Goal: Task Accomplishment & Management: Use online tool/utility

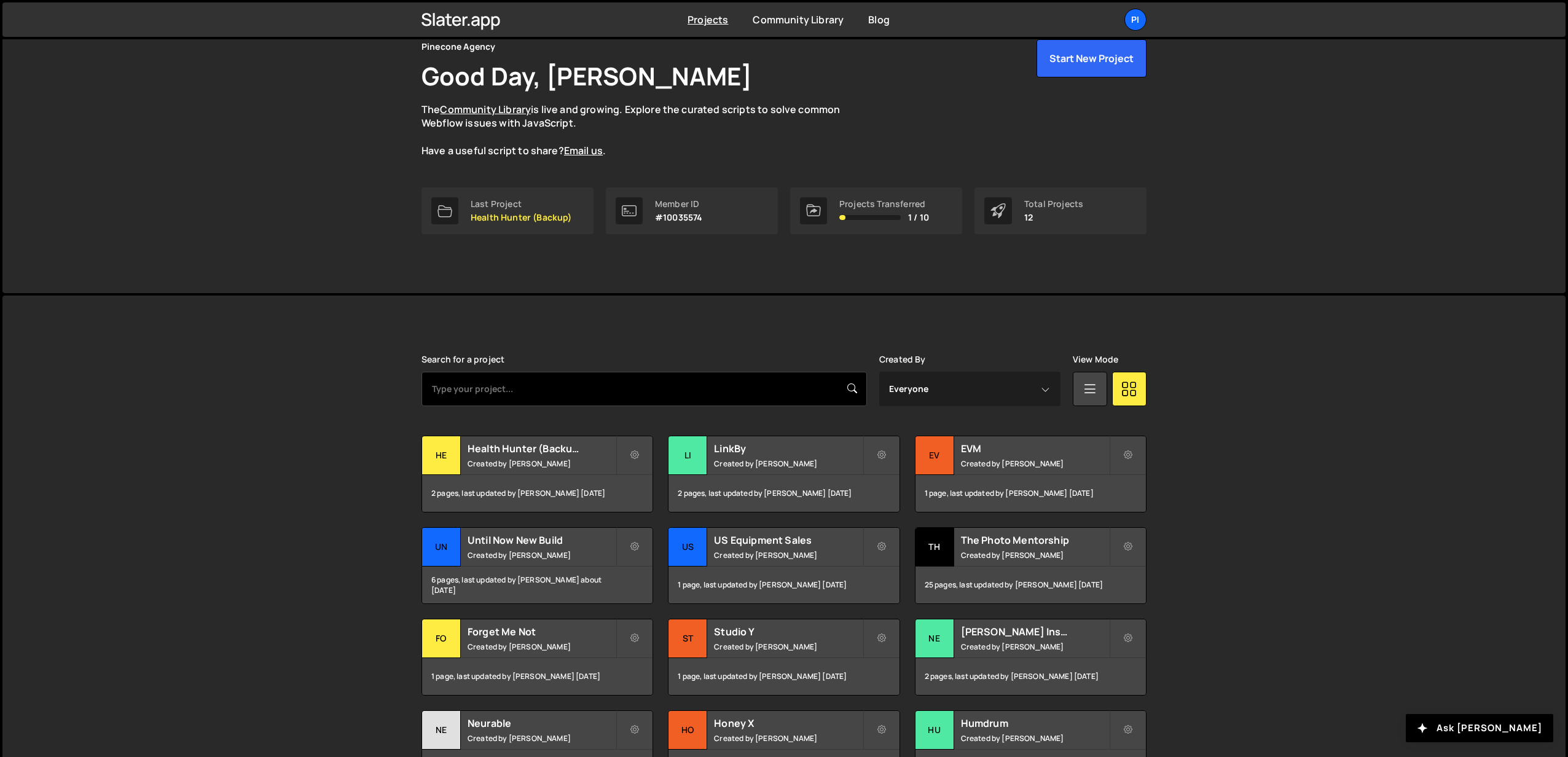
scroll to position [55, 0]
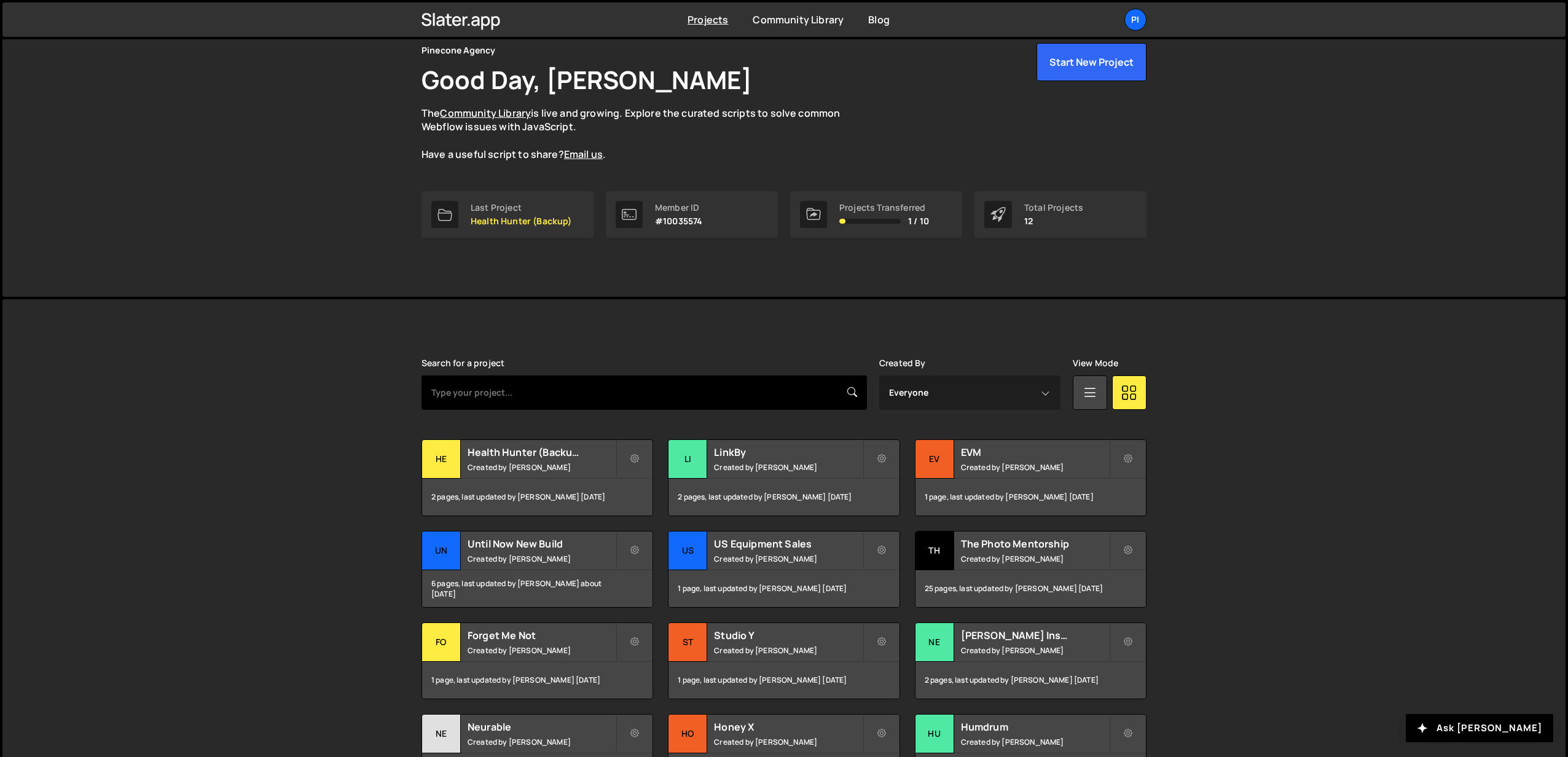
click at [497, 395] on input "text" at bounding box center [644, 393] width 445 height 35
type input "nex"
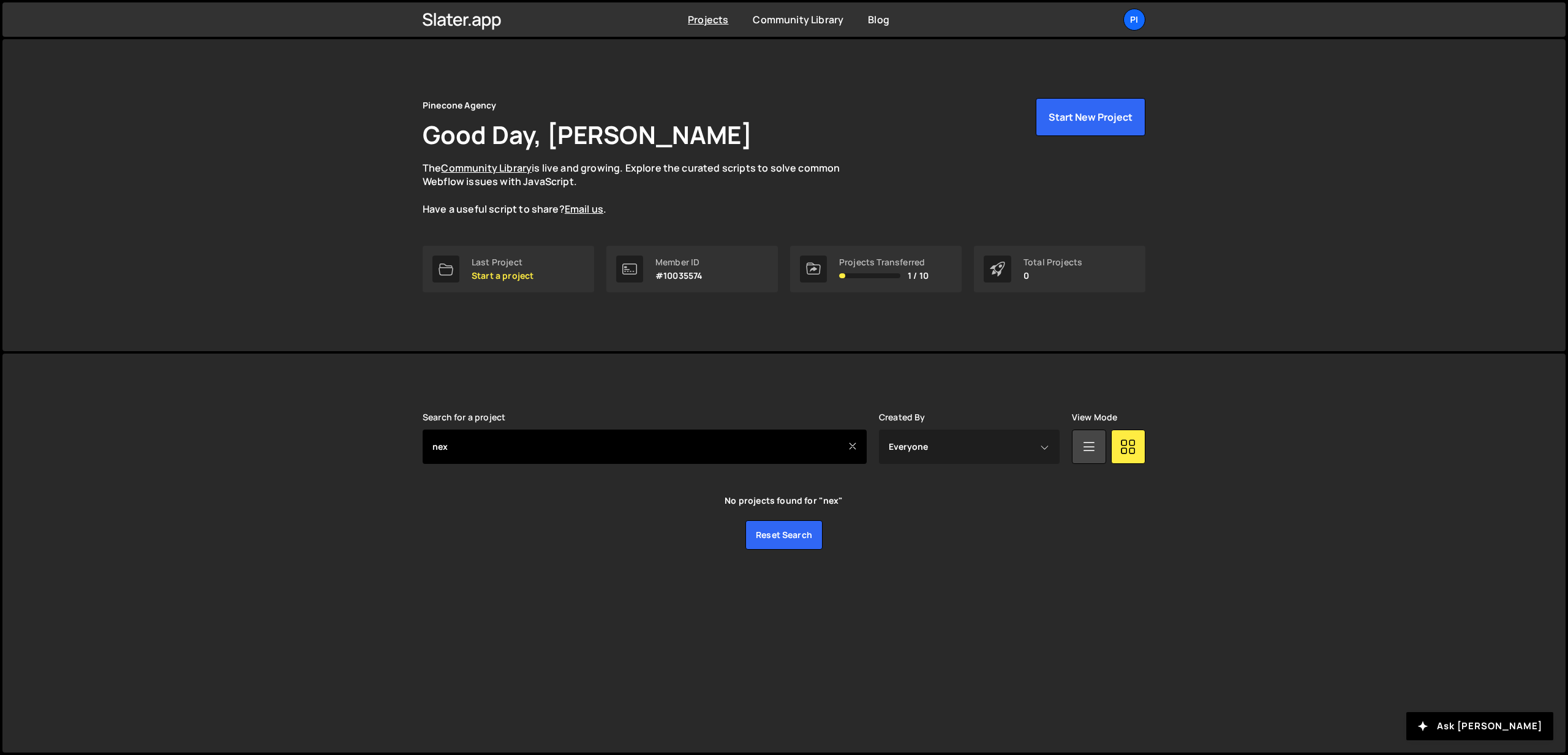
click at [858, 446] on input "nex" at bounding box center [644, 447] width 444 height 35
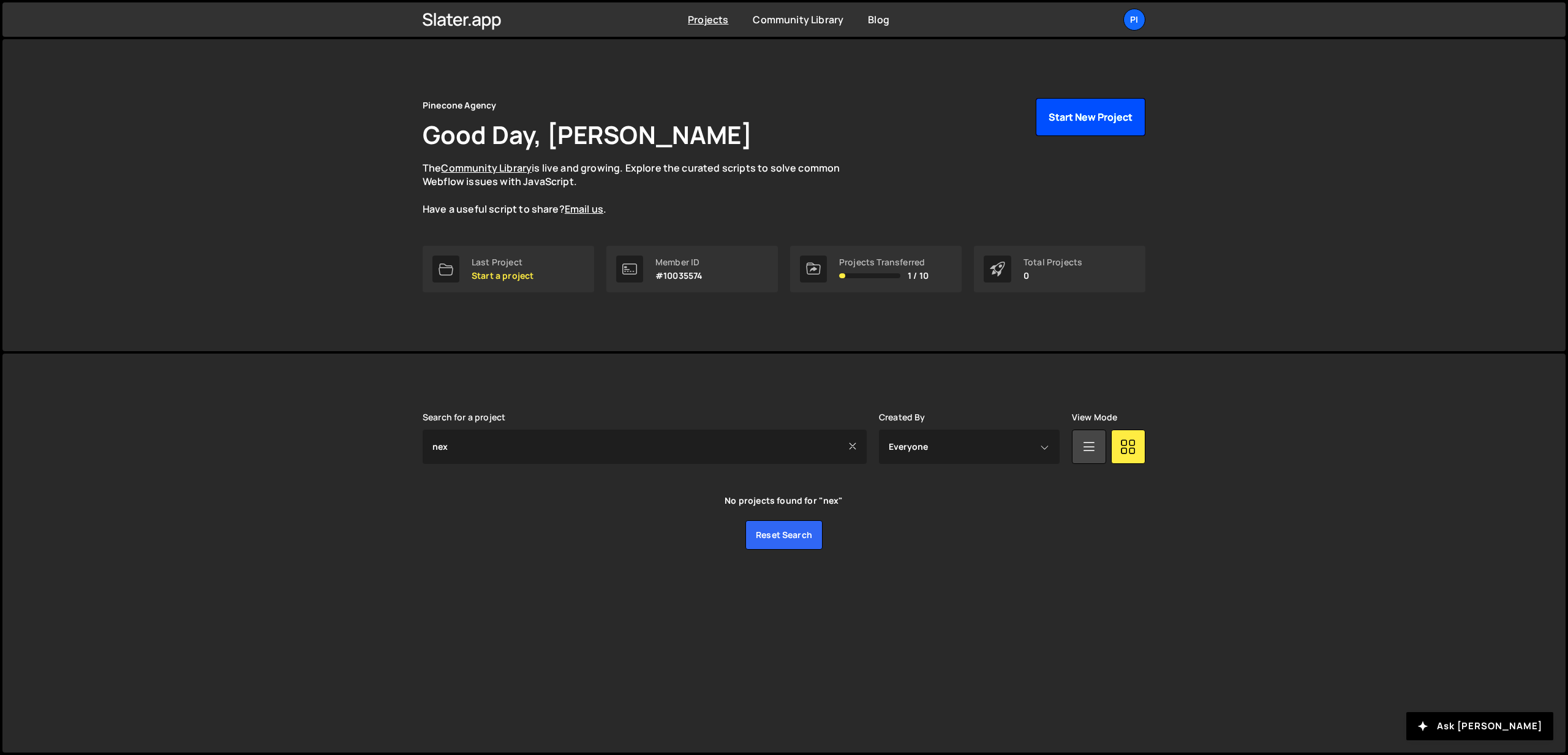
click at [1096, 112] on button "Start New Project" at bounding box center [1090, 117] width 110 height 38
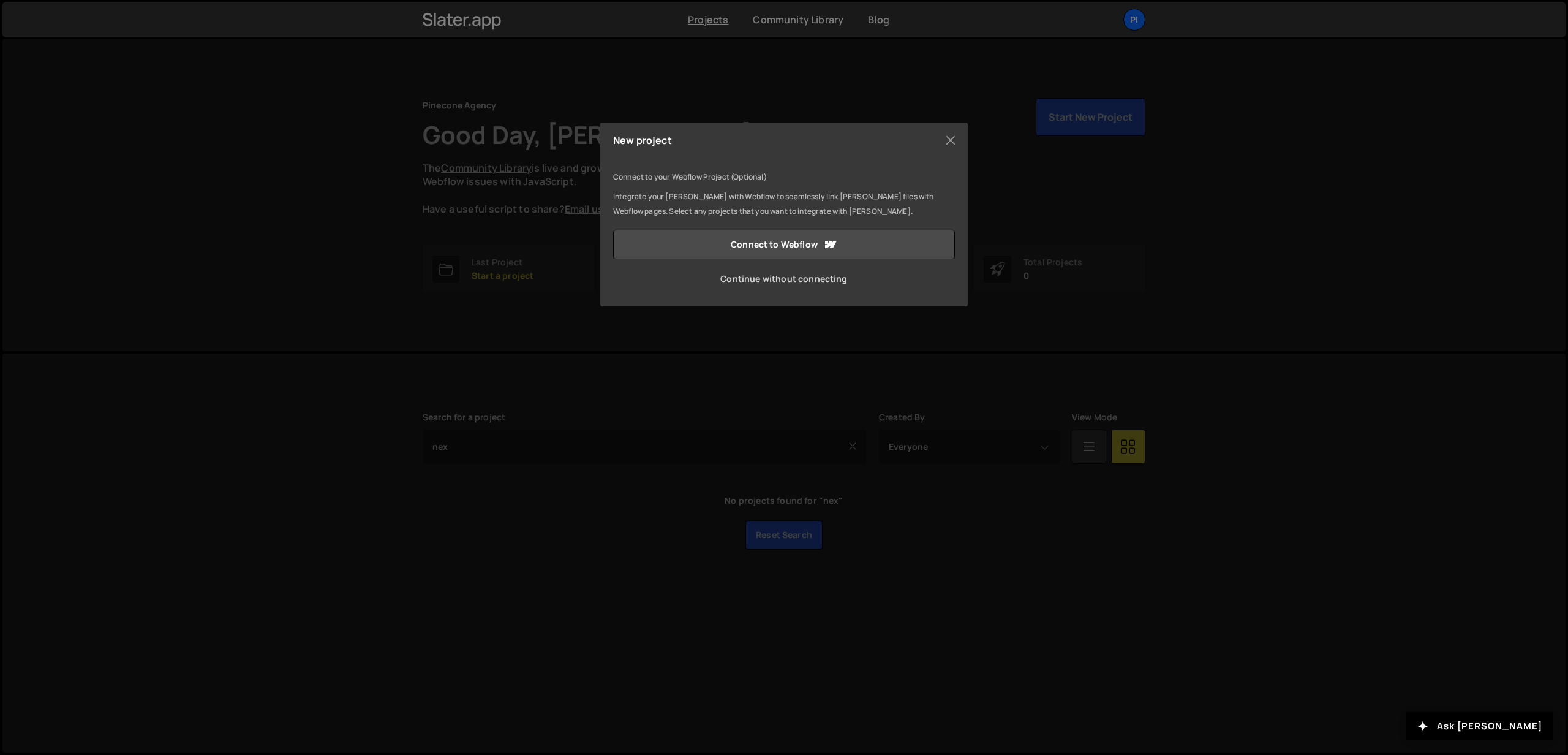
click at [780, 279] on link "Continue without connecting" at bounding box center [784, 278] width 342 height 29
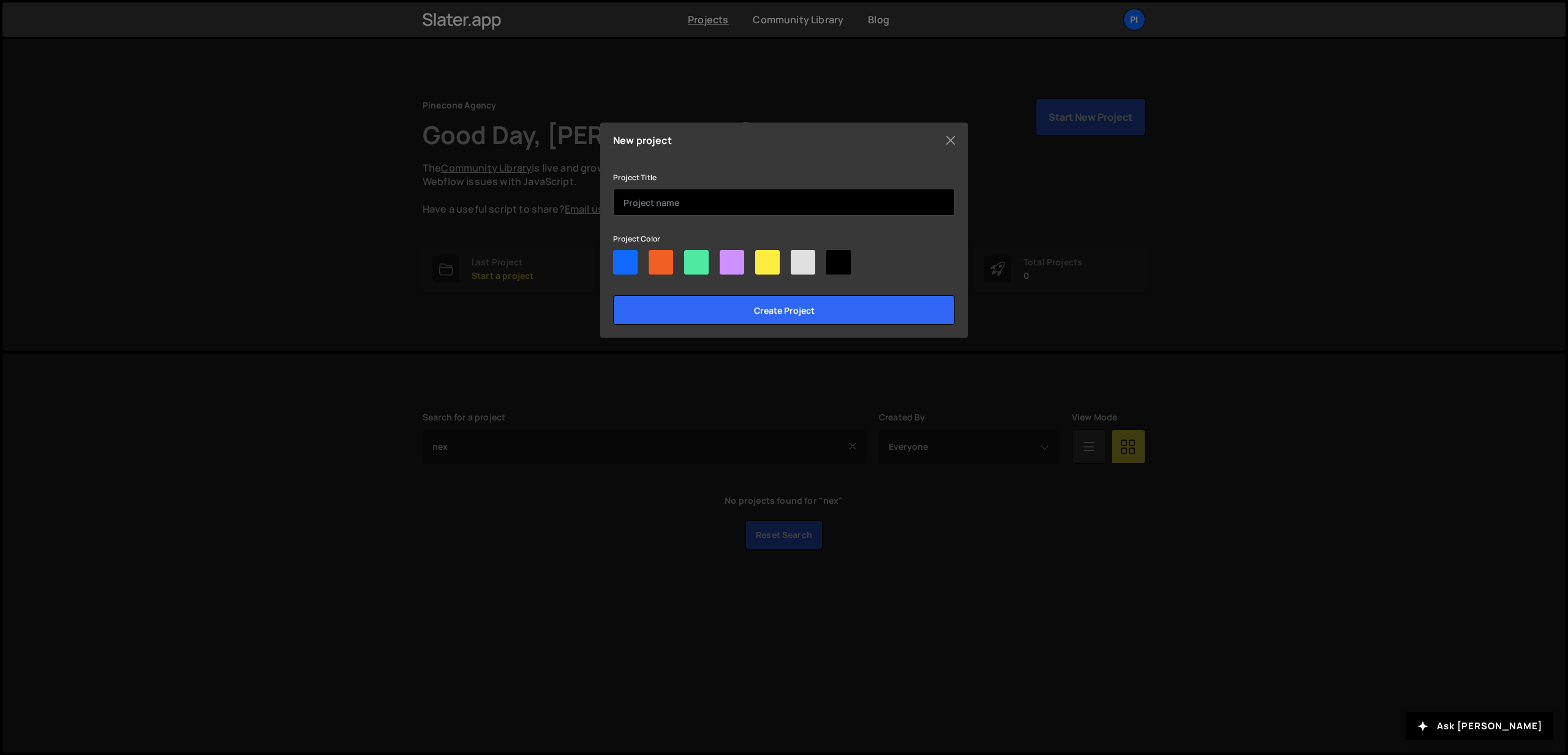
click at [644, 201] on input "text" at bounding box center [784, 202] width 342 height 27
type input "Nexqloud"
click at [621, 261] on div at bounding box center [625, 262] width 24 height 24
click at [621, 258] on input"] "radio" at bounding box center [617, 254] width 8 height 8
radio input"] "true"
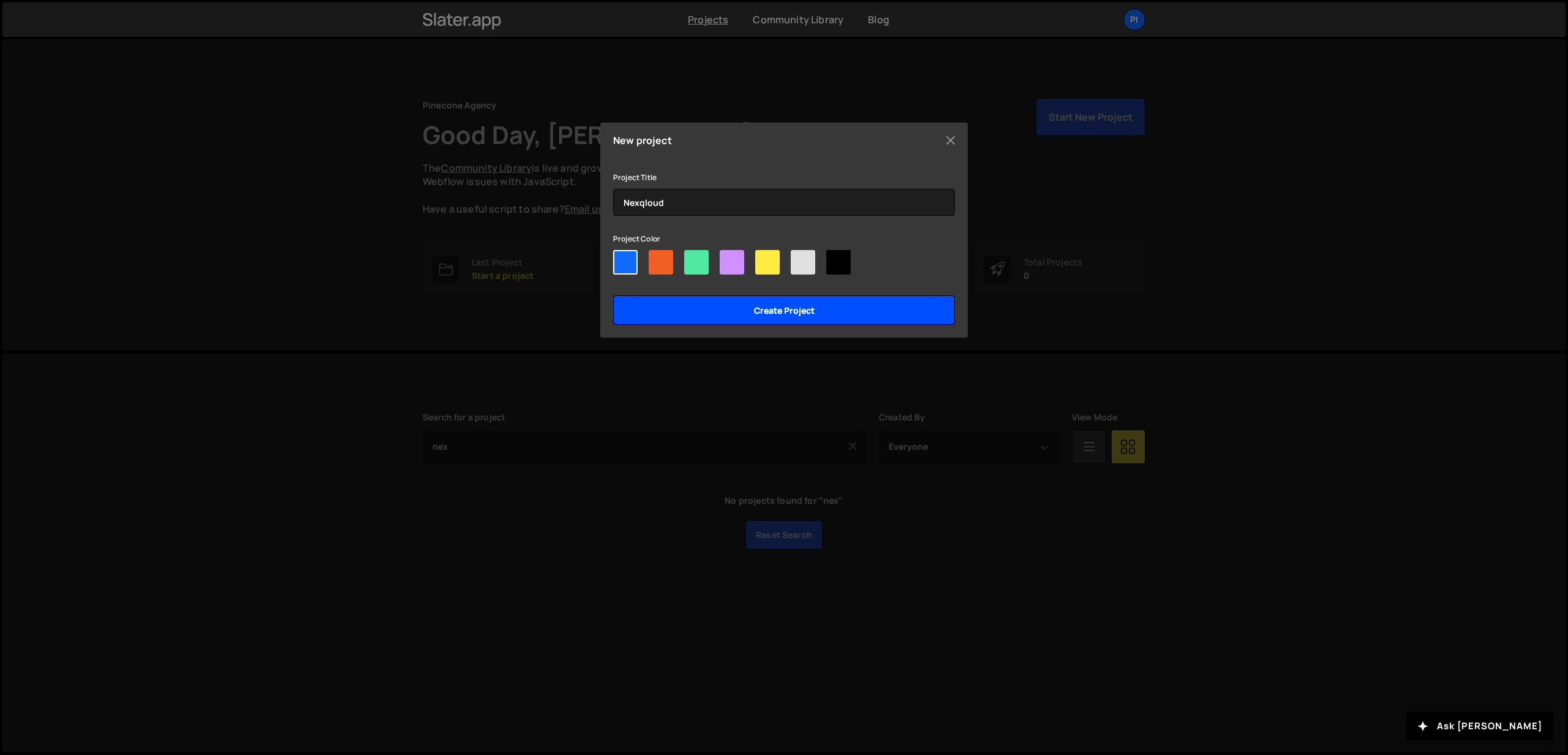
click at [711, 312] on input "Create project" at bounding box center [784, 309] width 342 height 29
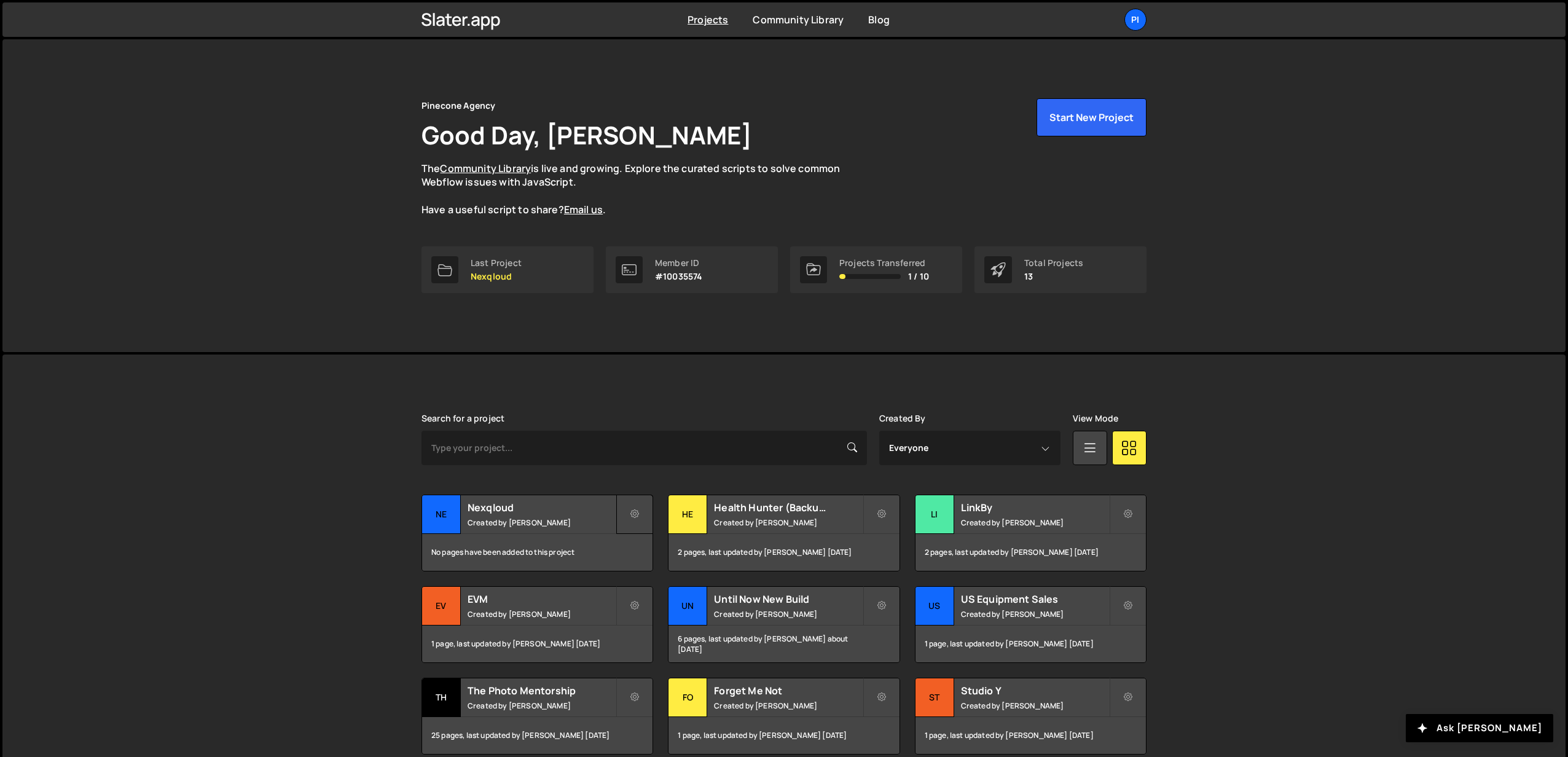
click at [633, 509] on icon at bounding box center [634, 514] width 8 height 12
click at [652, 563] on link "Edit Project" at bounding box center [691, 564] width 146 height 20
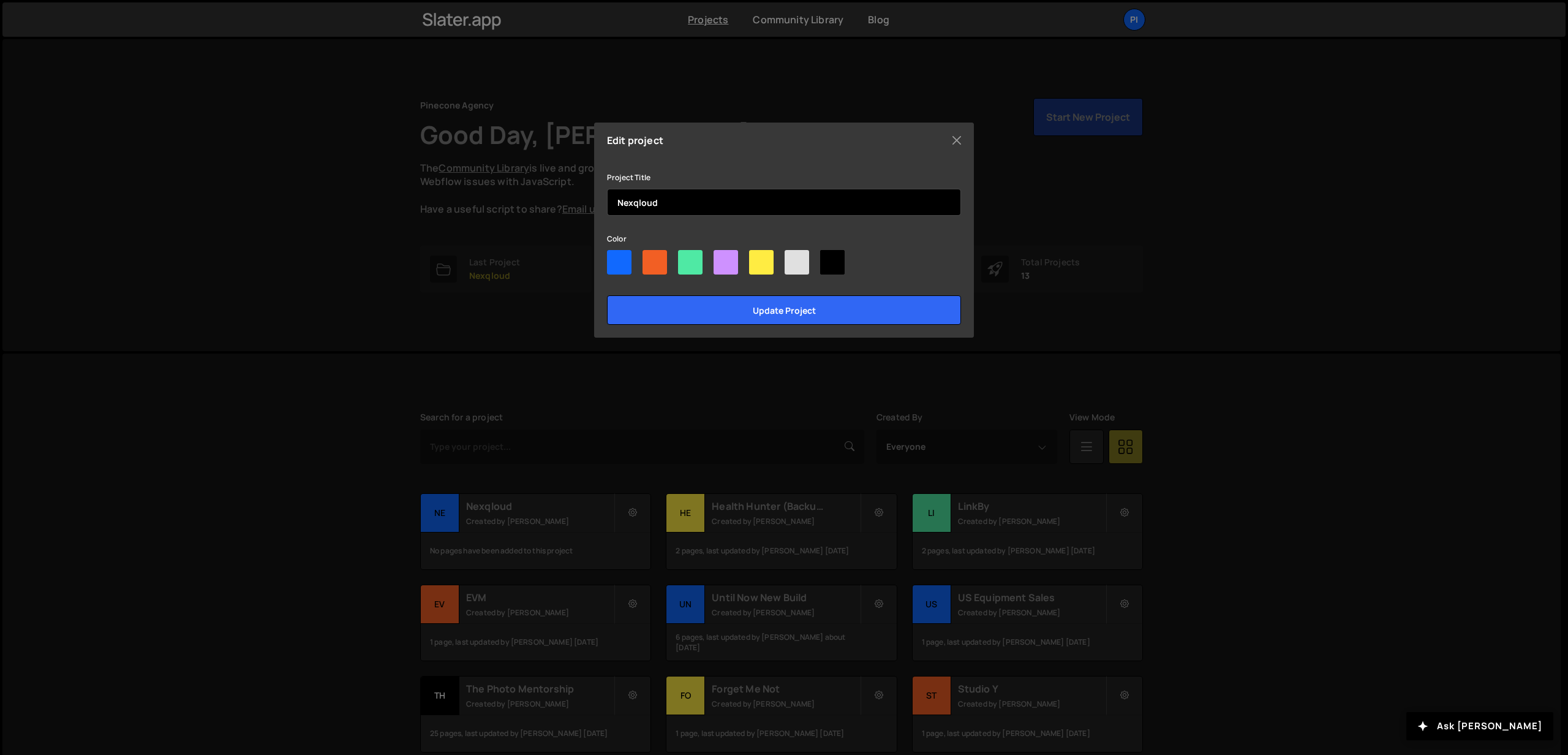
click at [680, 214] on input "Nexqloud" at bounding box center [784, 202] width 354 height 27
type input "Nexqloud DKS"
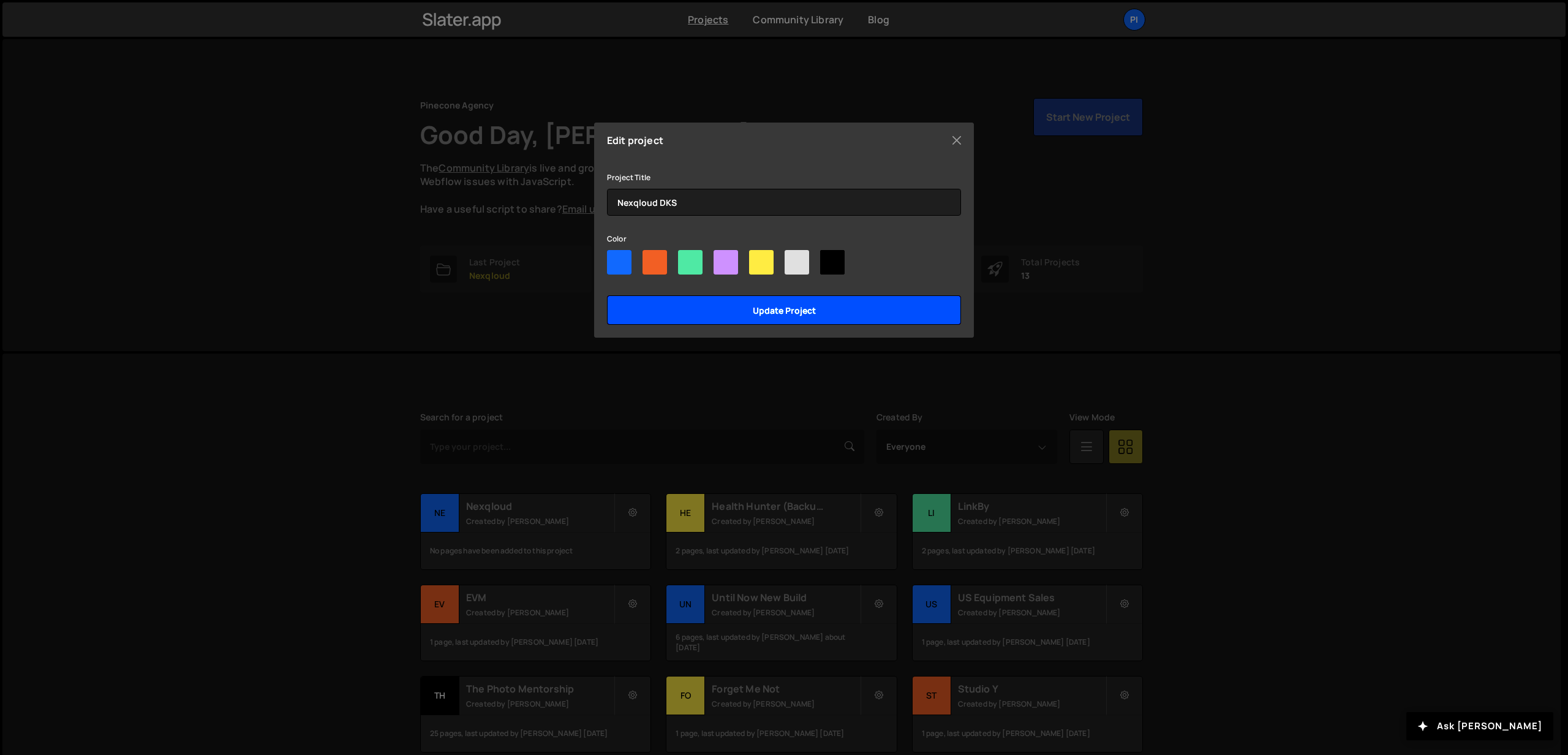
click at [760, 317] on input "Update project" at bounding box center [784, 309] width 354 height 29
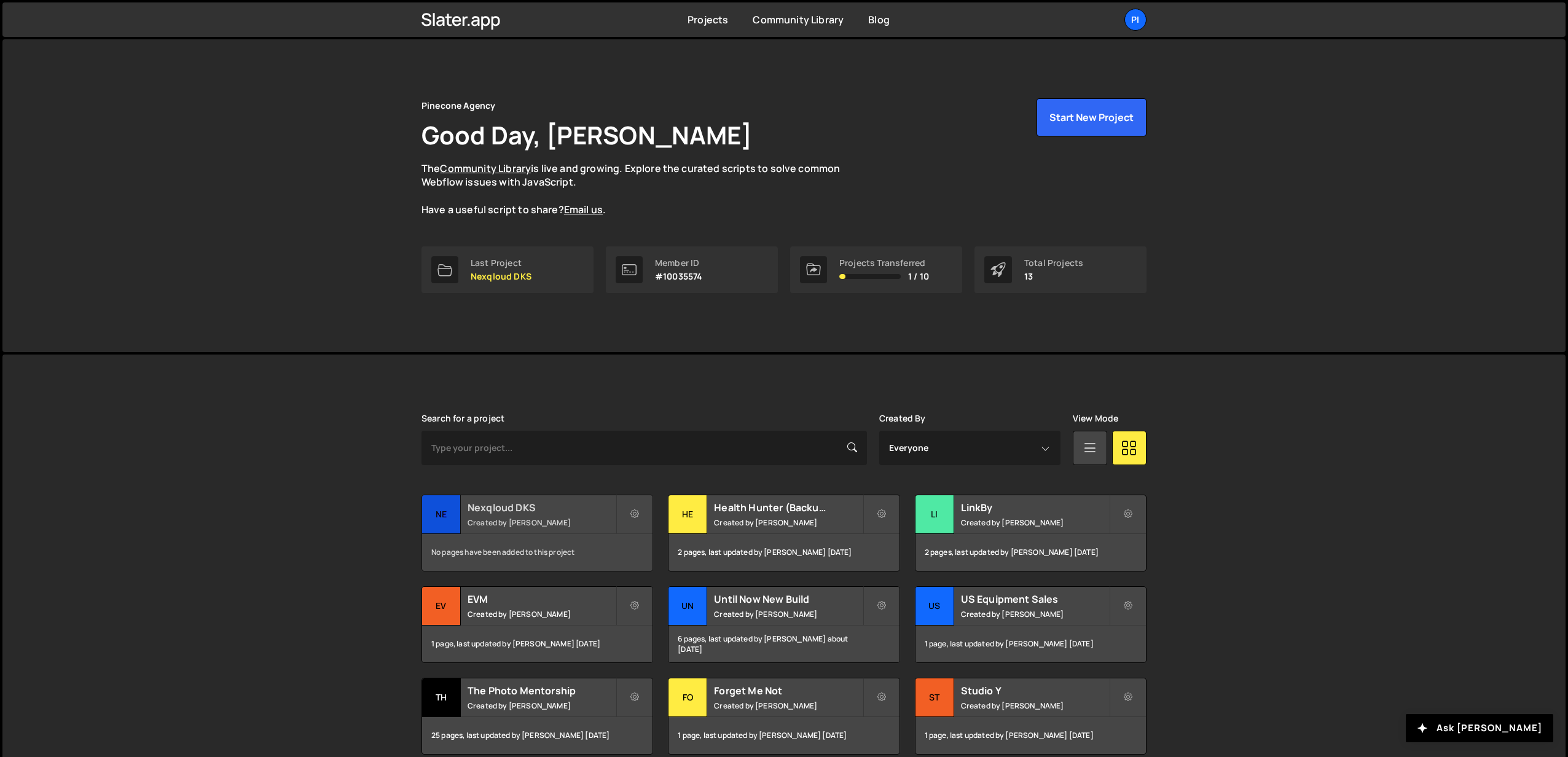
click at [491, 518] on small "Created by [PERSON_NAME]" at bounding box center [542, 522] width 148 height 10
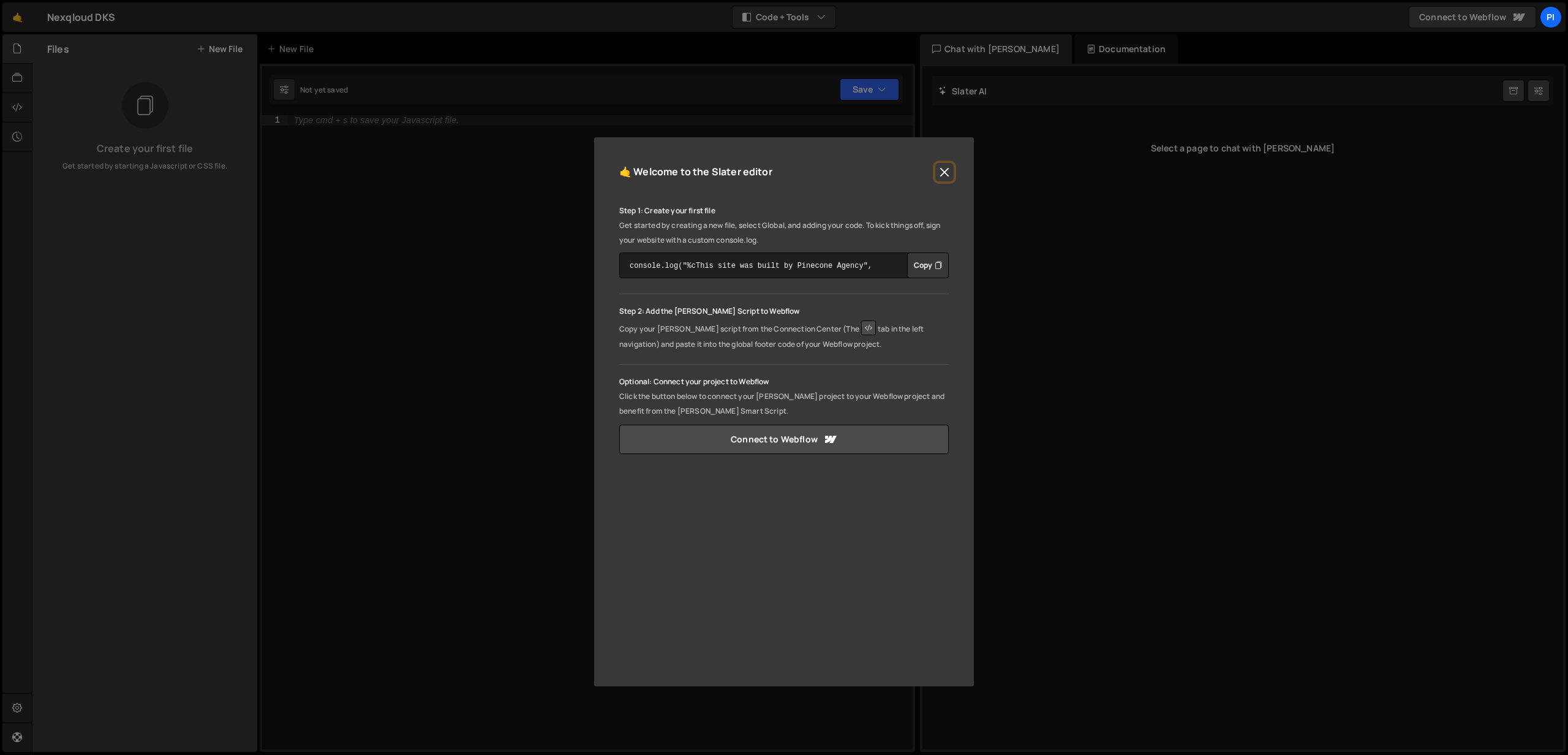
click at [947, 177] on button "Close" at bounding box center [945, 172] width 19 height 19
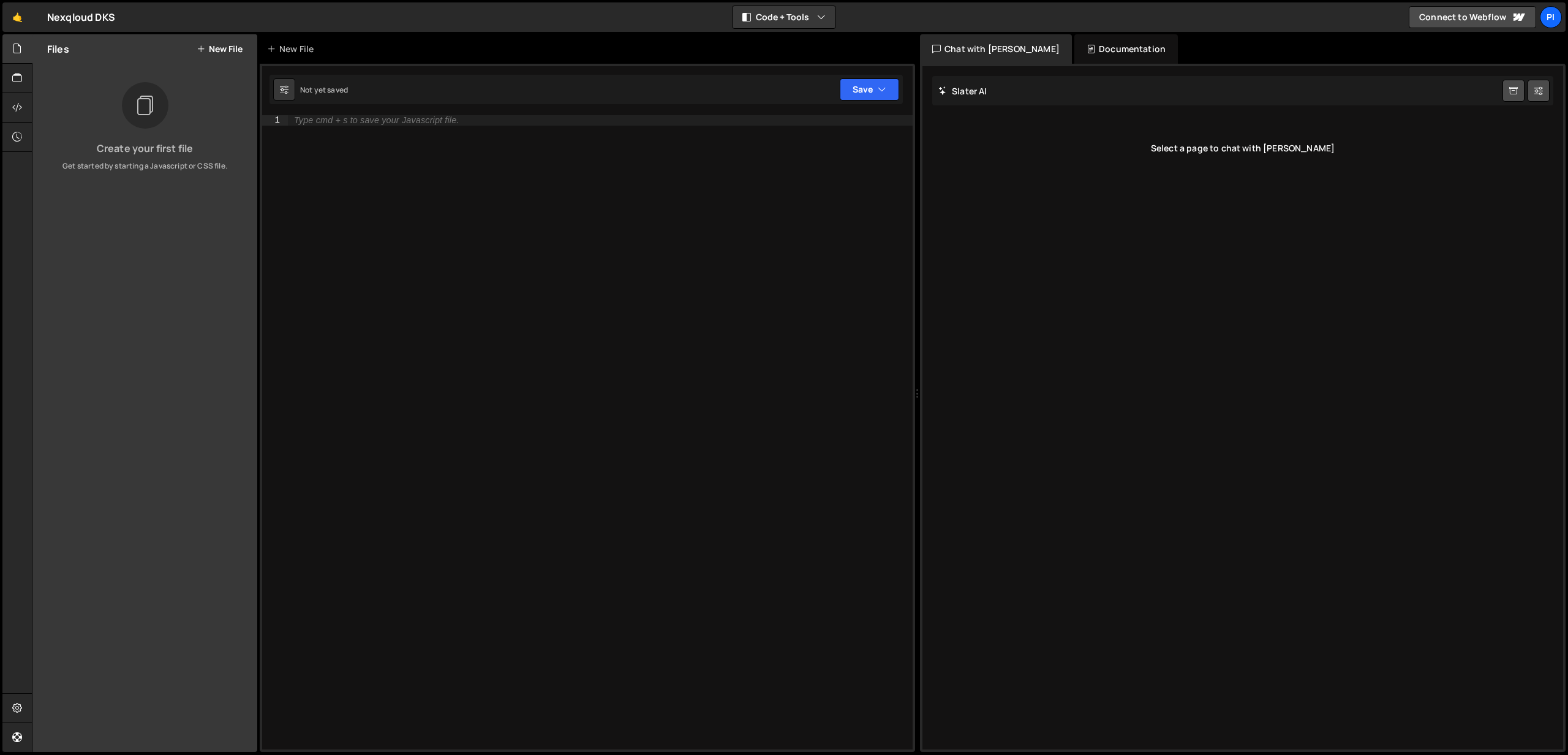
click at [142, 114] on icon at bounding box center [144, 105] width 20 height 27
click at [212, 55] on div "Files New File" at bounding box center [145, 49] width 225 height 29
click at [219, 49] on button "New File" at bounding box center [219, 49] width 46 height 9
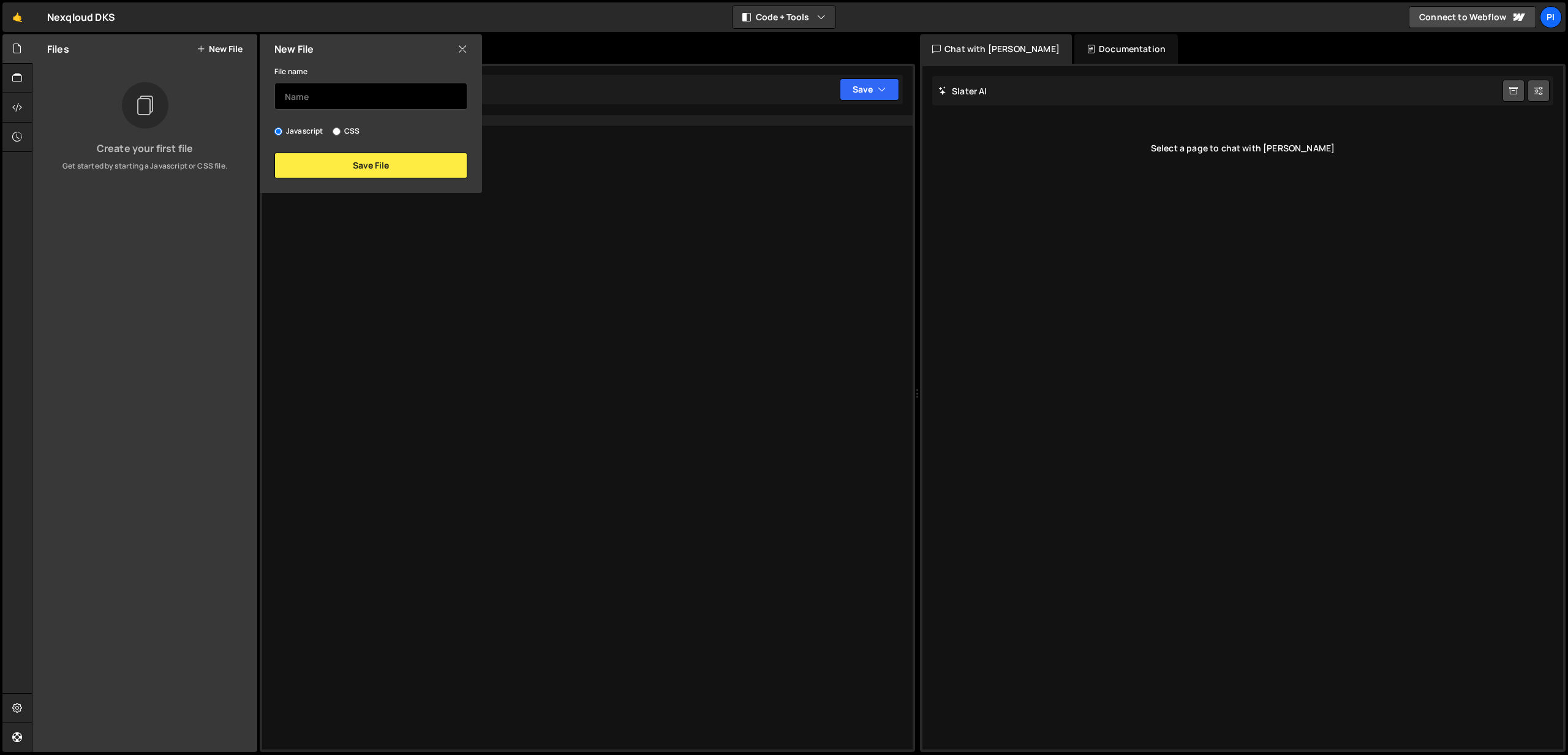
click at [314, 101] on input "text" at bounding box center [371, 96] width 193 height 27
type input "c"
type input "e"
click at [290, 96] on input "Enterp" at bounding box center [371, 96] width 193 height 27
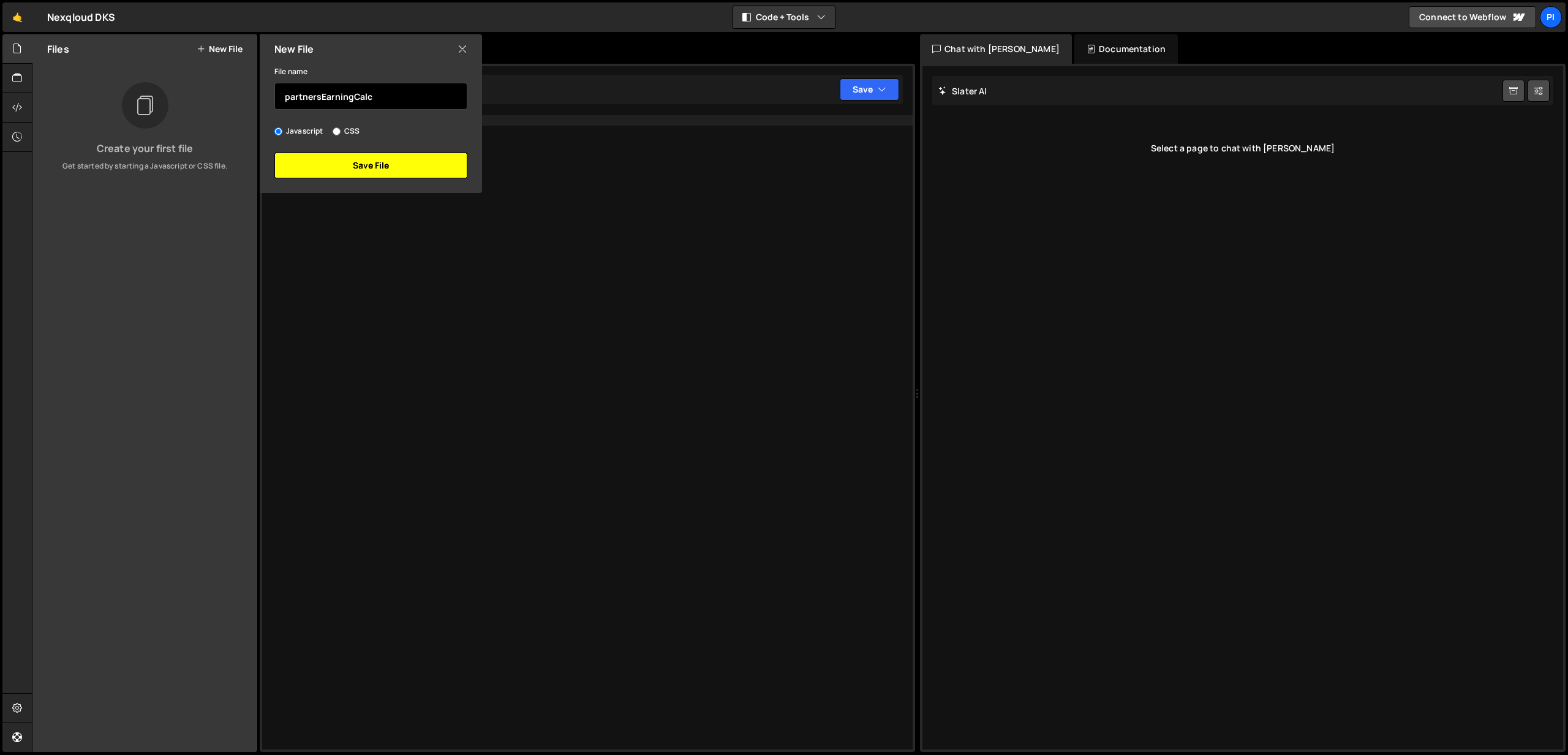
type input "partnersEarningCalc"
click at [348, 173] on button "Save File" at bounding box center [371, 165] width 193 height 25
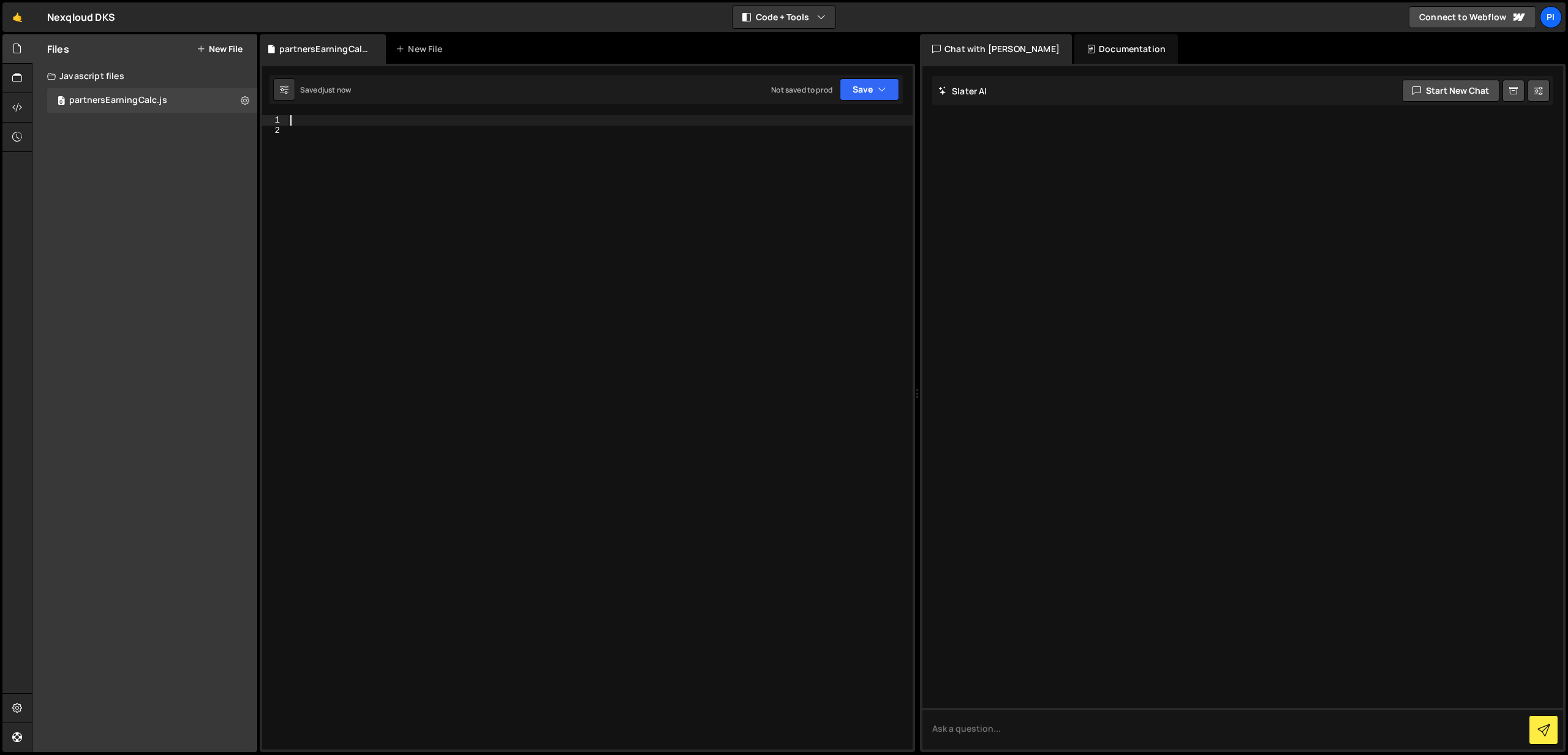
click at [333, 125] on div at bounding box center [600, 442] width 624 height 655
paste textarea "</script>"
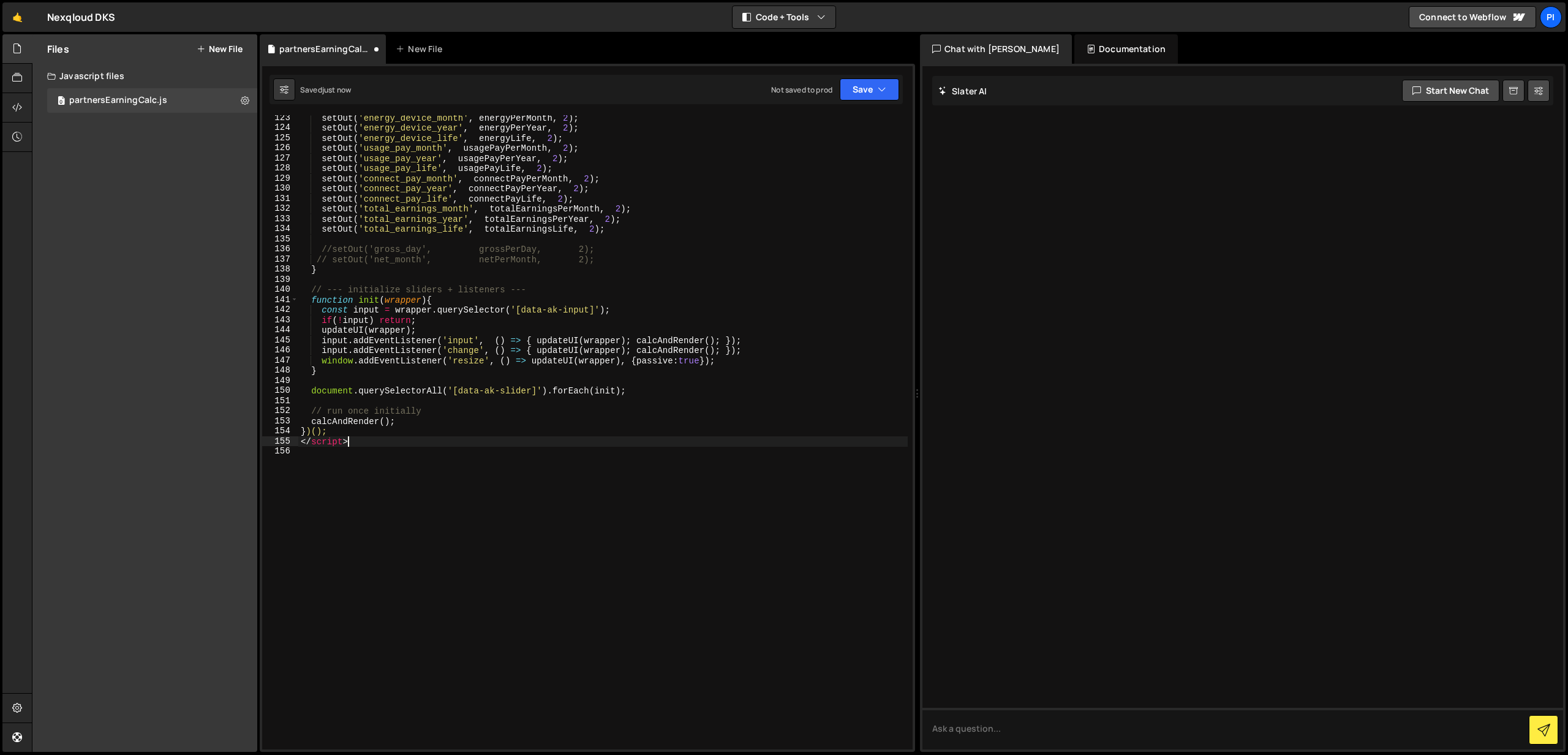
scroll to position [1266, 0]
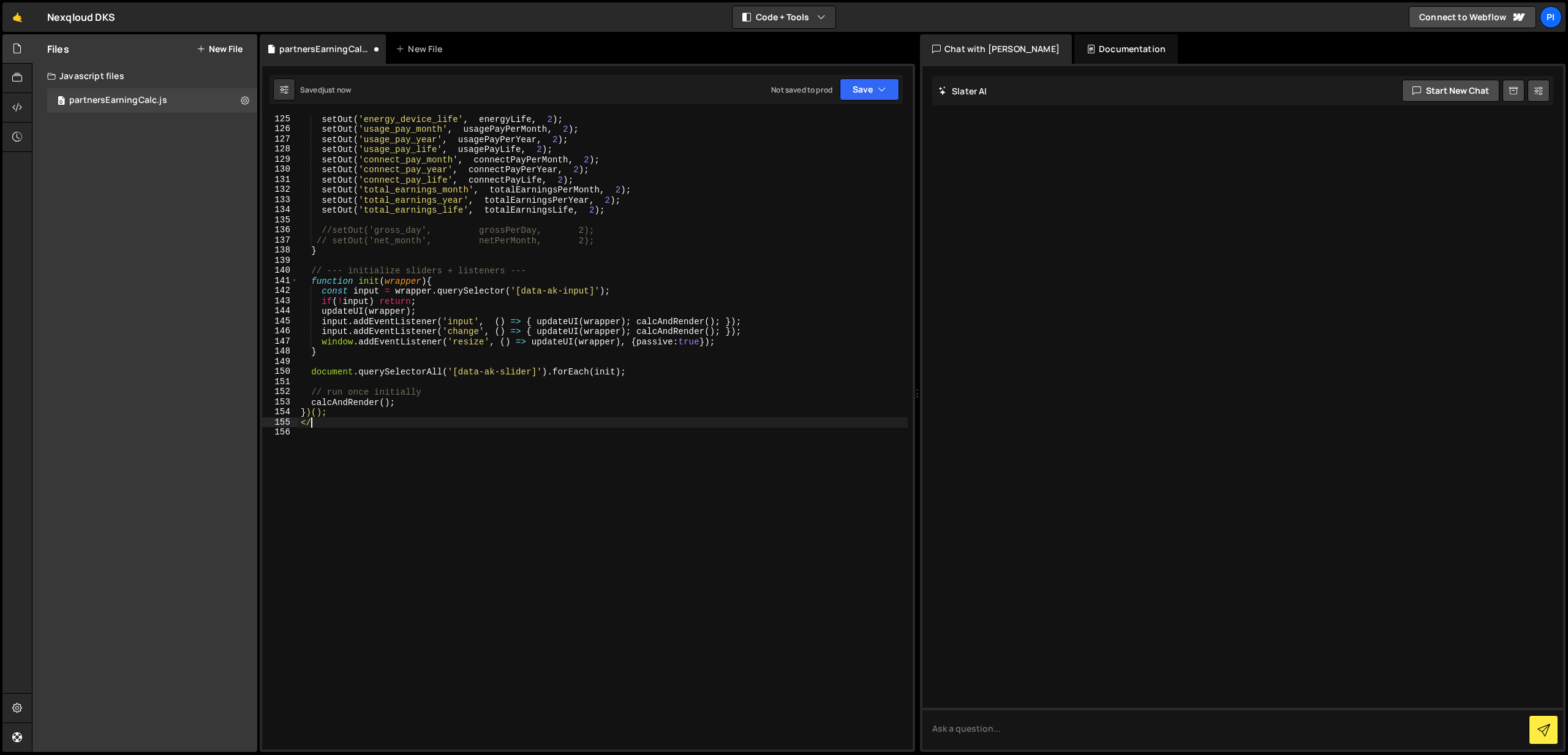
type textarea "<"
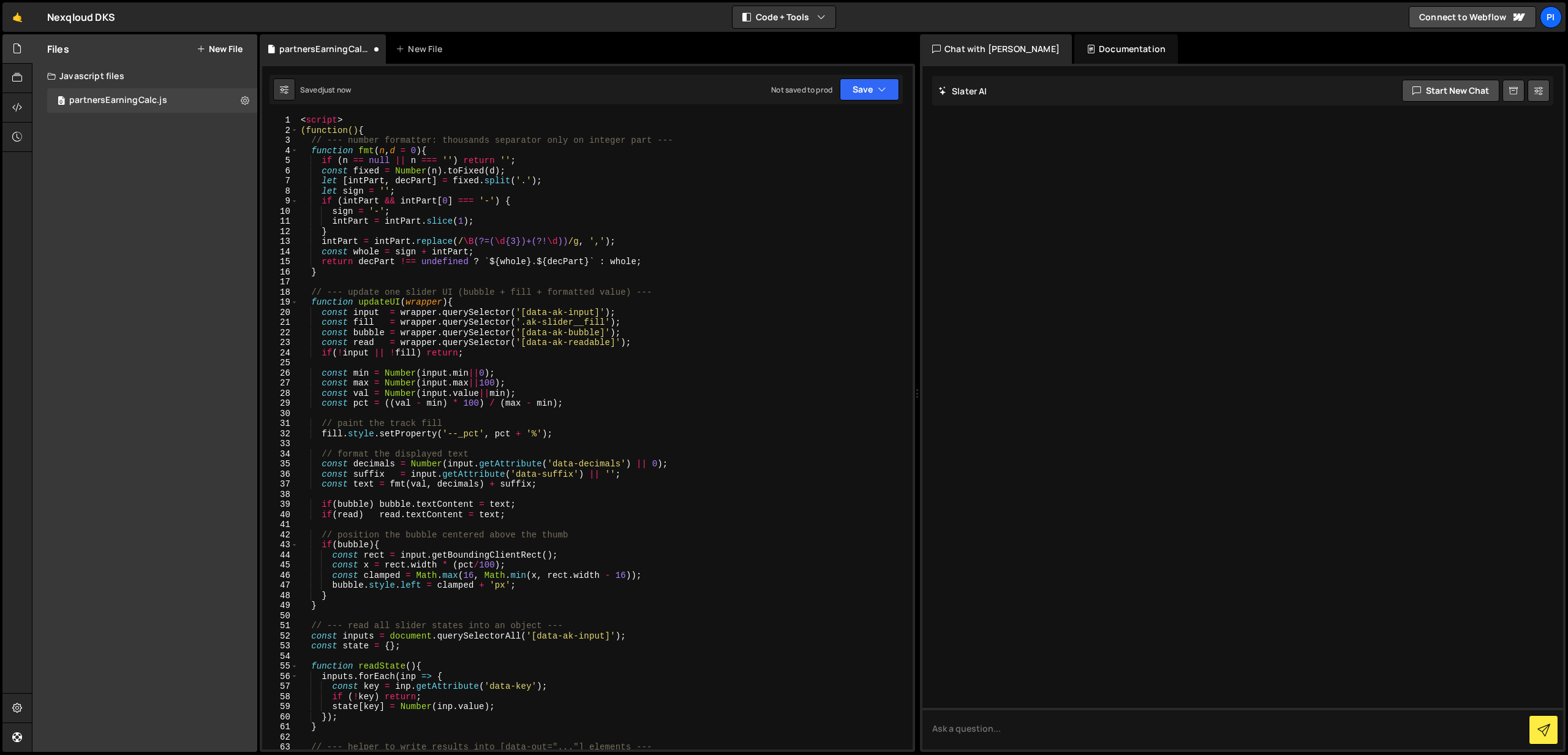
scroll to position [0, 0]
drag, startPoint x: 356, startPoint y: 119, endPoint x: 261, endPoint y: 121, distance: 95.0
click at [262, 121] on div "})(); 1 2 3 4 5 6 7 8 9 10 11 12 13 14 15 16 17 18 19 20 21 22 23 24 25 26 27 2…" at bounding box center [587, 432] width 651 height 634
type textarea "<script>"
type textarea "(function(){"
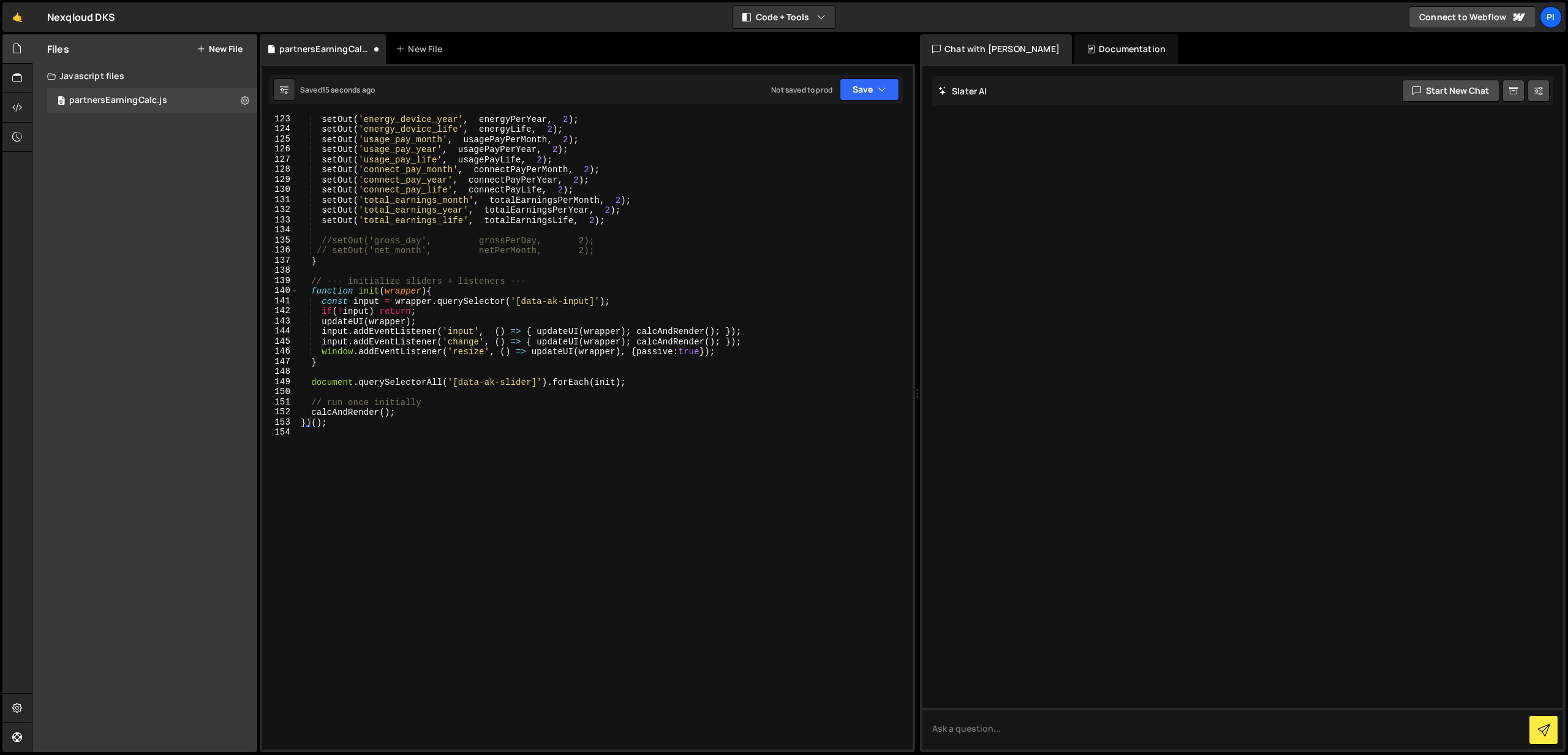
click at [364, 430] on div "setOut ( 'energy_device_year' , energyPerYear , 2 ) ; setOut ( 'energy_device_l…" at bounding box center [603, 441] width 609 height 655
click at [366, 421] on div "setOut ( 'energy_device_year' , energyPerYear , 2 ) ; setOut ( 'energy_device_l…" at bounding box center [603, 441] width 609 height 655
type textarea "})();"
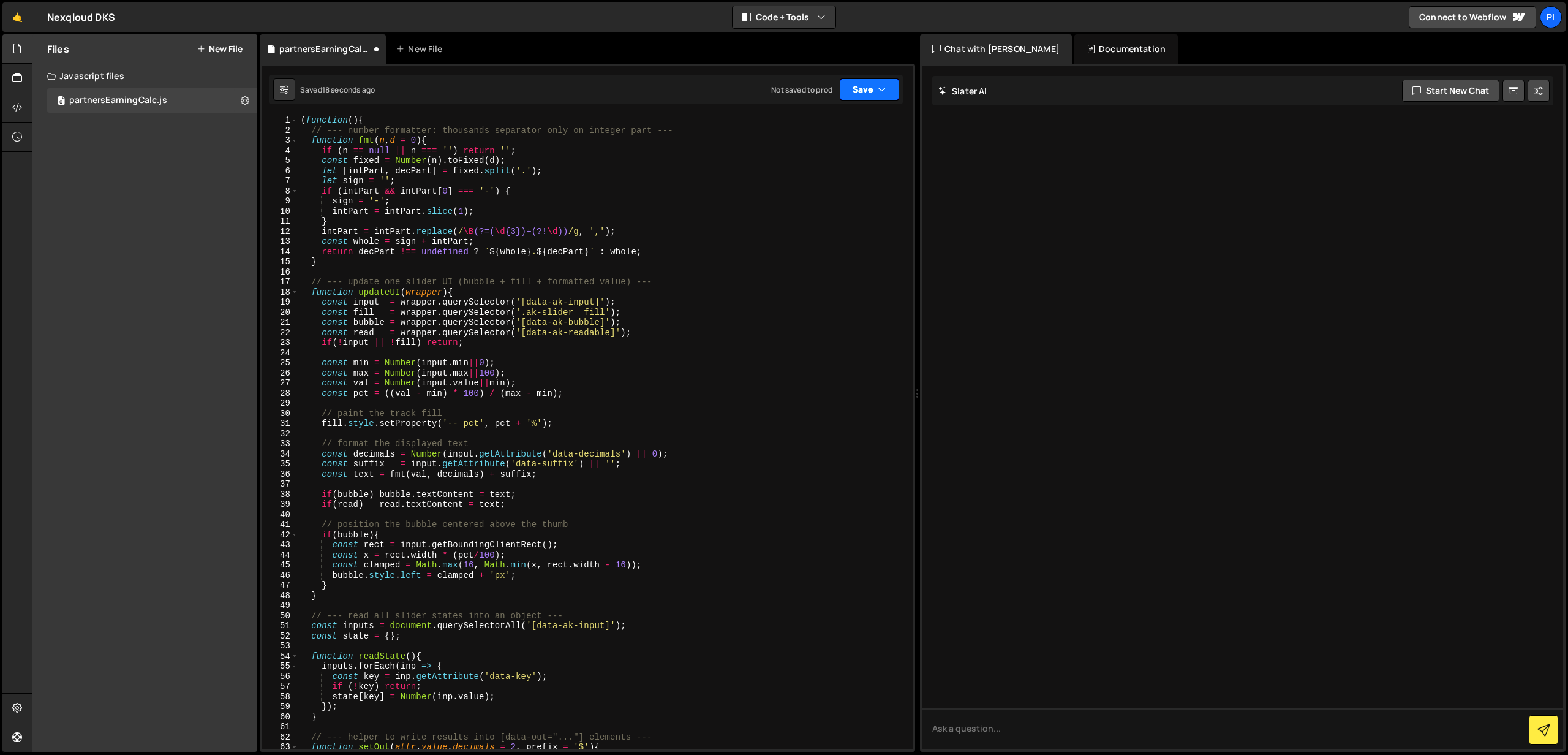
click at [882, 83] on icon "button" at bounding box center [882, 89] width 8 height 12
click at [801, 173] on div "Not saved to prod" at bounding box center [828, 173] width 127 height 15
click at [286, 87] on icon at bounding box center [284, 89] width 8 height 12
select select "editor"
select select "ace/theme/monokai"
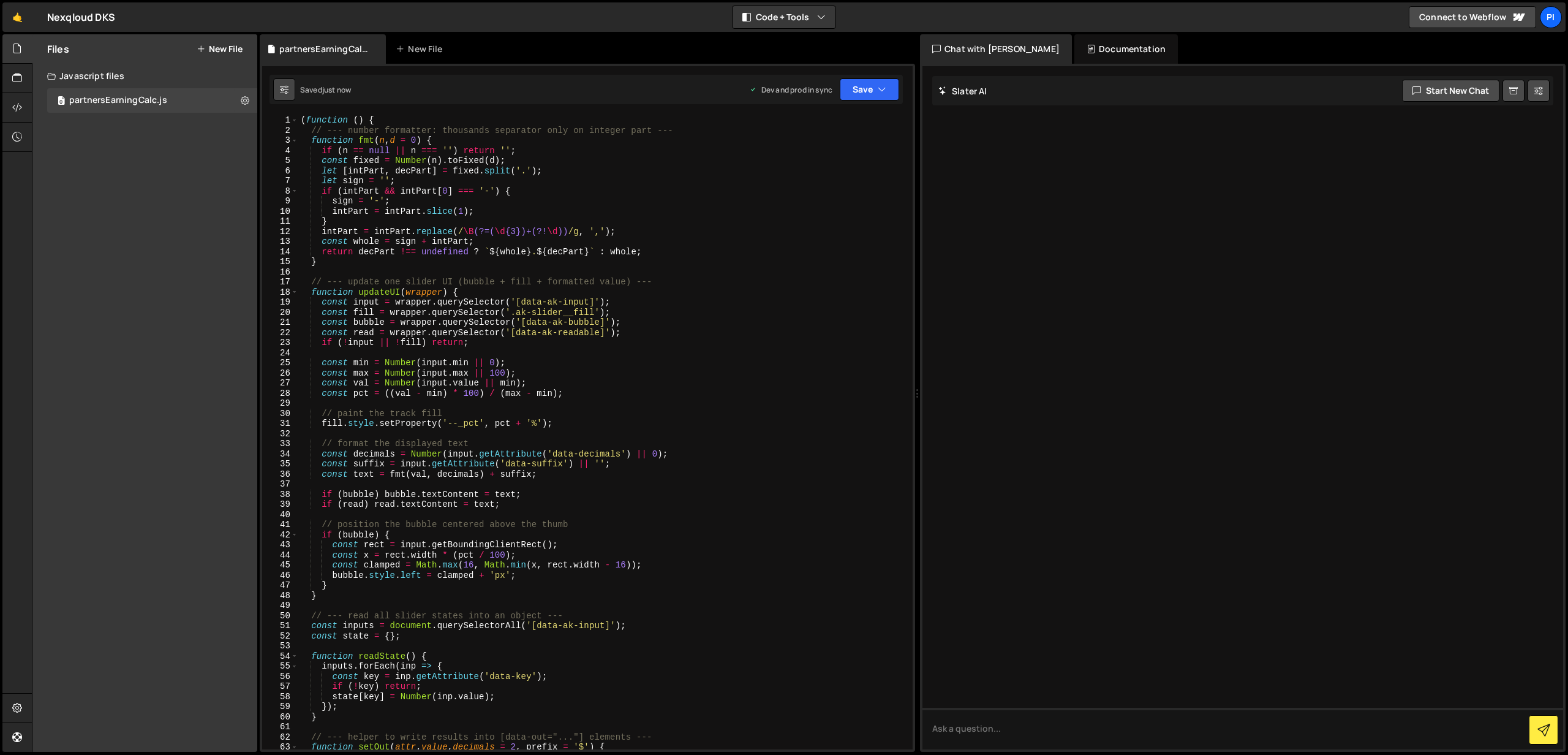
type input "14"
checkbox input "true"
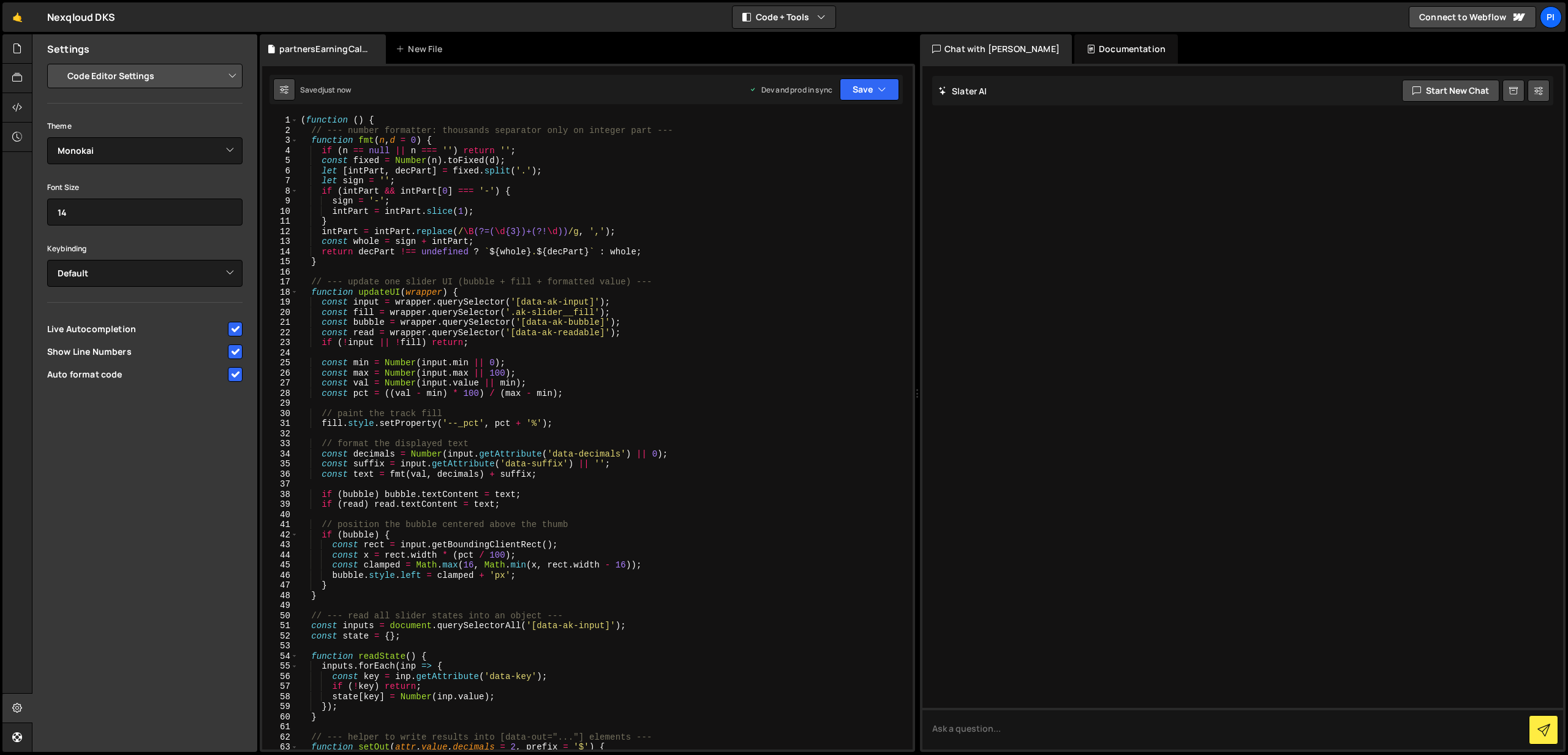
click at [286, 87] on icon at bounding box center [284, 89] width 8 height 12
type textarea "sign = '-';"
click at [459, 200] on div "( function ( ) { // --- number formatter: thousands separator only on integer p…" at bounding box center [603, 442] width 609 height 655
click at [17, 59] on div at bounding box center [18, 49] width 30 height 29
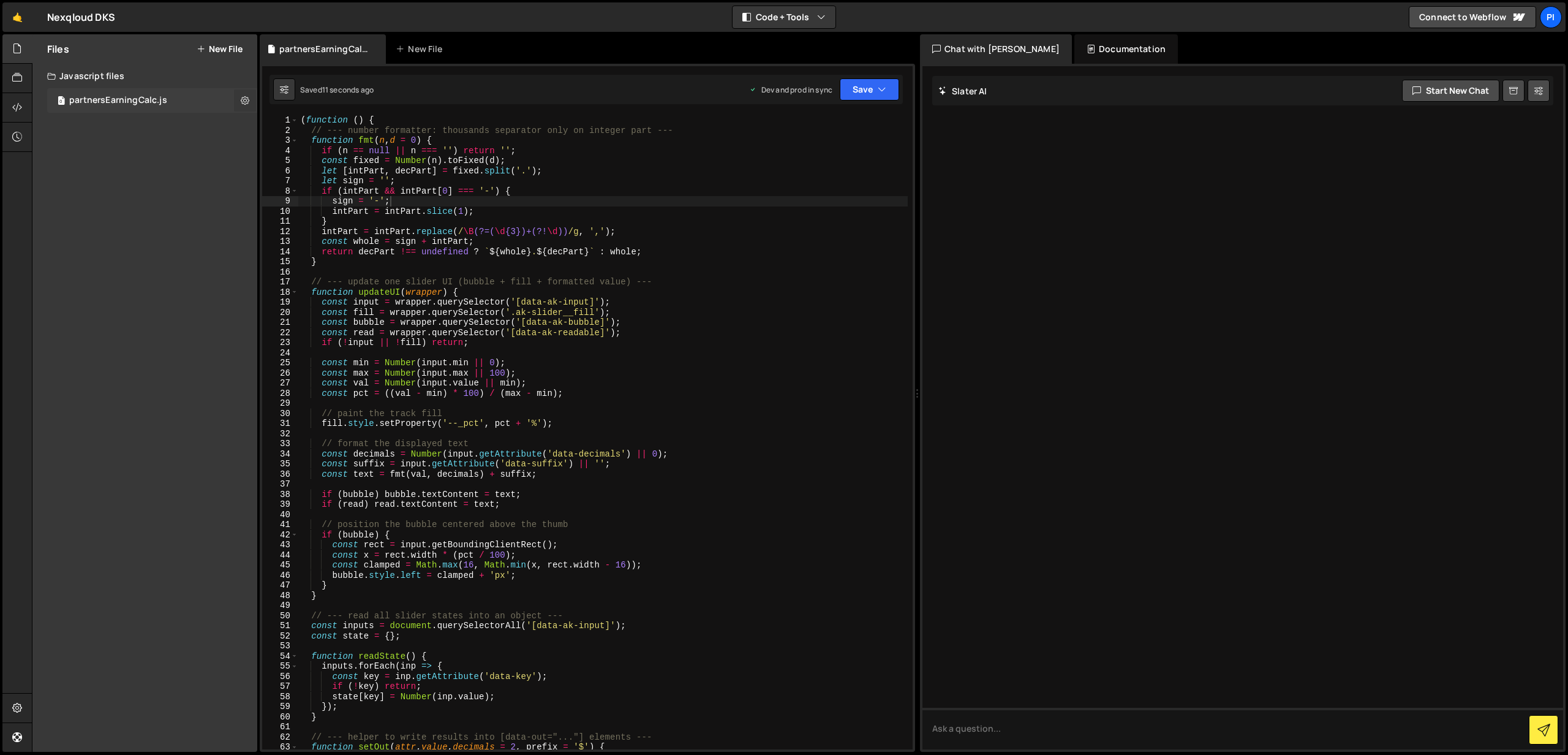
click at [241, 97] on icon at bounding box center [244, 100] width 8 height 11
click at [338, 108] on button "Copy share link" at bounding box center [319, 102] width 120 height 24
click at [13, 112] on icon at bounding box center [17, 107] width 9 height 13
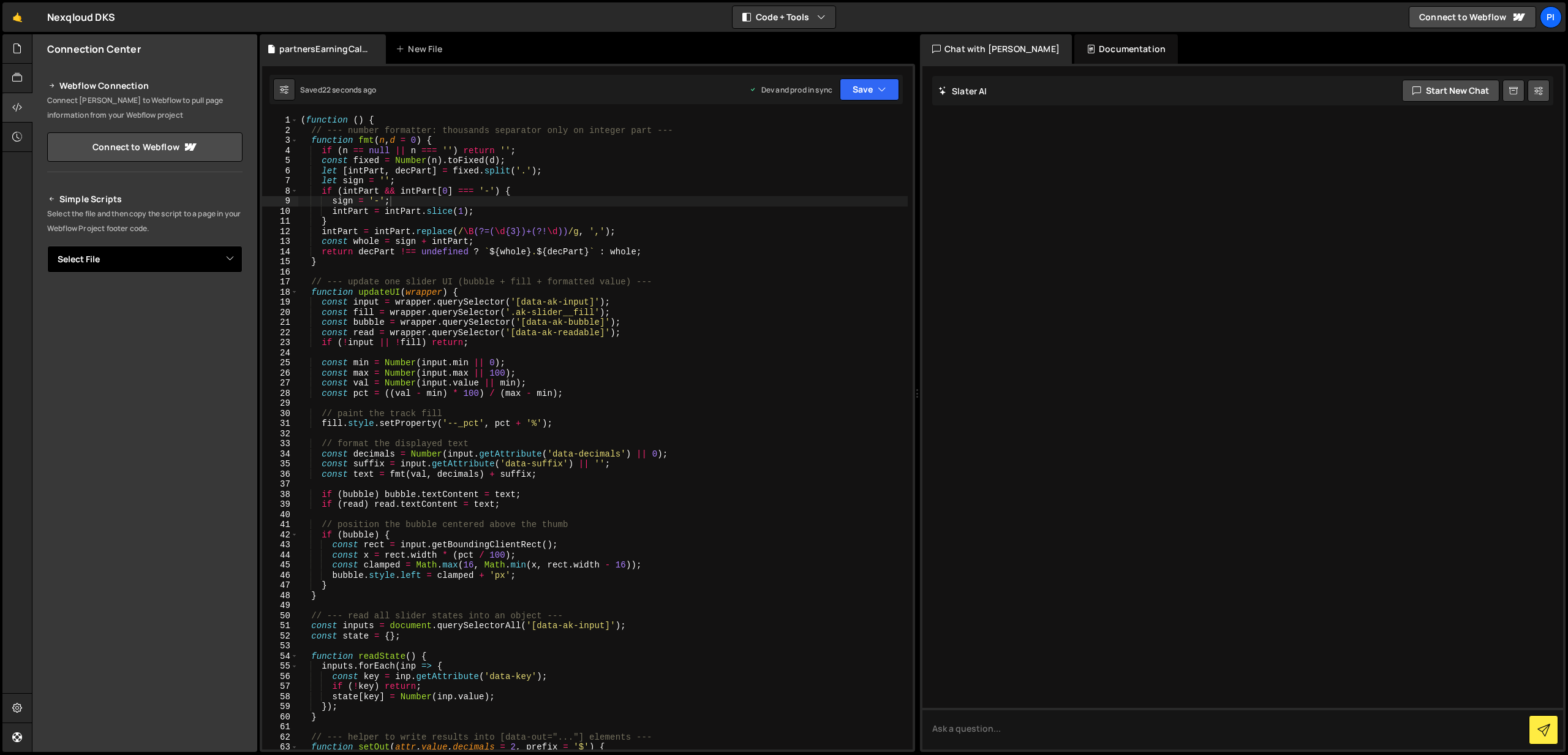
click at [134, 263] on select "Select File partnersEarningCalc.js" at bounding box center [144, 259] width 196 height 27
select select "47469"
click at [201, 299] on button "Copy" at bounding box center [205, 301] width 41 height 25
click at [158, 261] on select "Select File partnersEarningCalc.js" at bounding box center [144, 259] width 196 height 27
select select
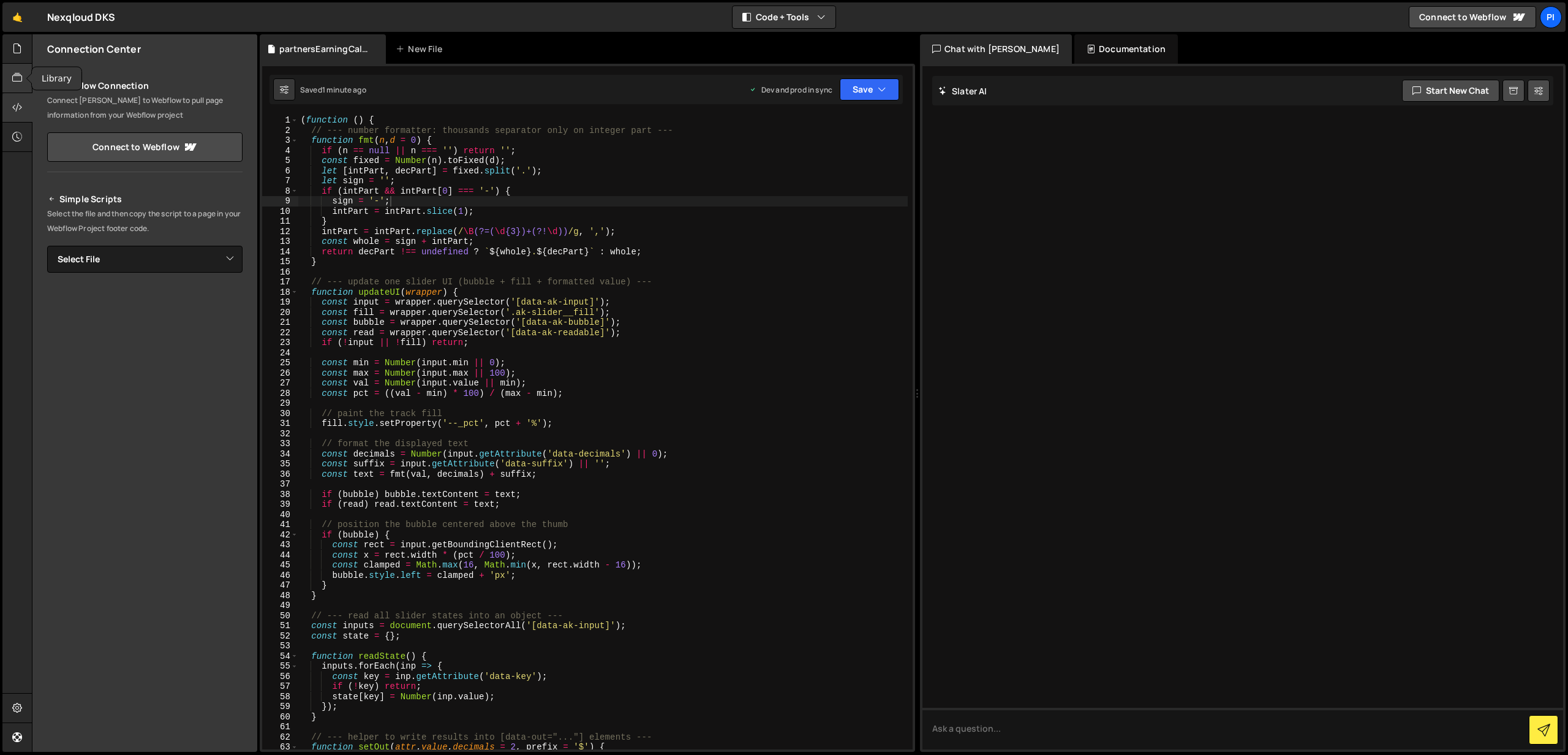
click at [18, 82] on icon at bounding box center [17, 78] width 9 height 13
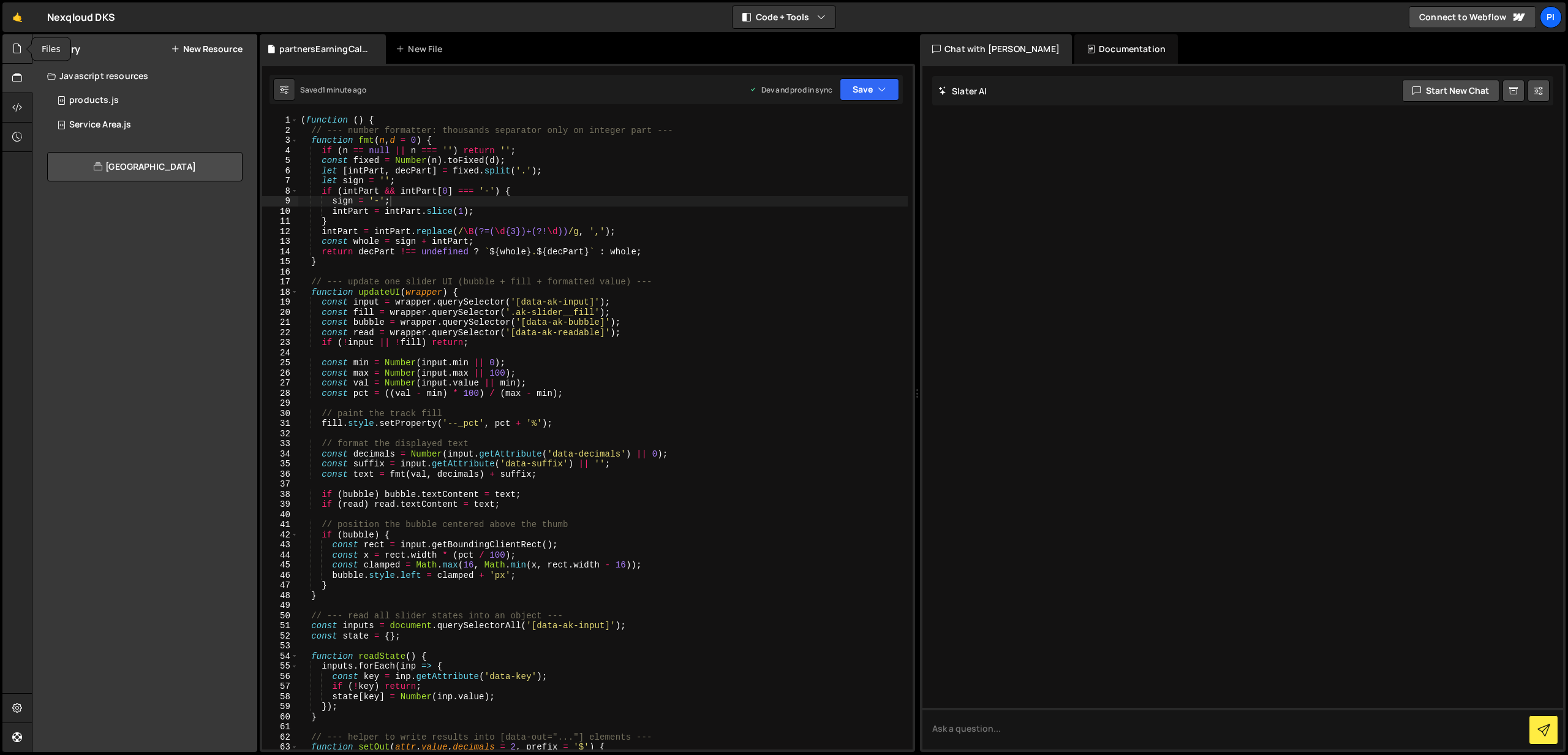
click at [22, 52] on icon at bounding box center [17, 48] width 9 height 13
click at [240, 100] on button at bounding box center [245, 101] width 22 height 22
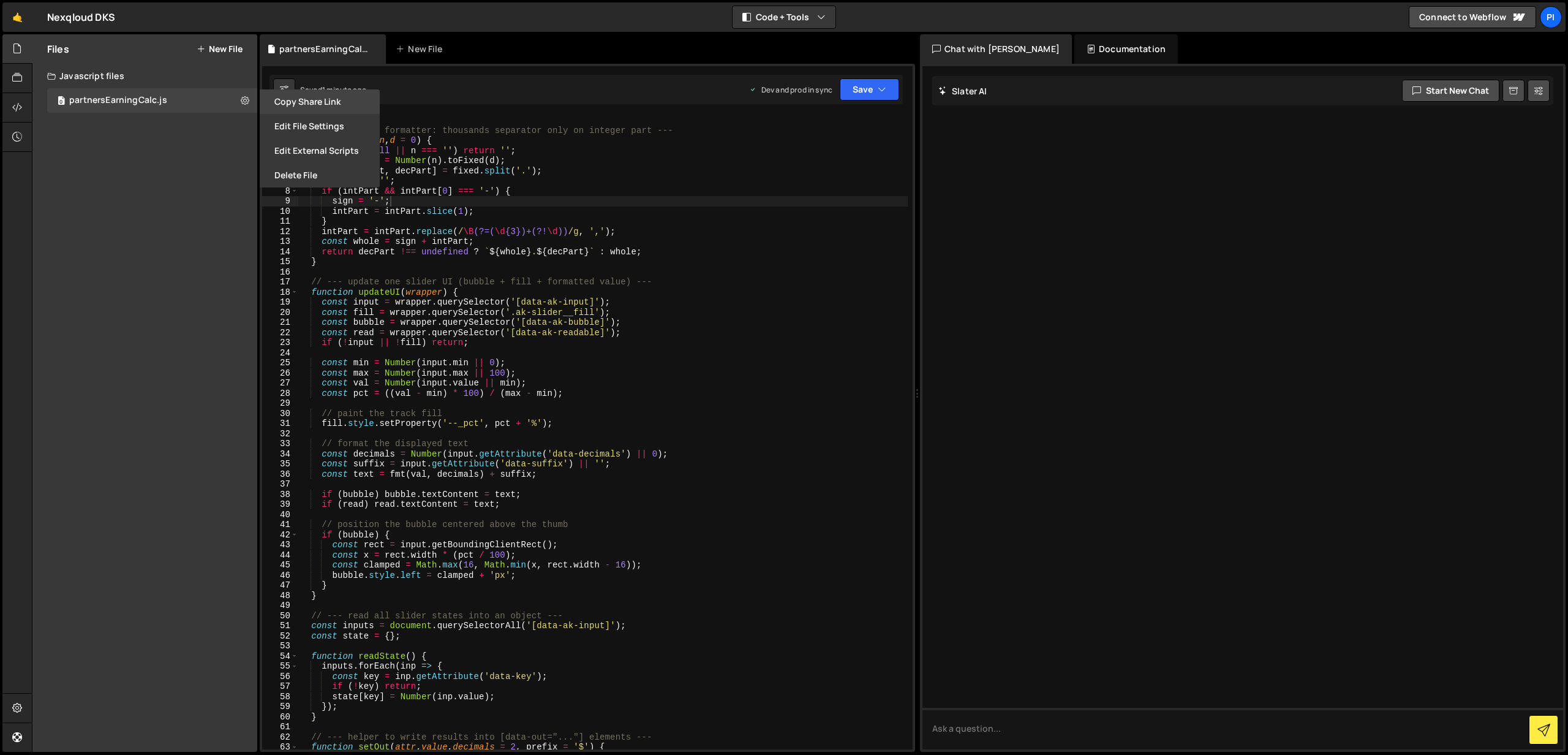
click at [319, 107] on button "Copy share link" at bounding box center [319, 102] width 120 height 24
click at [212, 46] on button "New File" at bounding box center [219, 49] width 46 height 9
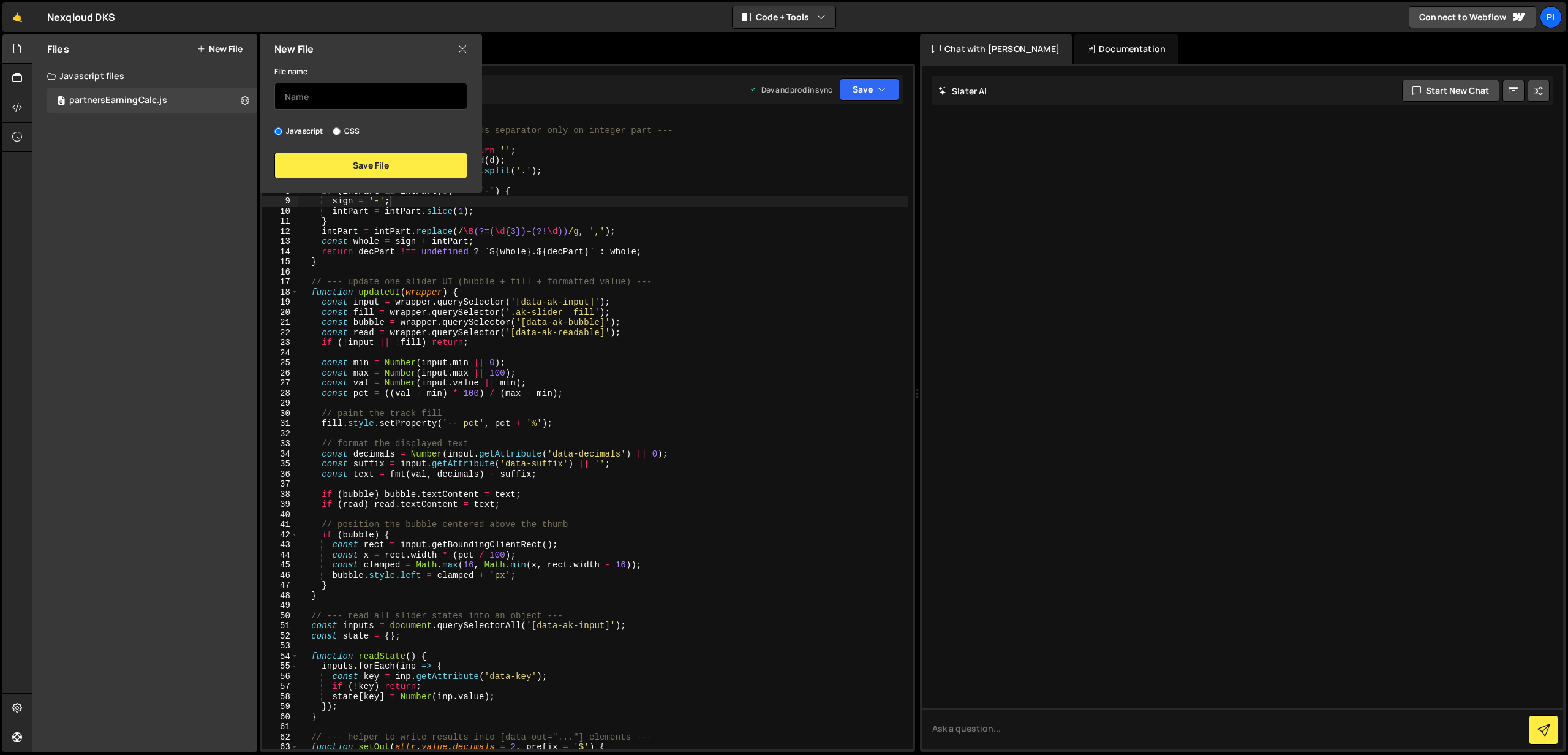
click at [304, 95] on input "text" at bounding box center [371, 96] width 193 height 27
type input "pricingComparisonCalc"
click at [343, 161] on button "Save File" at bounding box center [371, 165] width 193 height 25
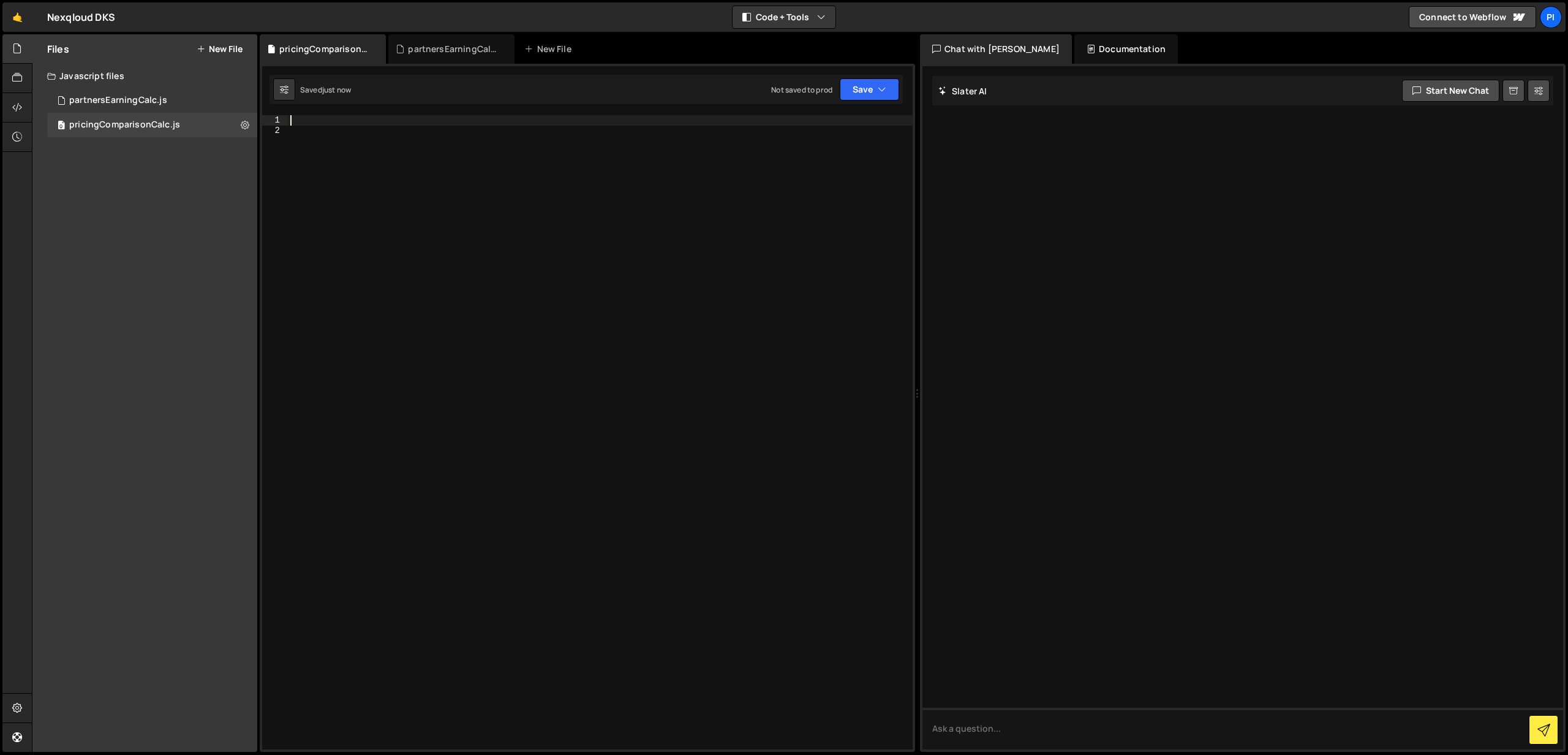
click at [374, 119] on div at bounding box center [600, 442] width 624 height 655
paste textarea "</script>"
type textarea "</script>"
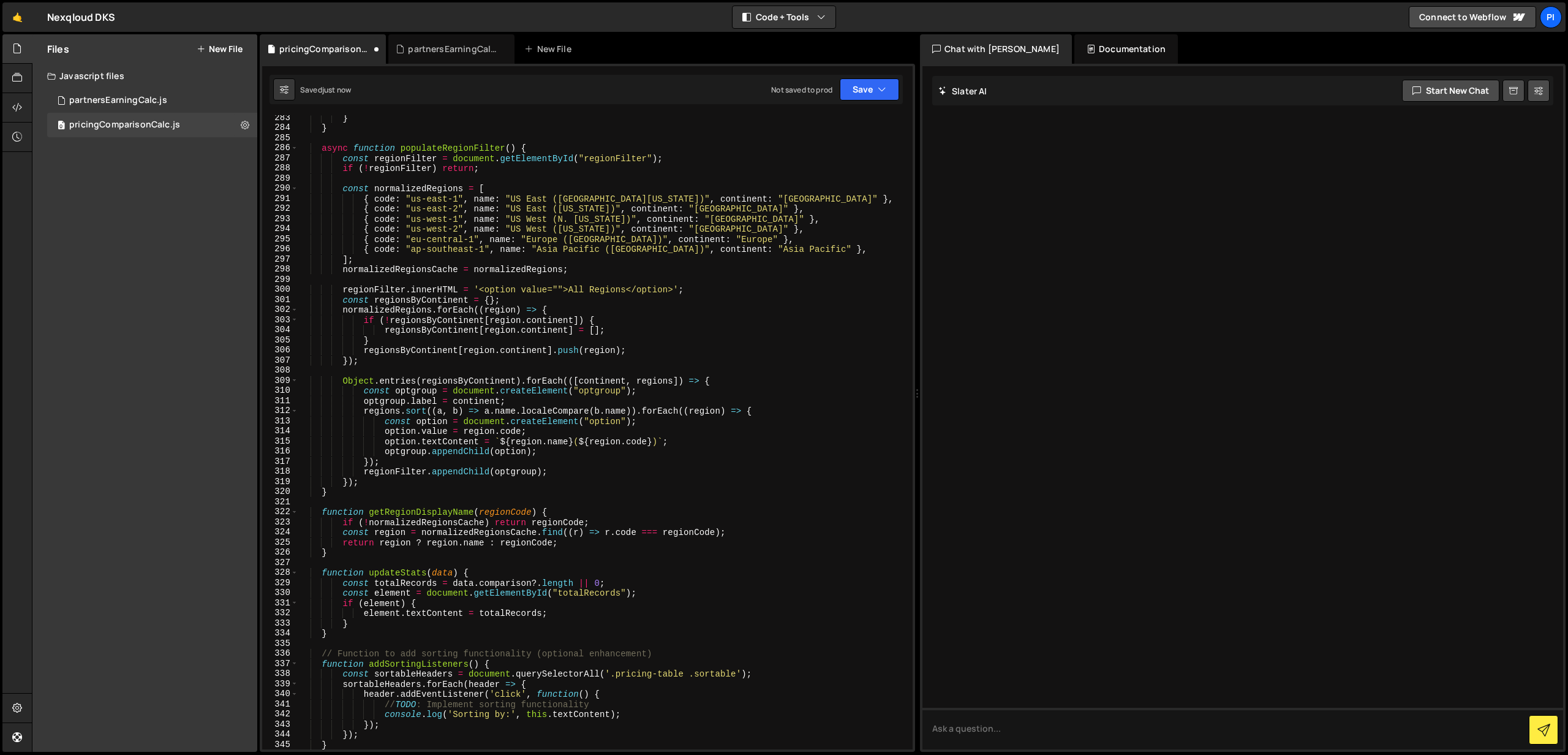
scroll to position [3218, 0]
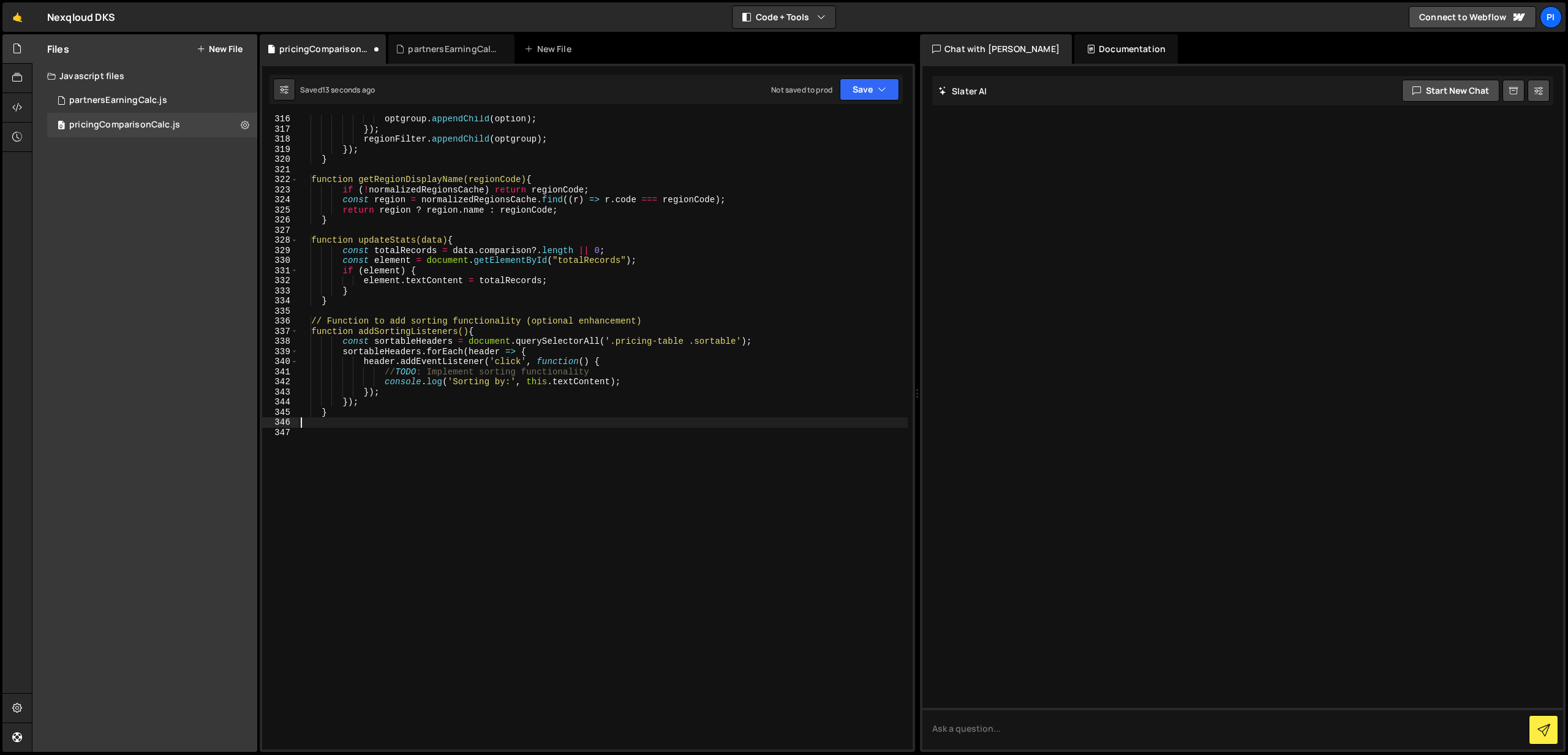
type textarea "}"
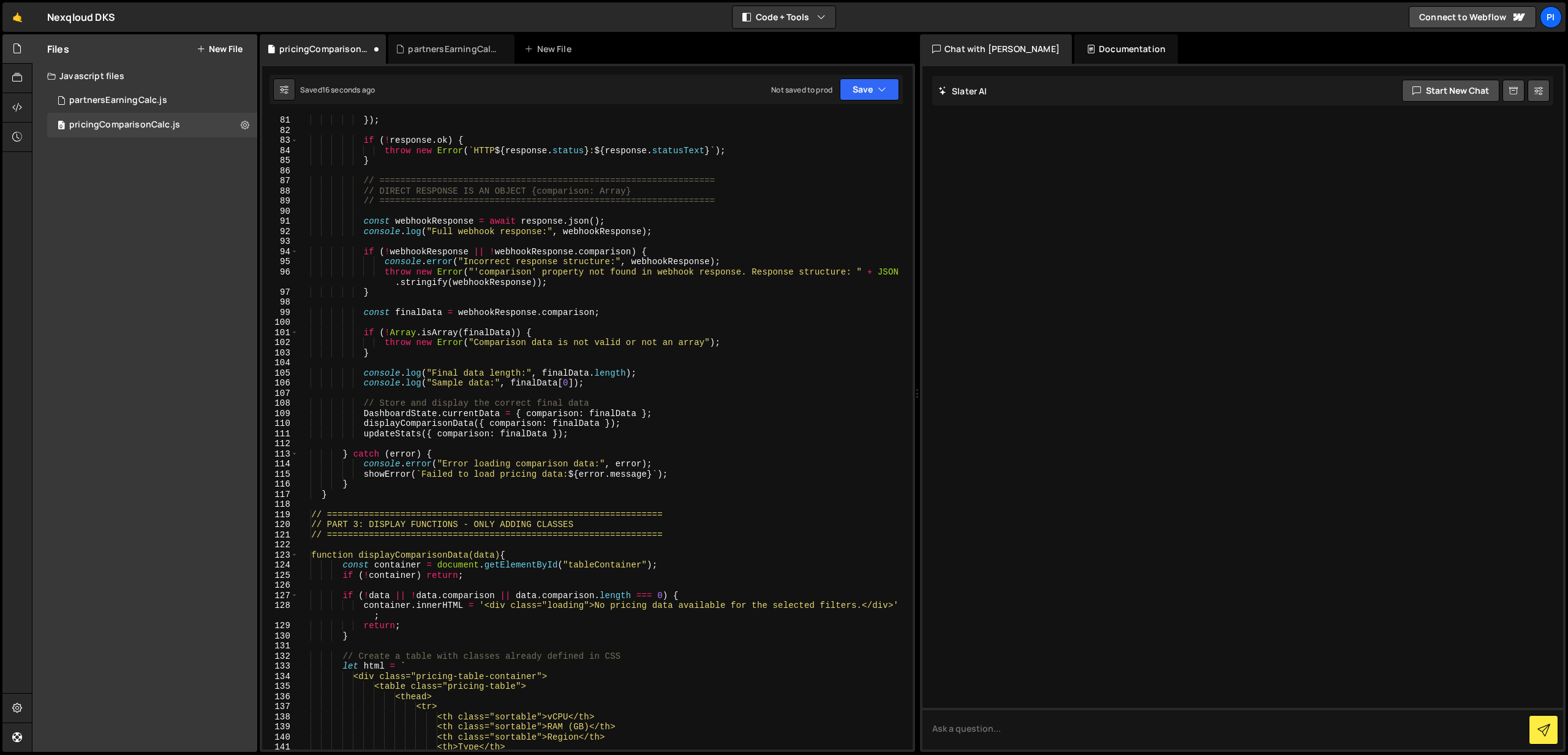
scroll to position [0, 0]
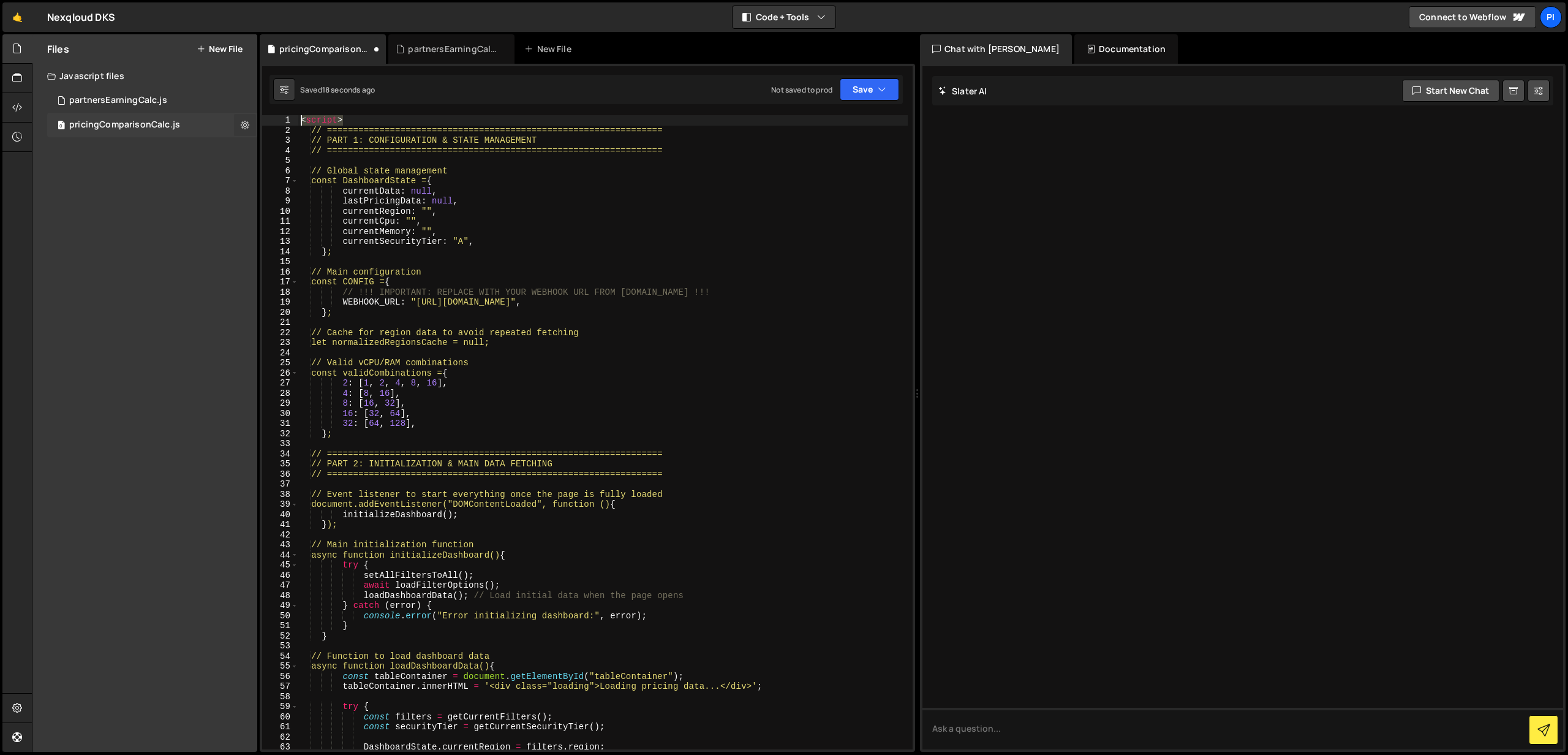
drag, startPoint x: 346, startPoint y: 118, endPoint x: 253, endPoint y: 116, distance: 93.0
click at [253, 116] on div "Files New File Create your first file Get started by starting a Javascript or C…" at bounding box center [799, 393] width 1536 height 718
type textarea "<script>"
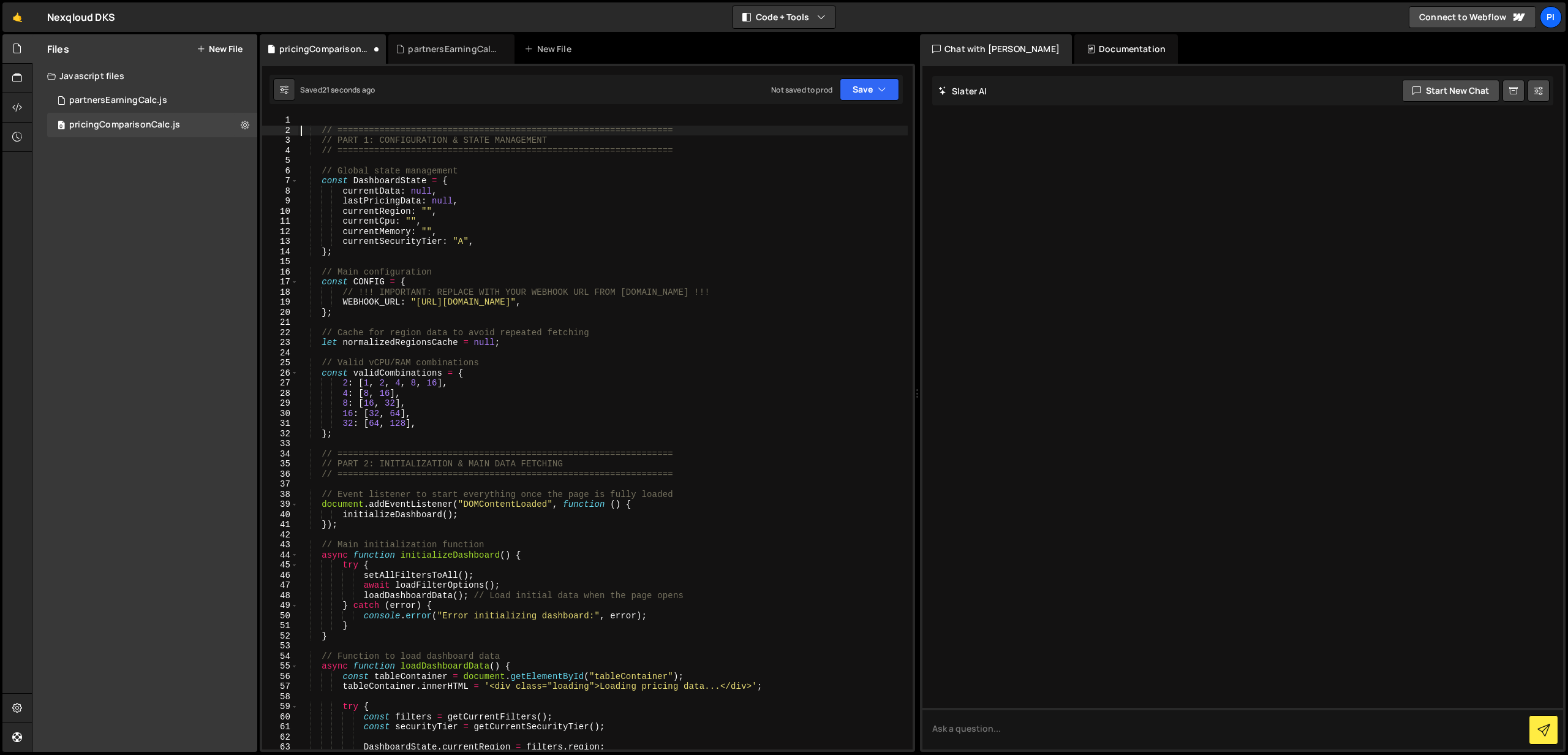
click at [303, 130] on div "// ================================================================ // PART 1: …" at bounding box center [603, 442] width 609 height 655
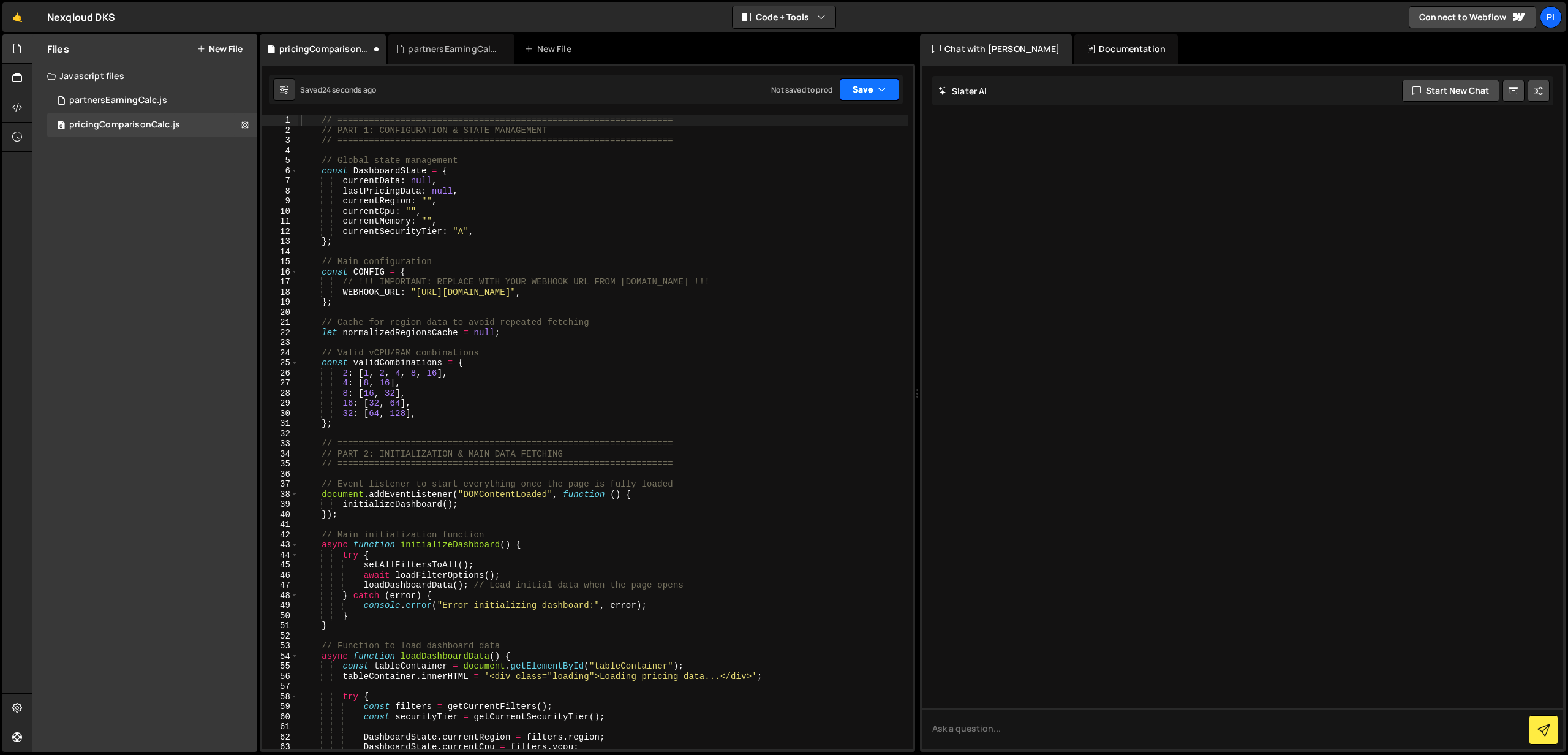
click at [873, 93] on button "Save" at bounding box center [869, 90] width 59 height 22
click at [827, 160] on div "Save to Production S" at bounding box center [828, 159] width 127 height 12
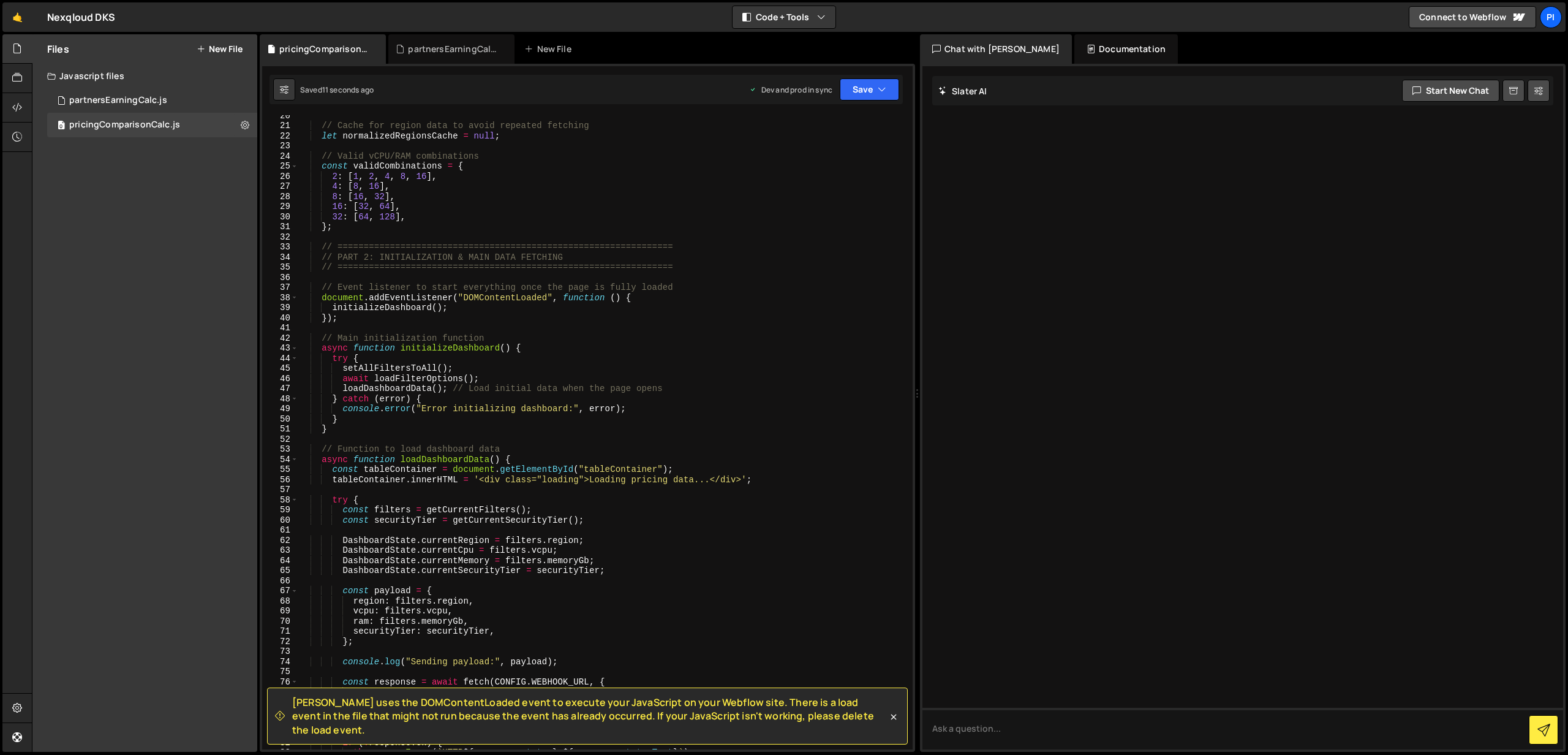
scroll to position [200, 0]
type textarea "document.addEventListener("DOMContentLoaded", function () {"
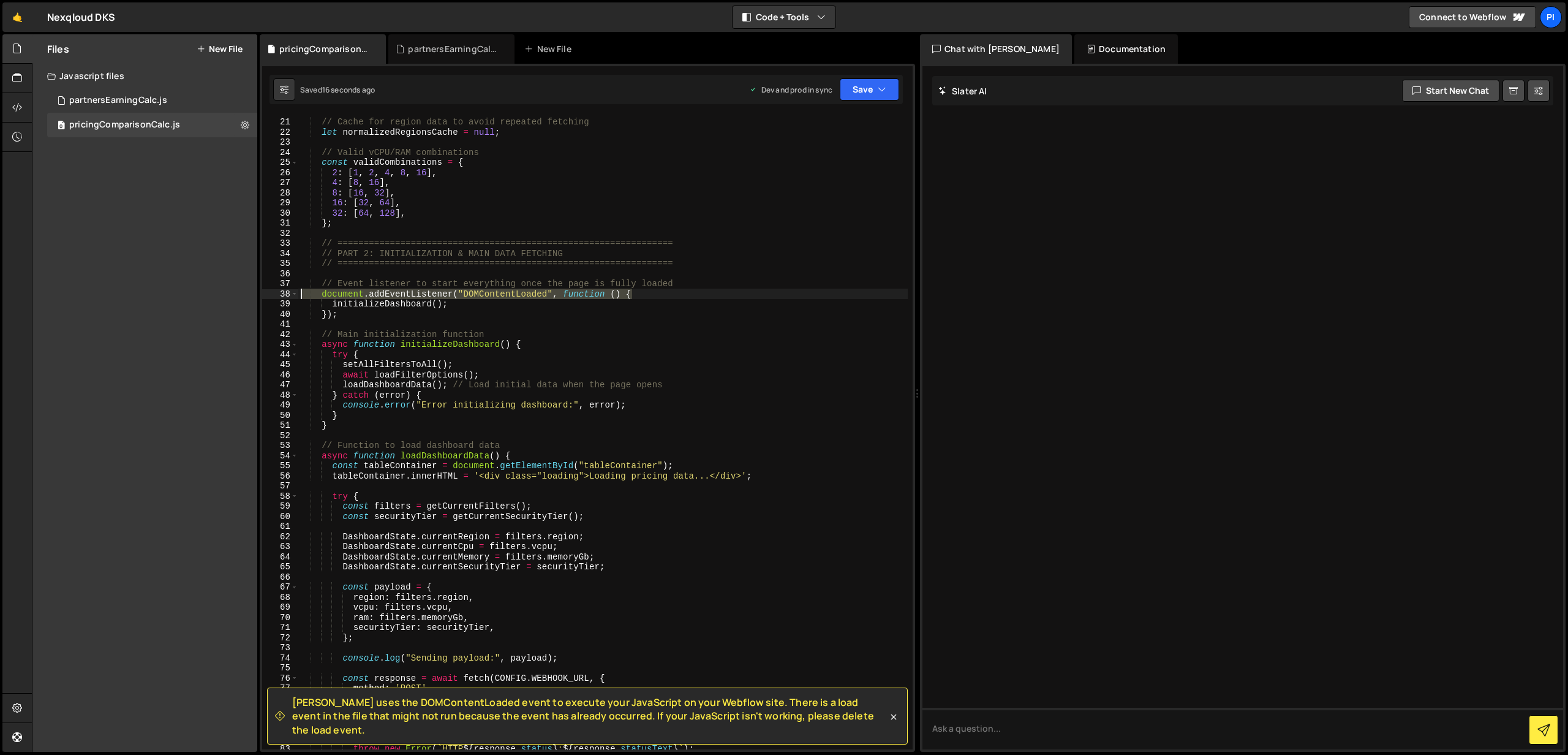
drag, startPoint x: 645, startPoint y: 294, endPoint x: 273, endPoint y: 291, distance: 372.0
click at [273, 291] on div "document.addEventListener("DOMContentLoaded", function () { 20 21 22 23 24 25 2…" at bounding box center [587, 432] width 651 height 634
drag, startPoint x: 323, startPoint y: 297, endPoint x: 330, endPoint y: 320, distance: 24.0
click at [323, 297] on div "// Cache for region data to avoid repeated fetching let normalizedRegionsCache …" at bounding box center [603, 434] width 609 height 655
click at [323, 315] on div "// Cache for region data to avoid repeated fetching let normalizedRegionsCache …" at bounding box center [603, 434] width 609 height 655
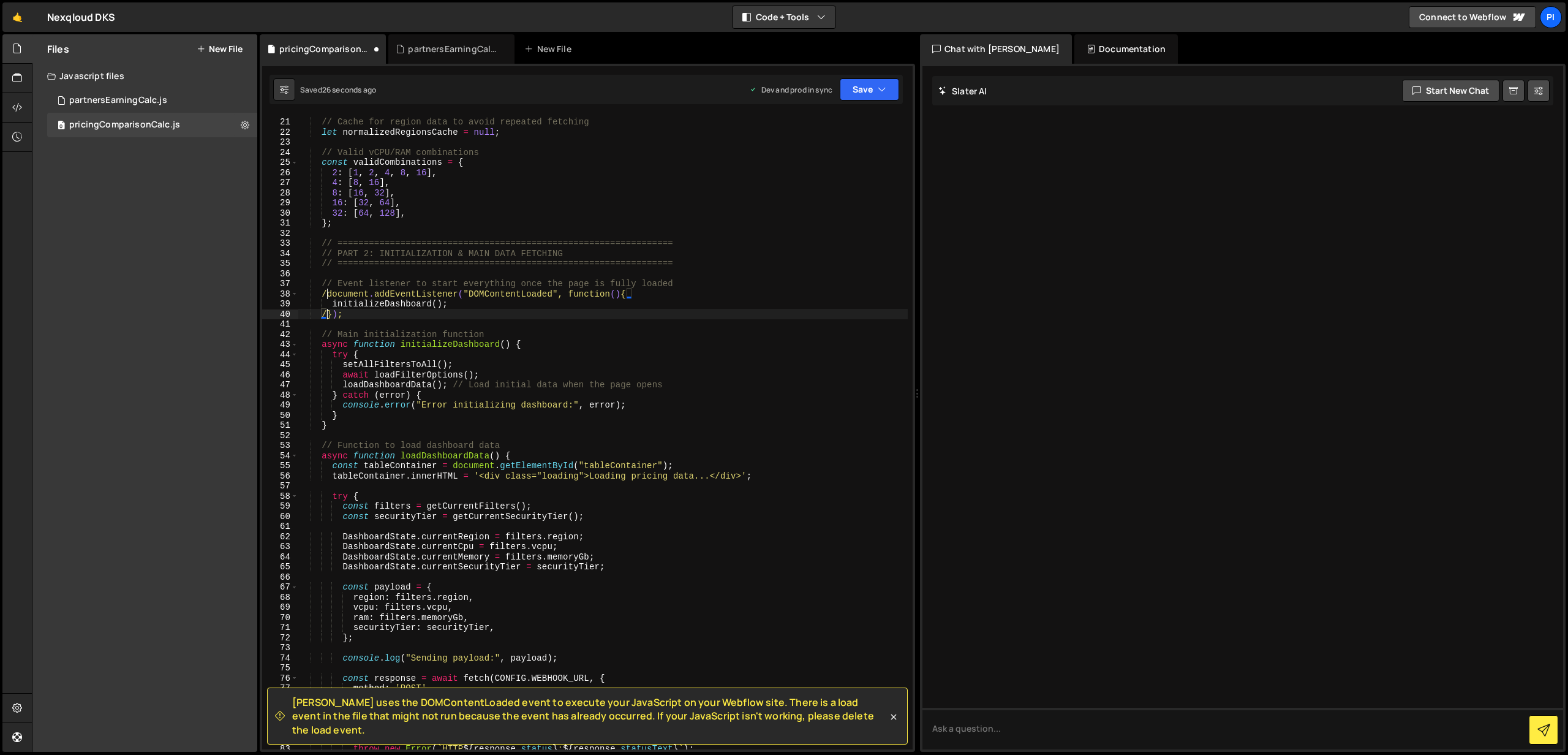
scroll to position [0, 2]
click at [425, 244] on div "// Cache for region data to avoid repeated fetching let normalizedRegionsCache …" at bounding box center [603, 434] width 609 height 655
drag, startPoint x: 864, startPoint y: 91, endPoint x: 864, endPoint y: 99, distance: 8.0
click at [864, 91] on button "Save" at bounding box center [869, 90] width 59 height 22
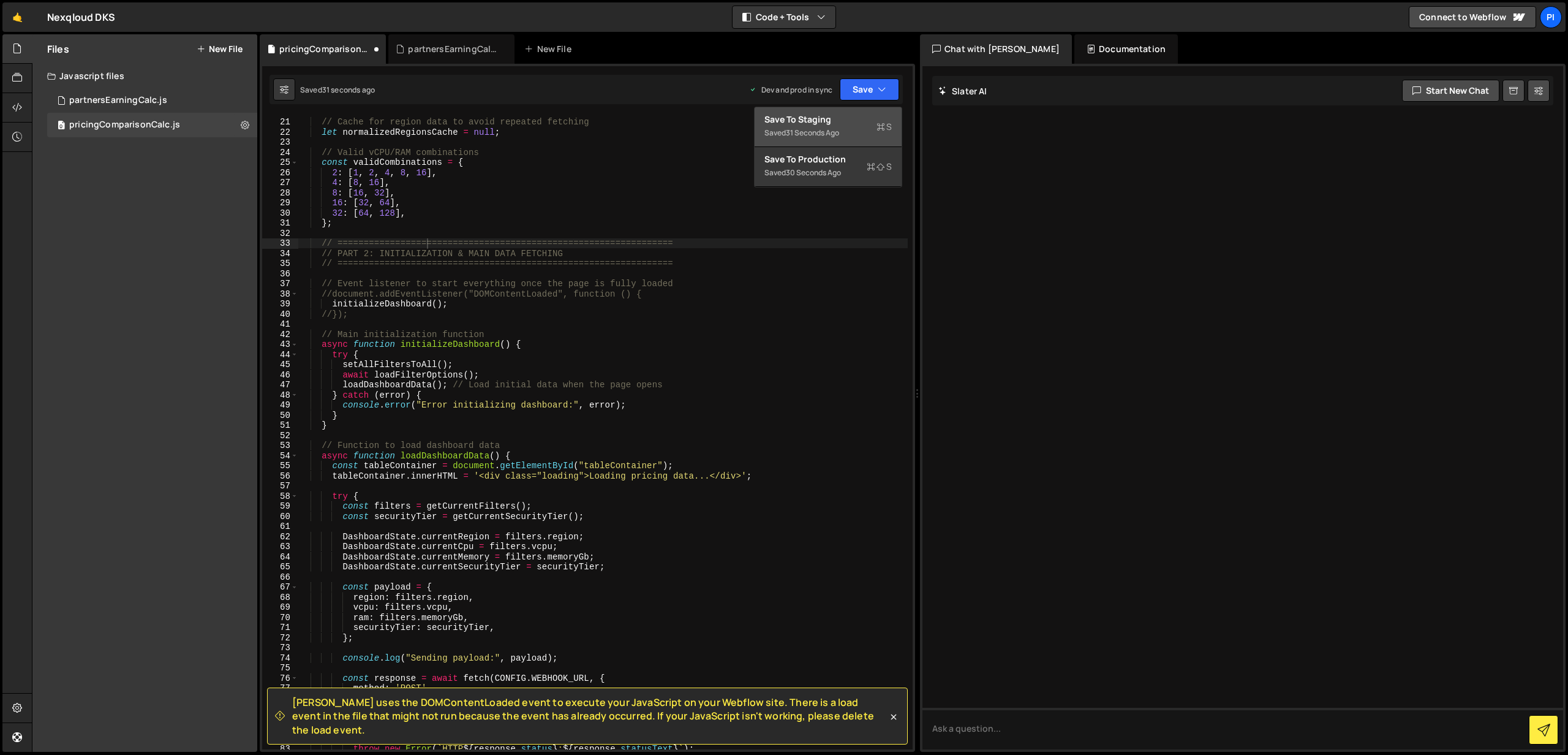
click at [826, 126] on div "Saved 31 seconds ago" at bounding box center [828, 133] width 127 height 15
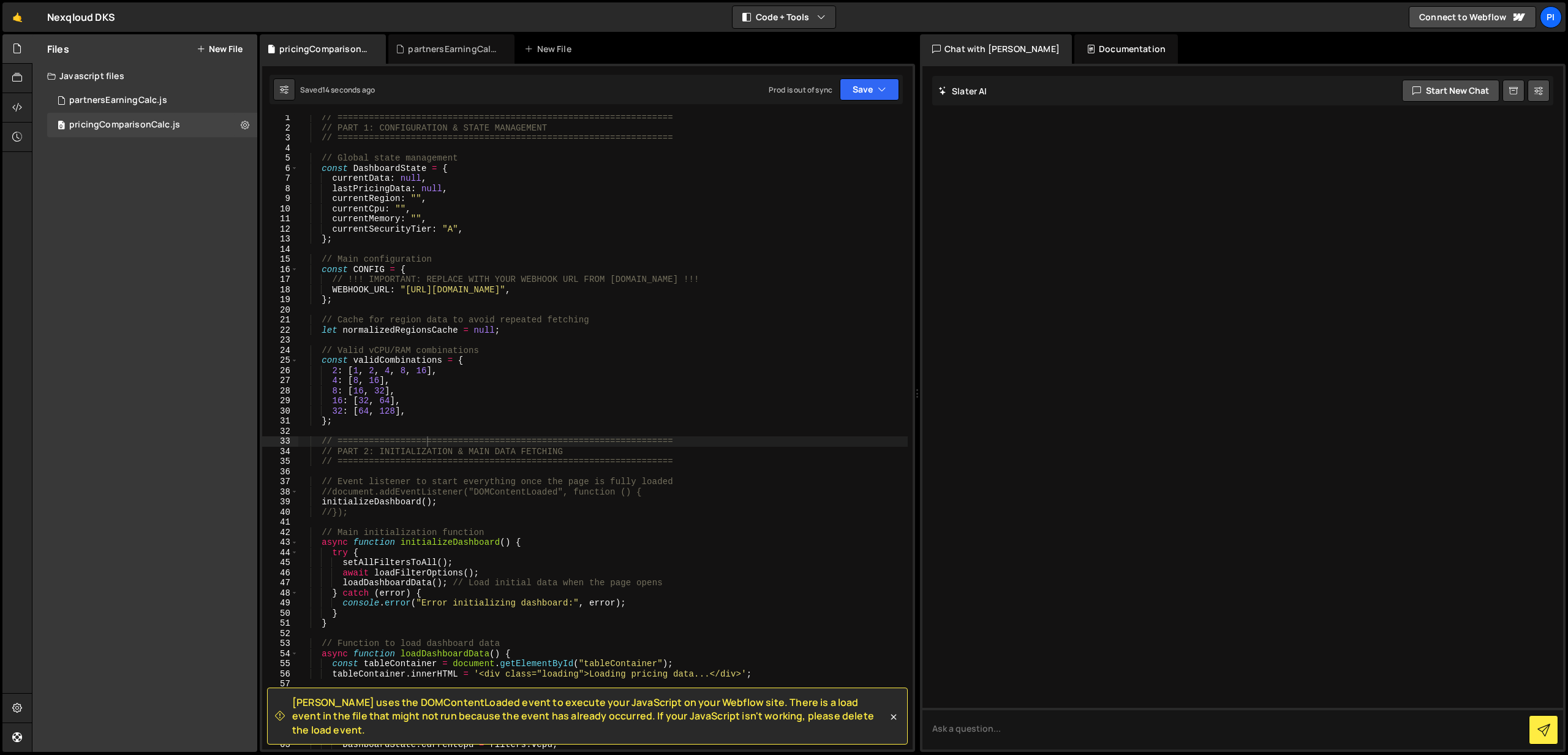
scroll to position [0, 0]
type textarea "//document.addEventListener("DOMContentLoaded", function () {"
drag, startPoint x: 642, startPoint y: 492, endPoint x: 277, endPoint y: 496, distance: 365.0
click at [277, 496] on div "//document.addEventListener("DOMContentLoaded", function () { 1 2 3 4 5 6 7 8 9…" at bounding box center [587, 432] width 651 height 634
drag, startPoint x: 376, startPoint y: 507, endPoint x: 284, endPoint y: 507, distance: 92.0
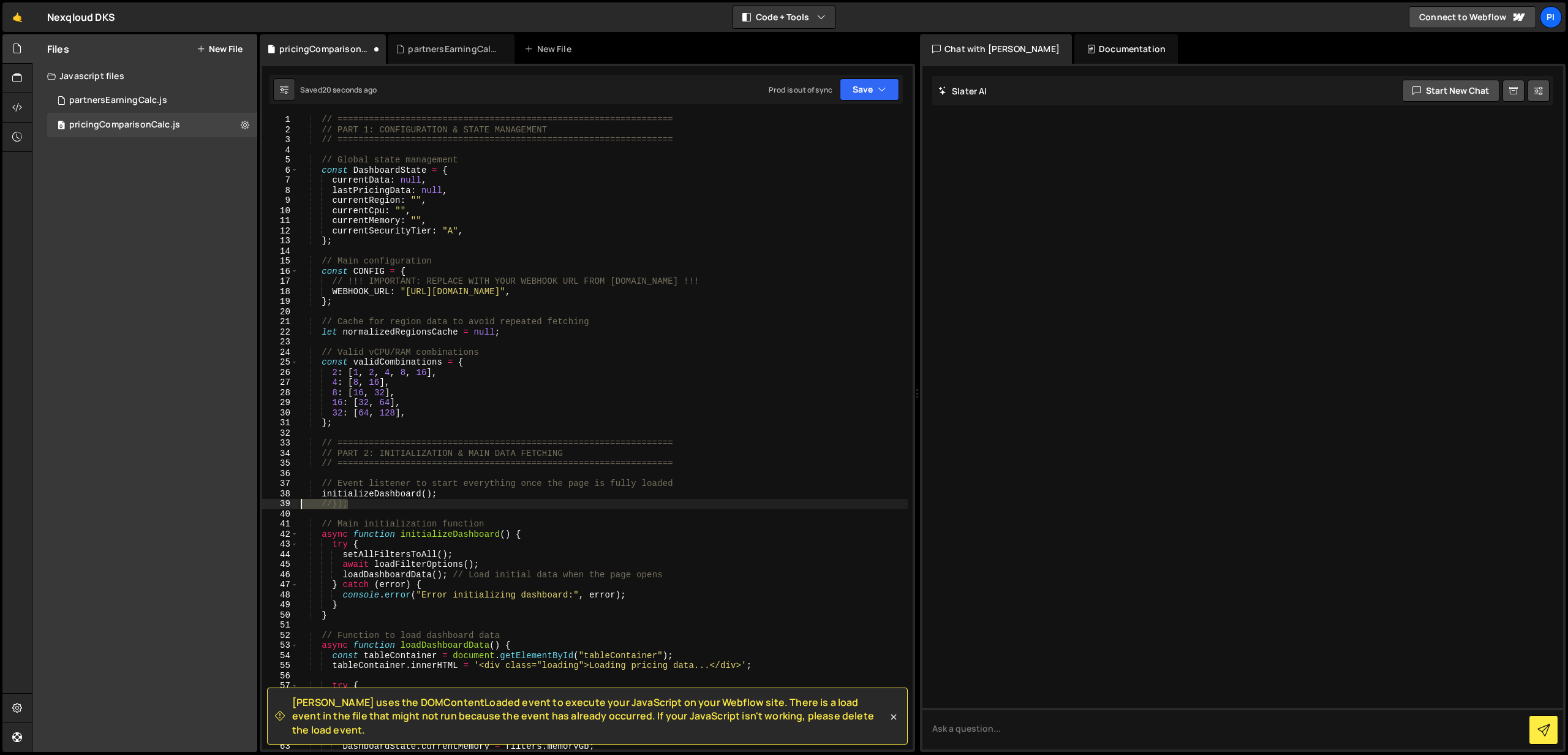
click at [284, 507] on div "// Event listener to start everything once the page is fully loaded 1 2 3 4 5 6…" at bounding box center [587, 432] width 651 height 634
type textarea "//});"
type textarea "initializeDashboard();"
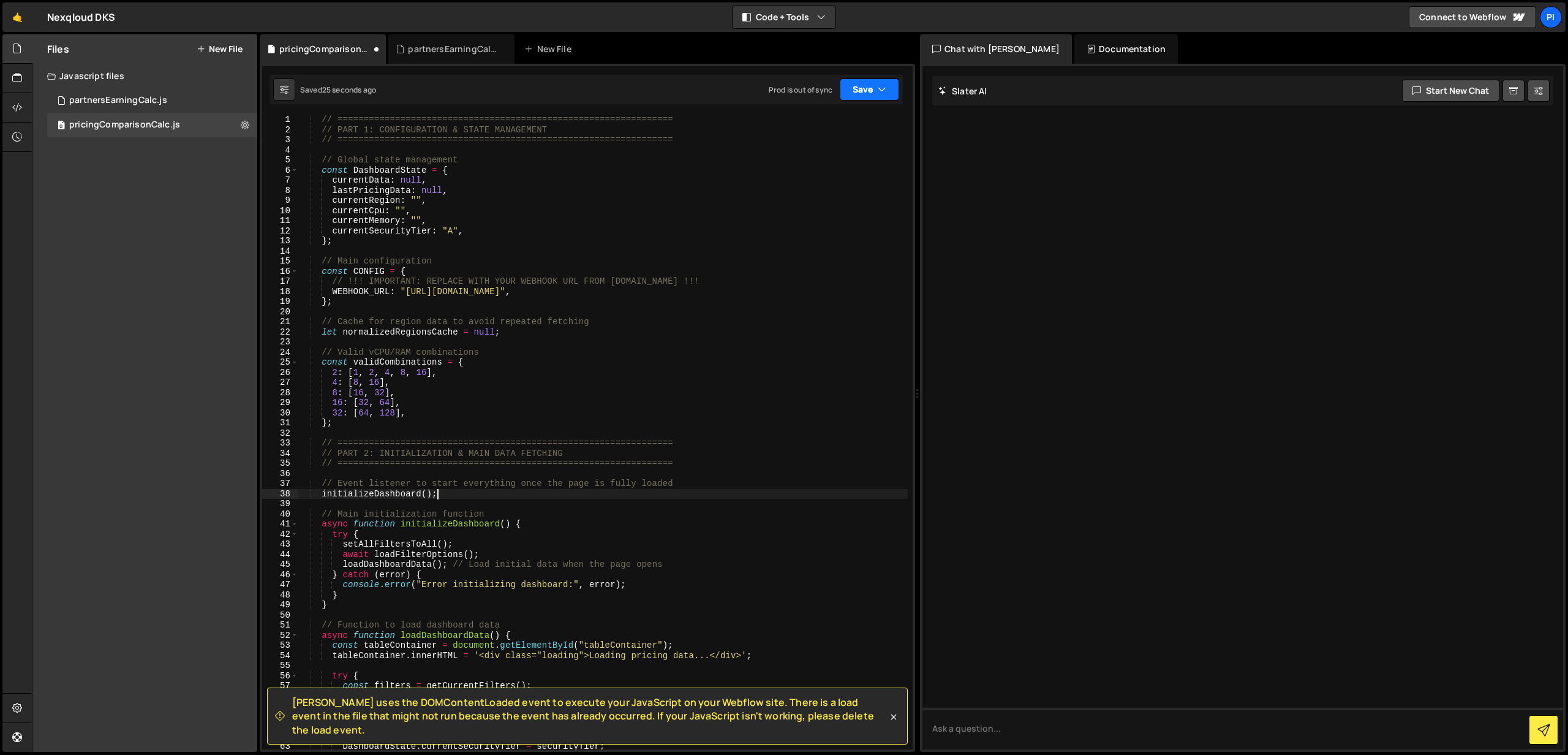
click at [860, 89] on button "Save" at bounding box center [869, 90] width 59 height 22
click at [828, 167] on div "Saved 57 seconds ago" at bounding box center [828, 173] width 127 height 15
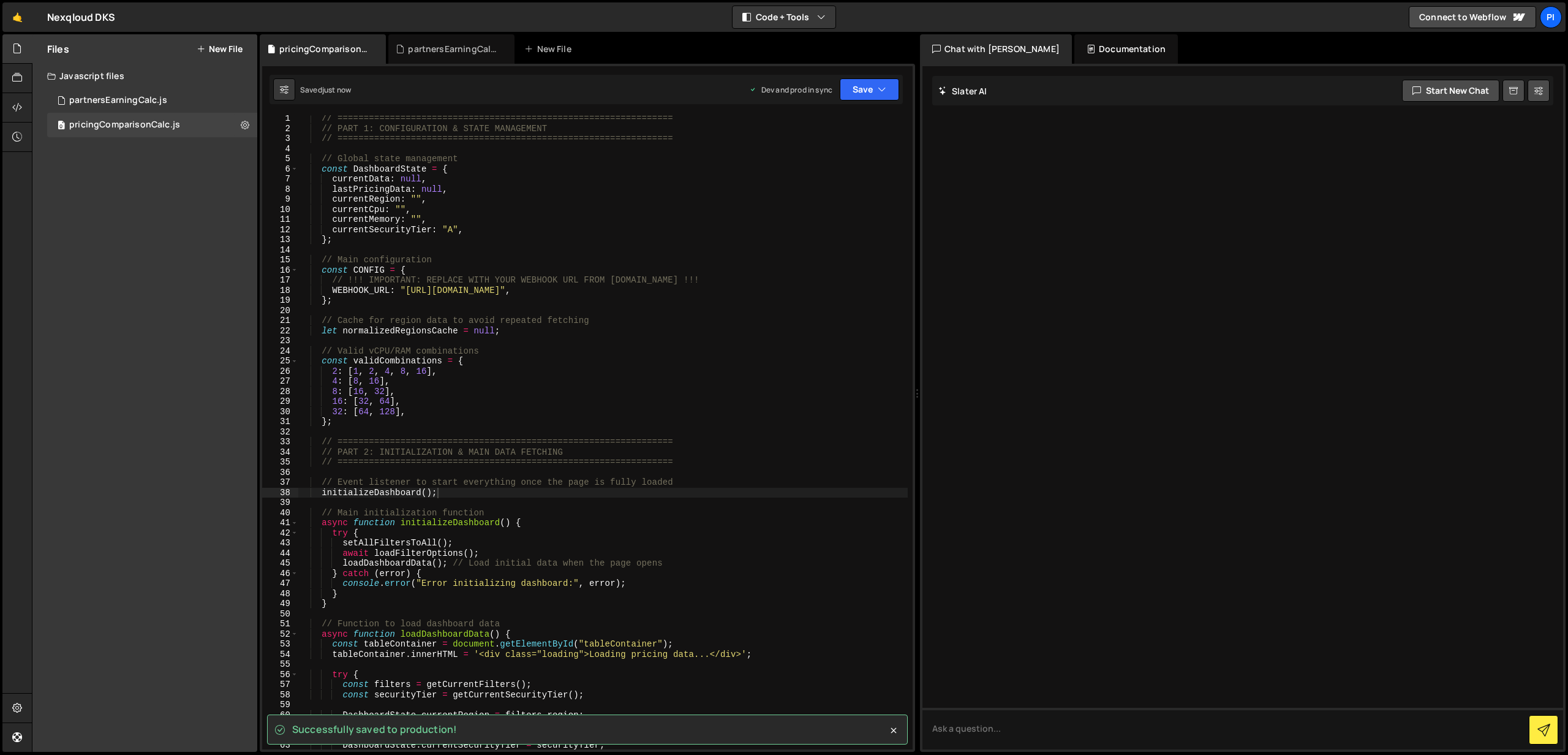
click at [458, 502] on div "// ================================================================ // PART 1: …" at bounding box center [603, 440] width 609 height 655
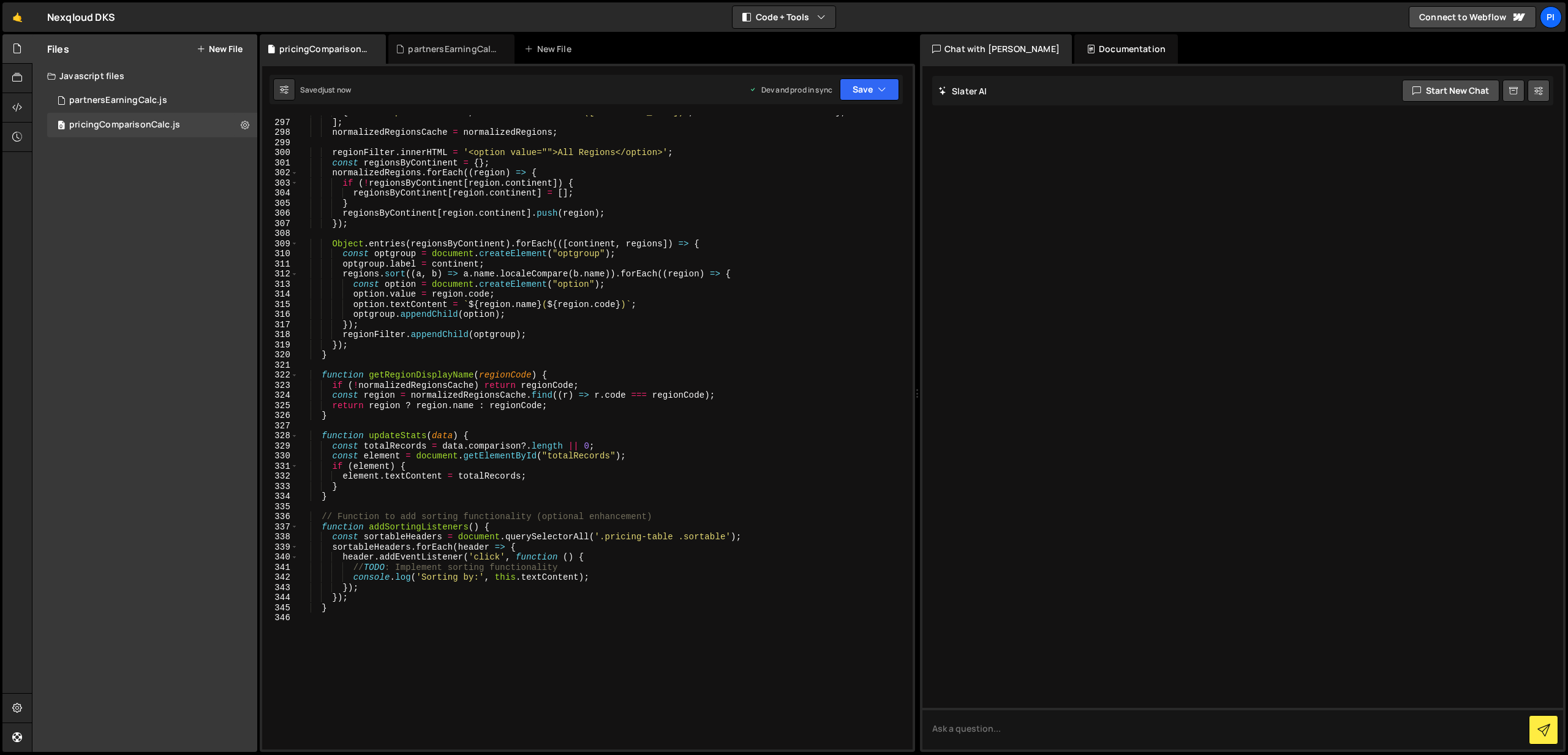
scroll to position [3187, 0]
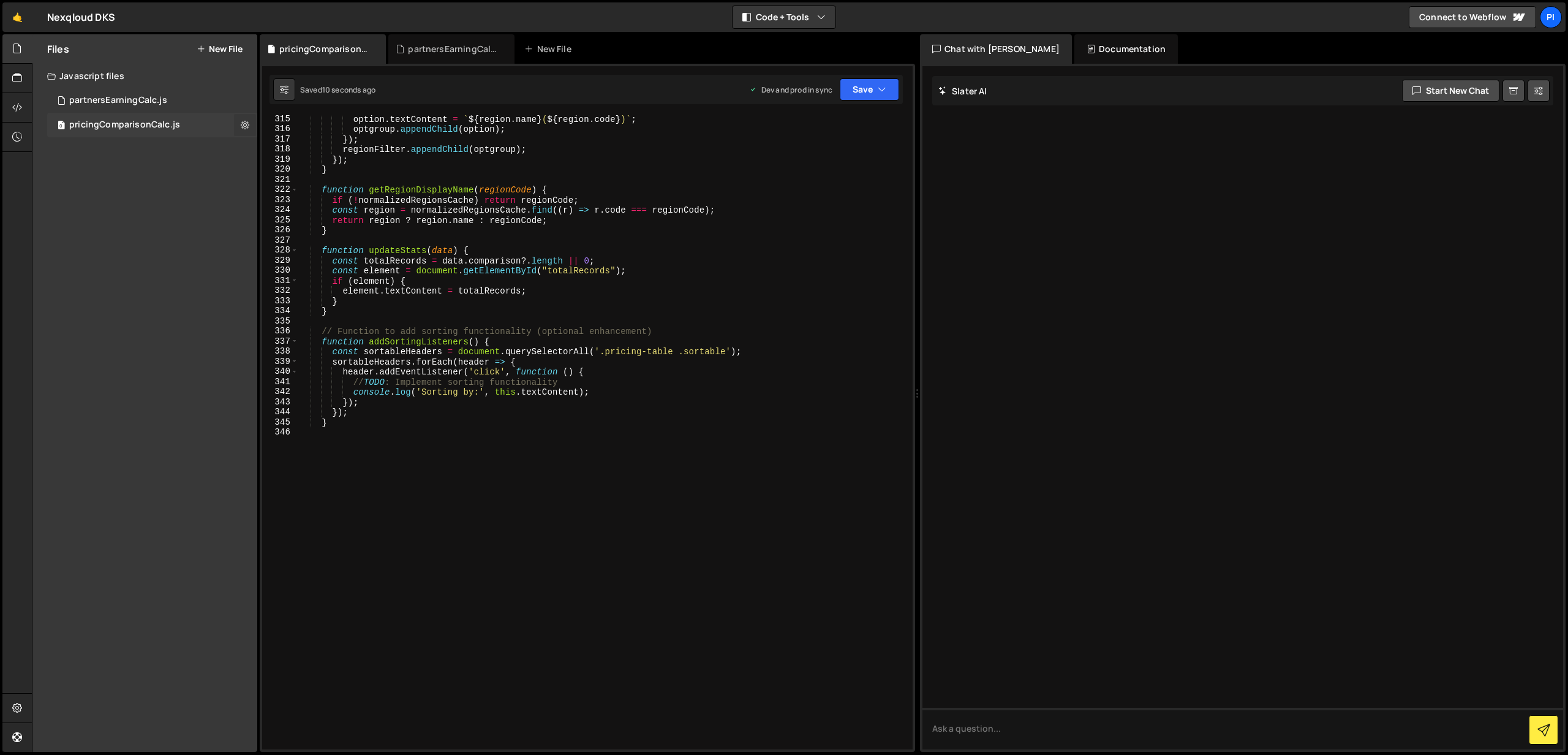
click at [245, 128] on icon at bounding box center [244, 125] width 8 height 11
click at [326, 127] on button "Copy share link" at bounding box center [319, 126] width 120 height 24
click at [16, 104] on icon at bounding box center [17, 107] width 9 height 13
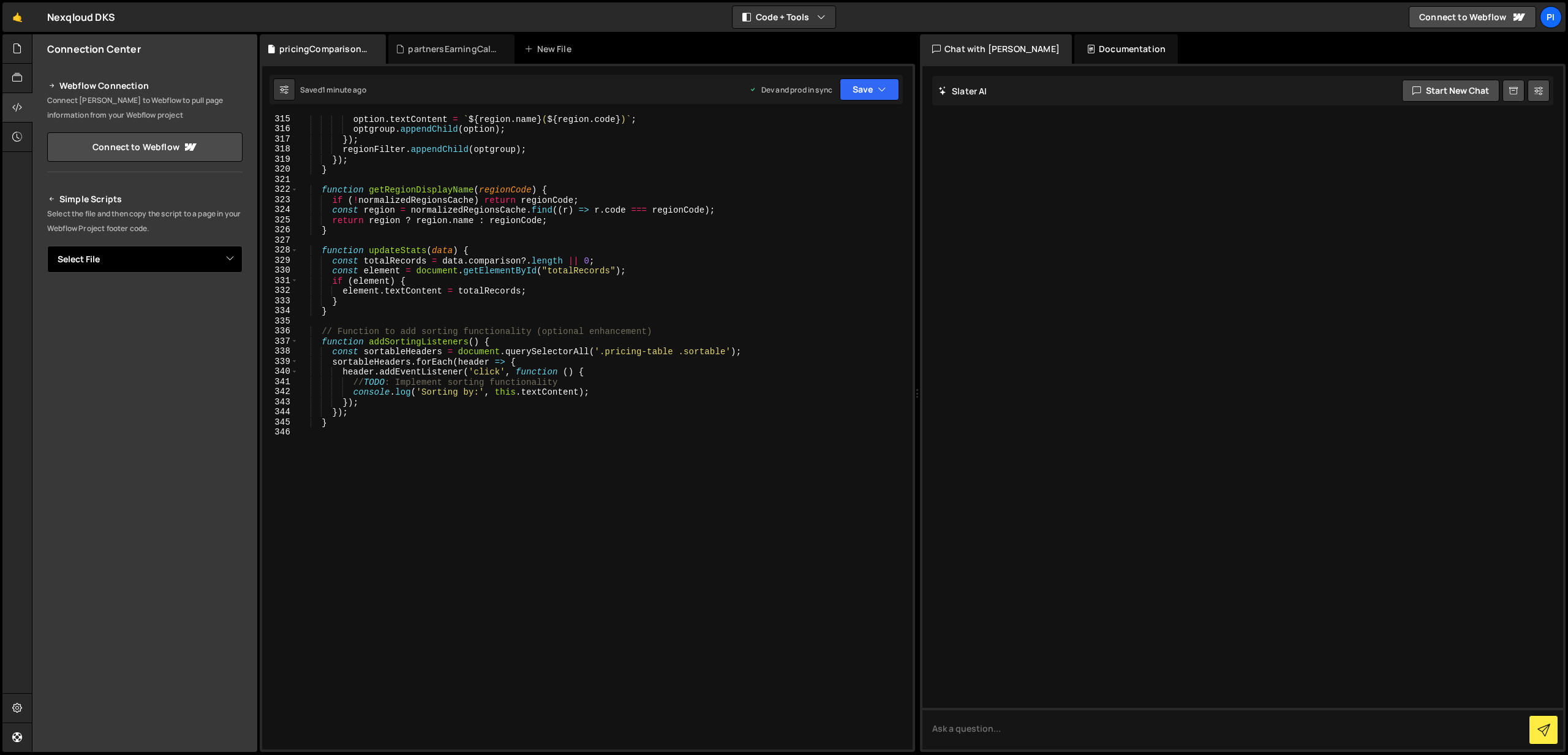
click at [115, 260] on select "Select File partnersEarningCalc.js pricingComparisonCalc.js" at bounding box center [144, 259] width 196 height 27
select select "47471"
click at [212, 303] on icon "Button group with nested dropdown" at bounding box center [215, 301] width 7 height 12
click at [232, 300] on button "Button group with nested dropdown" at bounding box center [234, 301] width 17 height 25
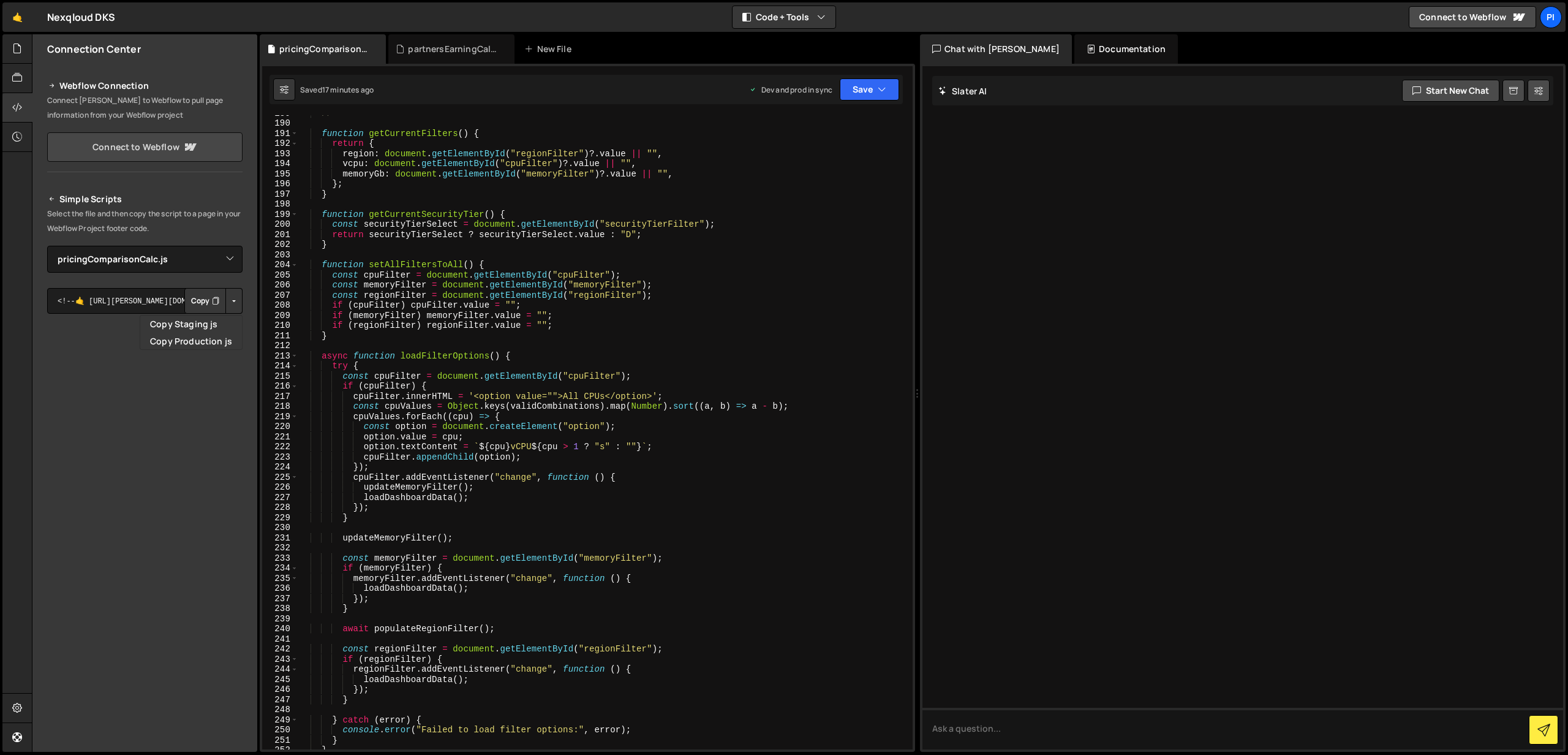
scroll to position [1902, 0]
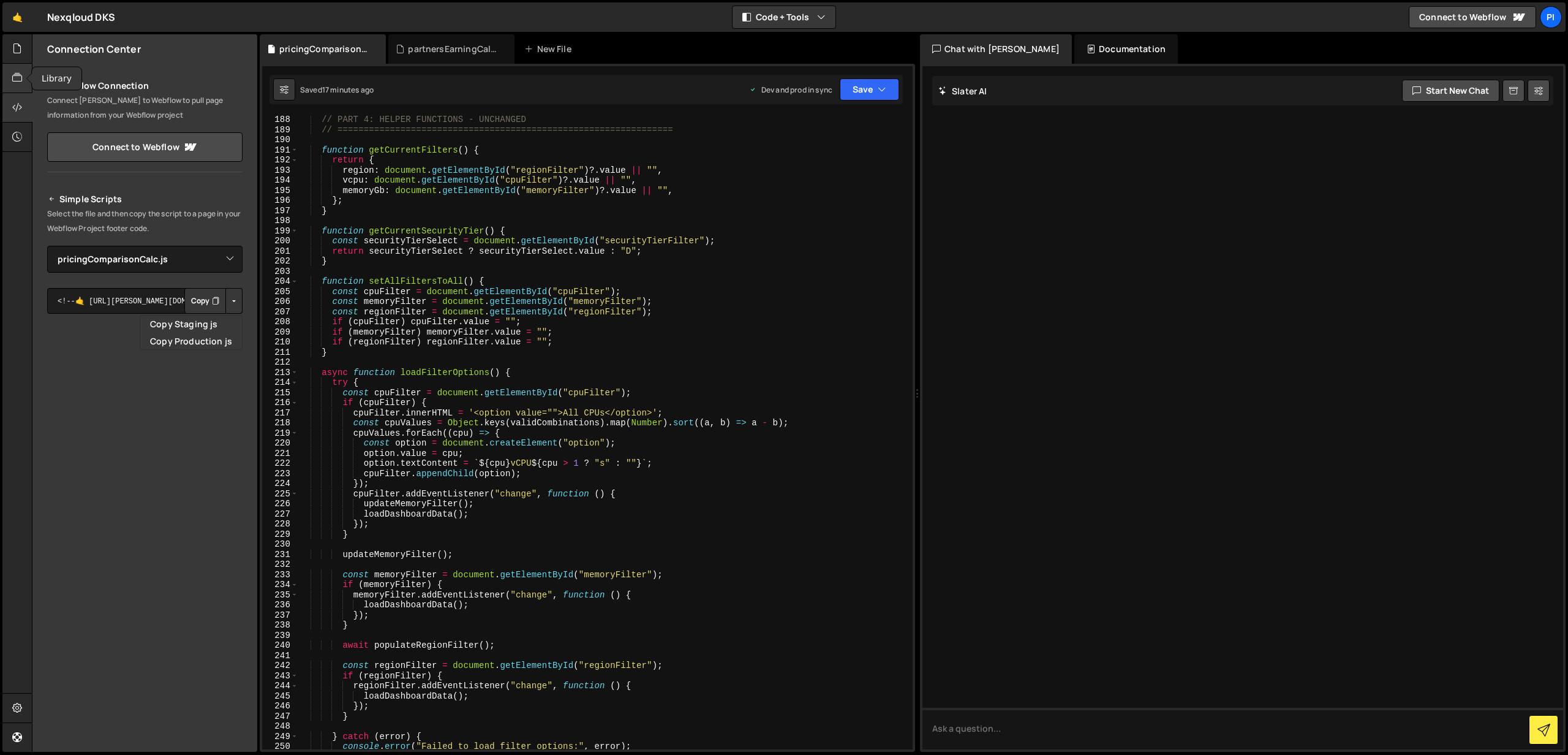
click at [17, 86] on div at bounding box center [18, 78] width 30 height 29
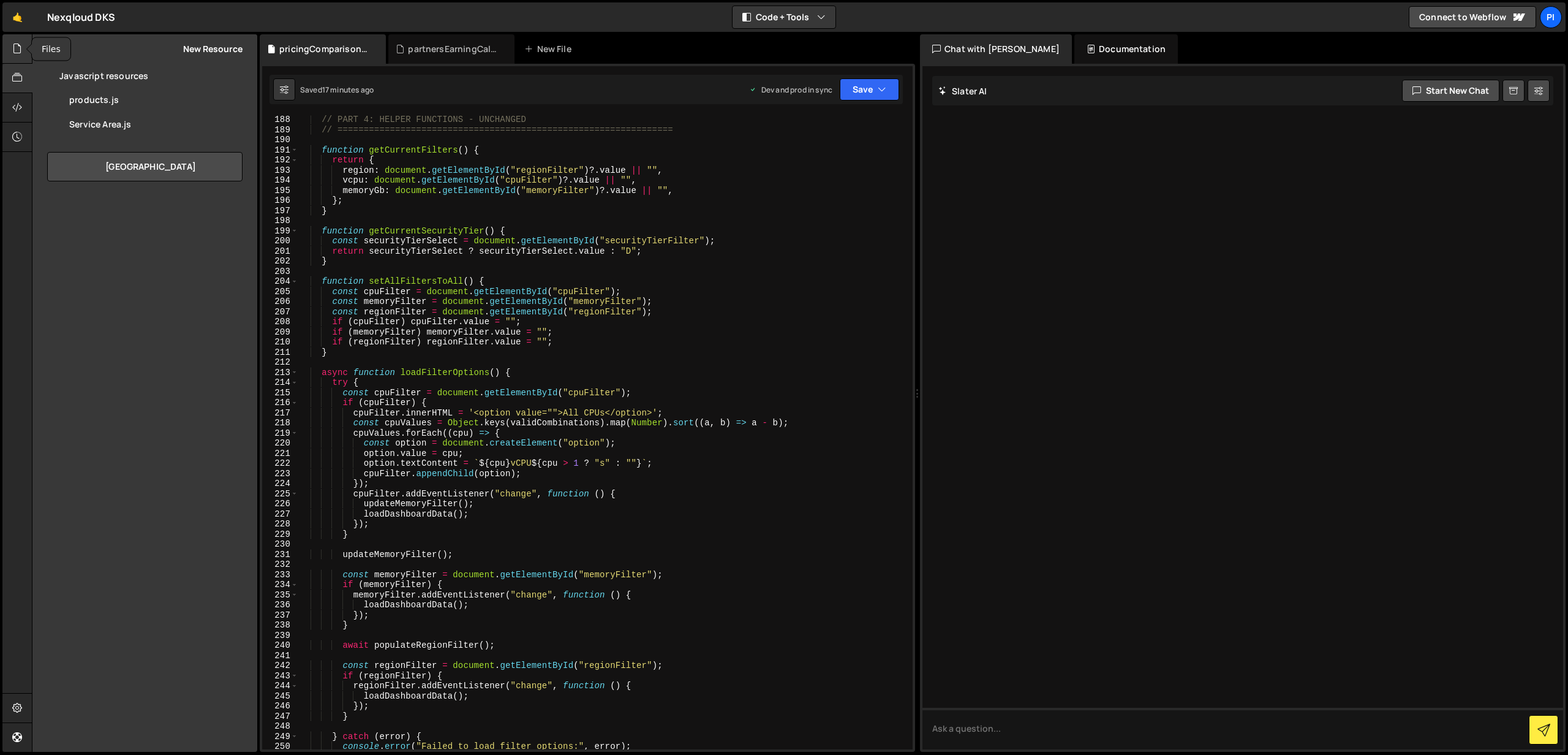
click at [22, 54] on icon at bounding box center [17, 48] width 9 height 13
click at [222, 52] on button "New File" at bounding box center [219, 49] width 46 height 9
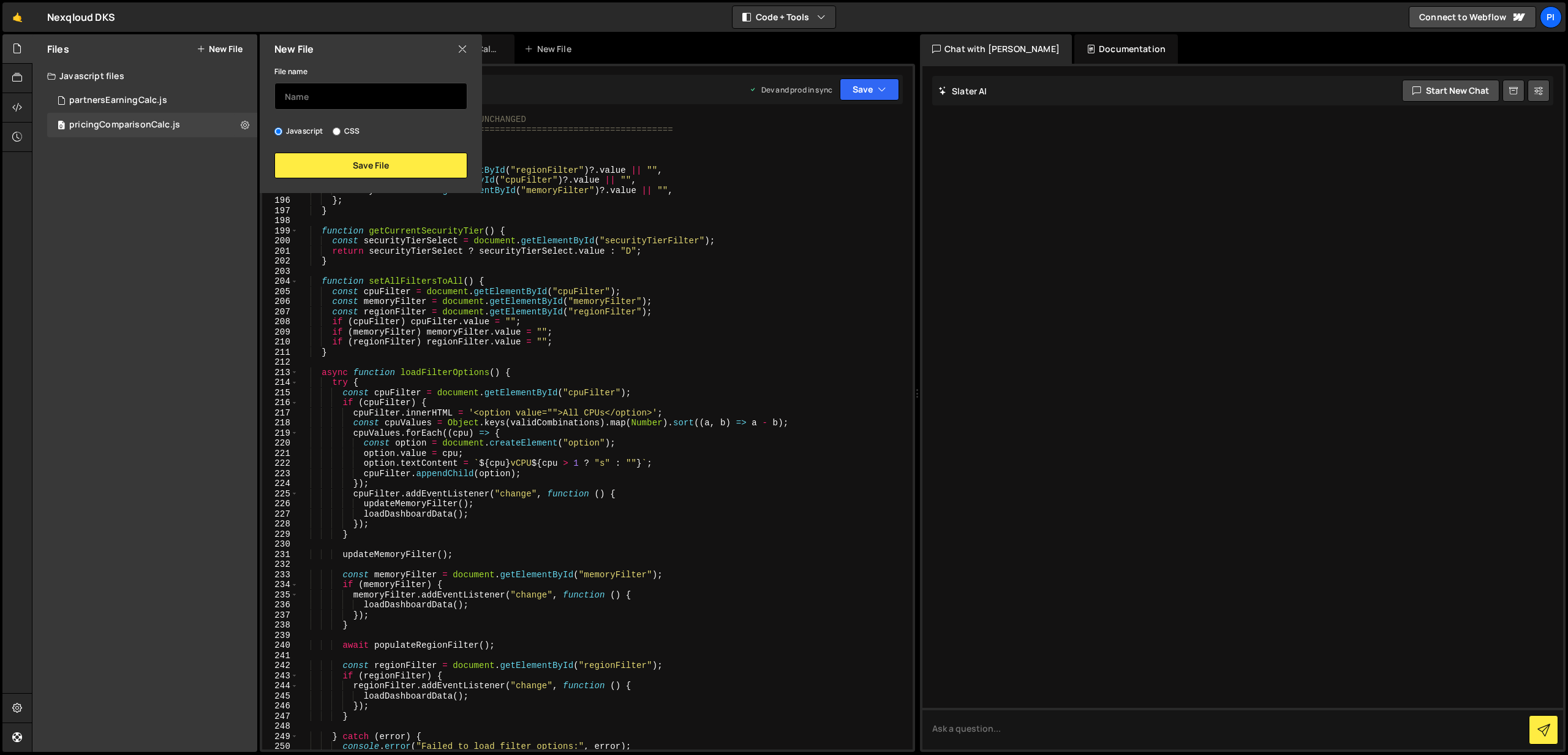
click at [300, 94] on input "text" at bounding box center [371, 96] width 193 height 27
type input "pricingStyle"
click at [337, 131] on input "CSS" at bounding box center [336, 131] width 8 height 8
radio input "true"
click at [352, 174] on button "Save File" at bounding box center [371, 165] width 193 height 25
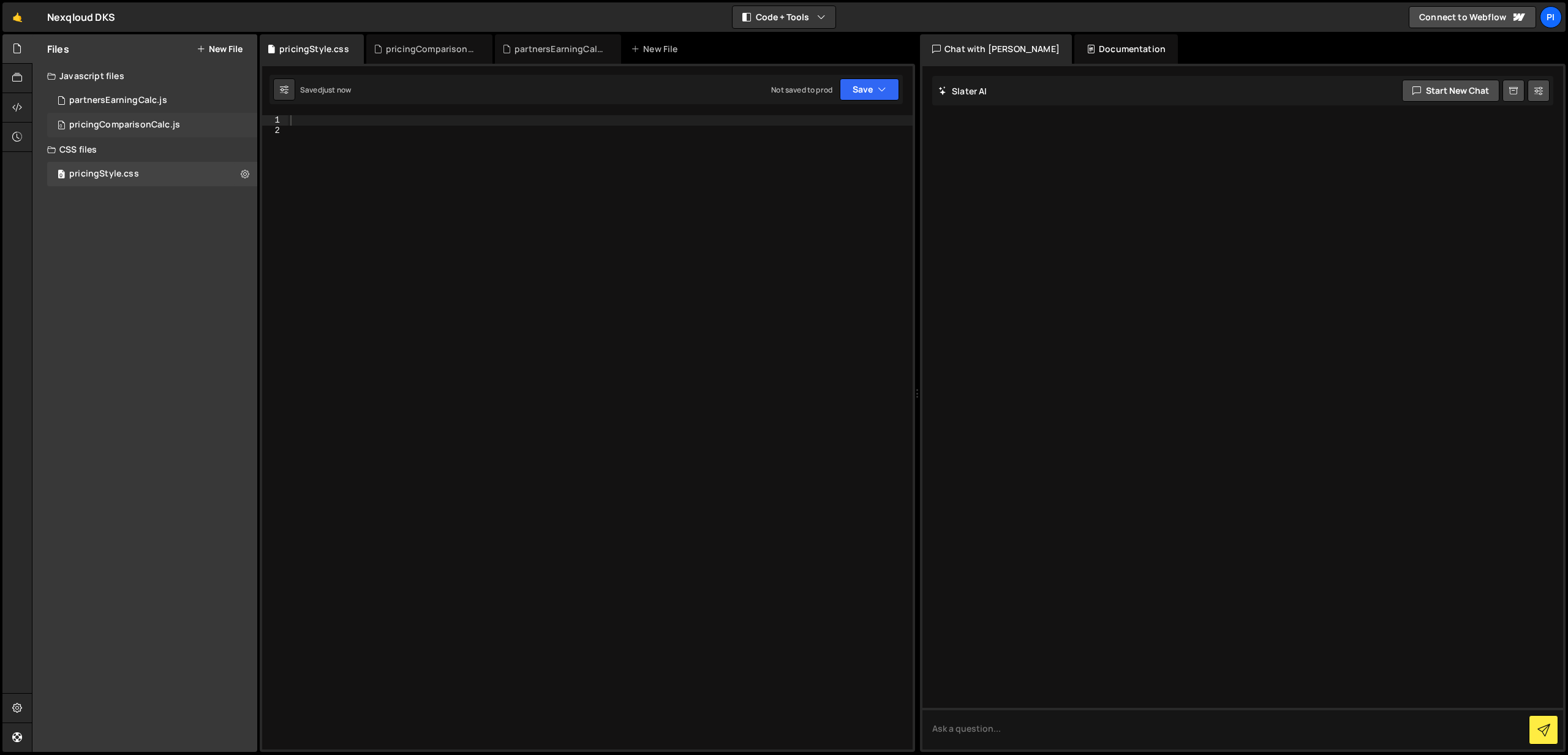
click at [152, 121] on div "pricingComparisonCalc.js" at bounding box center [125, 126] width 110 height 11
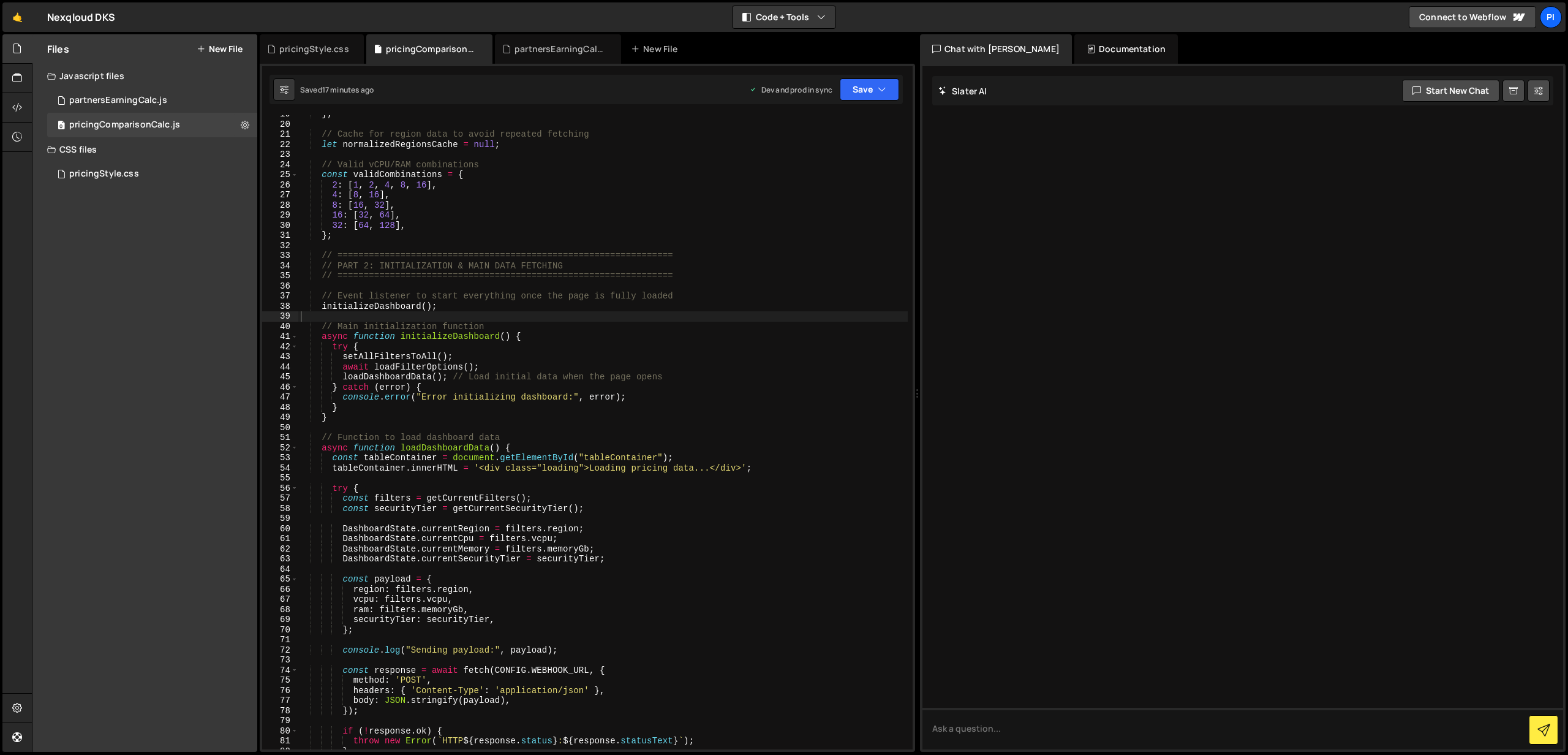
scroll to position [0, 0]
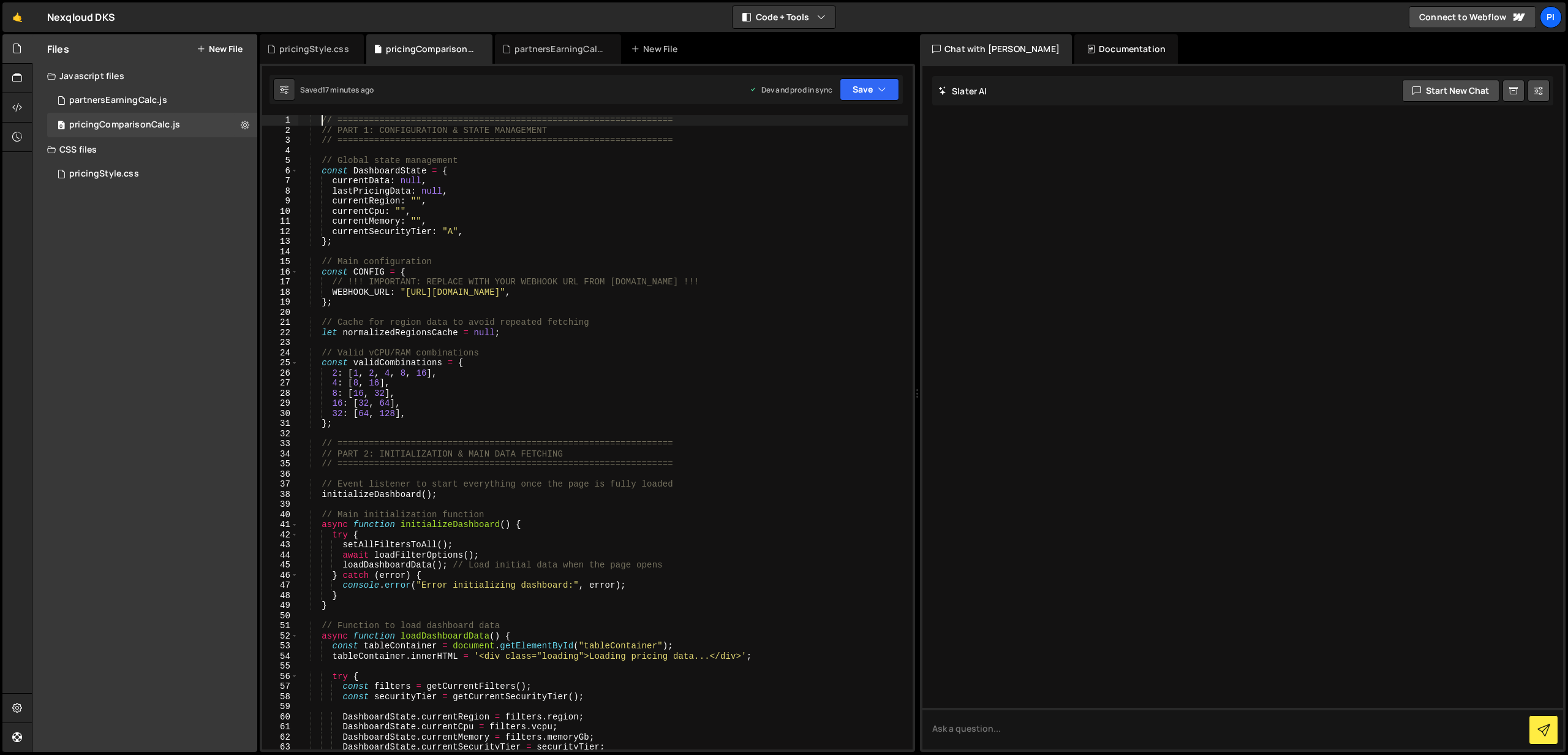
click at [323, 118] on div "// ================================================================ // PART 1: …" at bounding box center [603, 442] width 609 height 655
type textarea "// ================================================================"
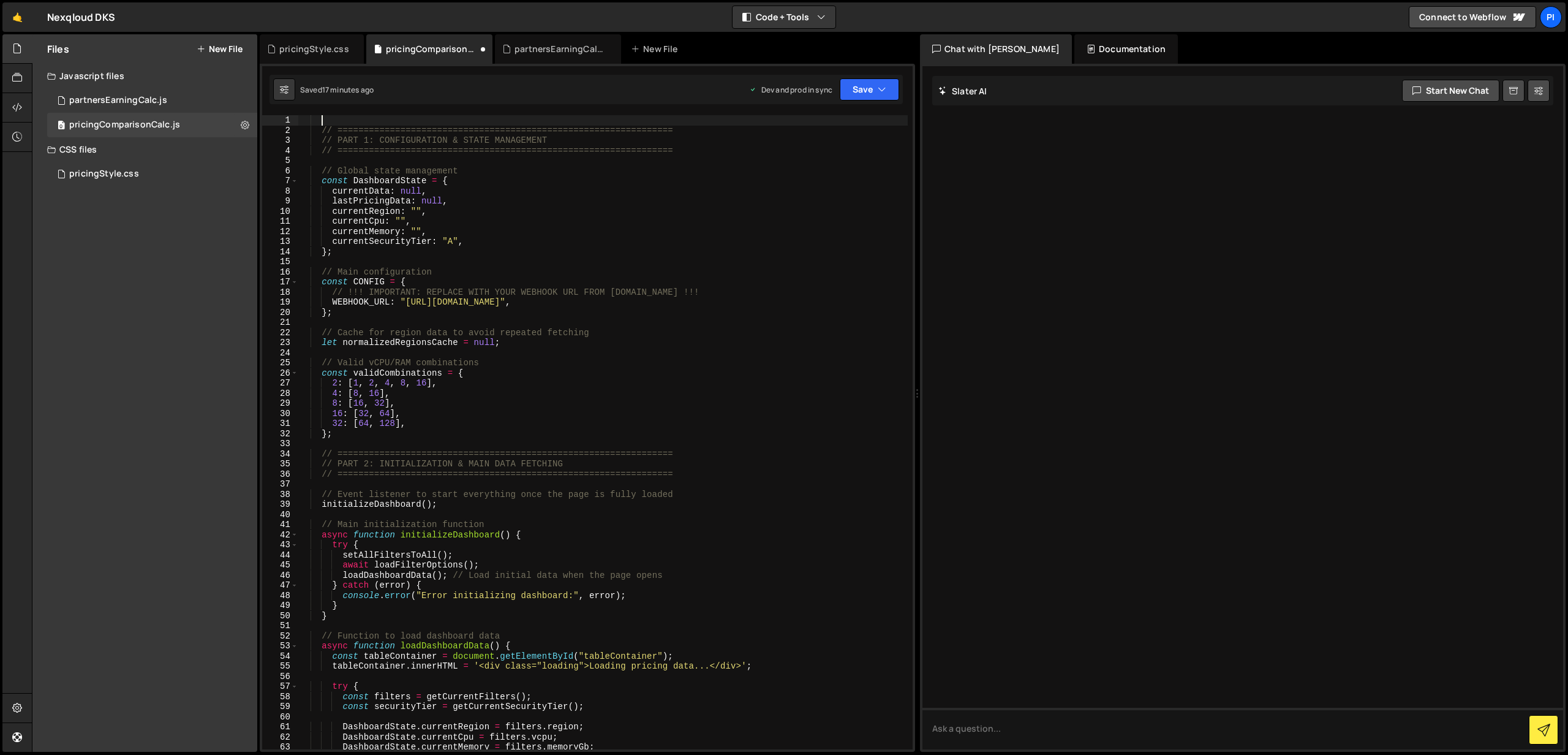
scroll to position [0, 1]
paste textarea
click at [396, 122] on div "import './styles.css' ; // ====================================================…" at bounding box center [603, 442] width 609 height 655
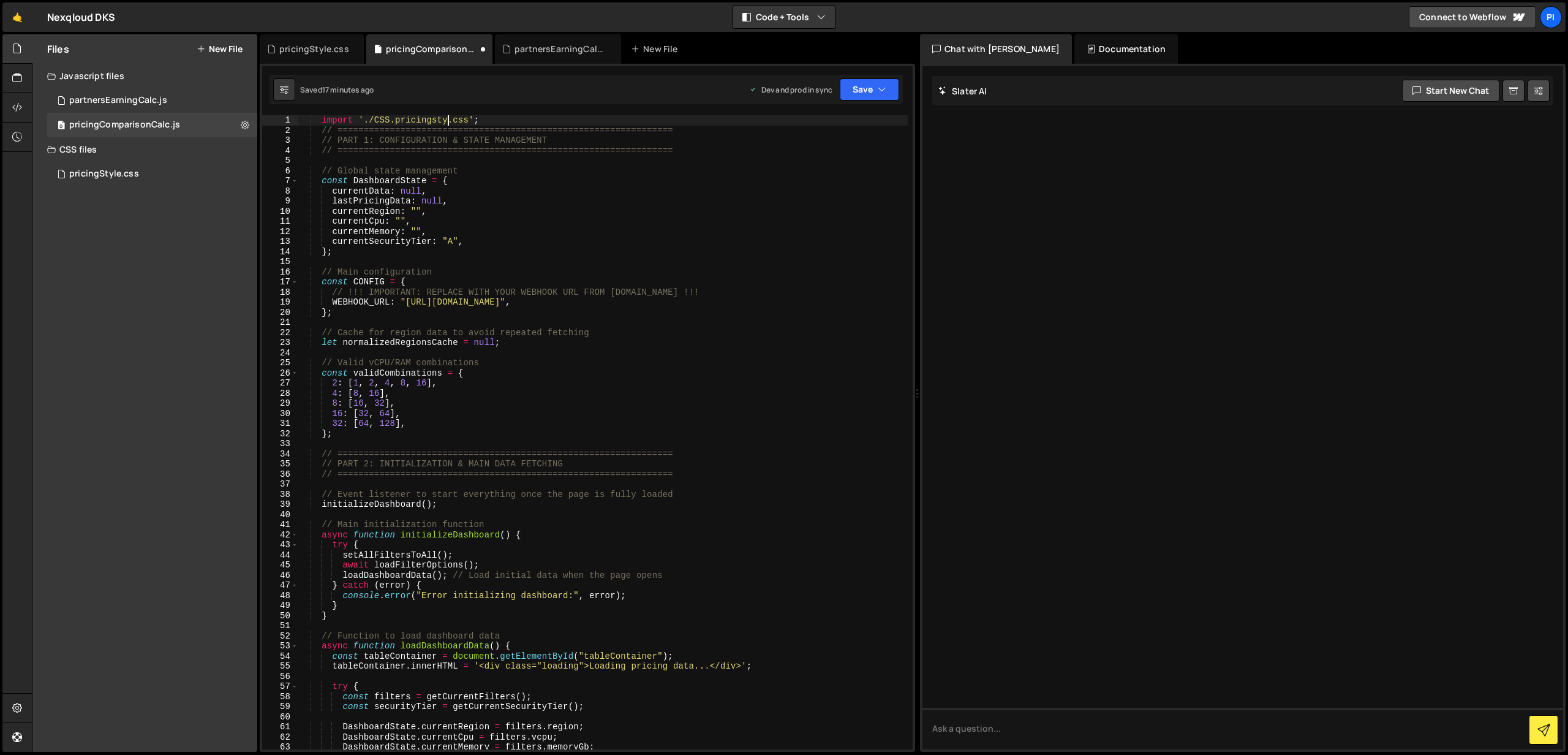
scroll to position [0, 9]
click at [241, 150] on div "CSS files" at bounding box center [145, 150] width 225 height 24
click at [126, 149] on div "CSS files" at bounding box center [145, 150] width 225 height 24
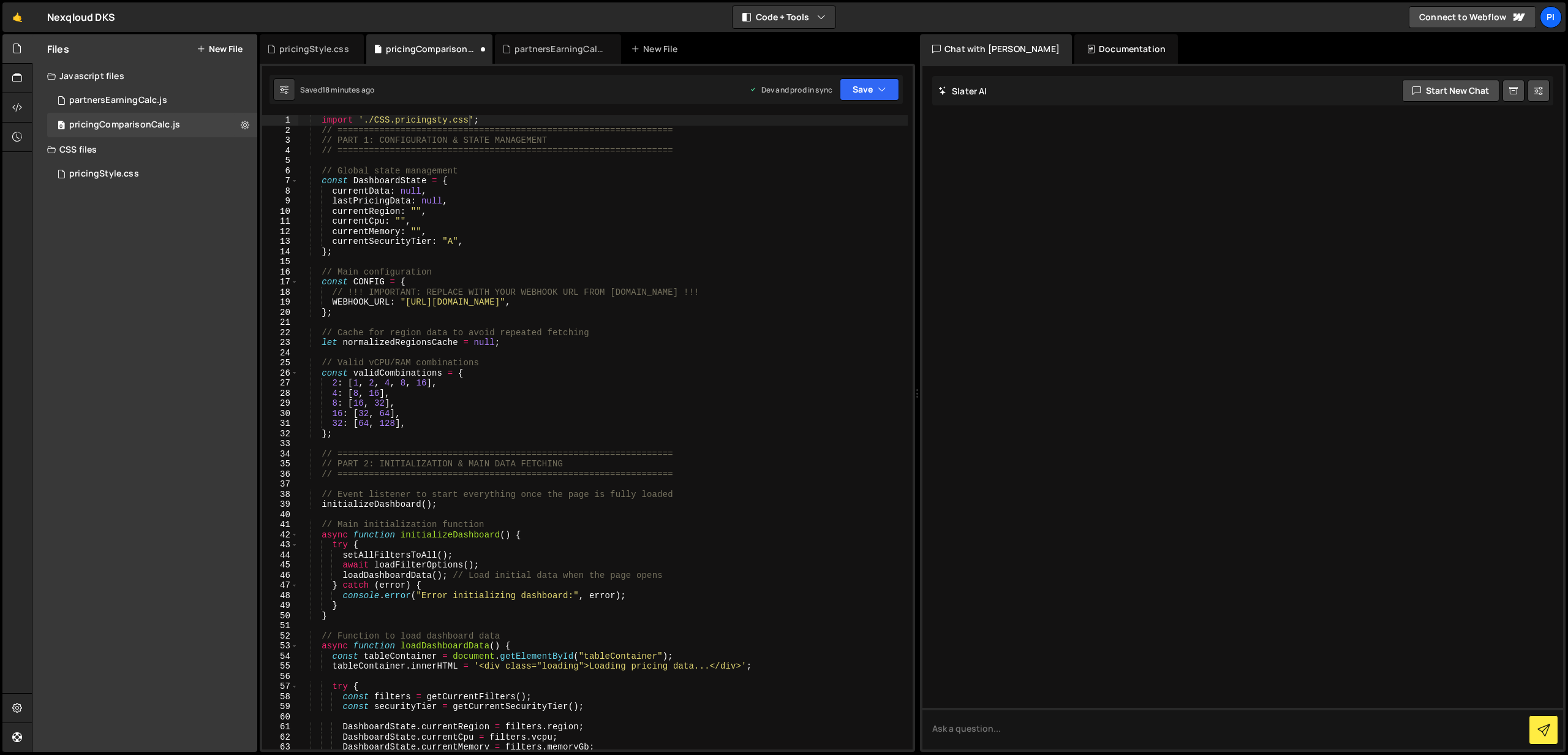
click at [476, 119] on div "import './CSS.pricingsty.css' ; // ============================================…" at bounding box center [603, 442] width 609 height 655
click at [384, 125] on div "import '.pricingS''; // =======================================================…" at bounding box center [603, 442] width 609 height 655
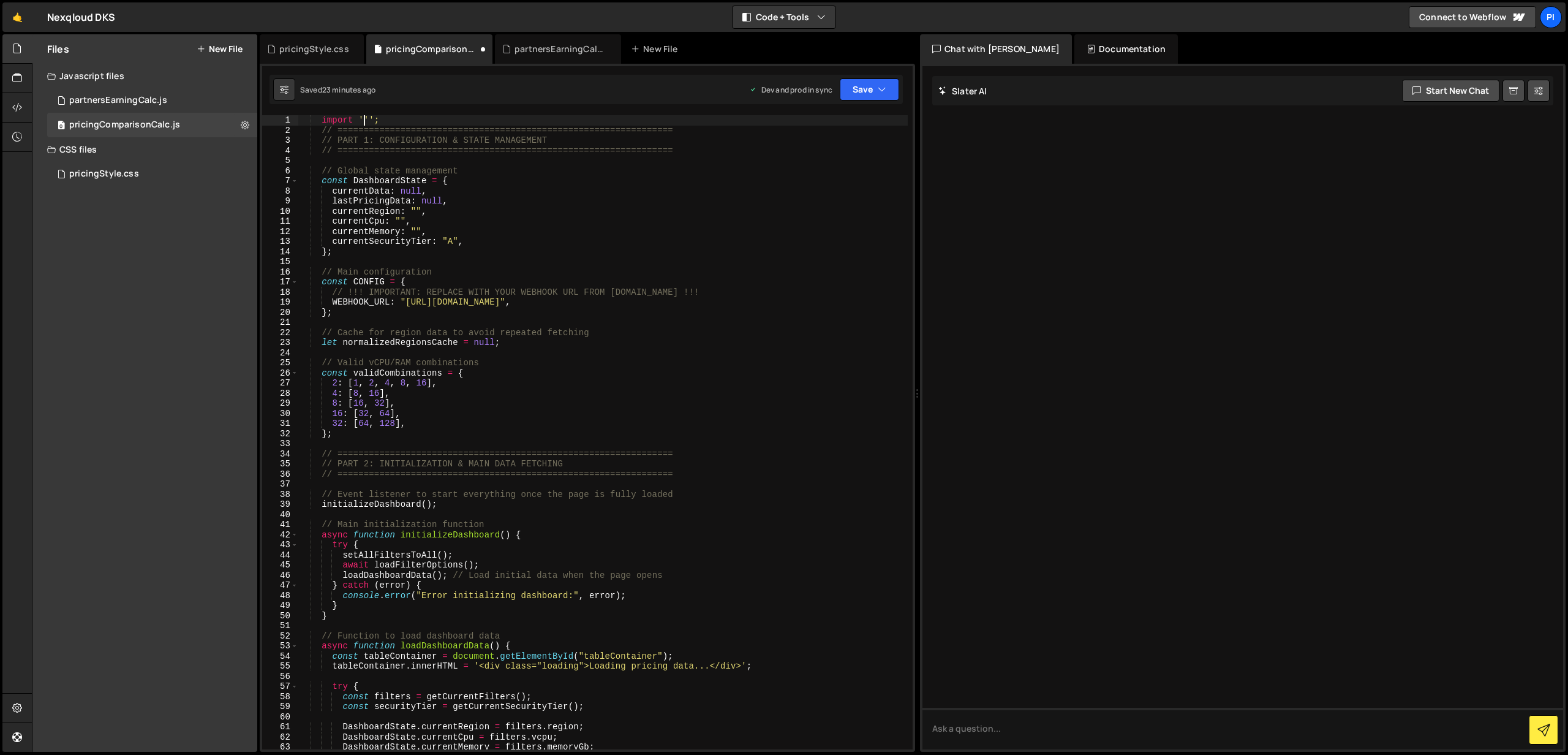
click at [440, 128] on div "import '''; // ================================================================…" at bounding box center [603, 442] width 609 height 655
click at [238, 173] on div "0 pricingStyle.css 0" at bounding box center [154, 174] width 214 height 24
click at [245, 173] on icon at bounding box center [244, 173] width 8 height 11
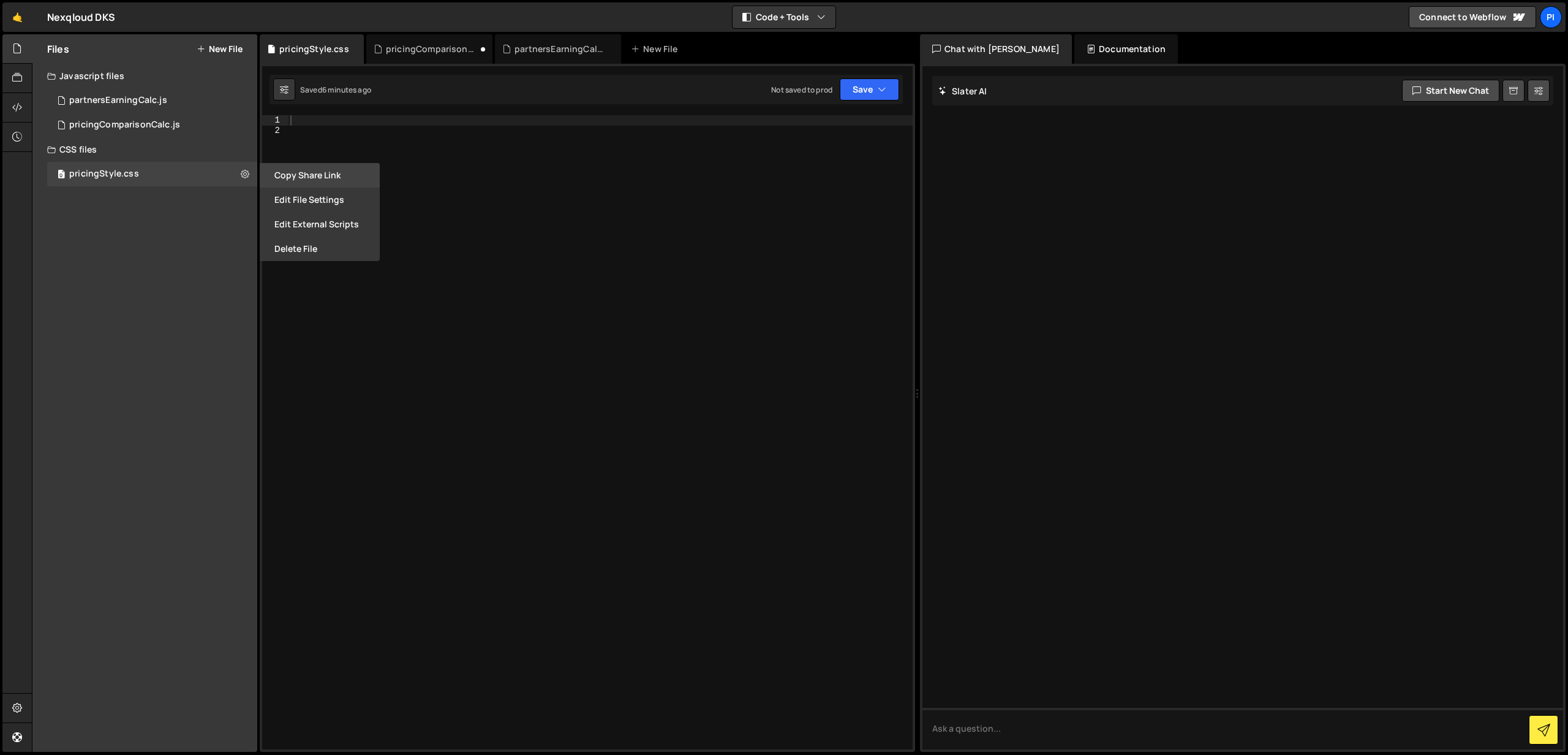
click at [337, 182] on button "Copy share link" at bounding box center [319, 175] width 120 height 24
click at [181, 127] on div "0 pricingComparisonCalc.js 0" at bounding box center [152, 125] width 210 height 24
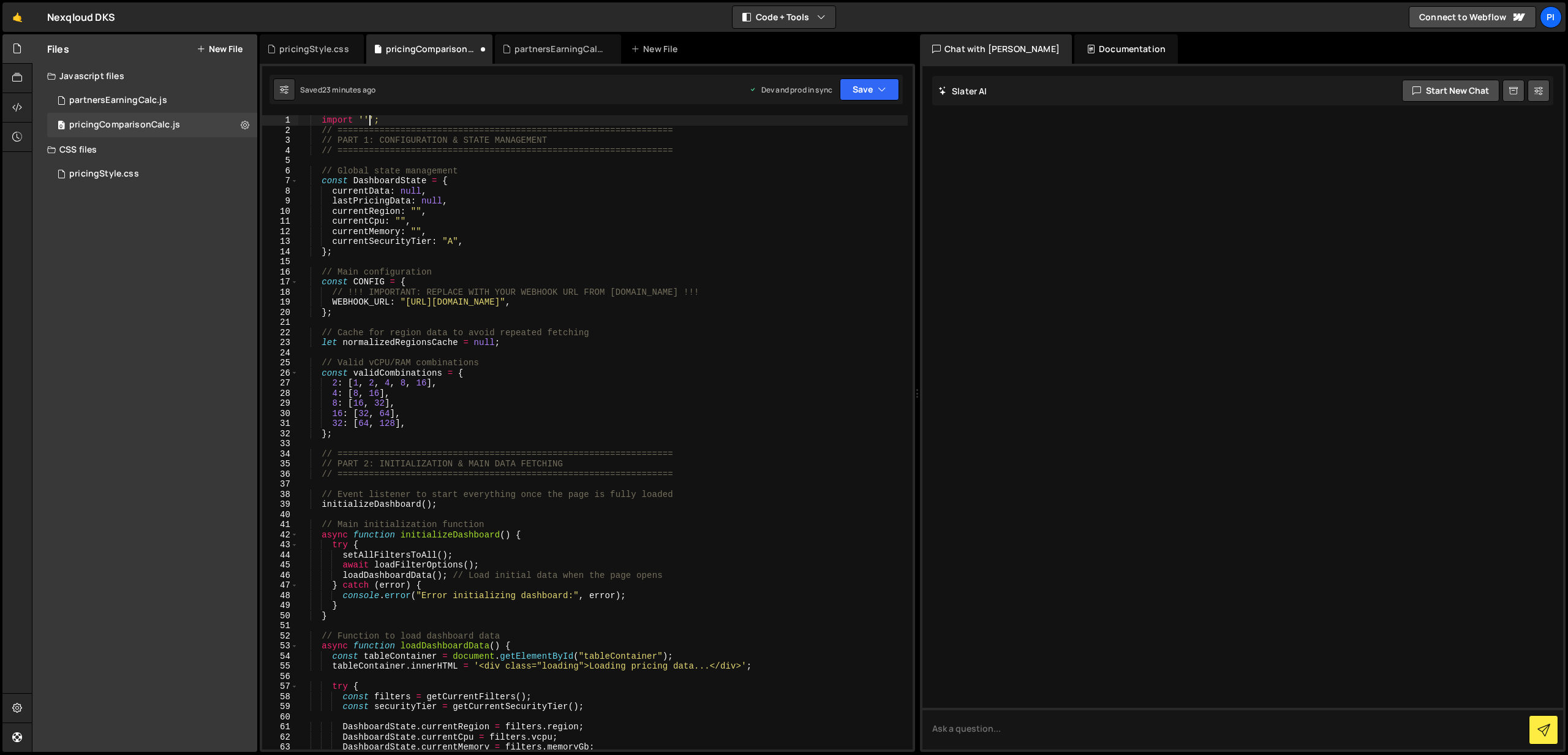
click at [368, 116] on div "import '''; // ================================================================…" at bounding box center [603, 442] width 609 height 655
click at [441, 125] on div "import '' ; // ================================================================…" at bounding box center [603, 442] width 609 height 655
drag, startPoint x: 384, startPoint y: 121, endPoint x: 321, endPoint y: 121, distance: 63.0
click at [321, 121] on div "import '' ; // ================================================================…" at bounding box center [603, 442] width 609 height 655
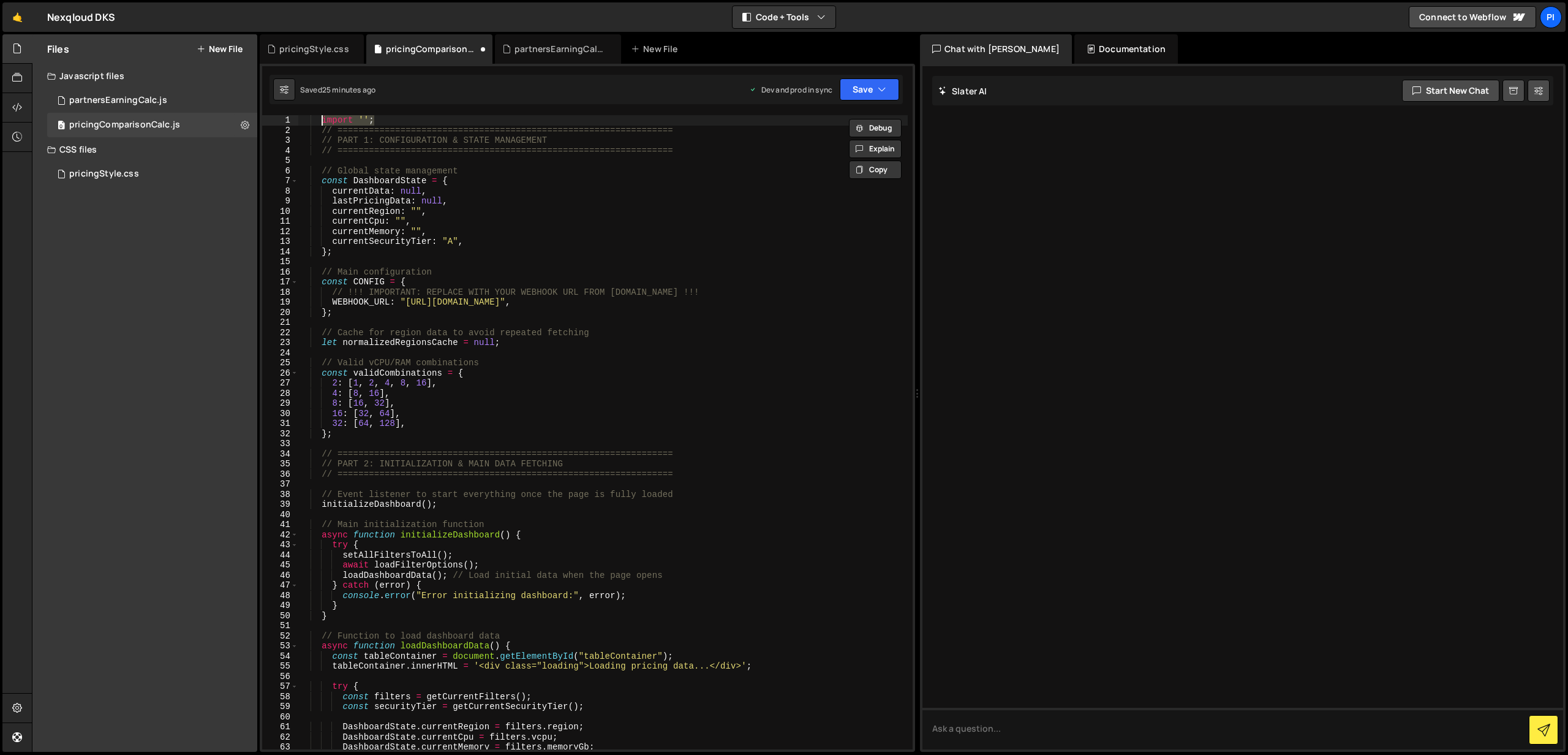
paste textarea "loadCss('/styles/my-dynamic-styles.css')"
type textarea "import '';"
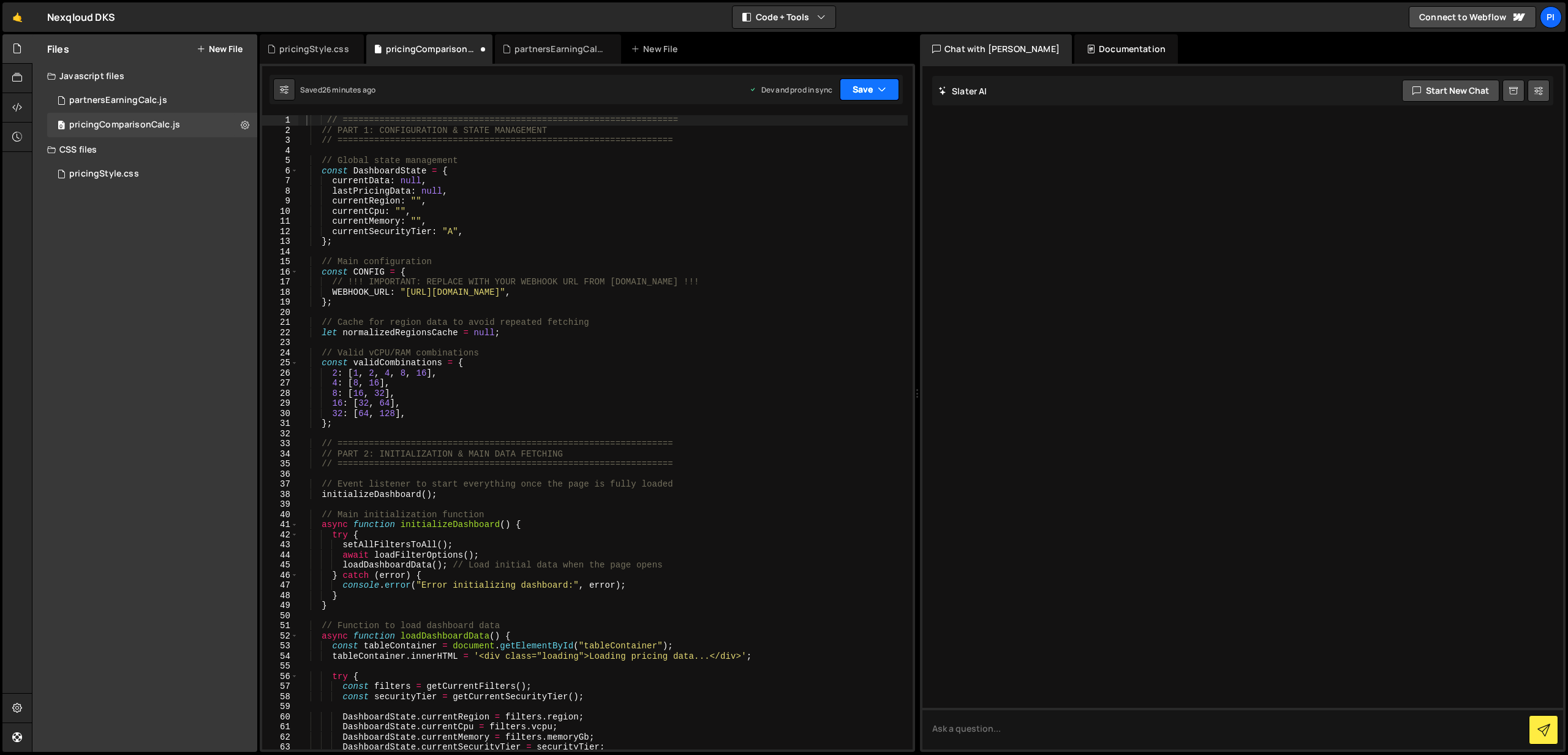
click at [861, 84] on button "Save" at bounding box center [869, 90] width 59 height 22
click at [809, 156] on div "Save to Production S" at bounding box center [828, 159] width 127 height 12
type textarea "currentData: null,"
drag, startPoint x: 516, startPoint y: 179, endPoint x: 518, endPoint y: 164, distance: 15.1
click at [515, 176] on div "// ================================================================ // PART 1: …" at bounding box center [603, 442] width 609 height 655
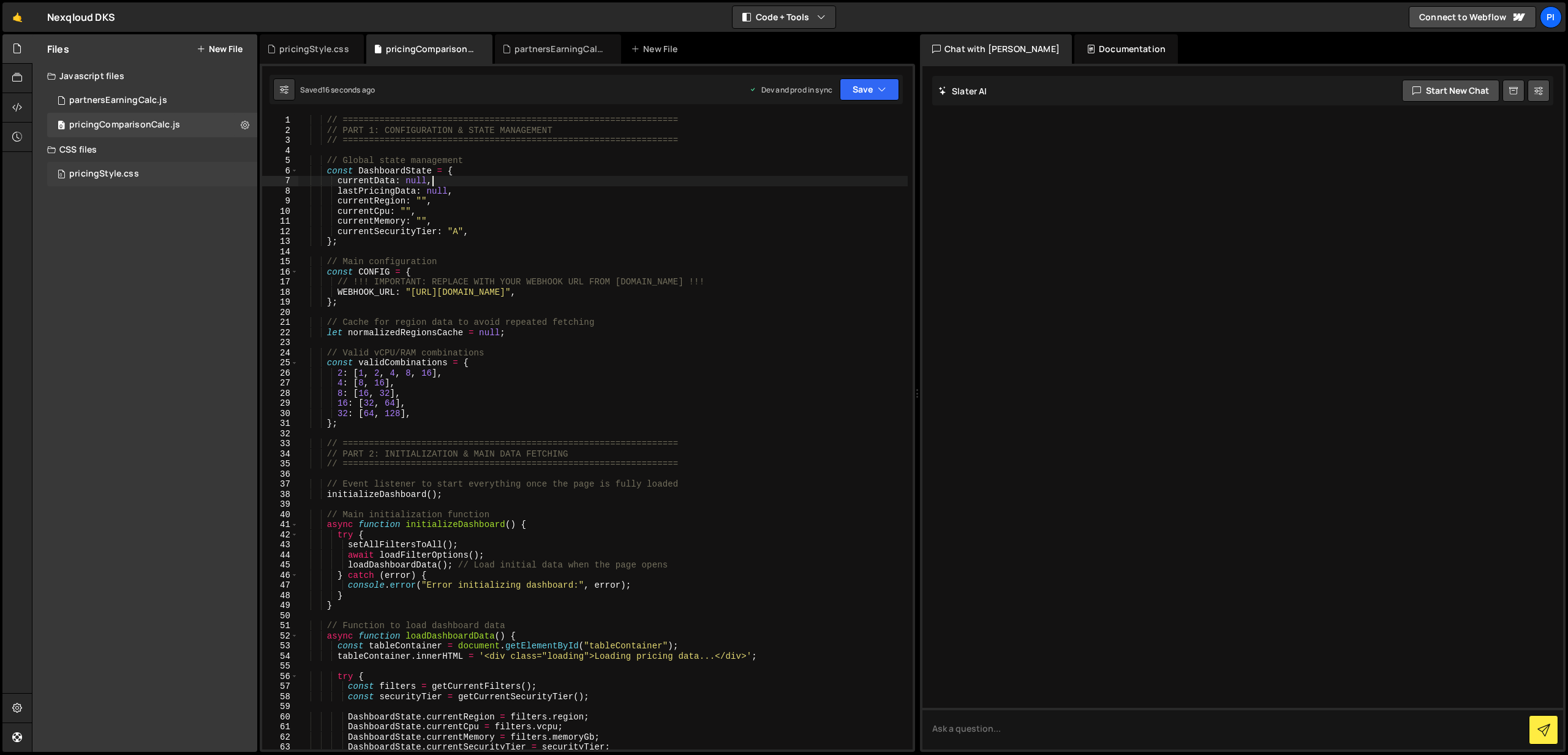
click at [134, 168] on div "0 pricingStyle.css 0" at bounding box center [154, 174] width 214 height 24
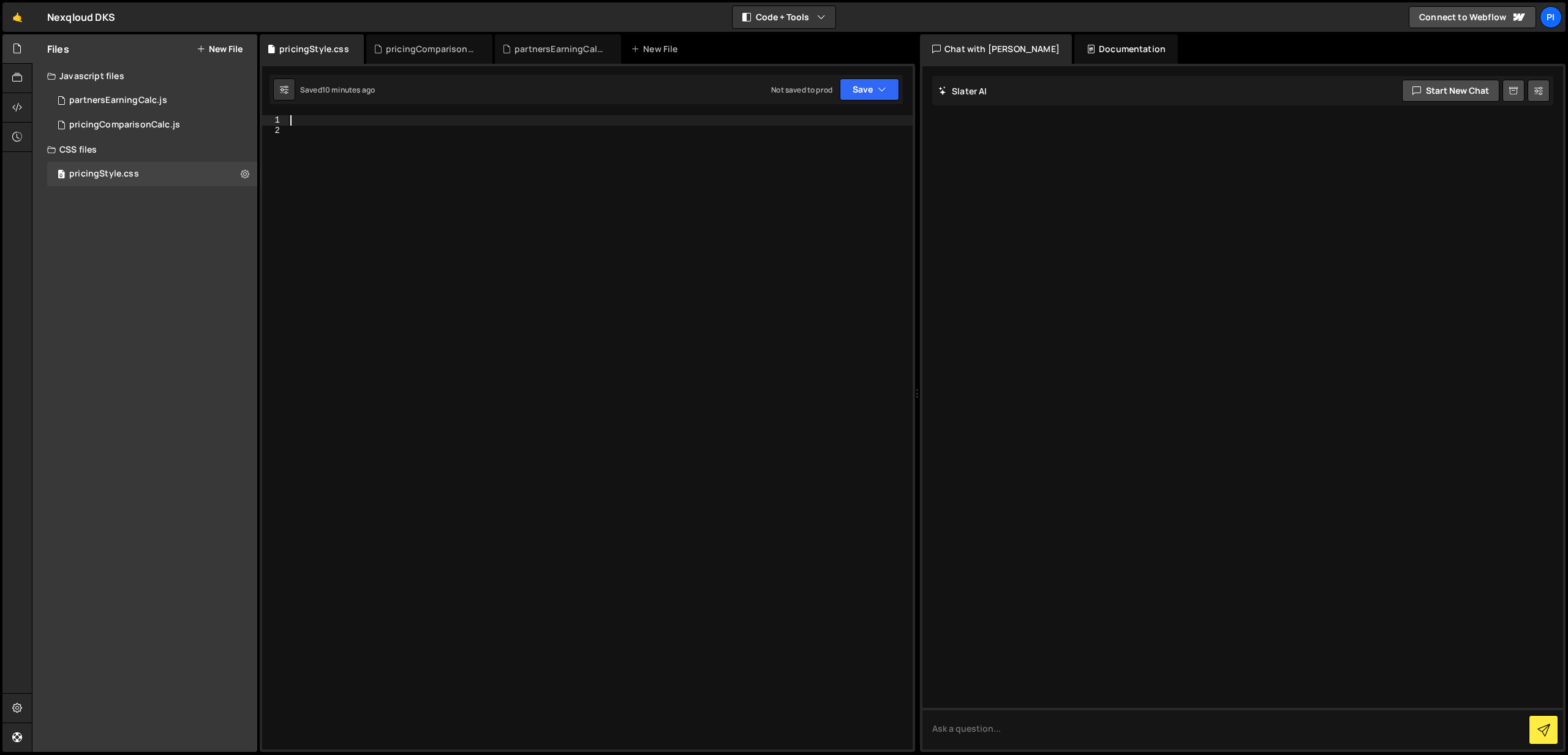
click at [380, 122] on div at bounding box center [600, 442] width 624 height 655
paste textarea "</style>"
type textarea "</style>"
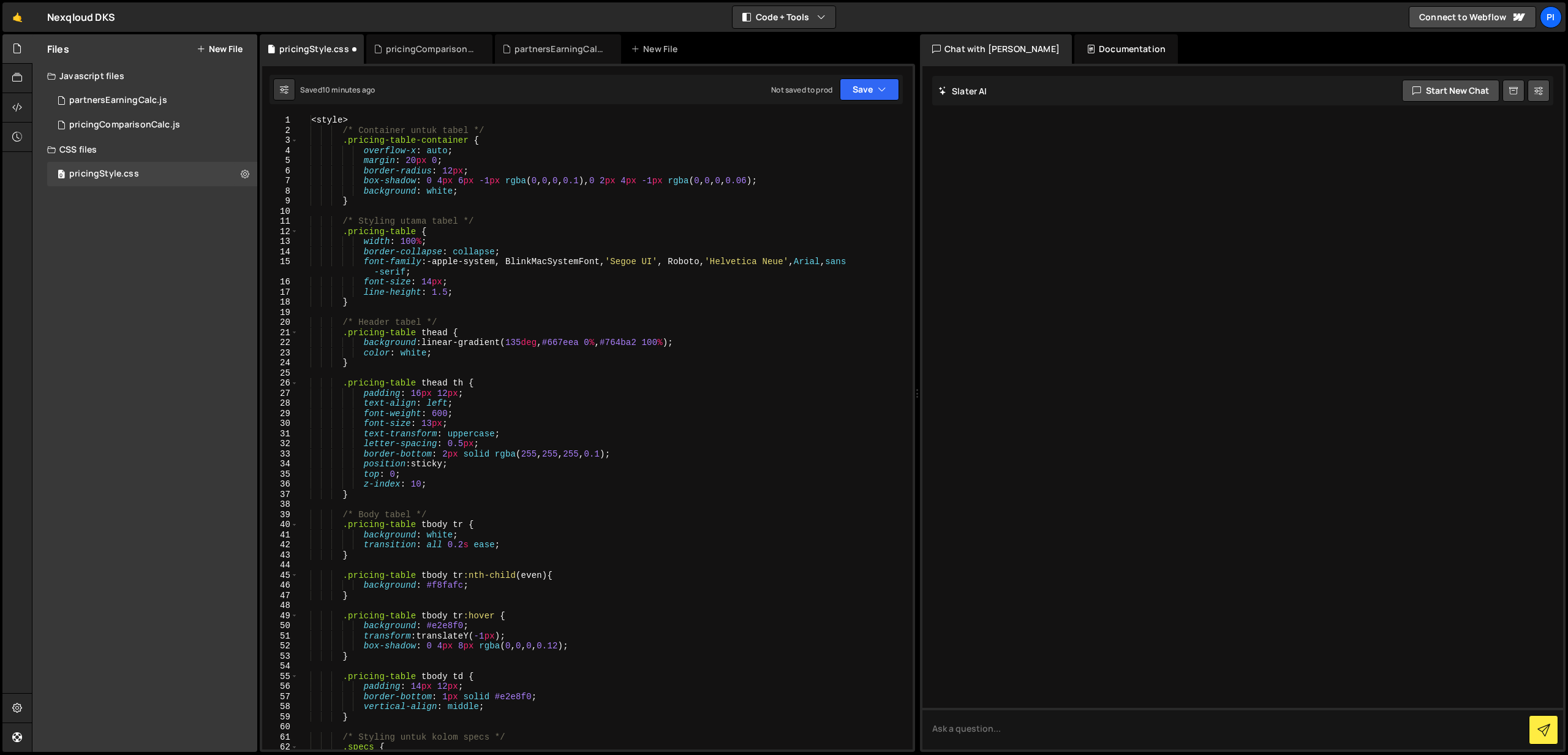
click at [380, 113] on div "1 Type cmd + s to save your Javascript file. הההההההההההההההההההההההההההההההההה…" at bounding box center [587, 407] width 655 height 688
type textarea "<style>"
click at [374, 124] on div "< style > /* Container untuk tabel */ .pricing-table-container { overflow-x : a…" at bounding box center [603, 442] width 609 height 655
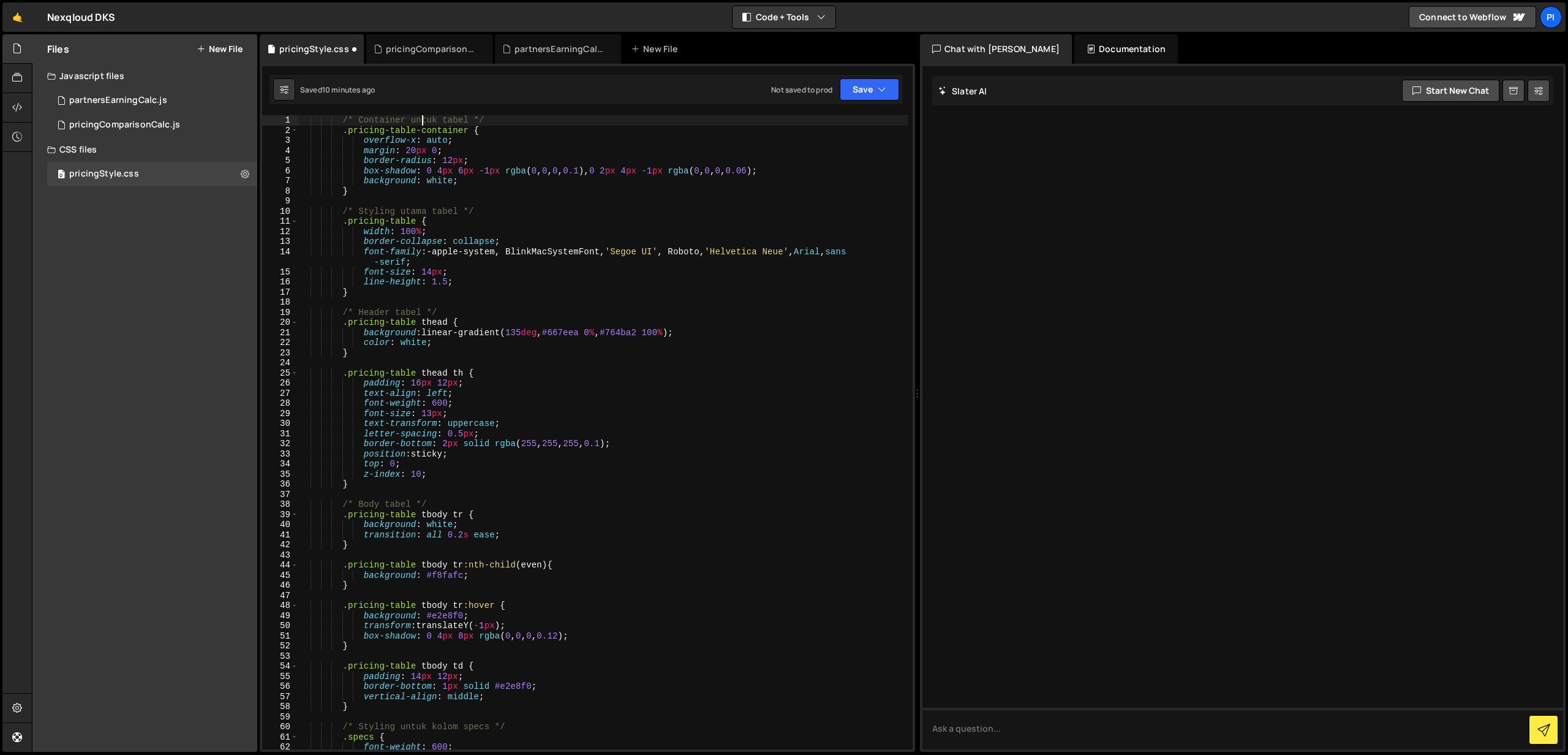
click at [422, 120] on div "/* Container untuk tabel */ .pricing-table-container { overflow-x : auto ; marg…" at bounding box center [603, 442] width 609 height 655
click at [439, 118] on div "/* Container for tabel */ .pricing-table-container { overflow-x : auto ; margin…" at bounding box center [603, 442] width 609 height 655
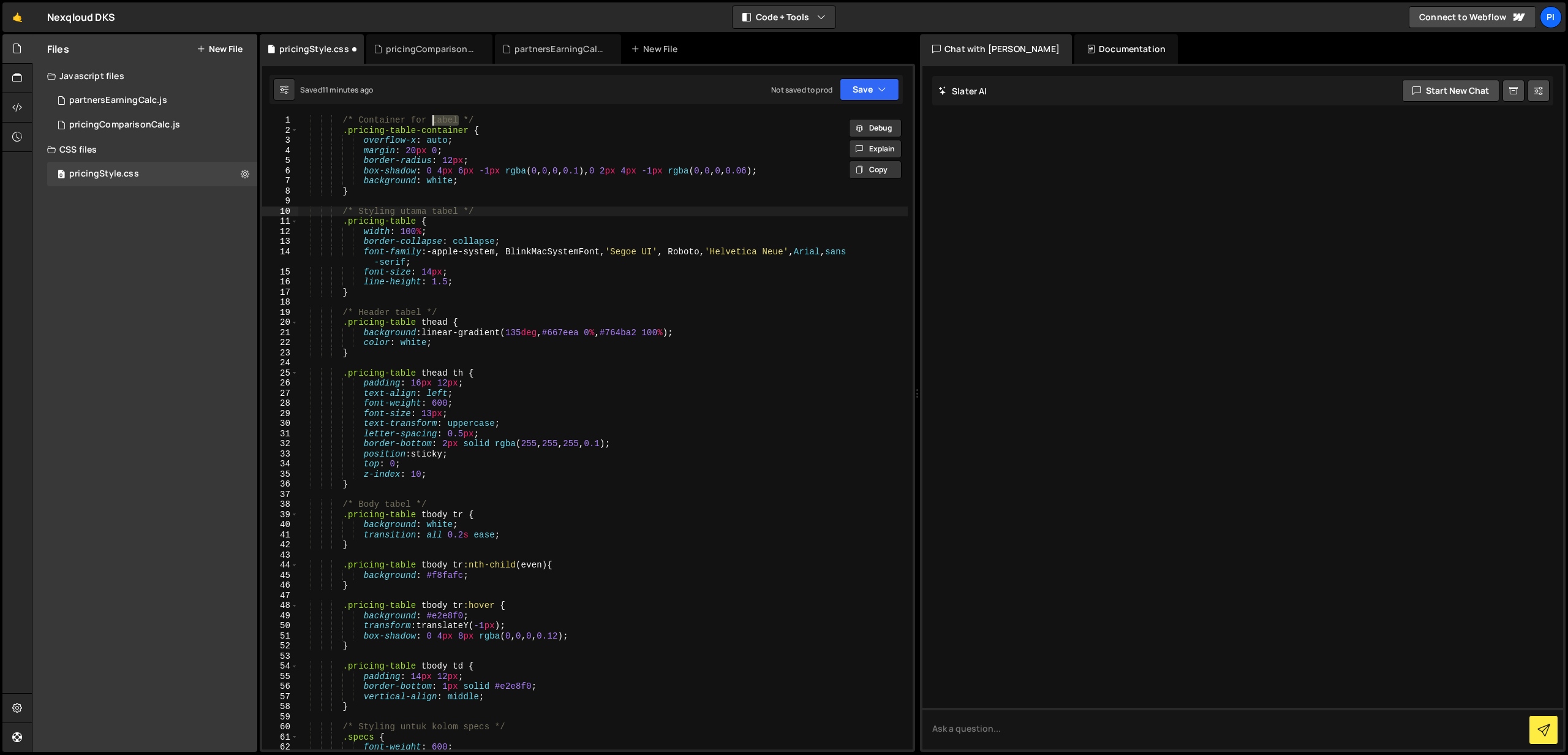
click at [437, 208] on div "/* Container for tabel */ .pricing-table-container { overflow-x : auto ; margin…" at bounding box center [603, 442] width 609 height 655
click at [408, 312] on div "/* Container for tabel */ .pricing-table-container { overflow-x : auto ; margin…" at bounding box center [603, 442] width 609 height 655
click at [404, 506] on div "/* Container for tabel */ .pricing-table-container { overflow-x : auto ; margin…" at bounding box center [603, 442] width 609 height 655
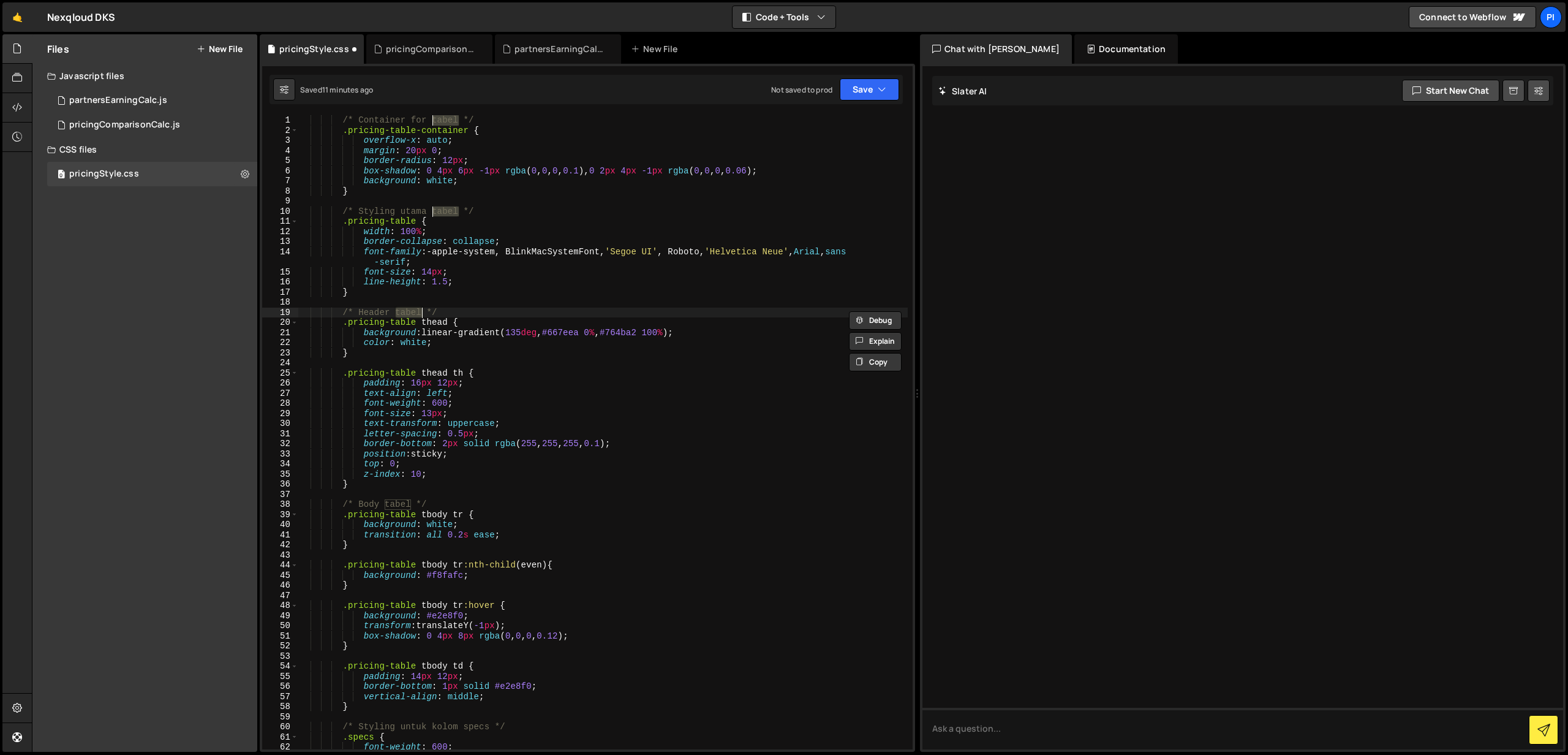
scroll to position [0, 8]
click at [404, 505] on div "/* Container for tabel */ .pricing-table-container { overflow-x : auto ; margin…" at bounding box center [603, 442] width 609 height 655
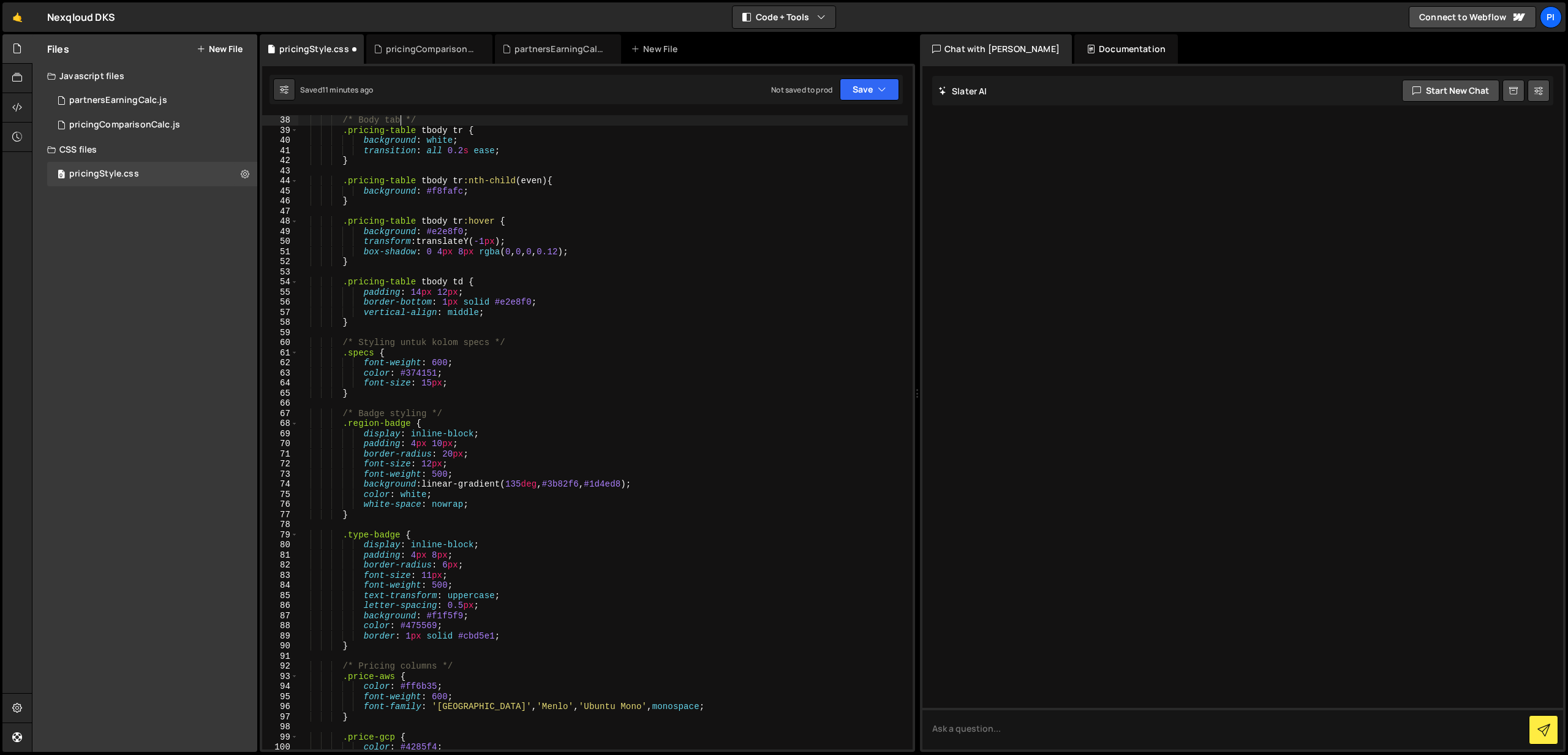
scroll to position [0, 7]
drag, startPoint x: 402, startPoint y: 343, endPoint x: 489, endPoint y: 344, distance: 87.0
click at [489, 344] on div "/* Body table */ .pricing-table tbody tr { background : white ; transition : al…" at bounding box center [603, 442] width 609 height 655
click at [584, 311] on div "/* Body table */ .pricing-table tbody tr { background : white ; transition : al…" at bounding box center [603, 442] width 609 height 655
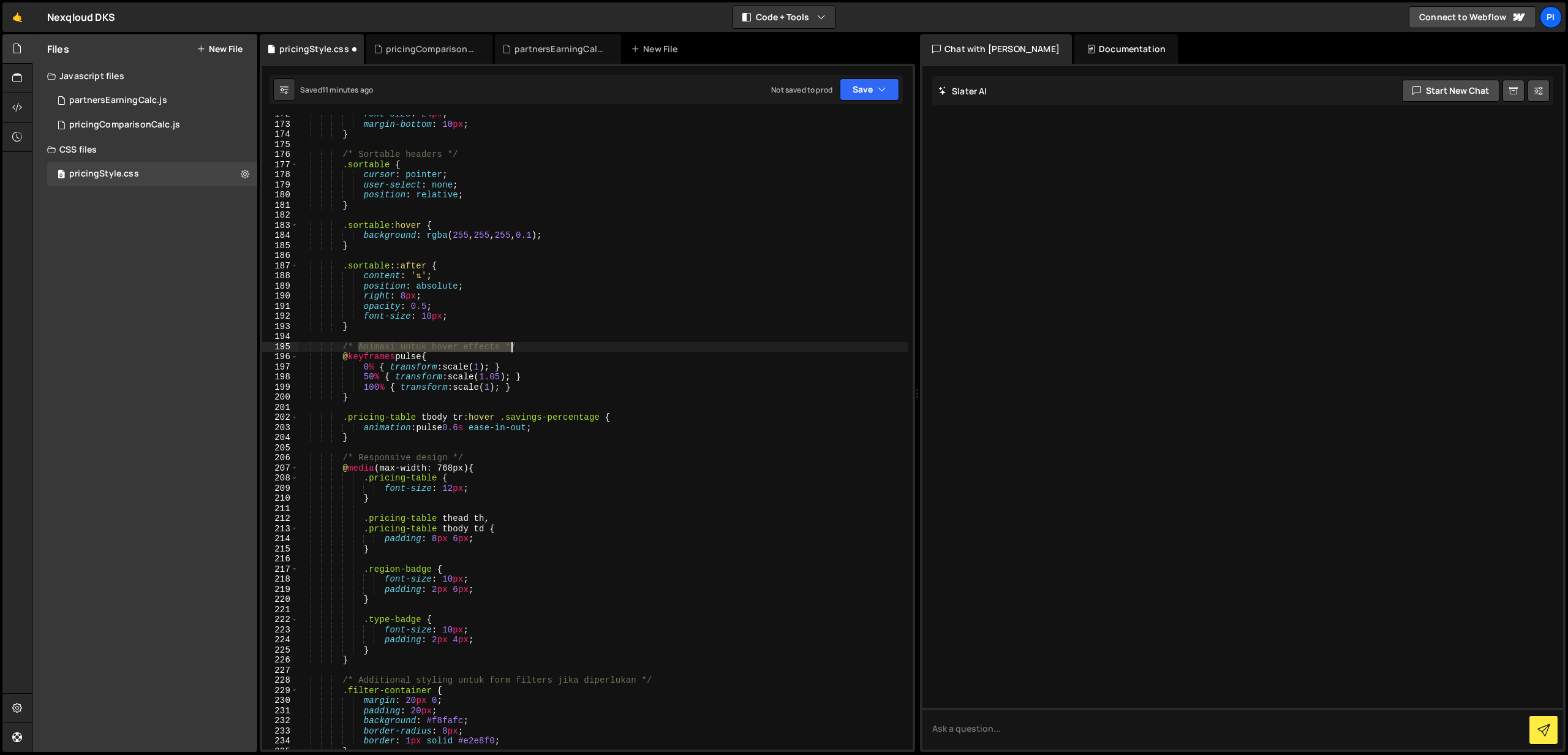
scroll to position [1746, 0]
drag, startPoint x: 359, startPoint y: 345, endPoint x: 501, endPoint y: 347, distance: 142.0
click at [501, 347] on div "font-size : 24 px ; margin-bottom : 10 px ; } /* Sortable headers */ .sortable …" at bounding box center [603, 436] width 609 height 655
click at [513, 344] on div "font-size : 24 px ; margin-bottom : 10 px ; } /* Sortable headers */ .sortable …" at bounding box center [603, 436] width 609 height 655
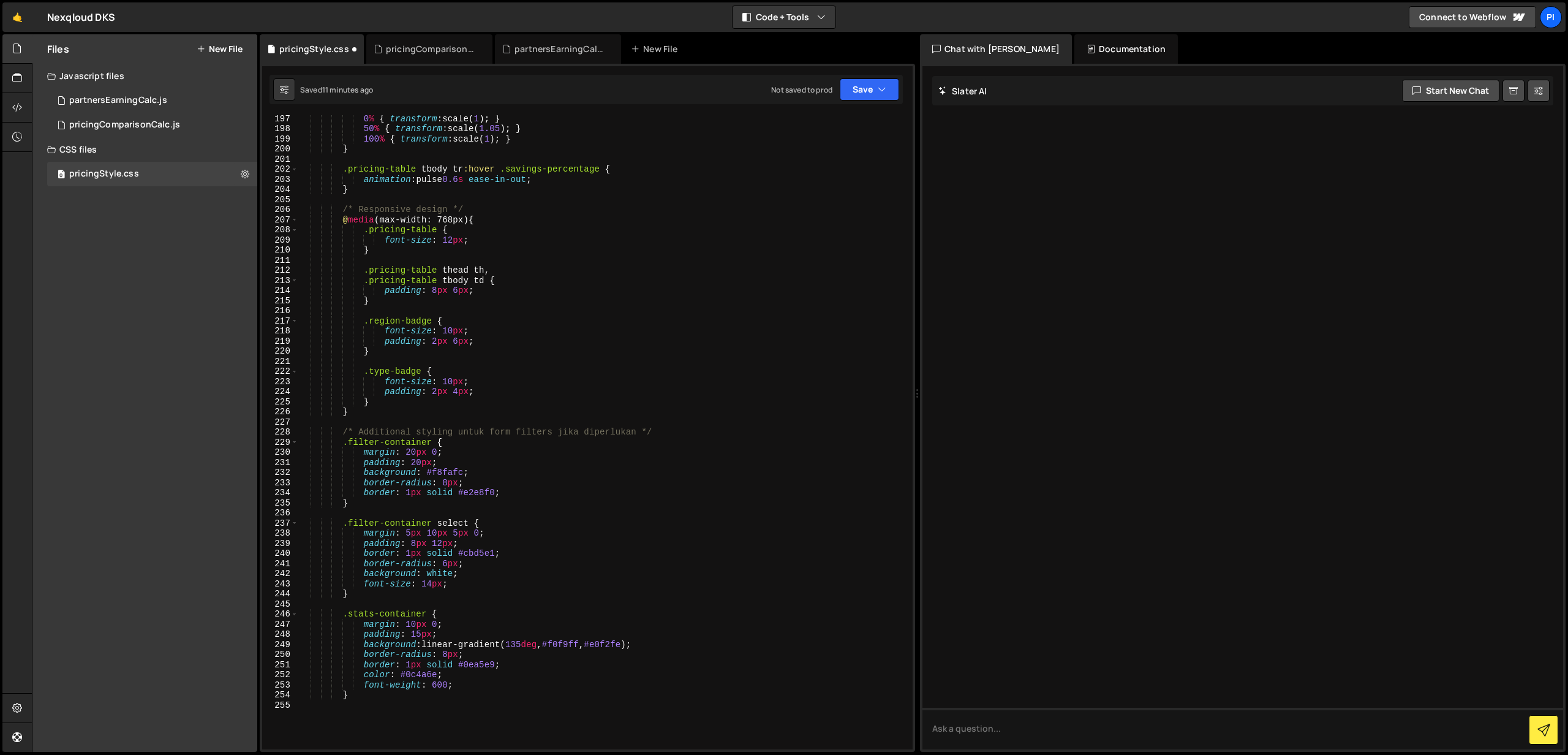
scroll to position [2005, 0]
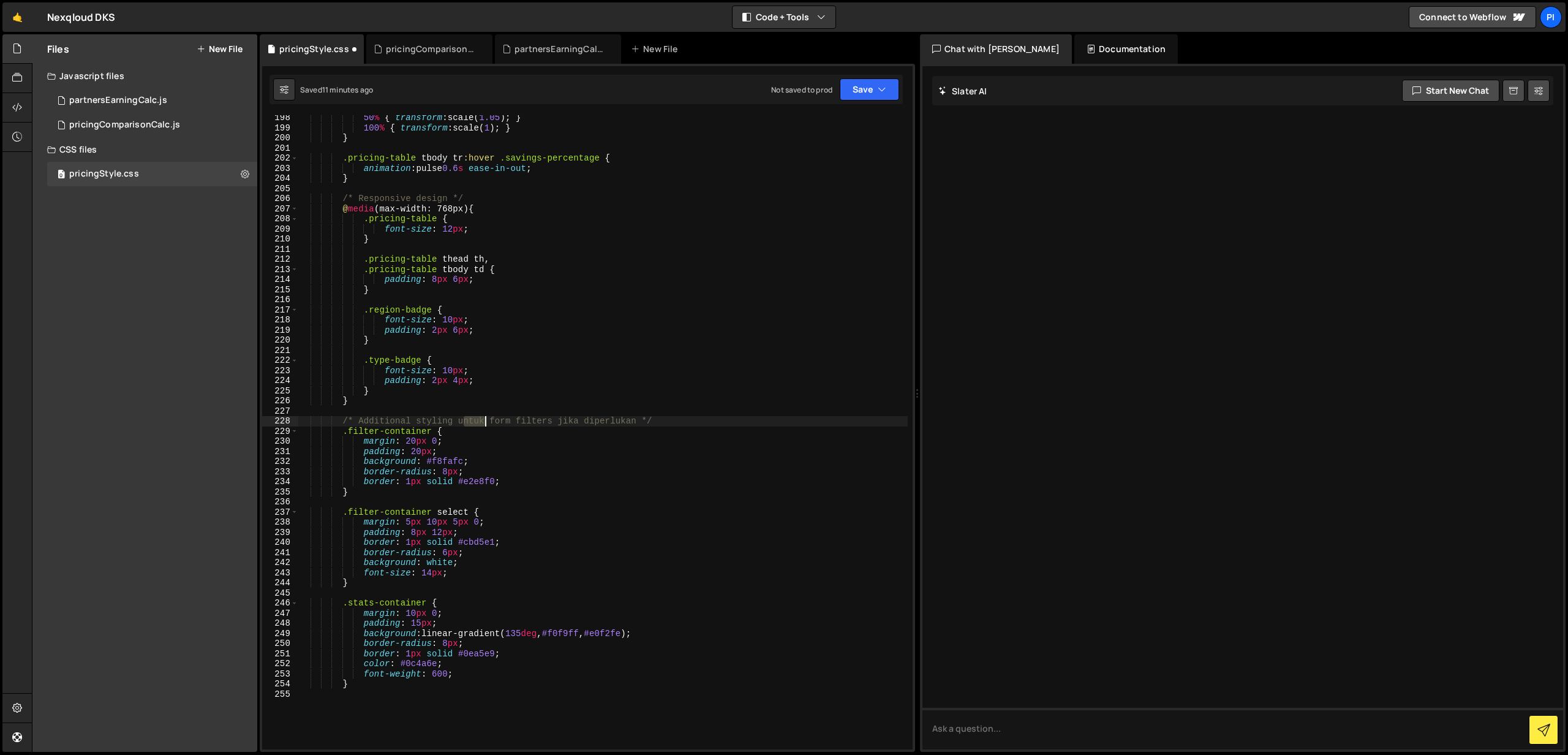
drag, startPoint x: 462, startPoint y: 420, endPoint x: 484, endPoint y: 420, distance: 22.0
click at [484, 420] on div "50 % { transform : scale( 1.05 ) ; } 100 % { transform : scale( 1 ) ; } } .pric…" at bounding box center [603, 439] width 609 height 655
type textarea "/* Additional styling for form filters jika diperlukan */"
click at [571, 416] on div "50 % { transform : scale( 1.05 ) ; } 100 % { transform : scale( 1 ) ; } } .pric…" at bounding box center [603, 441] width 609 height 655
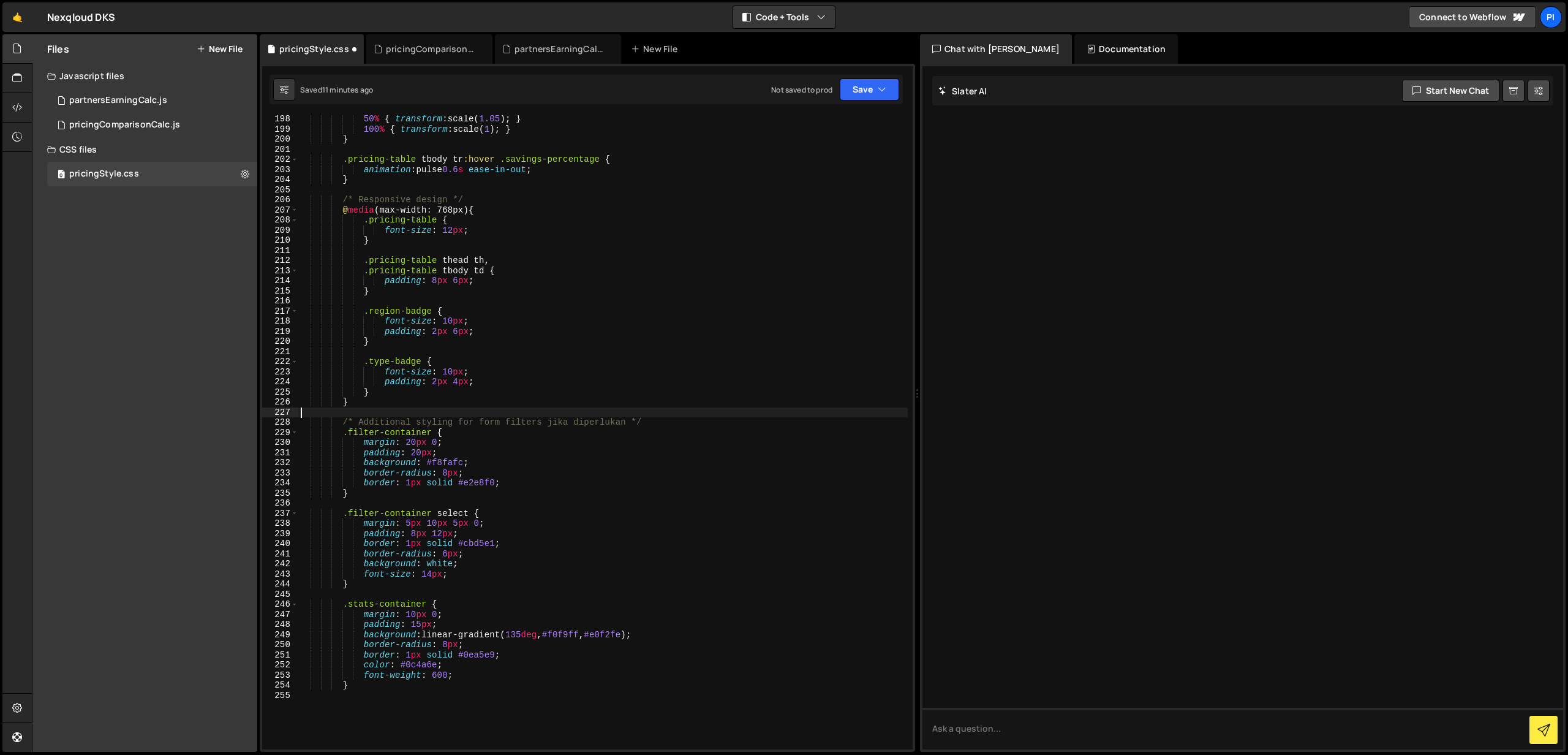
scroll to position [0, 0]
drag, startPoint x: 543, startPoint y: 422, endPoint x: 626, endPoint y: 423, distance: 83.0
click at [626, 423] on div "50 % { transform : scale( 1.05 ) ; } 100 % { transform : scale( 1 ) ; } } .pric…" at bounding box center [603, 441] width 609 height 655
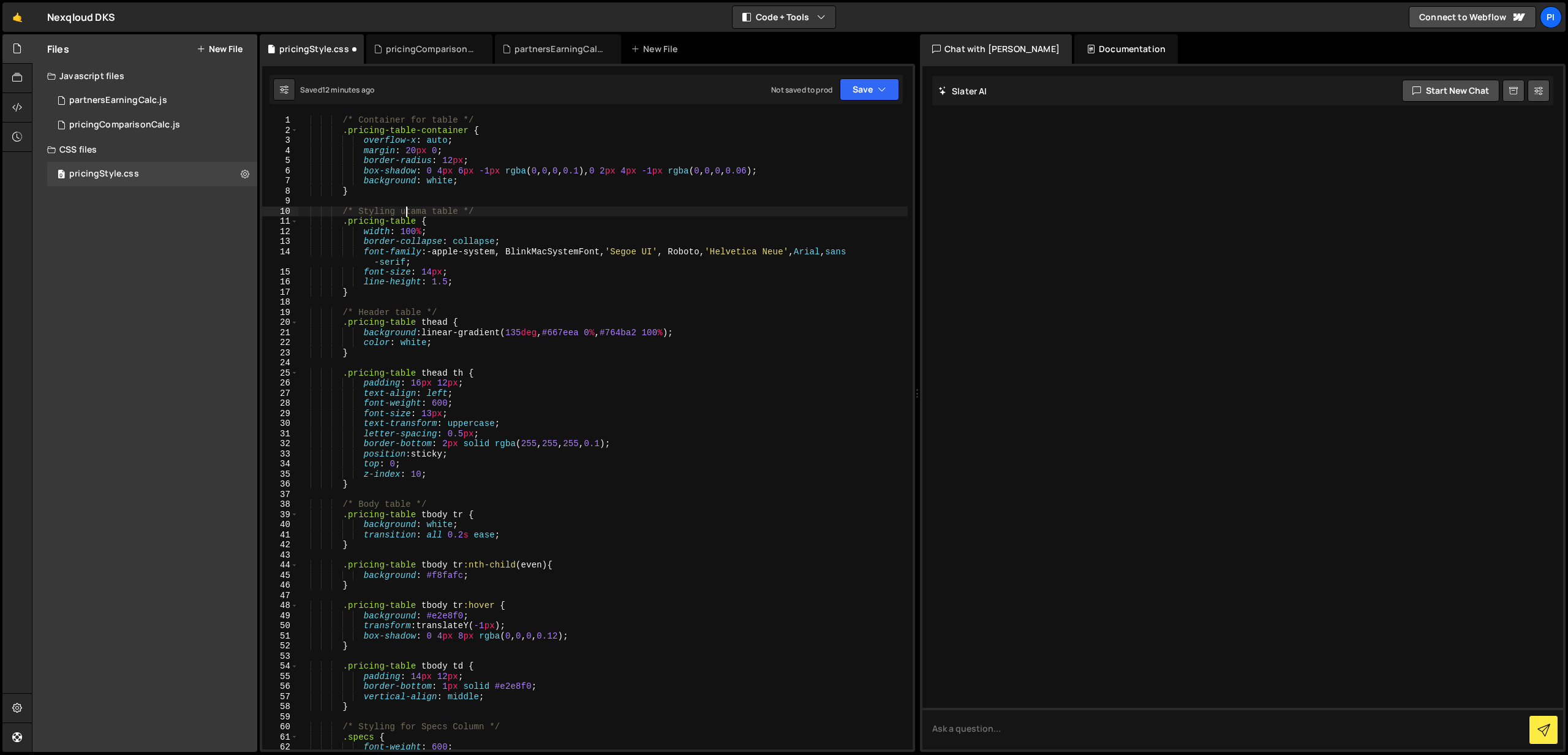
click at [405, 214] on div "/* Container for table */ .pricing-table-container { overflow-x : auto ; margin…" at bounding box center [603, 442] width 609 height 655
click at [573, 177] on div "/* Container for table */ .pricing-table-container { overflow-x : auto ; margin…" at bounding box center [603, 442] width 609 height 655
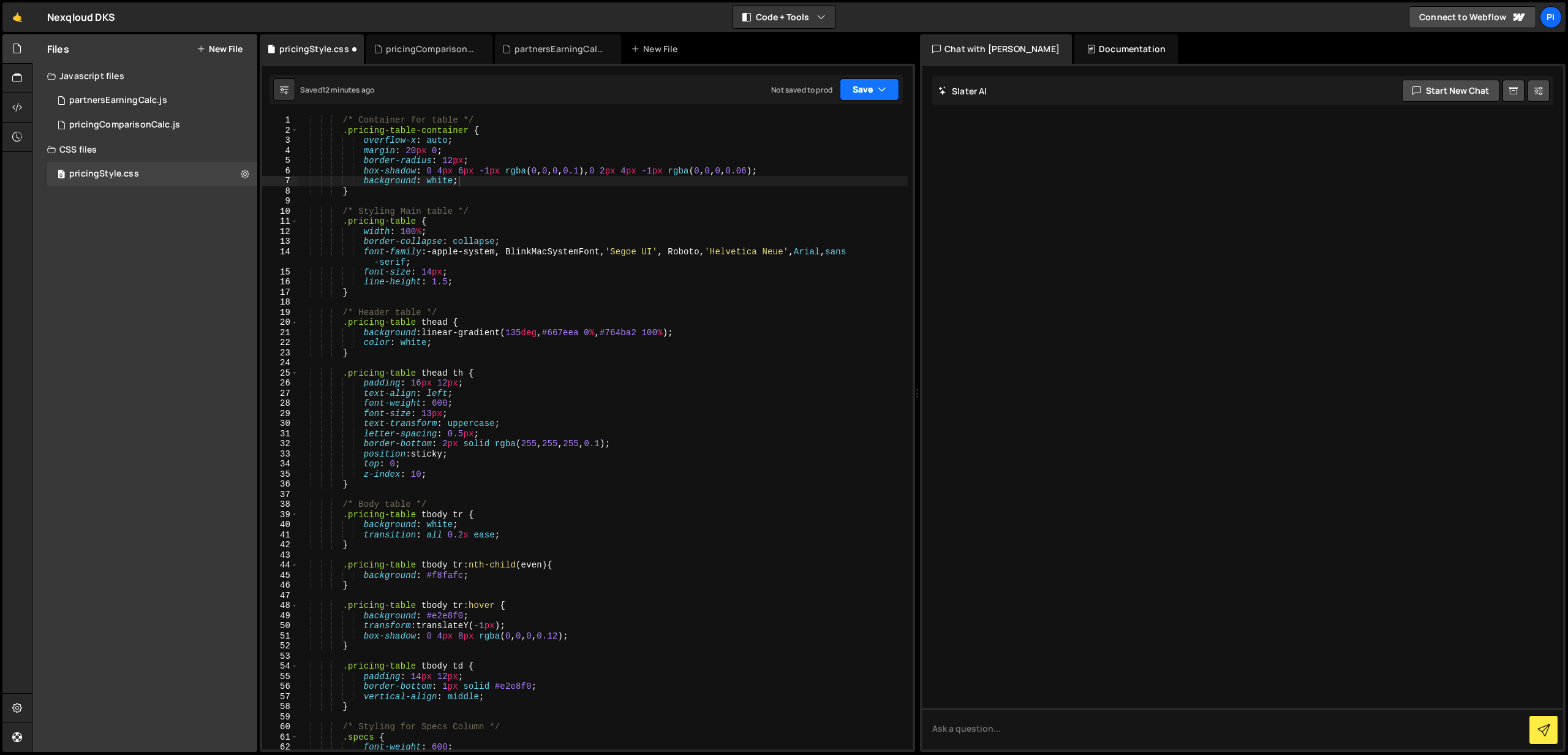
click at [852, 84] on button "Save" at bounding box center [869, 90] width 59 height 22
click at [809, 166] on div "Not saved to prod" at bounding box center [828, 173] width 127 height 15
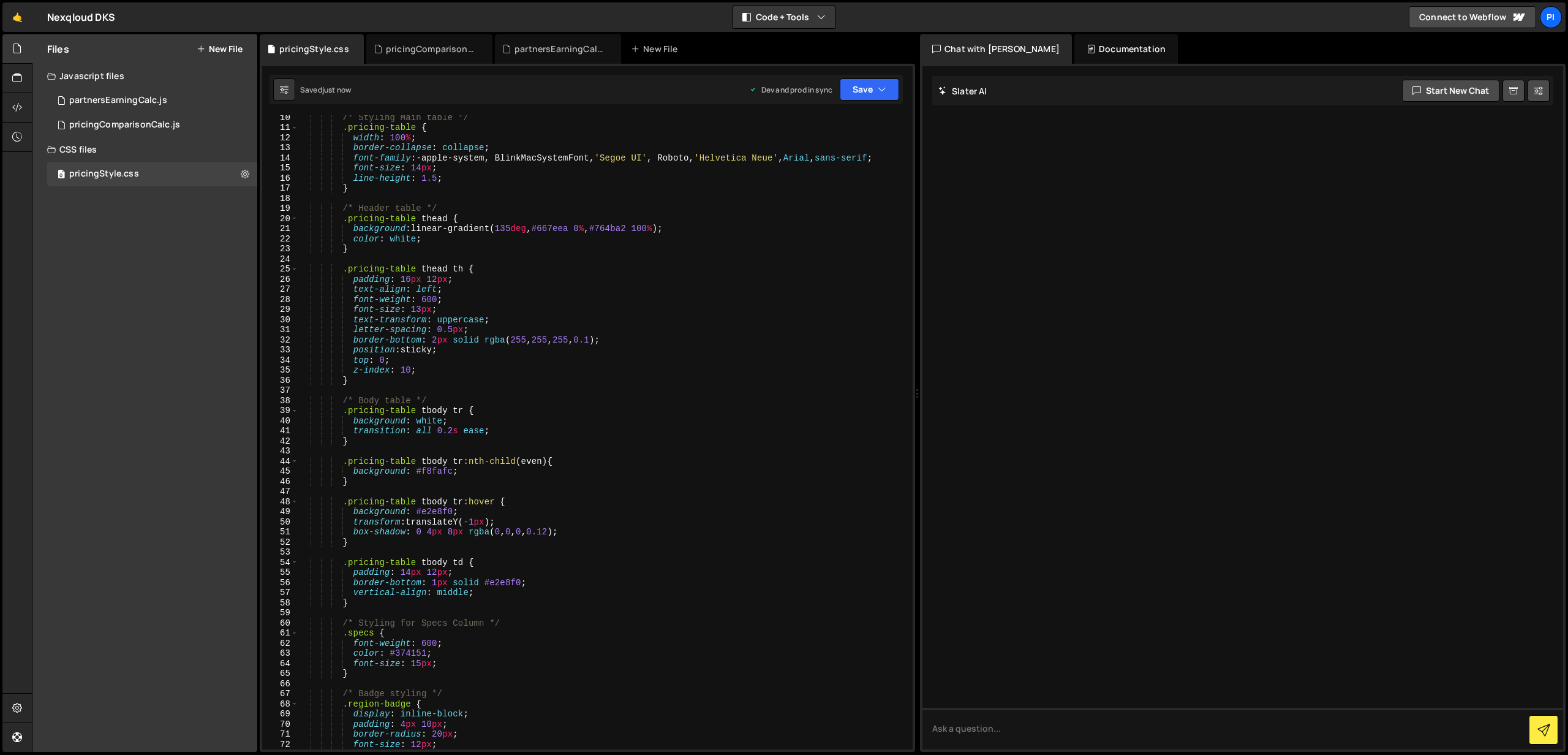
scroll to position [0, 0]
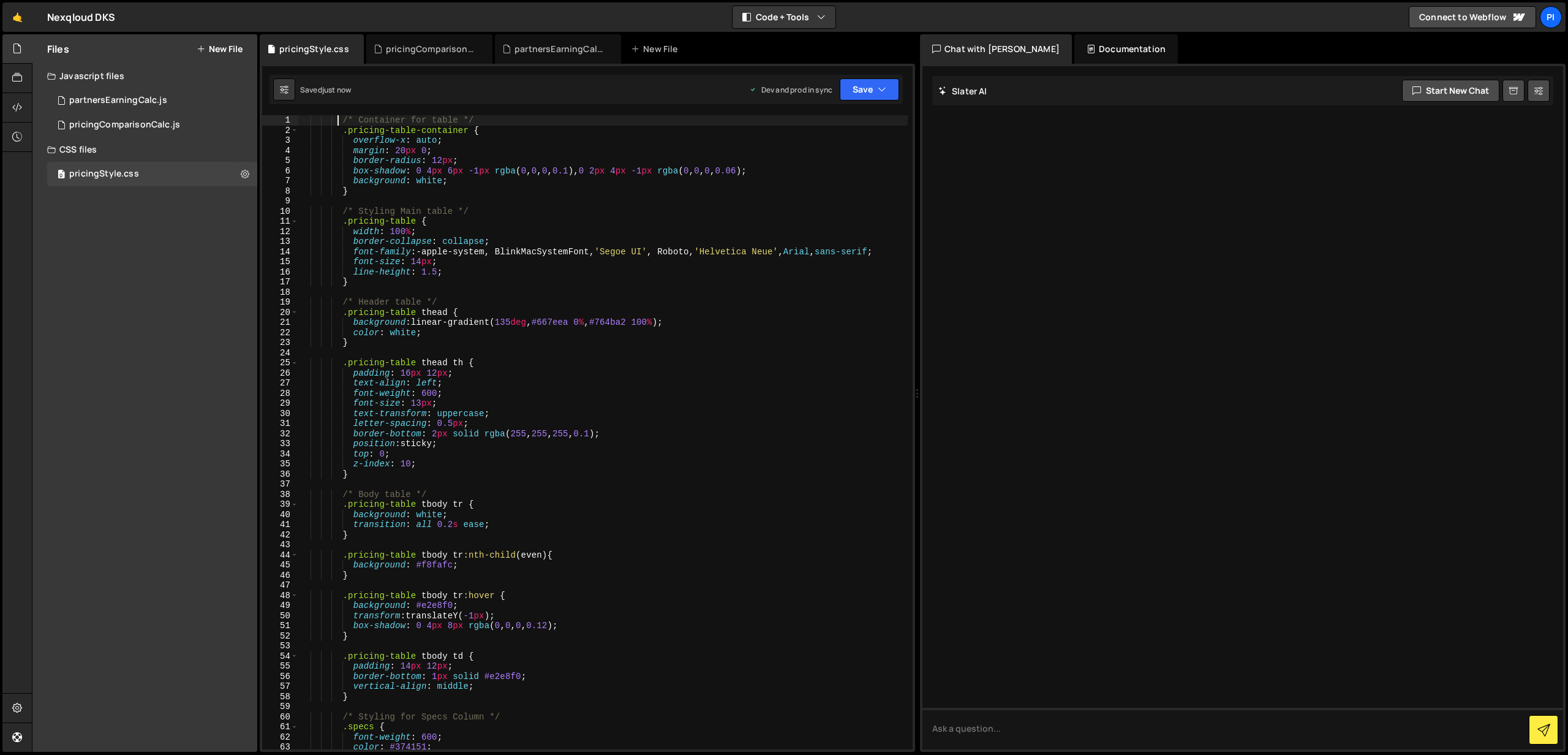
click at [338, 119] on div "/* Container for table */ .pricing-table-container { overflow-x : auto ; margin…" at bounding box center [603, 442] width 609 height 655
drag, startPoint x: 342, startPoint y: 118, endPoint x: 313, endPoint y: 119, distance: 29.0
click at [313, 119] on div "/* Container for table */ .pricing-table-container { overflow-x : auto ; margin…" at bounding box center [603, 442] width 609 height 655
click at [344, 128] on div "/* Container for table */ .pricing-table-container { overflow-x : auto ; margin…" at bounding box center [603, 442] width 609 height 655
type textarea ".pricing-table-container {"
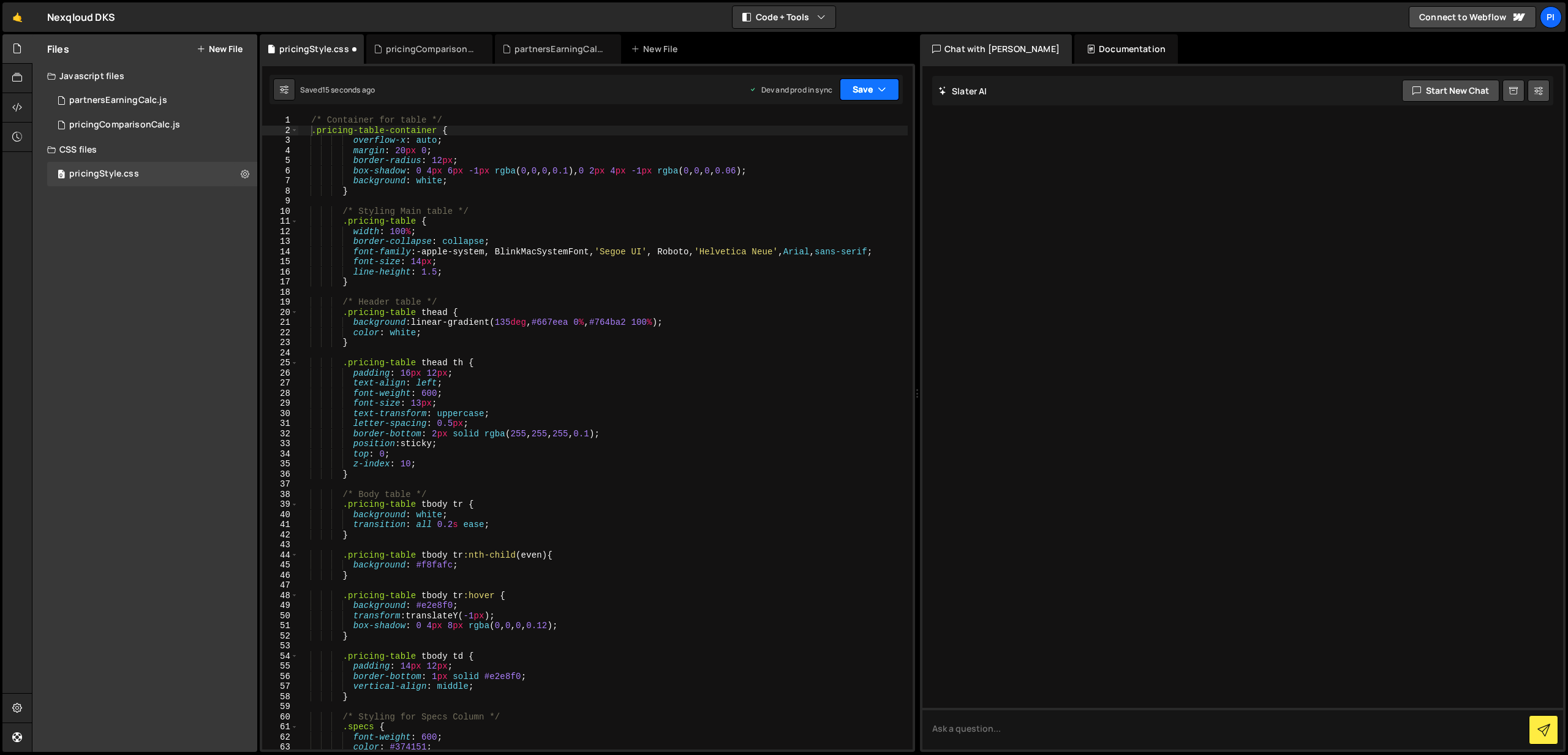
click at [887, 85] on button "Save" at bounding box center [869, 90] width 59 height 22
click at [828, 118] on div "Save to Staging S" at bounding box center [828, 119] width 127 height 12
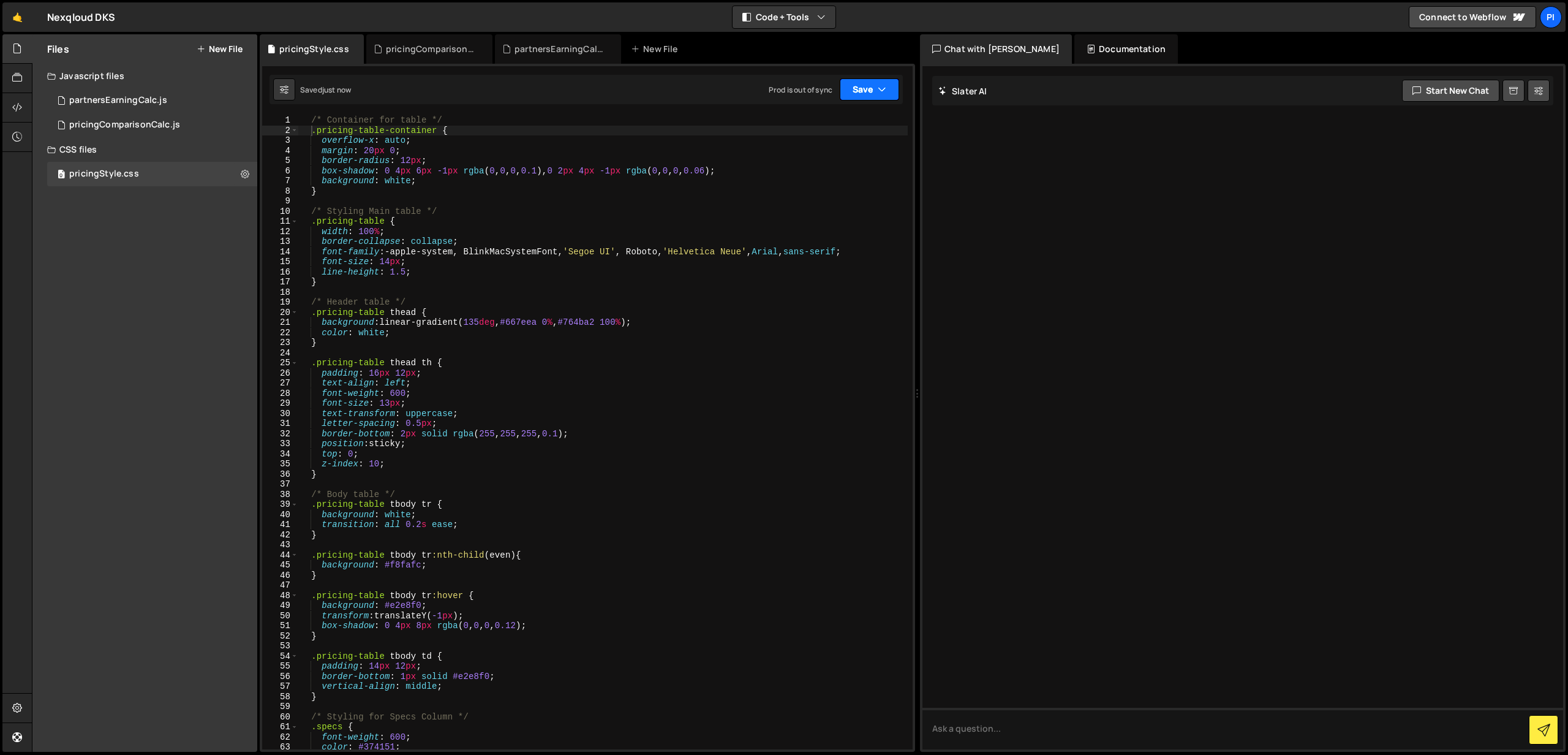
click at [862, 89] on button "Save" at bounding box center [869, 90] width 59 height 22
click at [828, 159] on div "Save to Production S" at bounding box center [828, 159] width 127 height 12
click at [21, 118] on div at bounding box center [18, 107] width 30 height 29
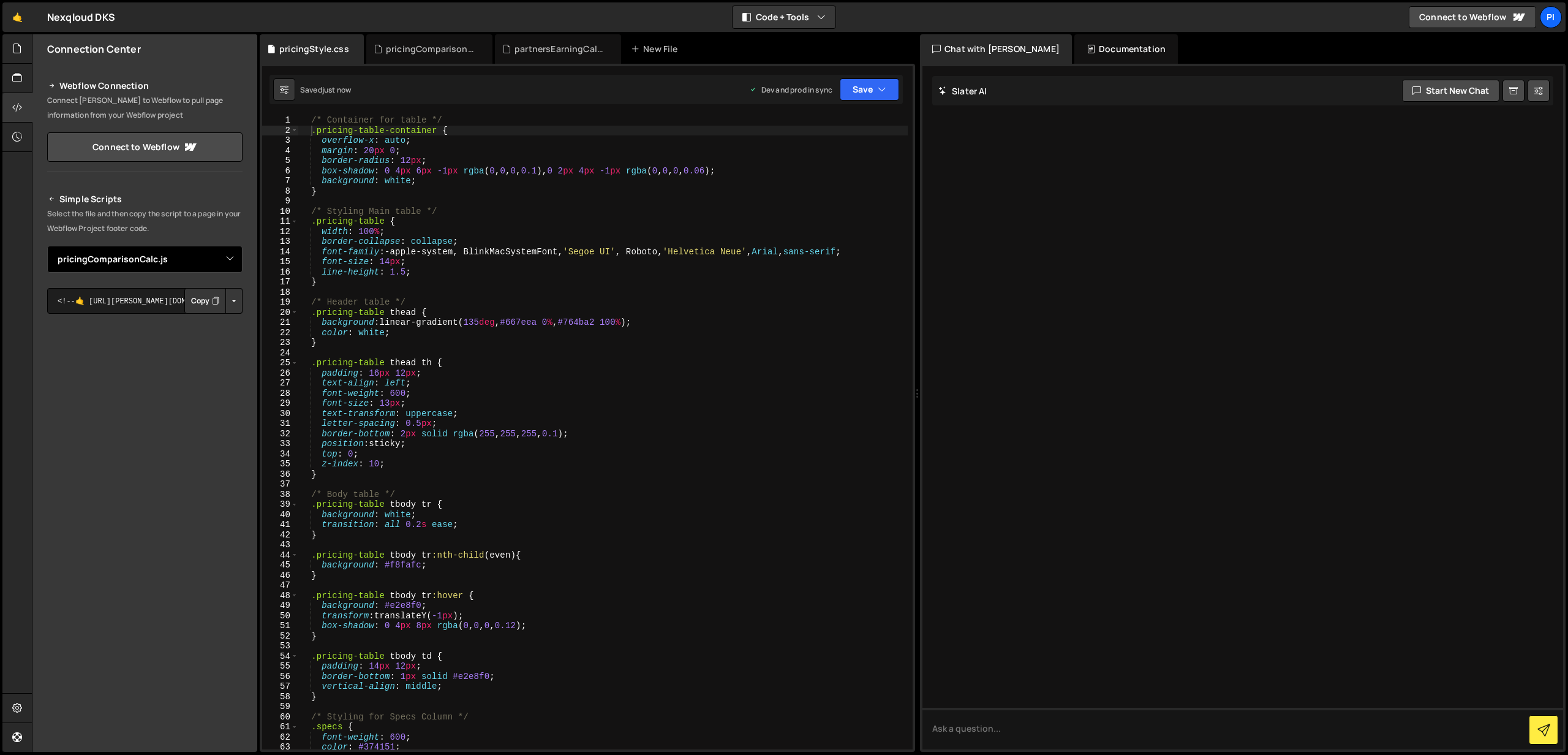
click at [190, 258] on select "Select File partnersEarningCalc.js pricingComparisonCalc.js pricingStyle.css" at bounding box center [144, 259] width 196 height 27
select select "47472"
click at [204, 305] on button "Copy" at bounding box center [205, 301] width 41 height 25
click at [875, 89] on button "Save" at bounding box center [869, 90] width 59 height 22
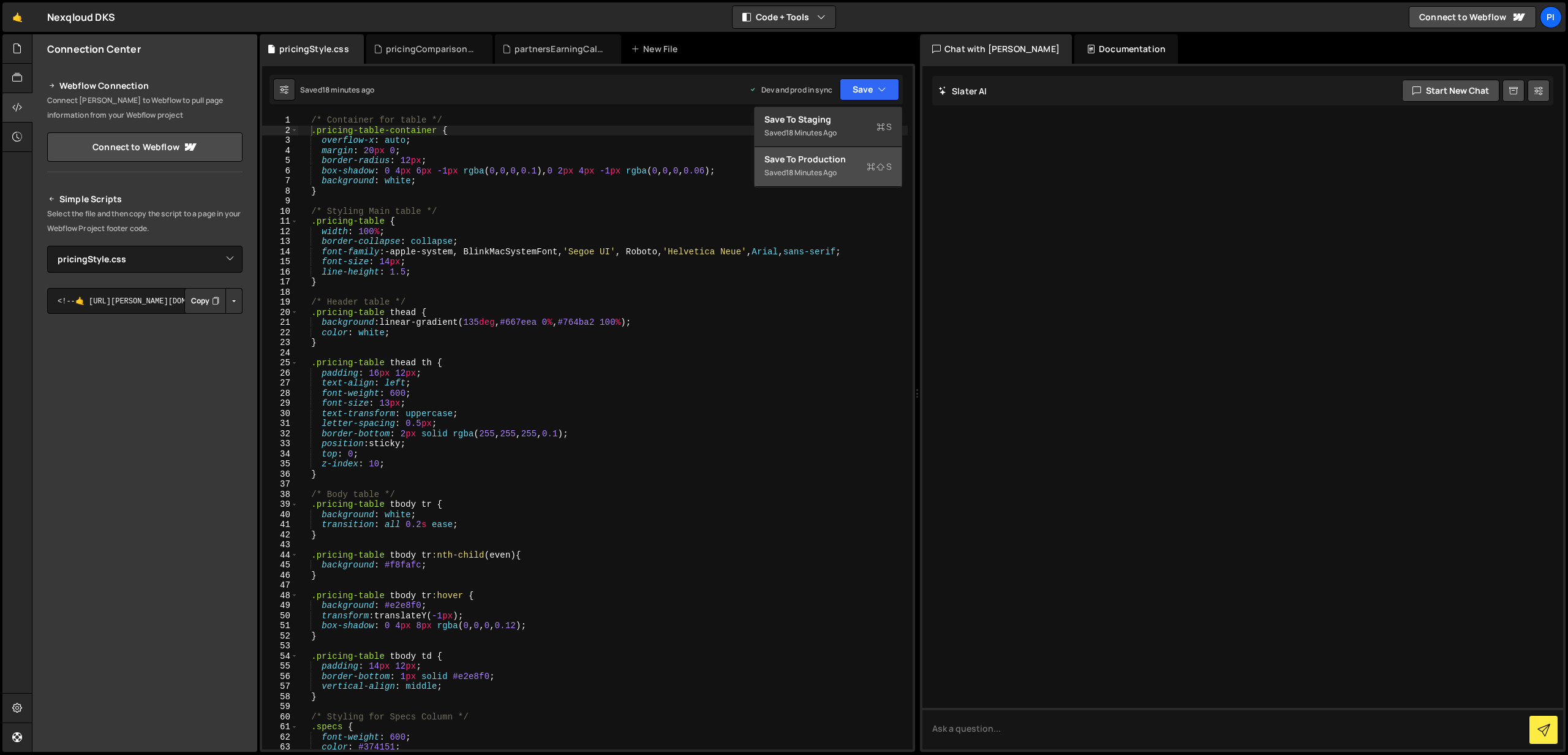
click at [828, 164] on div "Save to Production S" at bounding box center [828, 159] width 127 height 12
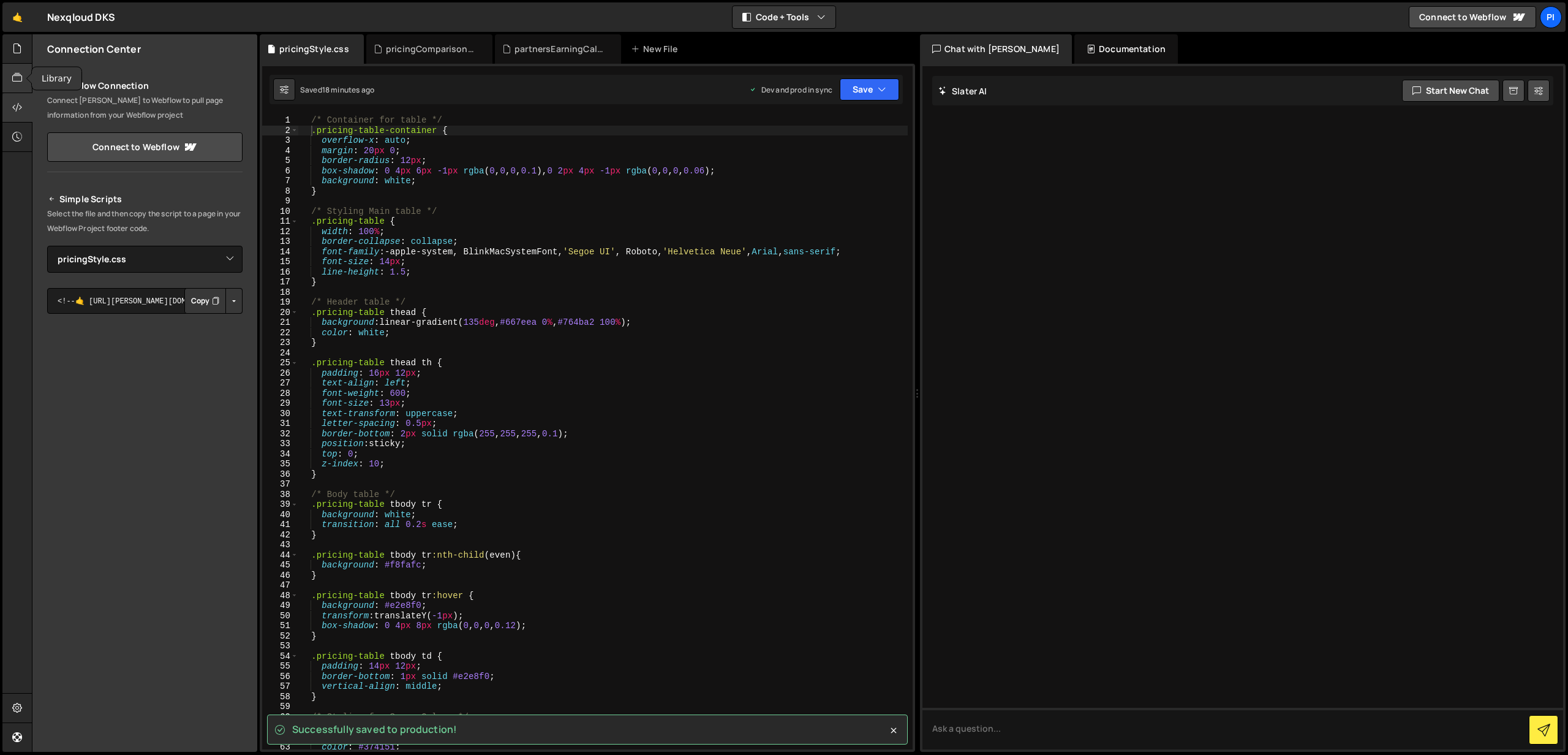
click at [17, 78] on icon at bounding box center [17, 78] width 9 height 13
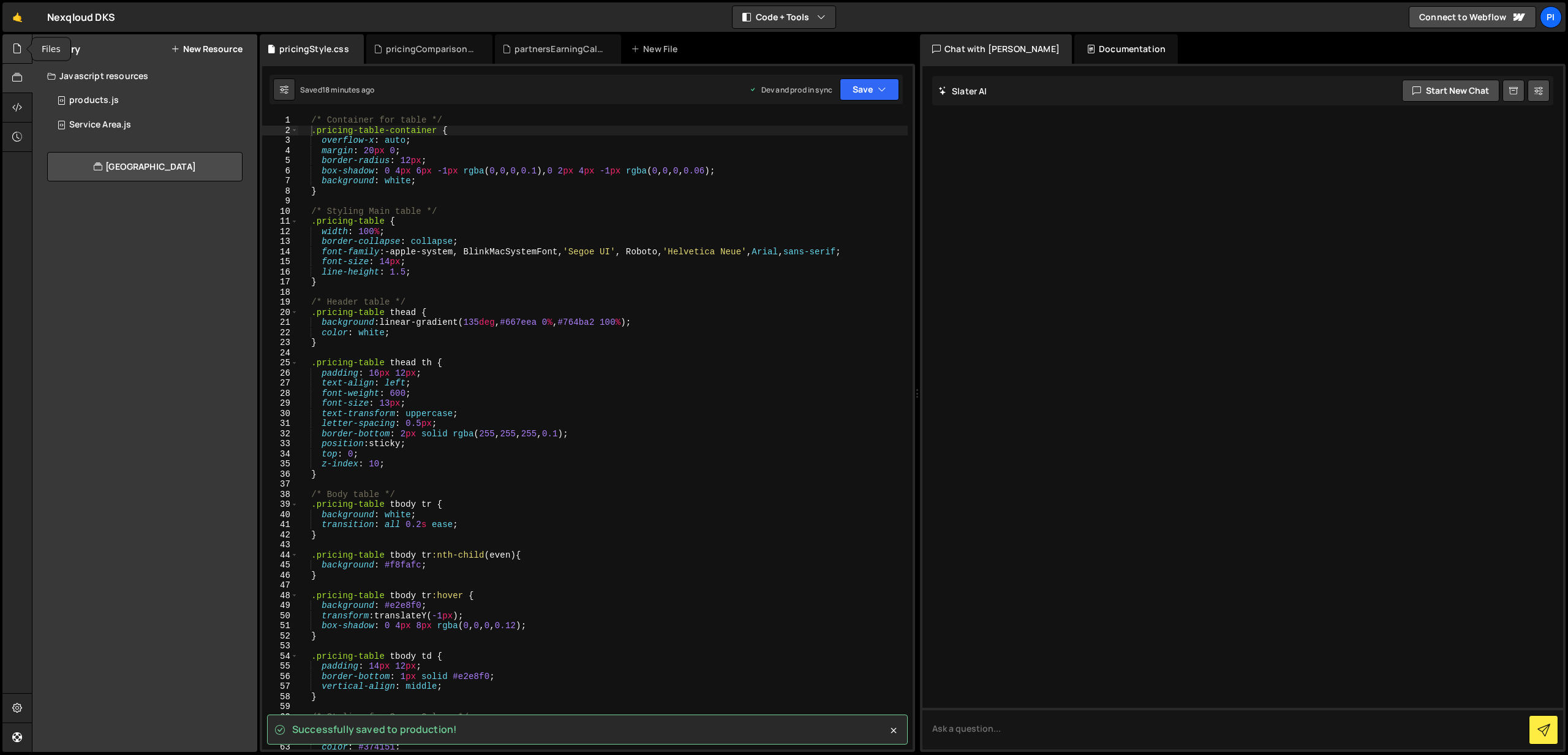
click at [22, 41] on div at bounding box center [18, 49] width 30 height 29
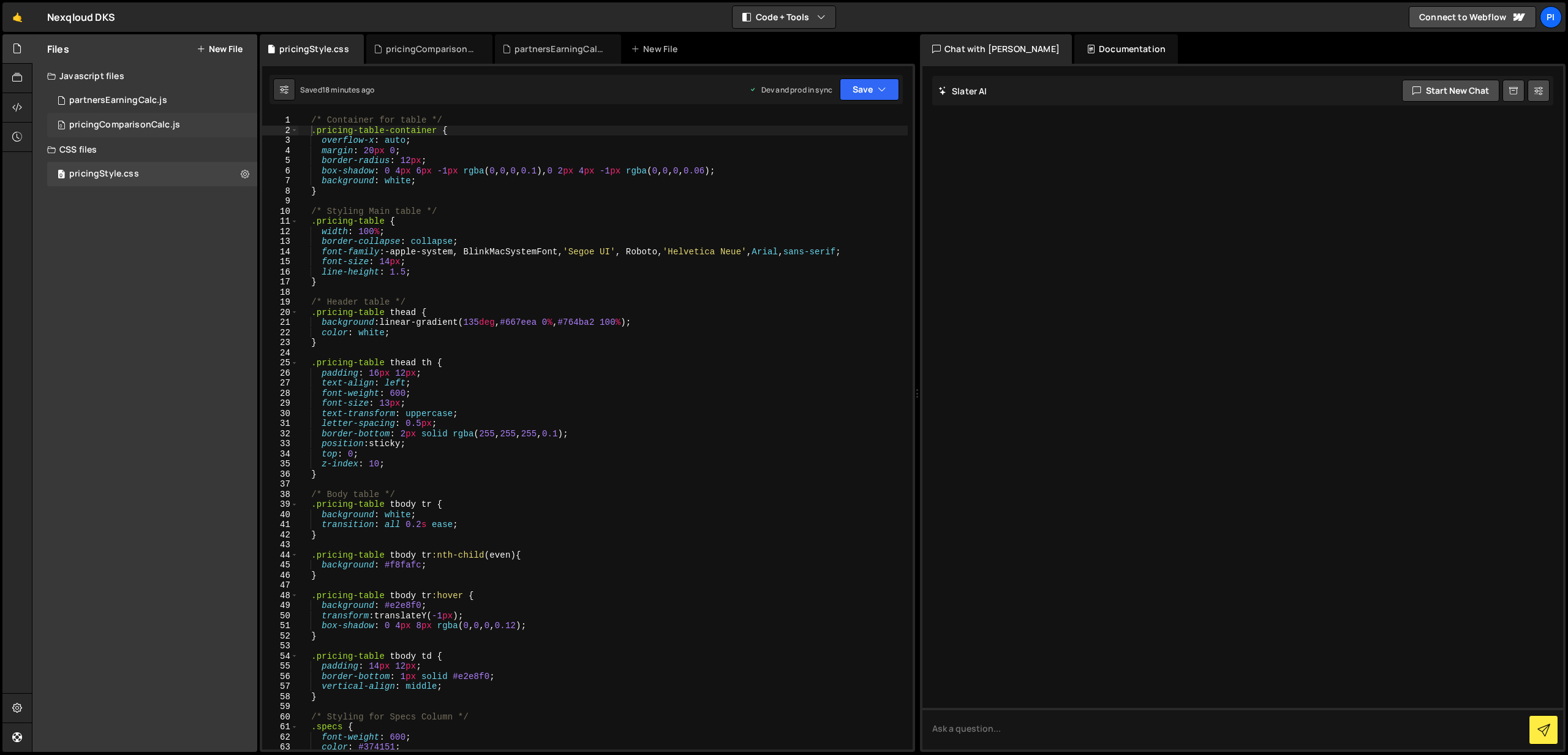
click at [140, 120] on div "pricingComparisonCalc.js" at bounding box center [125, 126] width 110 height 11
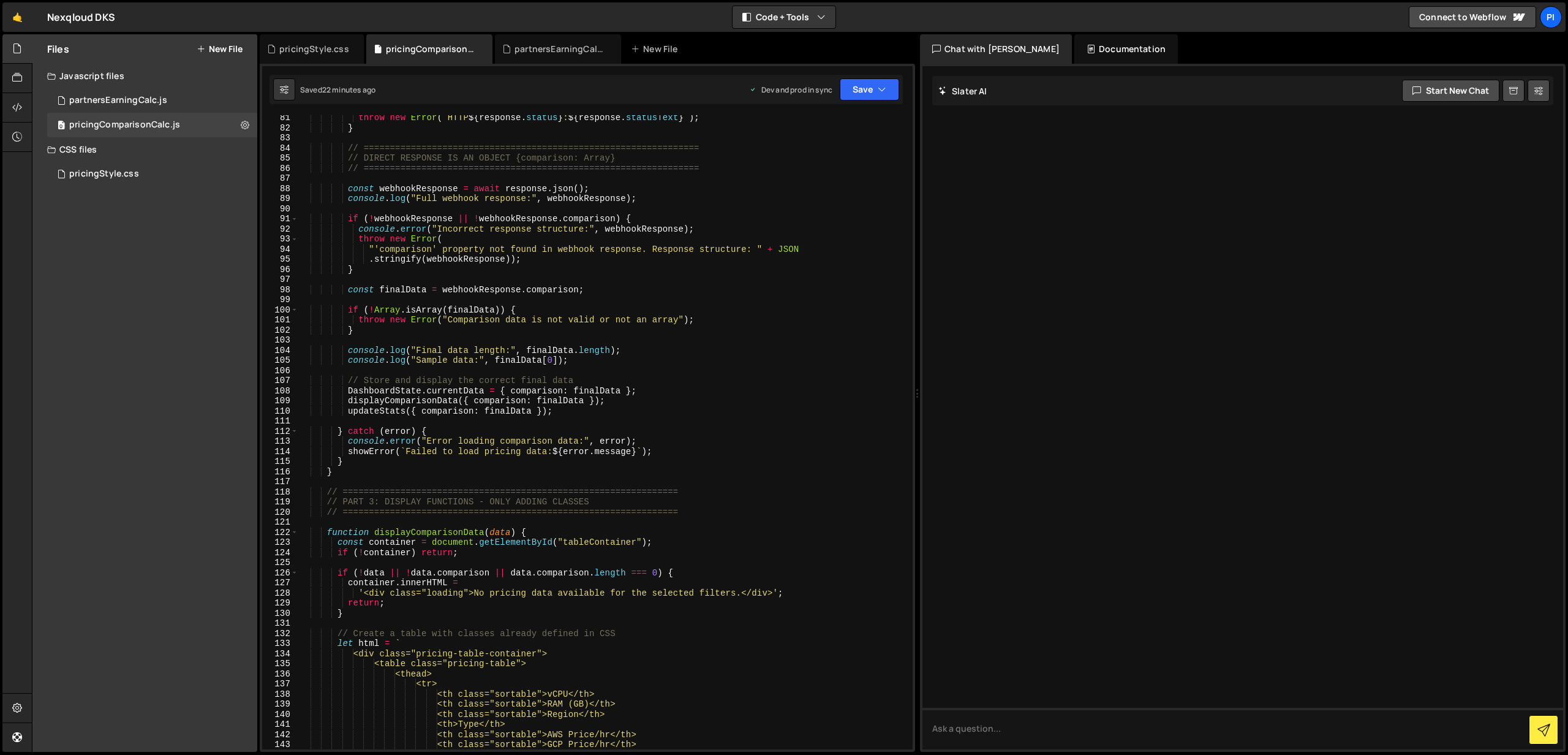
scroll to position [803, 0]
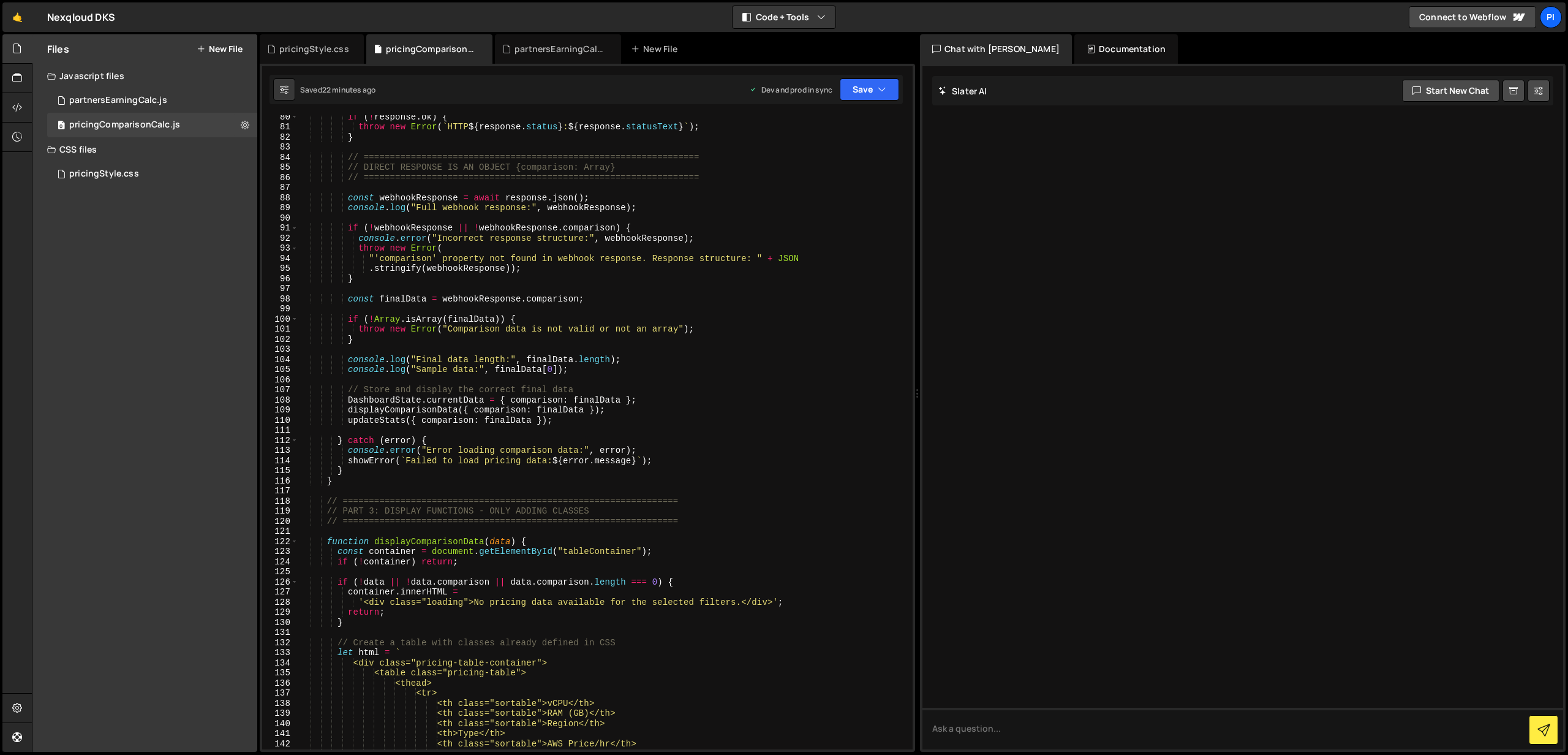
click at [224, 49] on button "New File" at bounding box center [219, 49] width 46 height 9
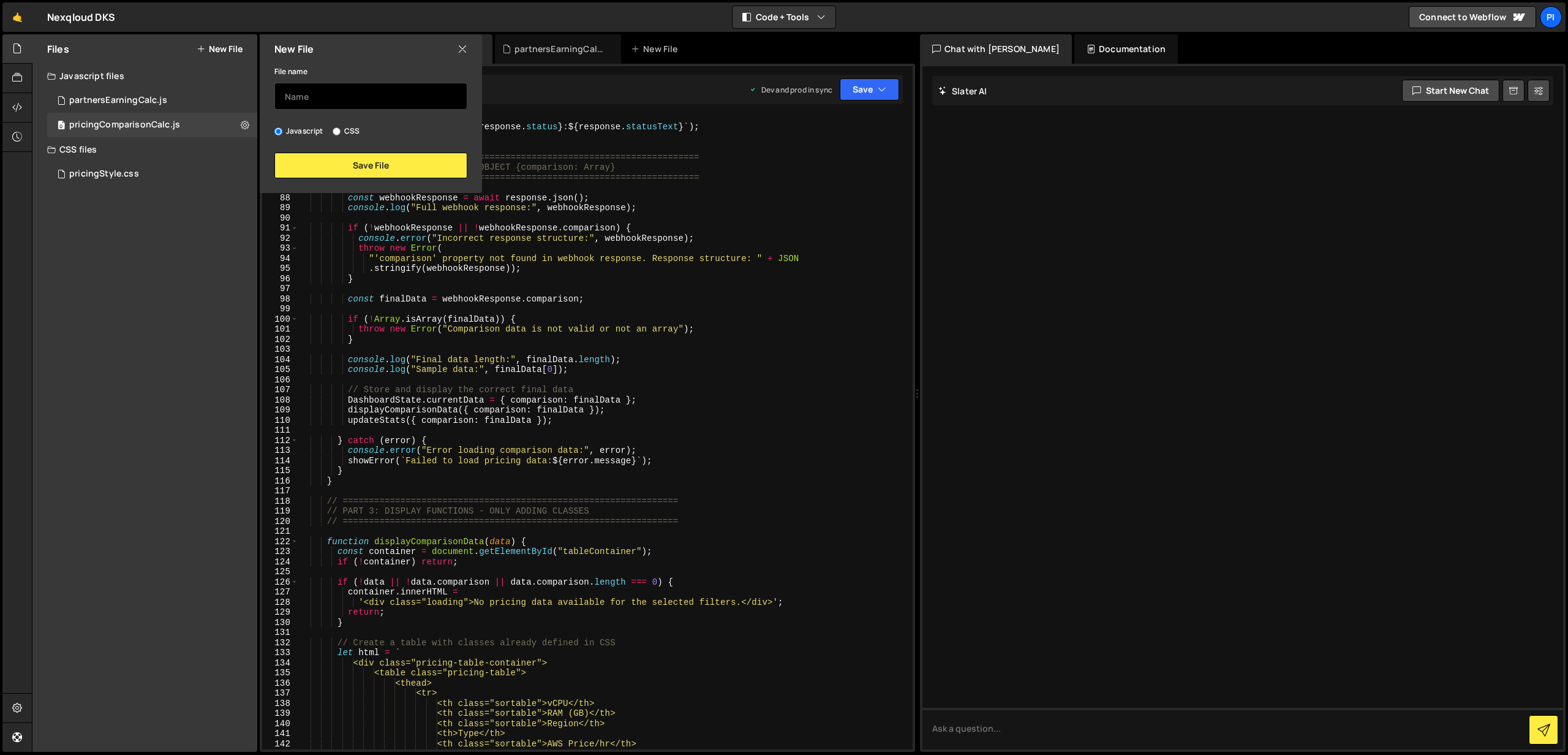
click at [319, 97] on input "text" at bounding box center [371, 96] width 193 height 27
type input "pricingOLD"
click at [345, 170] on button "Save File" at bounding box center [371, 165] width 193 height 25
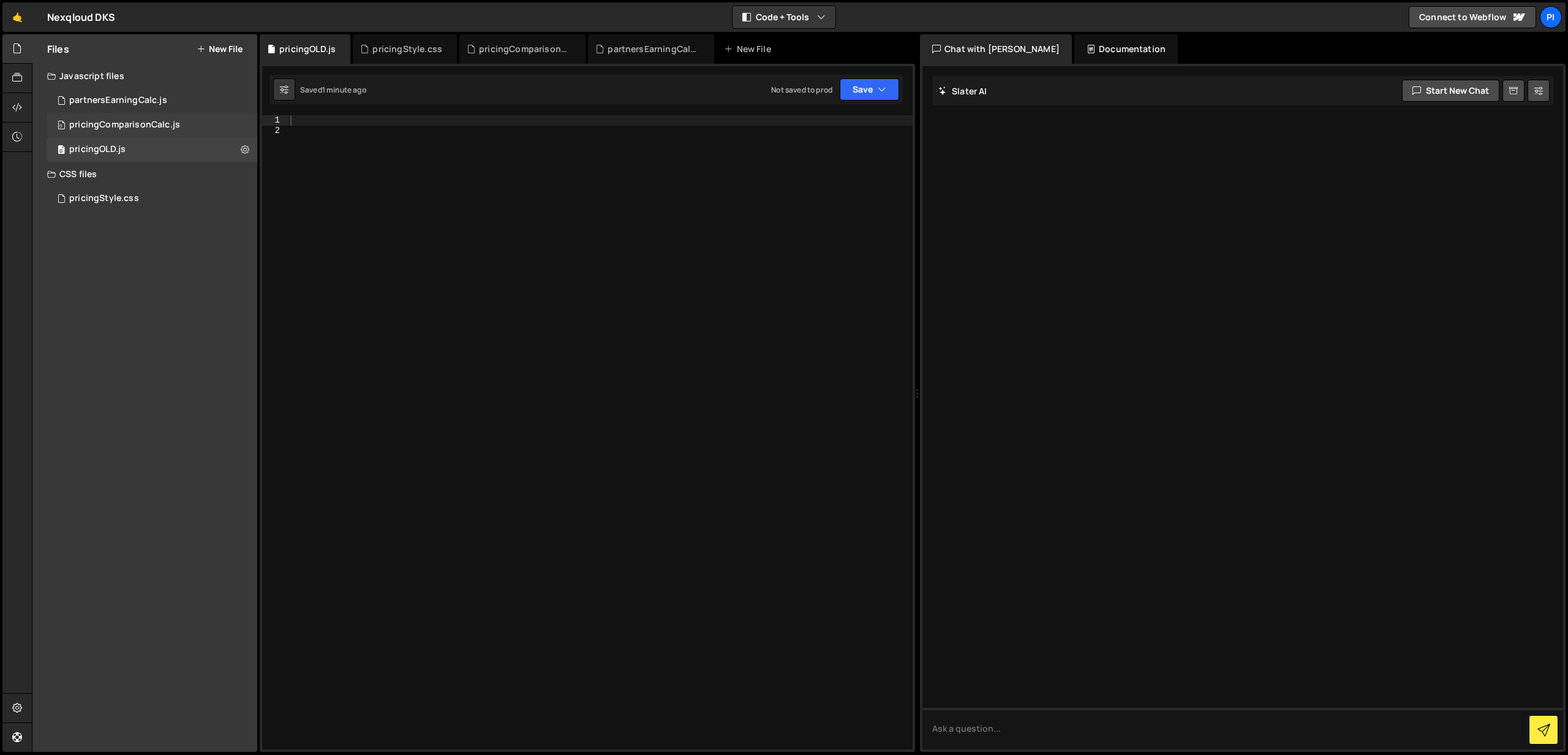
click at [155, 122] on div "pricingComparisonCalc.js" at bounding box center [125, 126] width 110 height 11
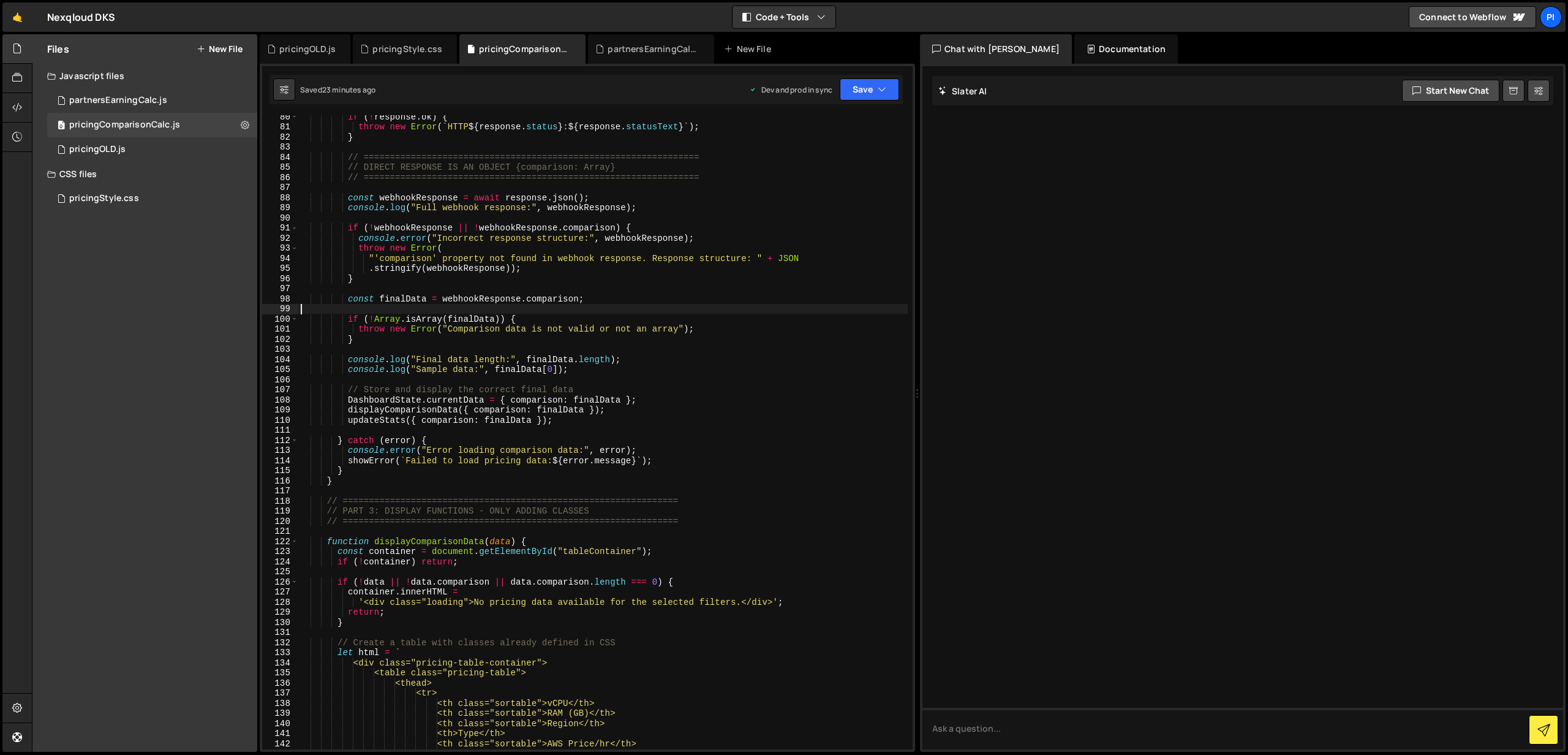
click at [418, 307] on div "if ( ! response . ok ) { throw new Error ( ` HTTP ${ response . status } : ${ r…" at bounding box center [603, 438] width 609 height 655
type textarea "}"
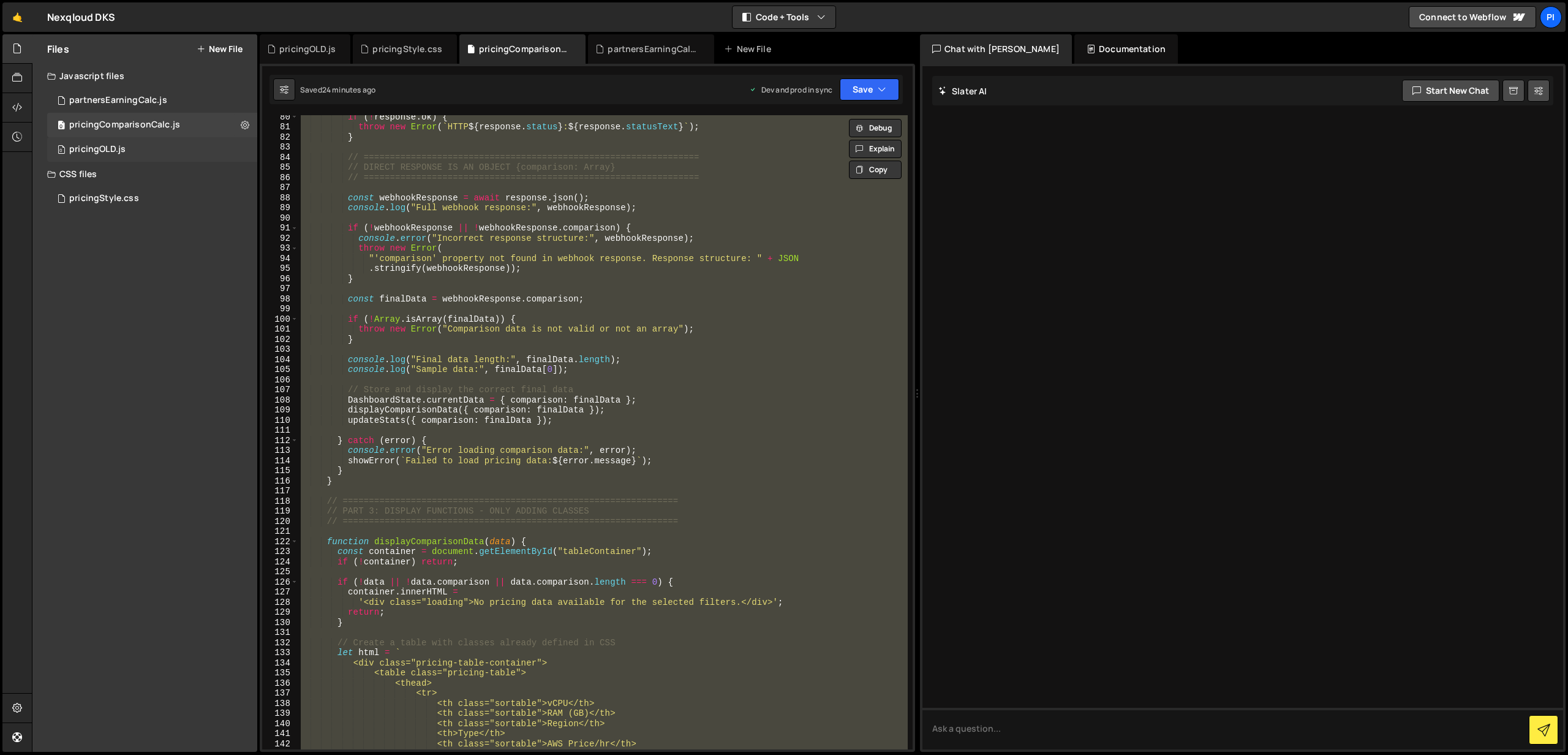
click at [133, 155] on div "0 pricingOLD.js 0" at bounding box center [152, 150] width 210 height 24
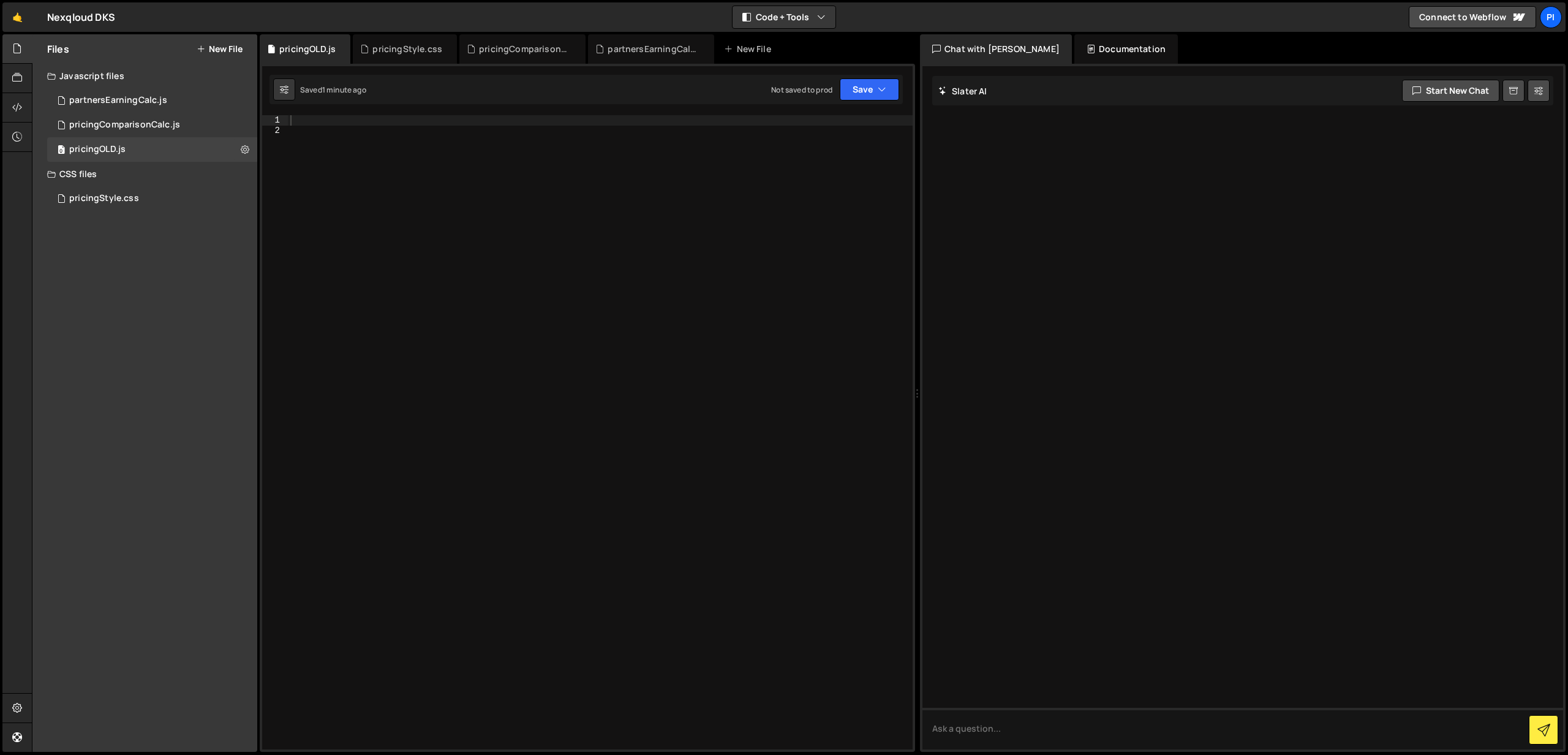
click at [564, 186] on div at bounding box center [600, 442] width 624 height 655
click at [506, 132] on div at bounding box center [600, 442] width 624 height 655
click at [524, 122] on div at bounding box center [600, 442] width 624 height 655
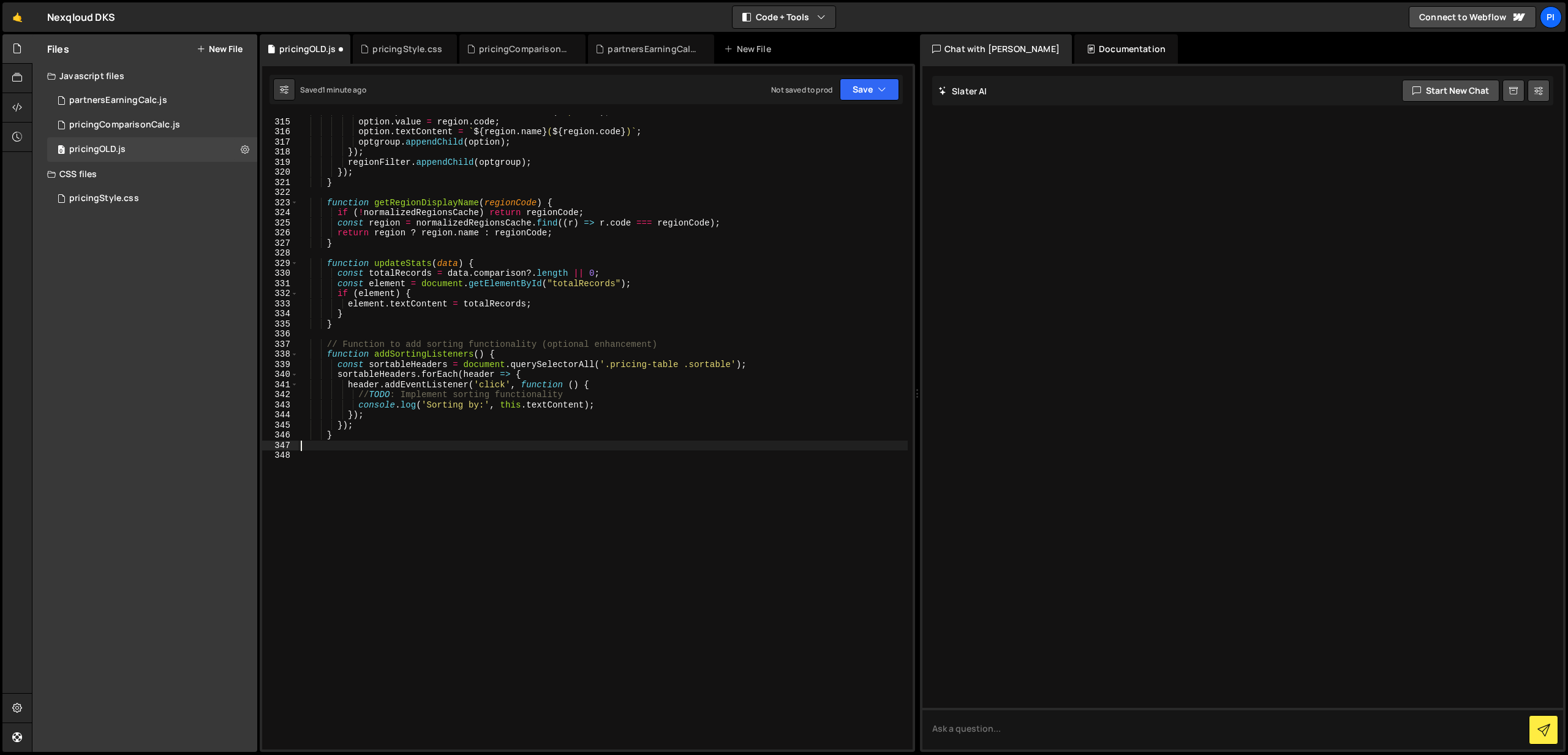
scroll to position [3207, 0]
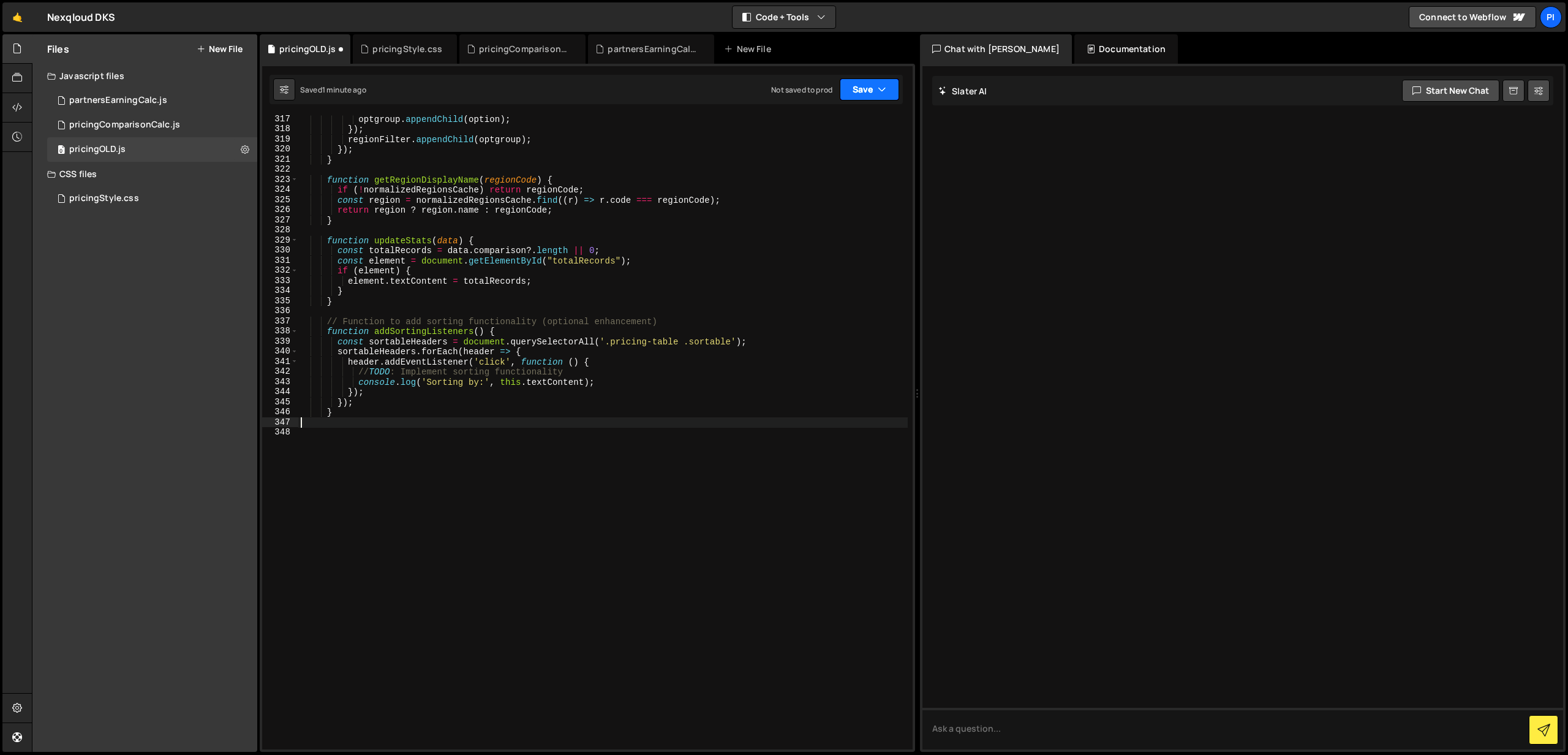
click at [872, 84] on button "Save" at bounding box center [869, 90] width 59 height 22
click at [818, 174] on div "Not saved to prod" at bounding box center [828, 173] width 127 height 15
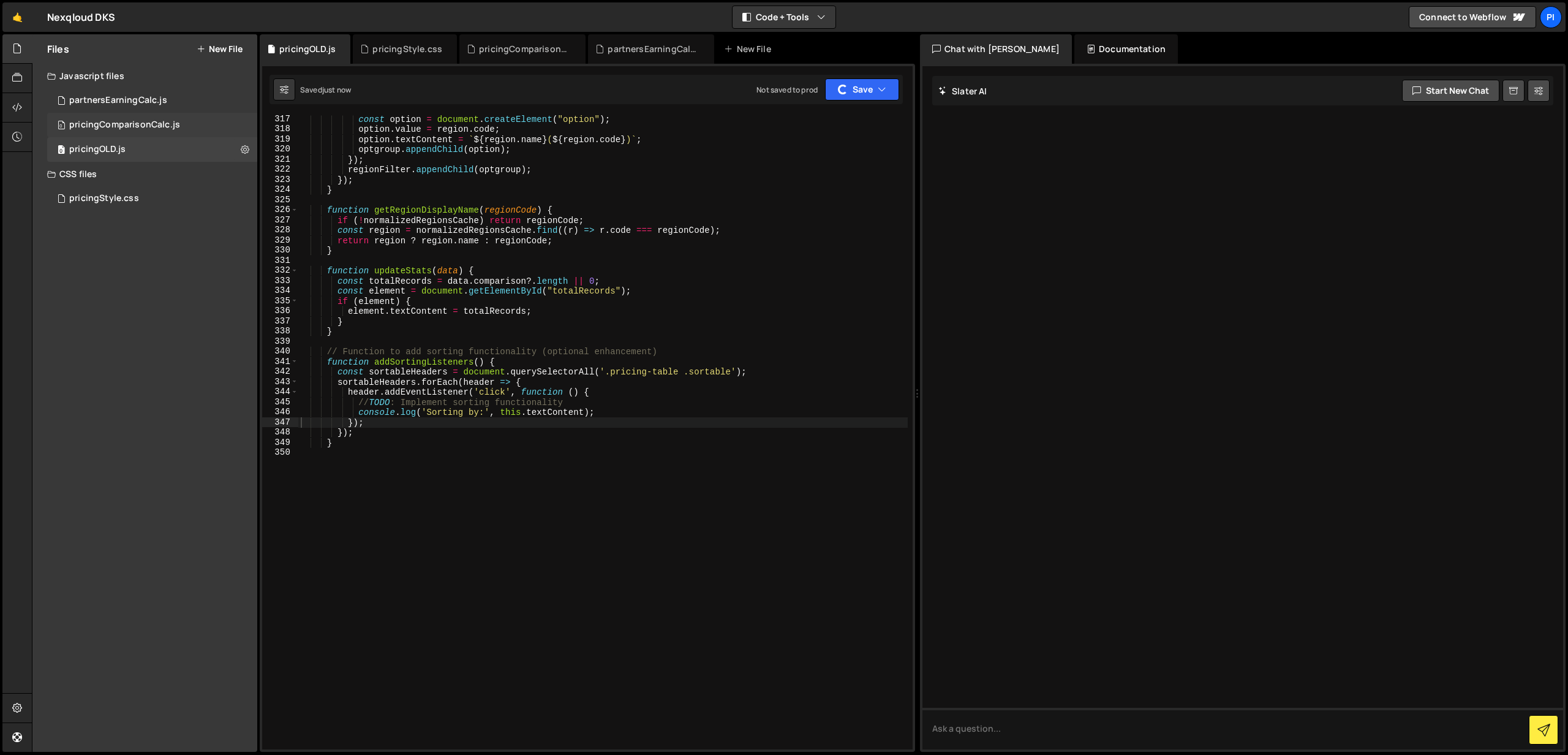
click at [158, 126] on div "pricingComparisonCalc.js" at bounding box center [125, 126] width 110 height 11
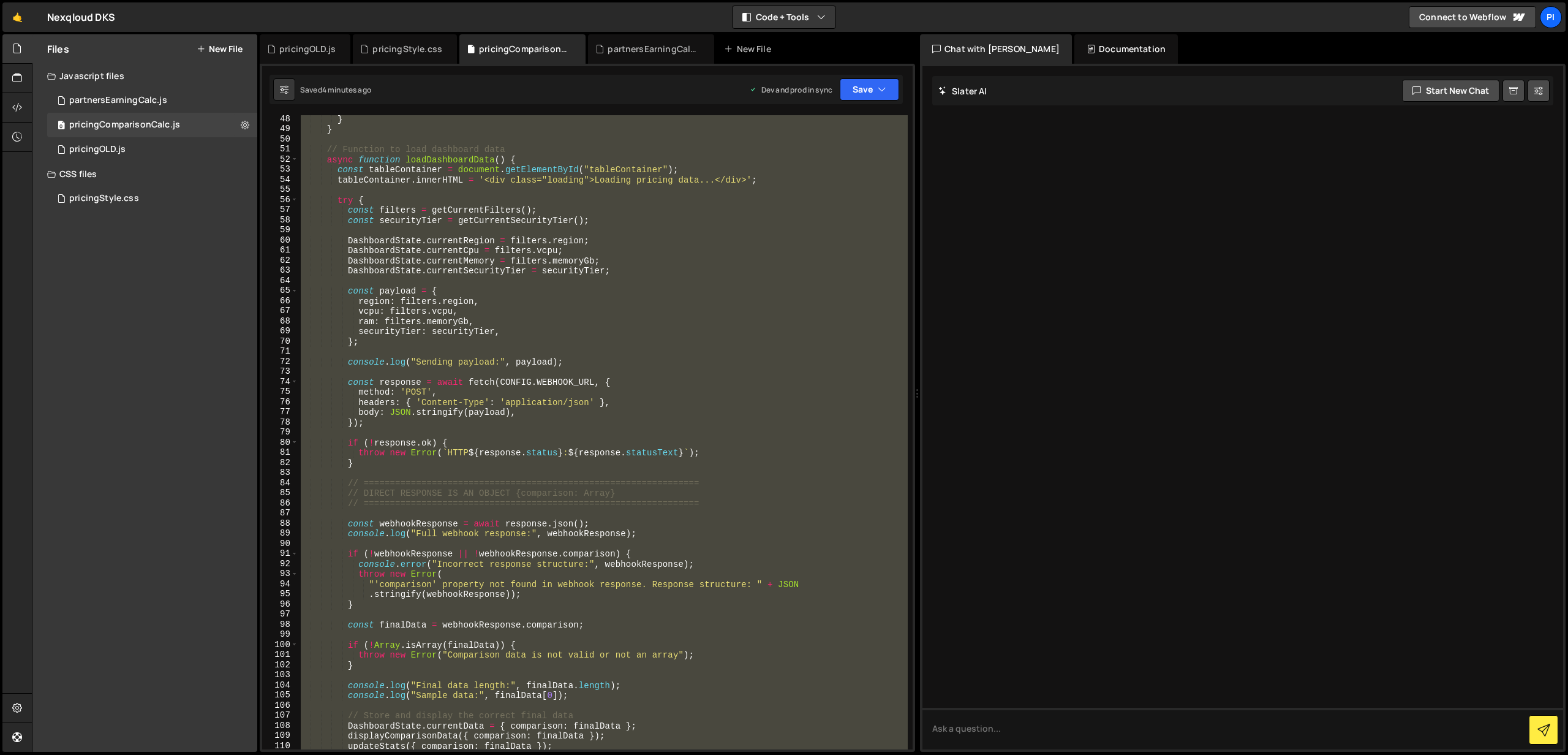
scroll to position [0, 0]
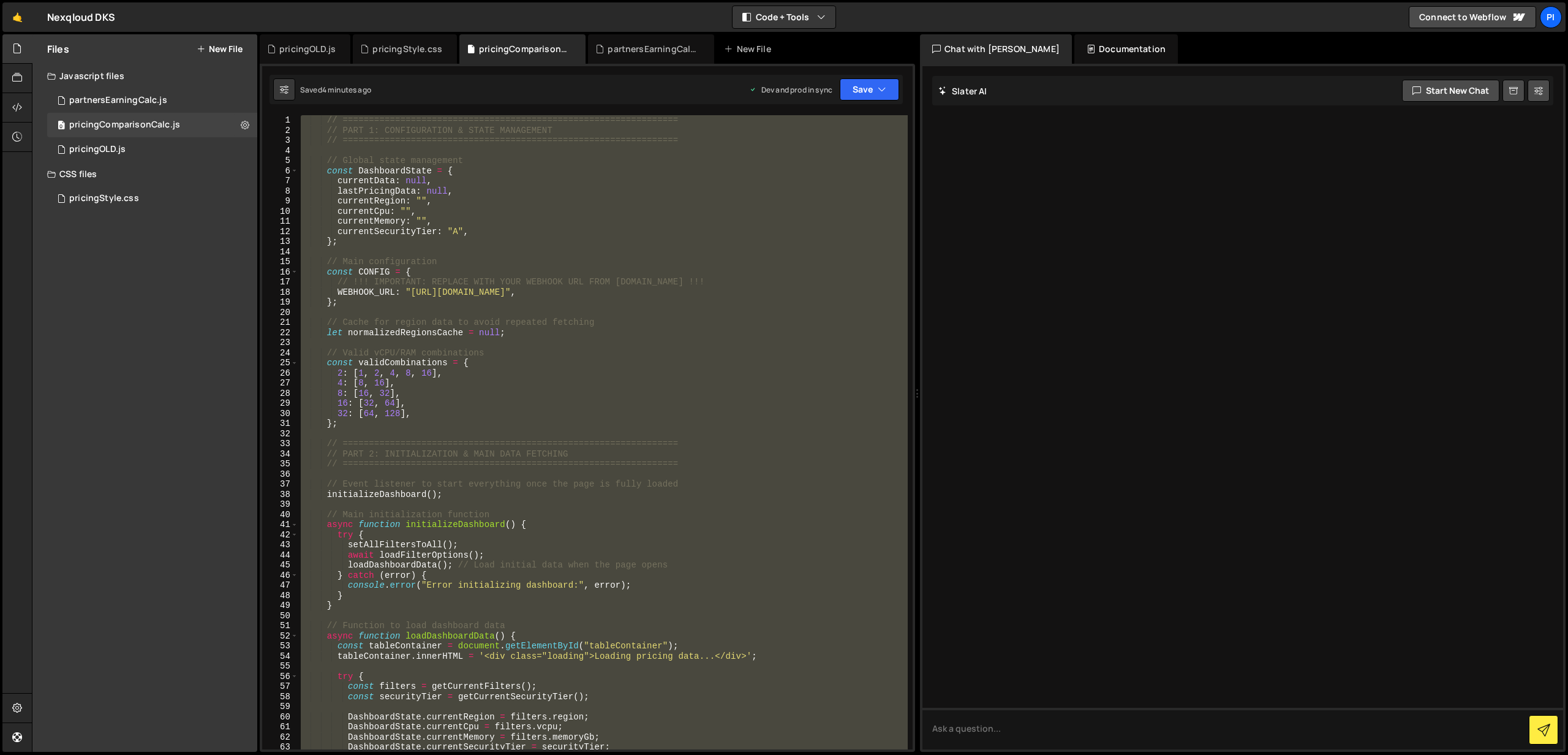
click at [423, 173] on div "// ================================================================ // PART 1: …" at bounding box center [603, 432] width 609 height 634
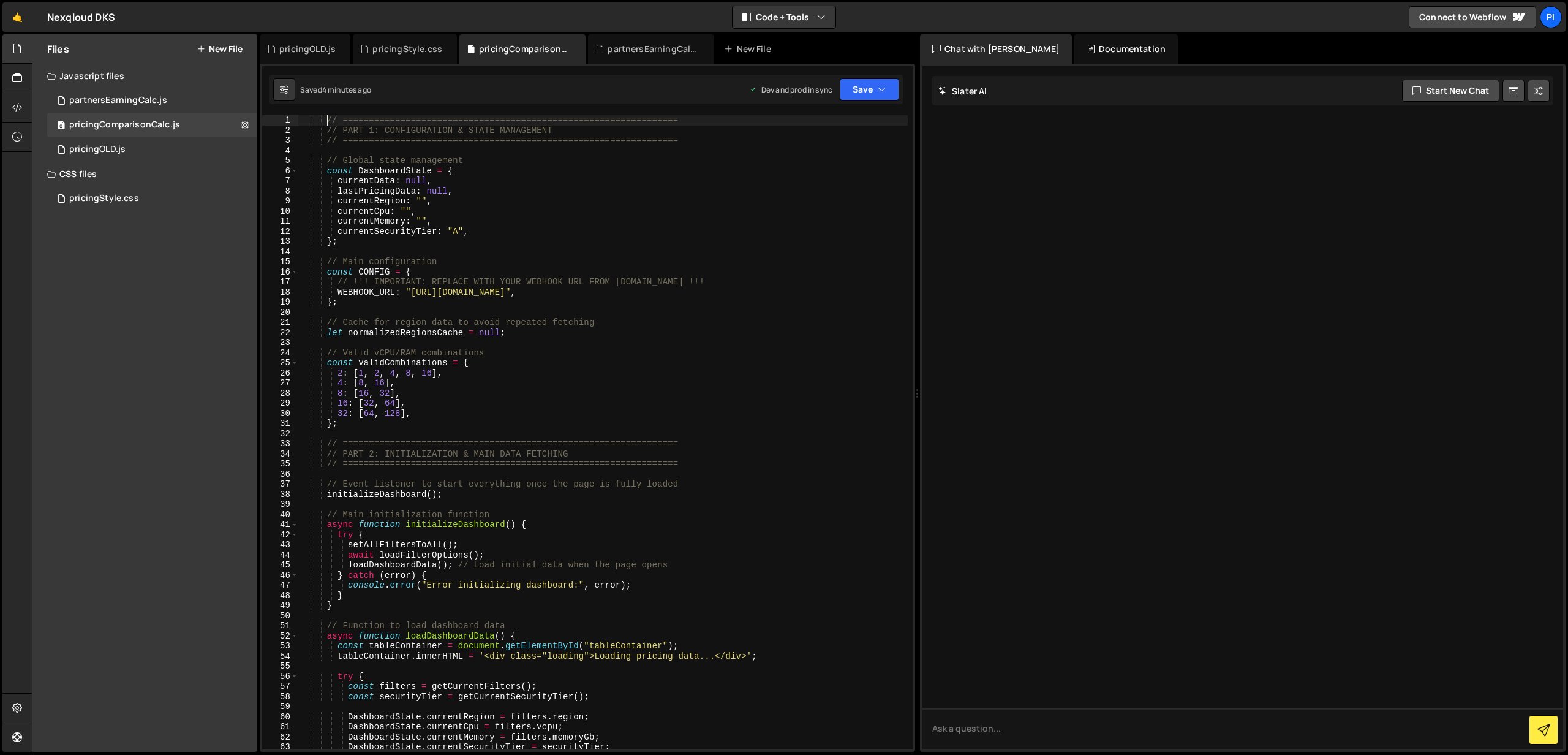
click at [327, 118] on div "// ================================================================ // PART 1: …" at bounding box center [603, 442] width 609 height 655
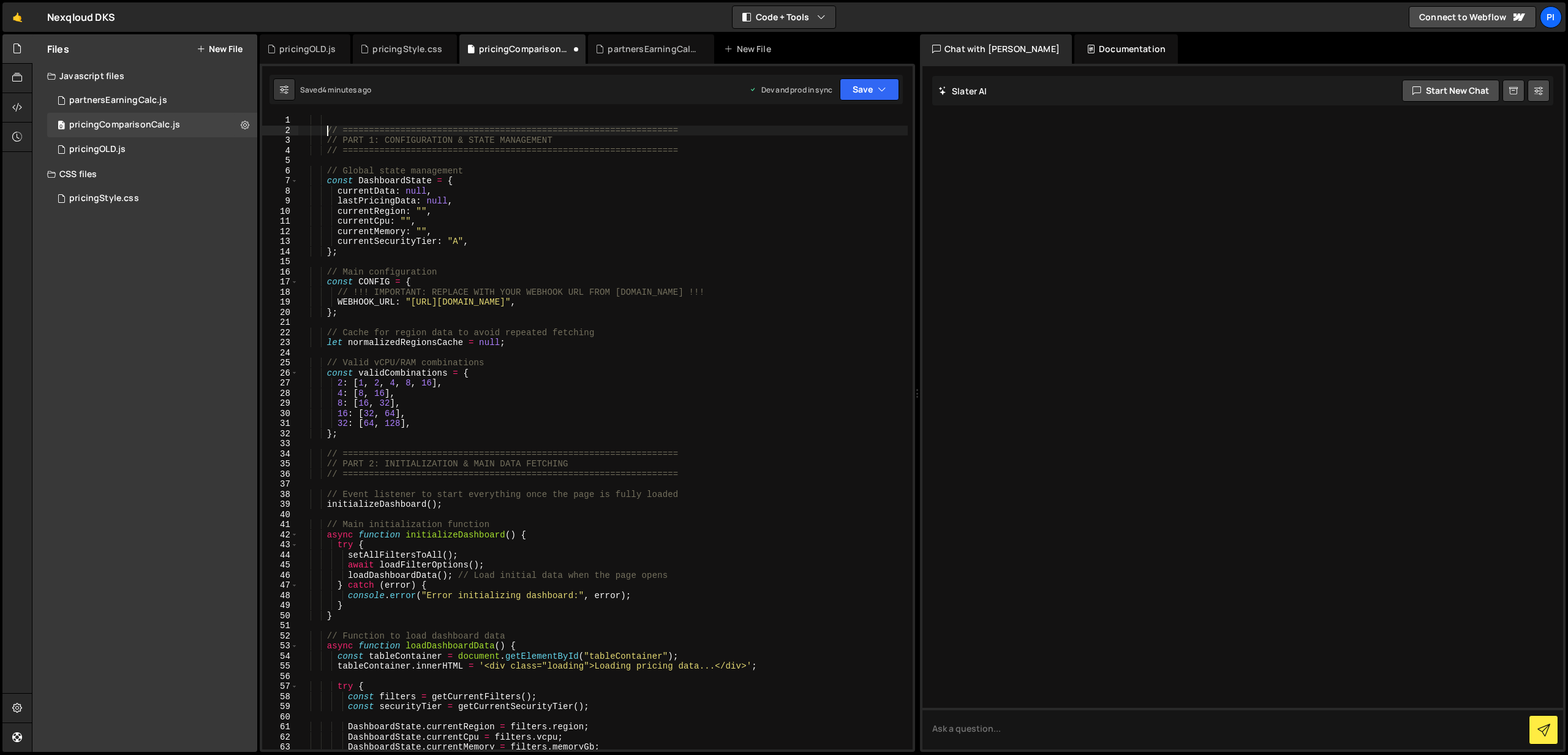
type textarea "// ================================================================"
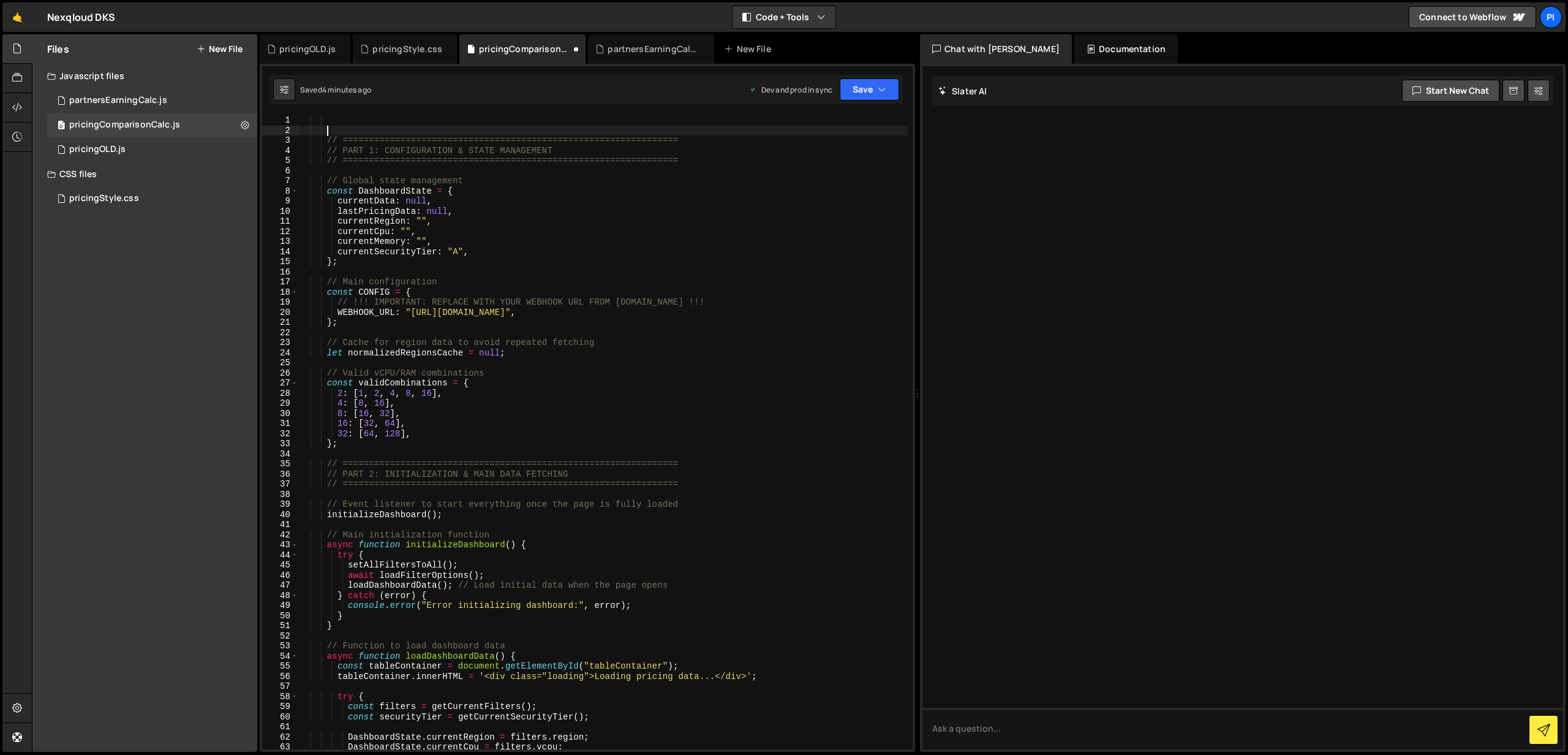
scroll to position [0, 1]
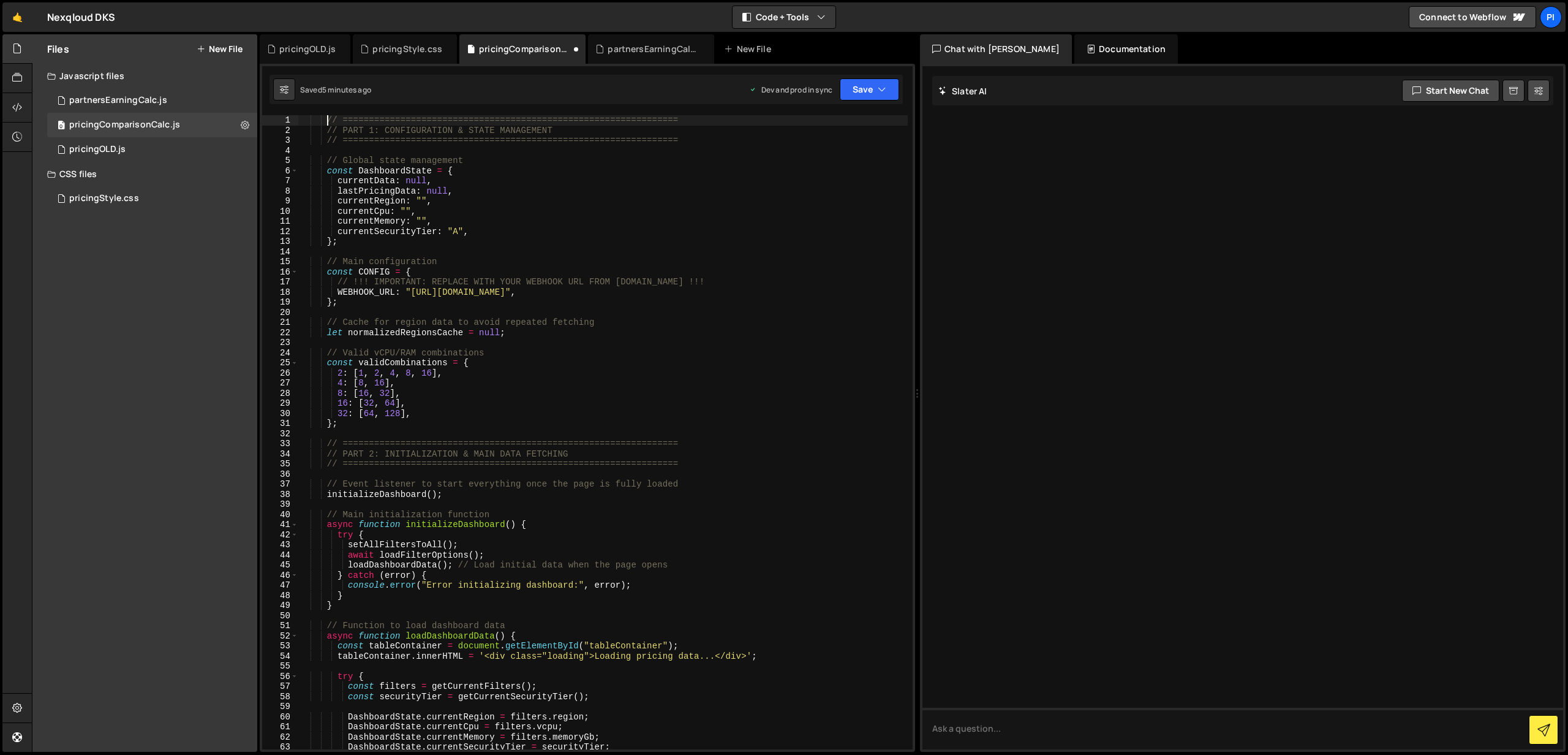
click at [658, 168] on div "// ================================================================ // PART 1: …" at bounding box center [603, 442] width 609 height 655
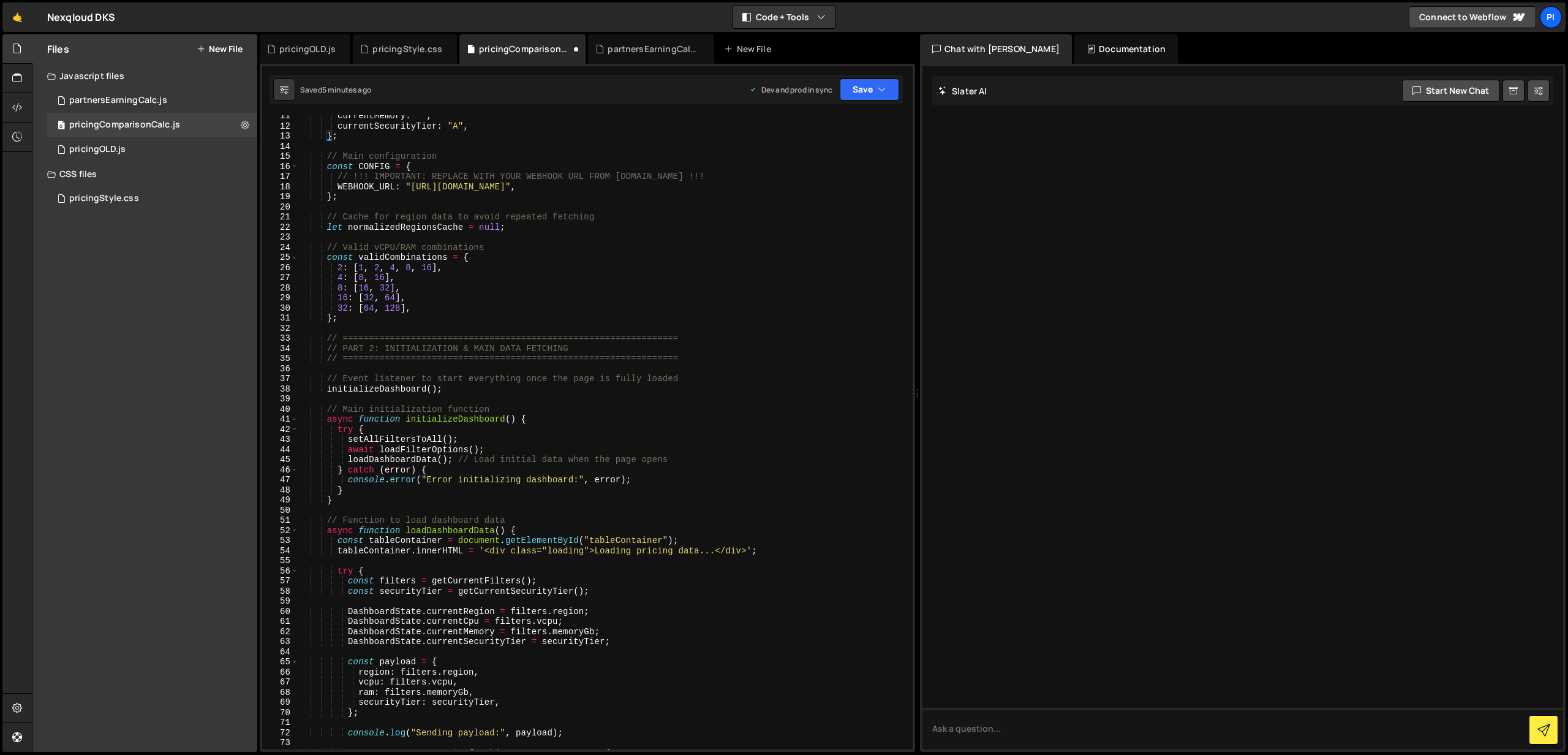
scroll to position [105, 0]
click at [338, 501] on div "currentMemory : "" , currentSecurityTier : "A" , } ; // Main configuration cons…" at bounding box center [603, 437] width 609 height 655
type textarea "}"
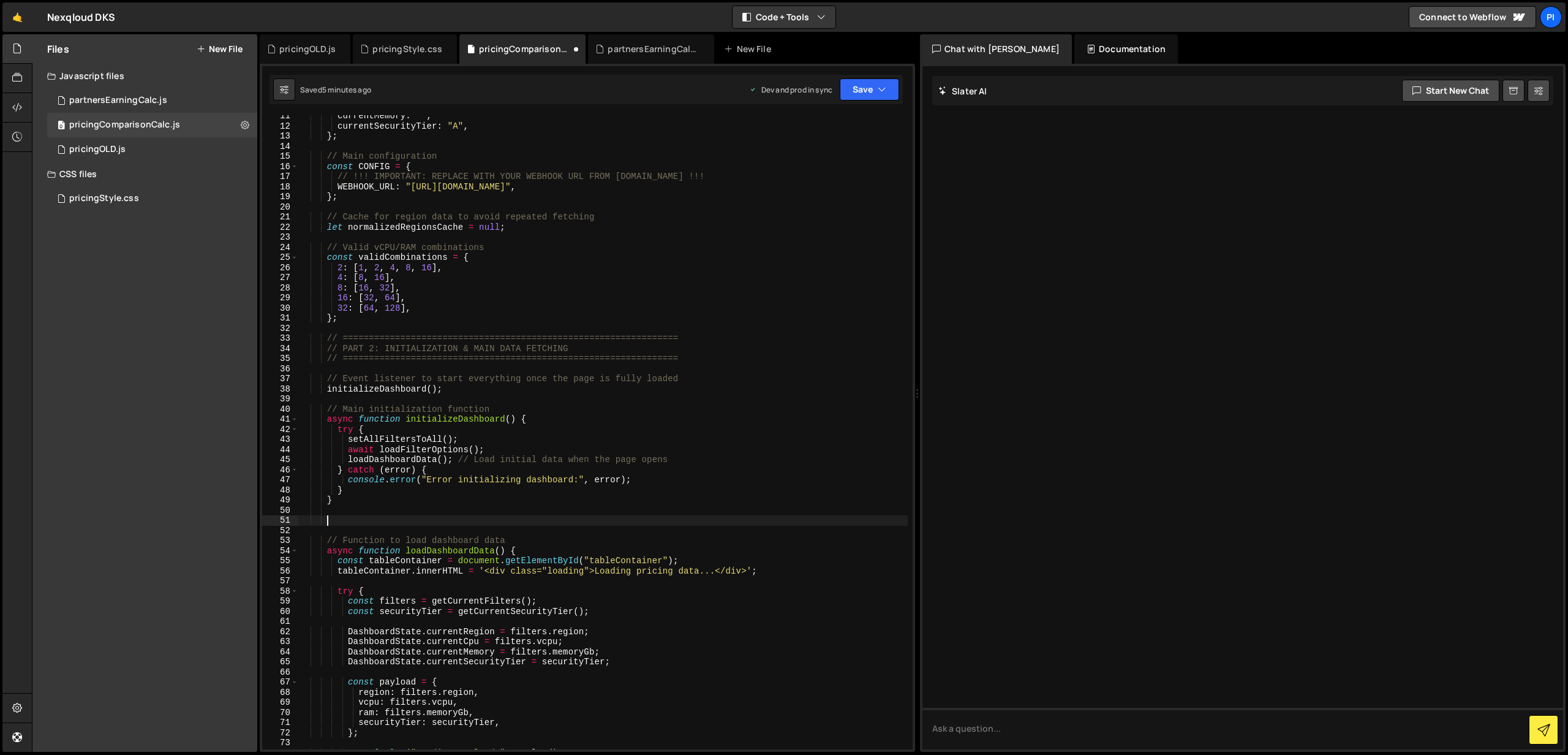
paste textarea
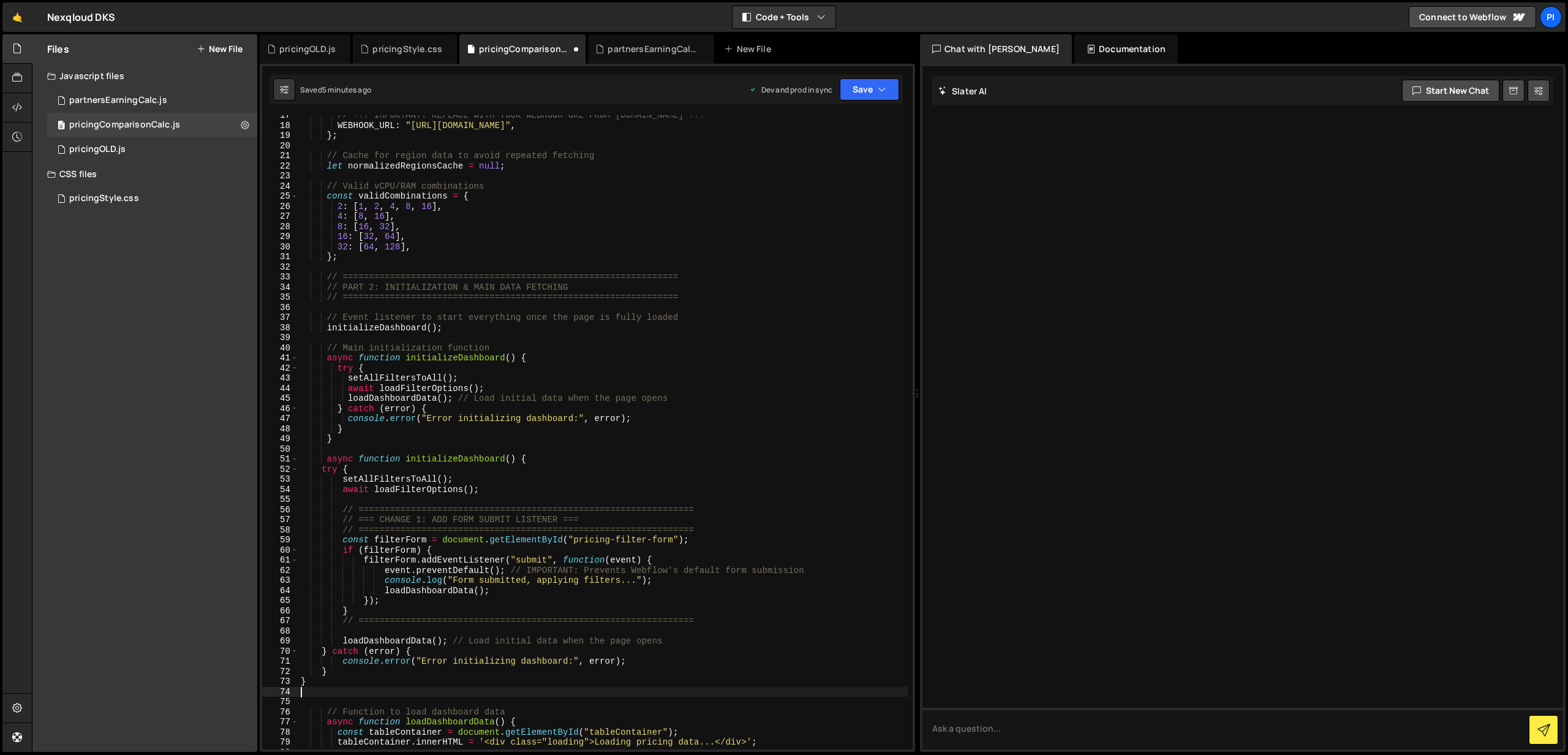
scroll to position [167, 0]
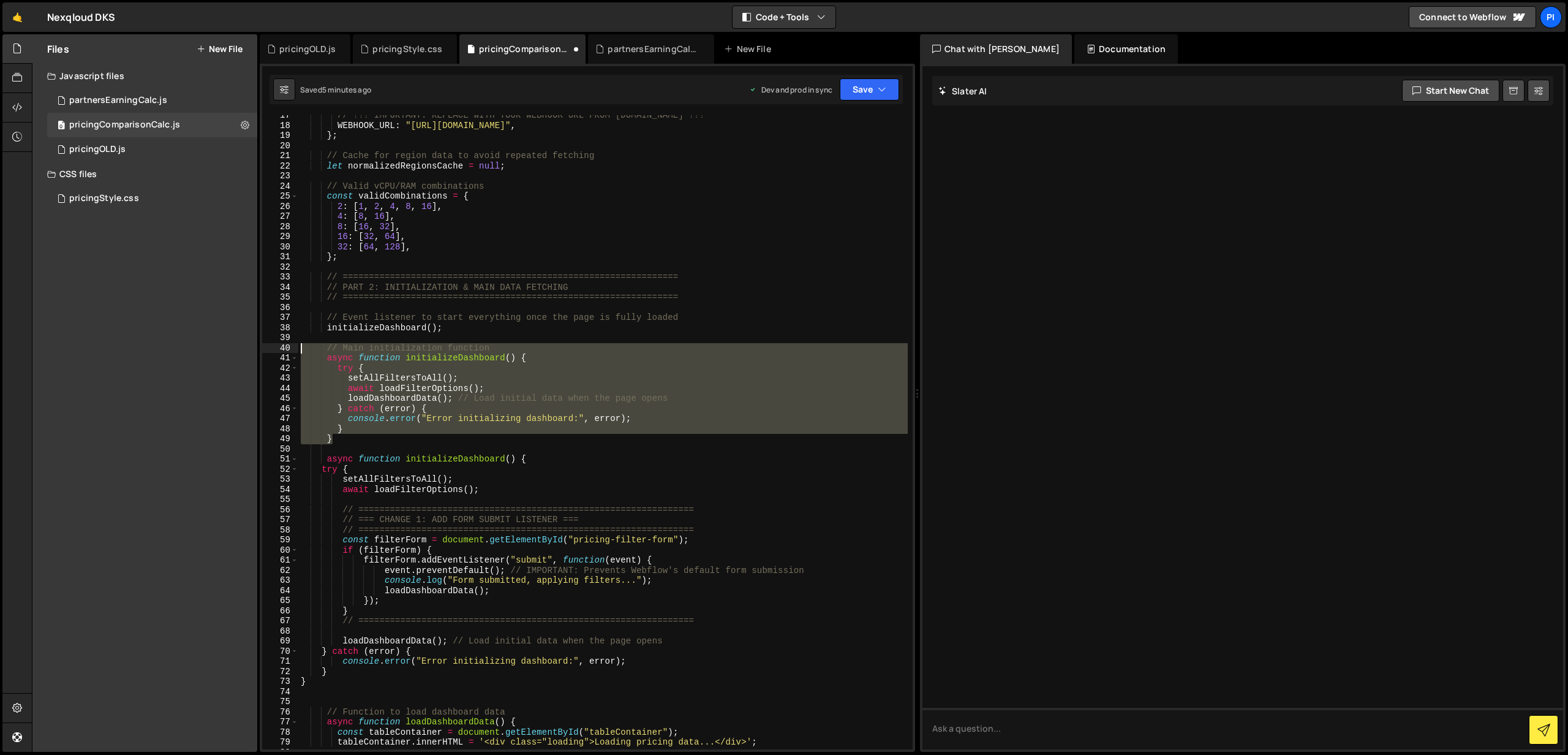
drag, startPoint x: 344, startPoint y: 438, endPoint x: 277, endPoint y: 349, distance: 111.4
click at [277, 349] on div "17 18 19 20 21 22 23 24 25 26 27 28 29 30 31 32 33 34 35 36 37 38 39 40 41 42 4…" at bounding box center [587, 432] width 651 height 634
click at [860, 91] on button "Save" at bounding box center [869, 90] width 59 height 22
click at [853, 115] on div "Save to Staging S" at bounding box center [828, 119] width 127 height 12
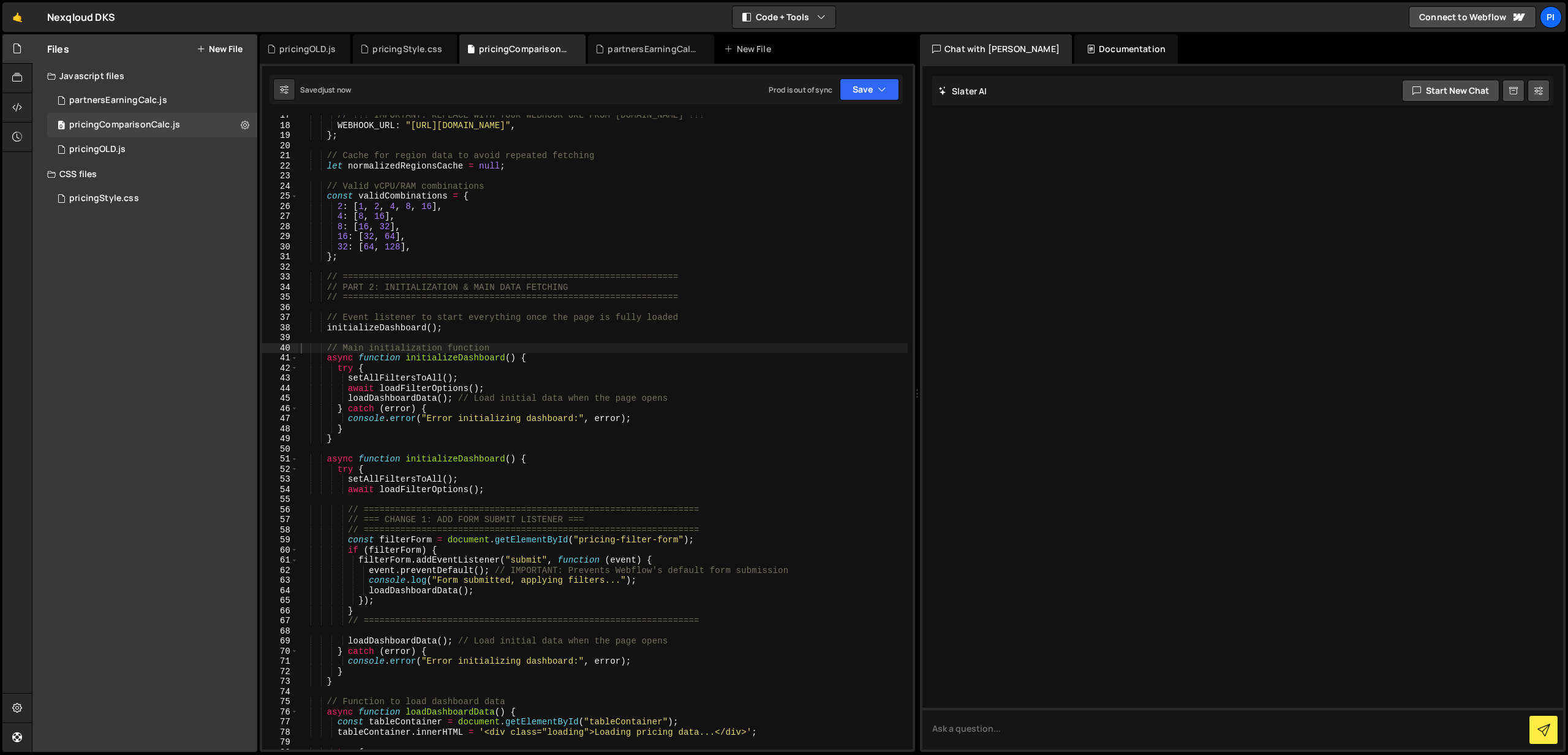
click at [327, 356] on div "// !!! IMPORTANT: REPLACE WITH YOUR WEBHOOK URL FROM MAKE.COM !!! WEBHOOK_URL :…" at bounding box center [603, 437] width 609 height 655
click at [328, 370] on div "// !!! IMPORTANT: REPLACE WITH YOUR WEBHOOK URL FROM MAKE.COM !!! WEBHOOK_URL :…" at bounding box center [603, 437] width 609 height 655
click at [326, 380] on div "// !!! IMPORTANT: REPLACE WITH YOUR WEBHOOK URL FROM MAKE.COM !!! WEBHOOK_URL :…" at bounding box center [603, 437] width 609 height 655
click at [329, 388] on div "// !!! IMPORTANT: REPLACE WITH YOUR WEBHOOK URL FROM MAKE.COM !!! WEBHOOK_URL :…" at bounding box center [603, 437] width 609 height 655
click at [327, 398] on div "// !!! IMPORTANT: REPLACE WITH YOUR WEBHOOK URL FROM MAKE.COM !!! WEBHOOK_URL :…" at bounding box center [603, 437] width 609 height 655
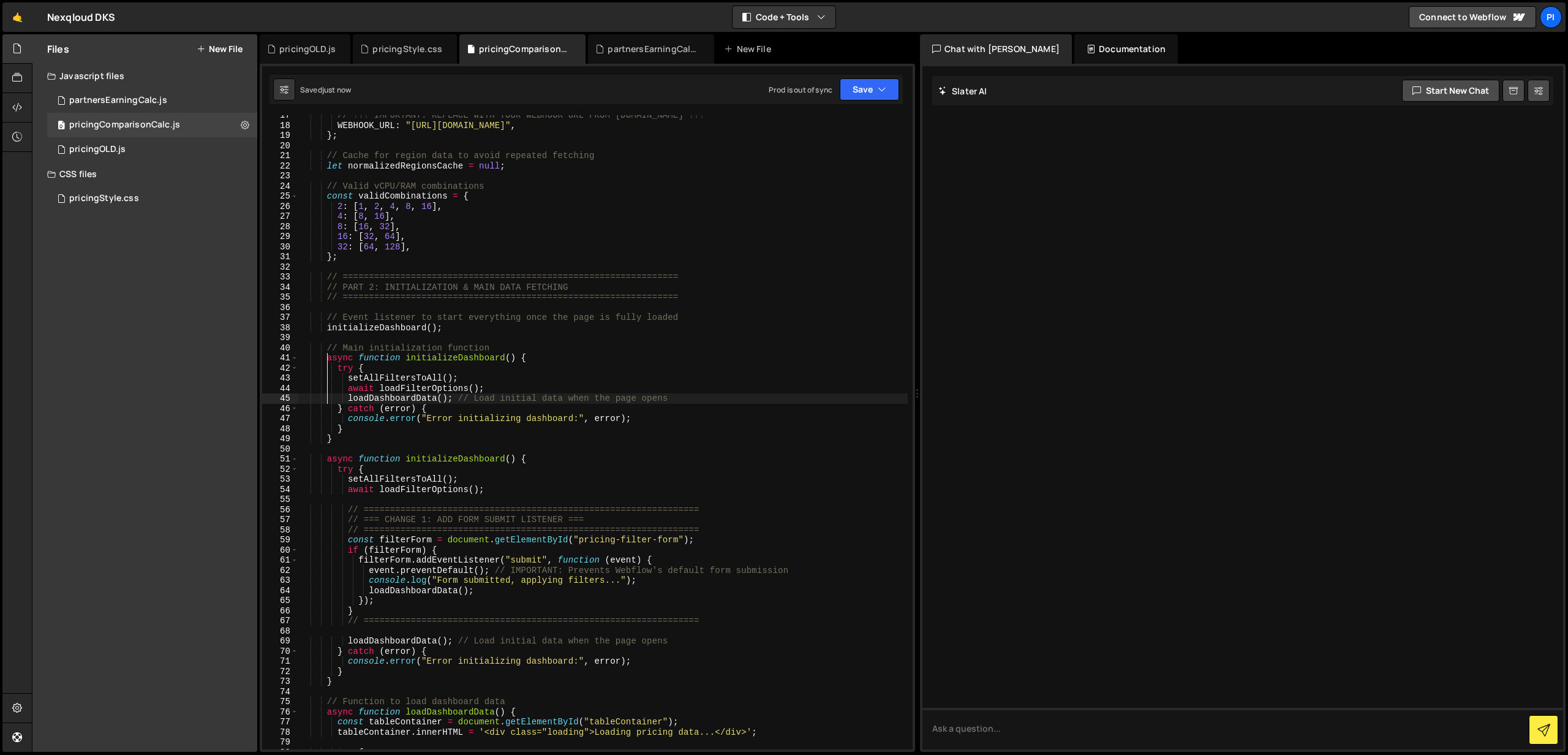
click at [326, 411] on div "// !!! IMPORTANT: REPLACE WITH YOUR WEBHOOK URL FROM MAKE.COM !!! WEBHOOK_URL :…" at bounding box center [603, 437] width 609 height 655
click at [325, 425] on div "// !!! IMPORTANT: REPLACE WITH YOUR WEBHOOK URL FROM MAKE.COM !!! WEBHOOK_URL :…" at bounding box center [603, 437] width 609 height 655
click at [327, 421] on div "// !!! IMPORTANT: REPLACE WITH YOUR WEBHOOK URL FROM MAKE.COM !!! WEBHOOK_URL :…" at bounding box center [603, 437] width 609 height 655
click at [328, 436] on div "// !!! IMPORTANT: REPLACE WITH YOUR WEBHOOK URL FROM MAKE.COM !!! WEBHOOK_URL :…" at bounding box center [603, 437] width 609 height 655
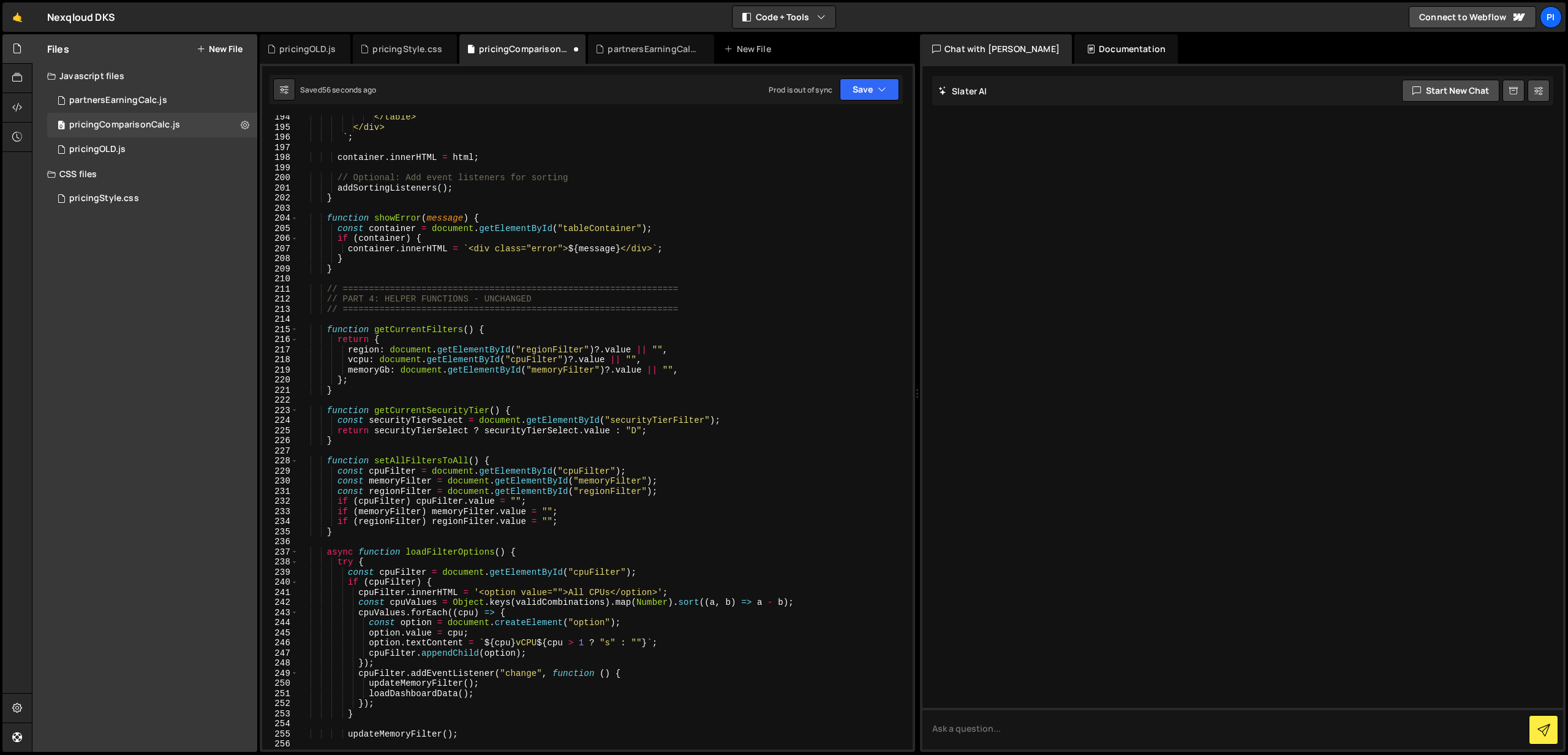
scroll to position [1966, 0]
drag, startPoint x: 472, startPoint y: 301, endPoint x: 575, endPoint y: 295, distance: 103.2
click at [575, 295] on div "</table> </div> ` ; container . innerHTML = html ; // Optional: Add event liste…" at bounding box center [603, 437] width 609 height 655
type textarea "// PART 4: HELPER FUNCTIONS"
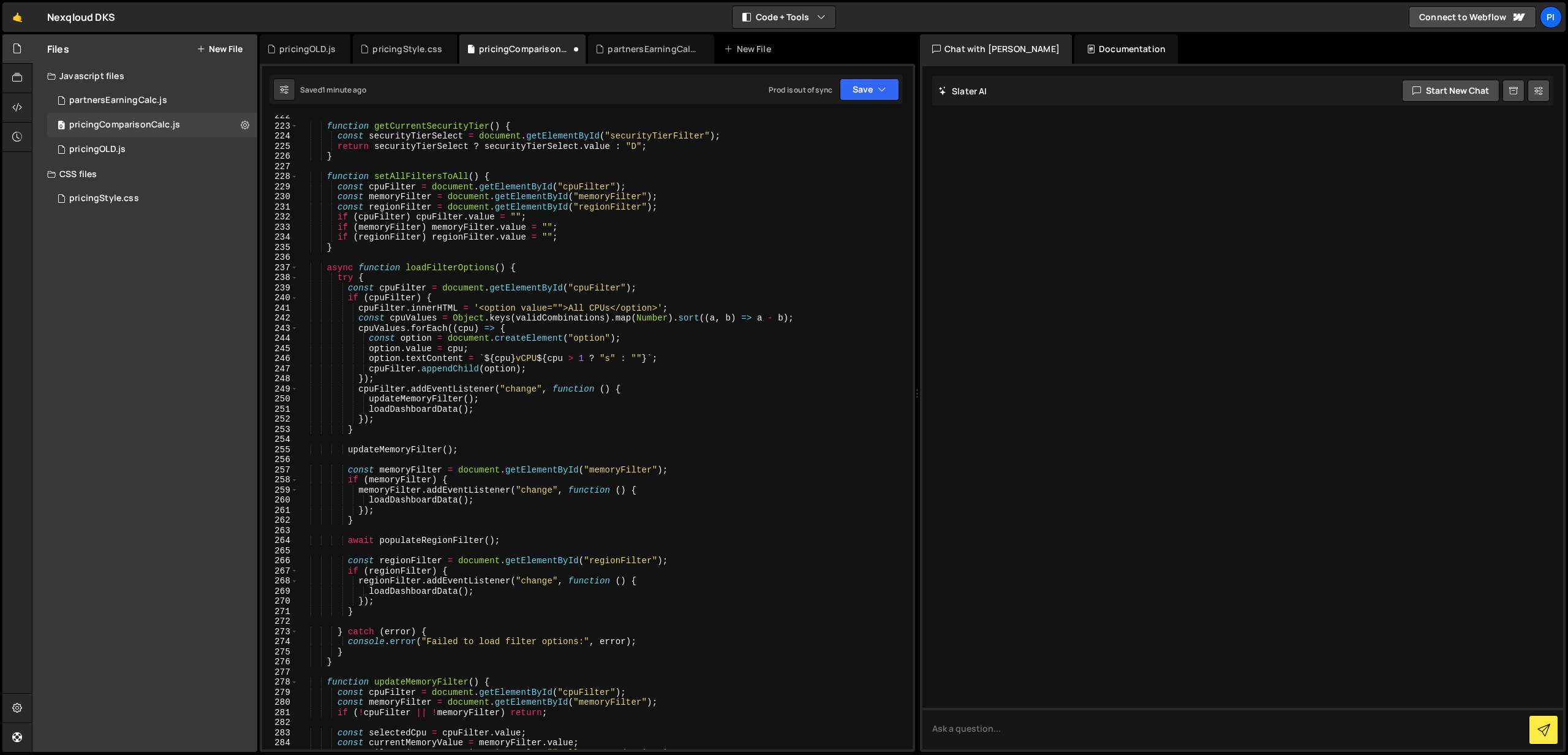
scroll to position [2249, 0]
click at [332, 259] on div "function getCurrentSecurityTier ( ) { const securityTierSelect = document . get…" at bounding box center [603, 437] width 609 height 655
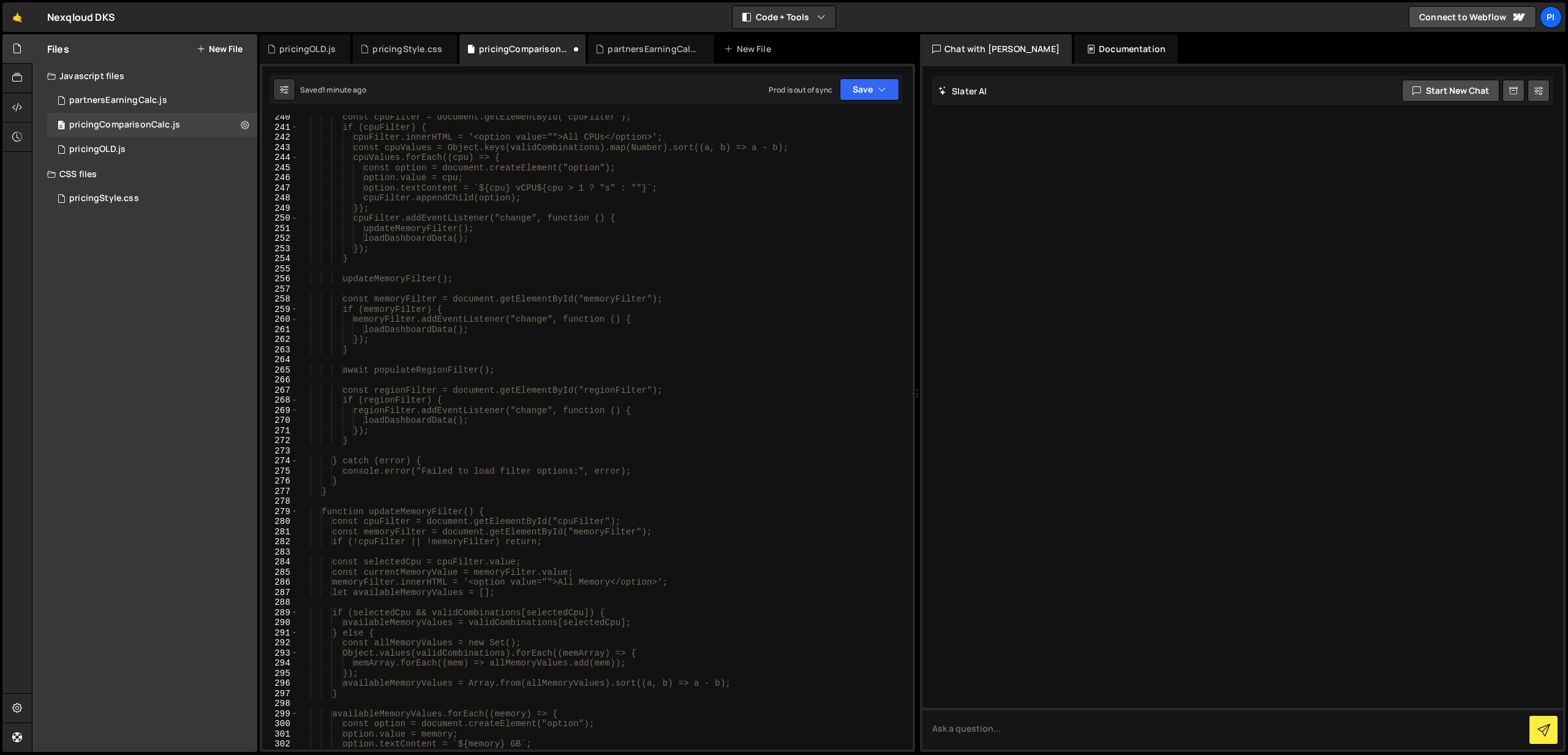
scroll to position [2435, 0]
click at [361, 487] on div "const cpuFilter = document.getElementById("cpuFilter"); if (cpuFilter) { cpuFil…" at bounding box center [603, 435] width 609 height 655
type textarea "}"
type textarea "*/"
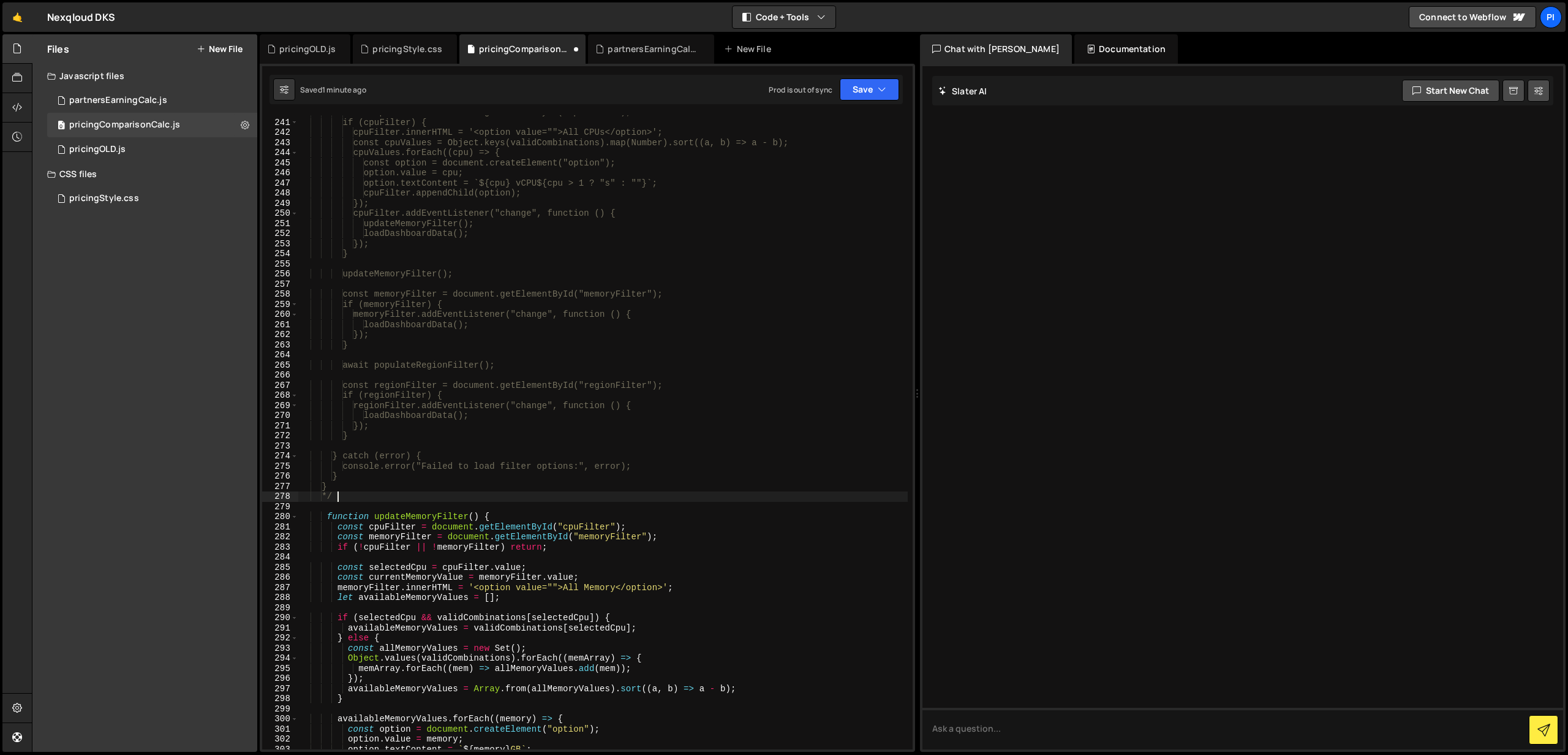
scroll to position [0, 1]
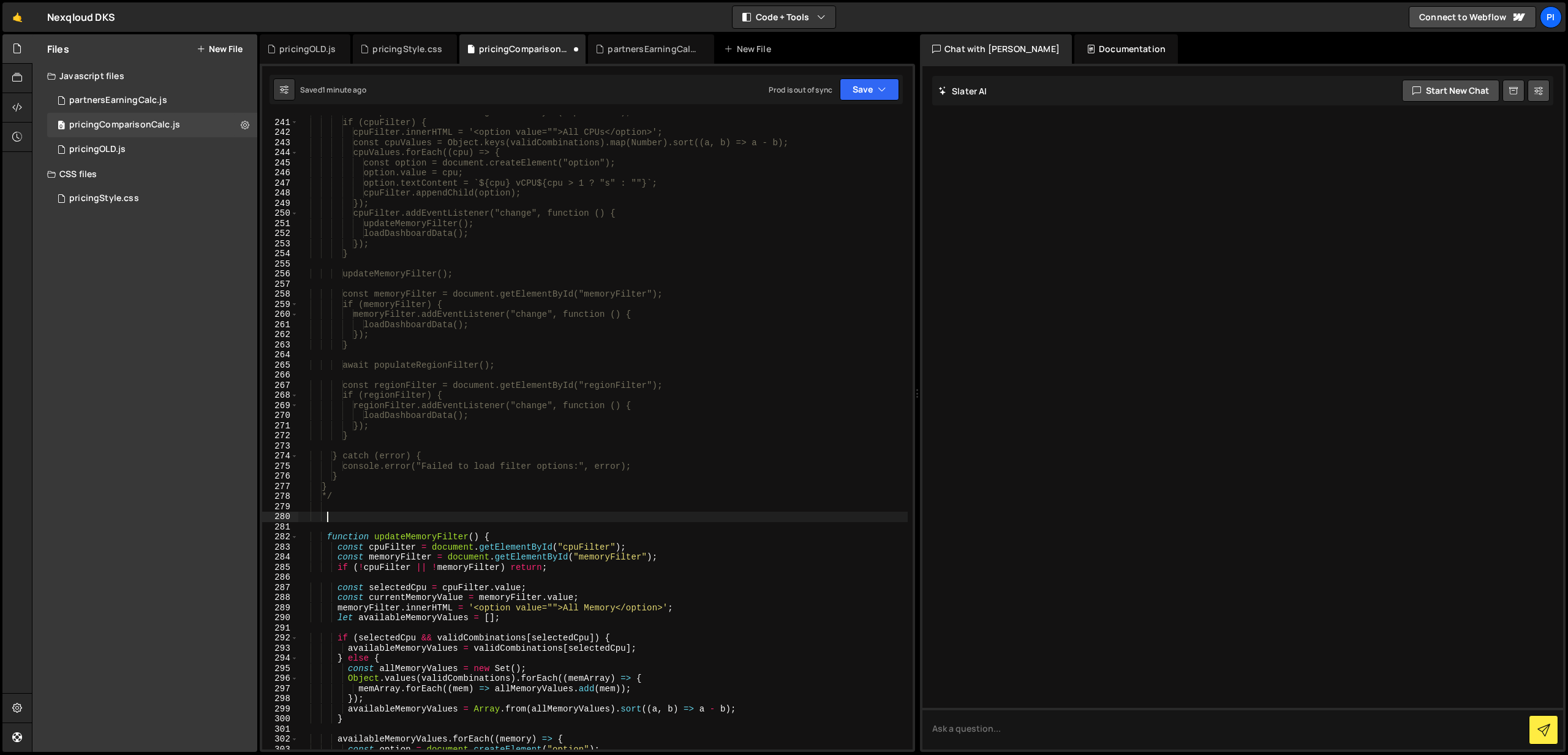
paste textarea "}"
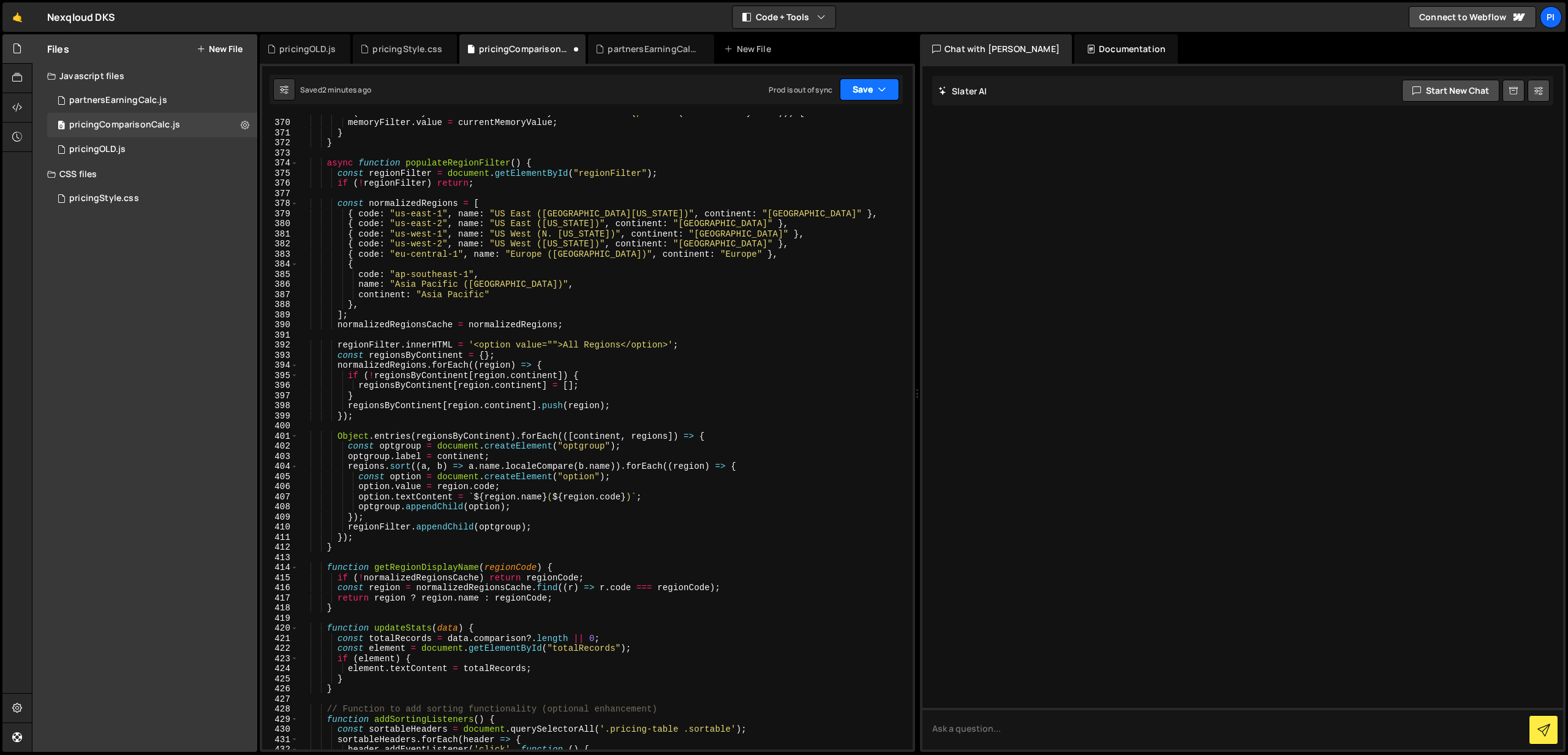
scroll to position [3739, 0]
click at [861, 86] on button "Save" at bounding box center [869, 90] width 59 height 22
click at [828, 164] on div "Save to Production S" at bounding box center [828, 159] width 127 height 12
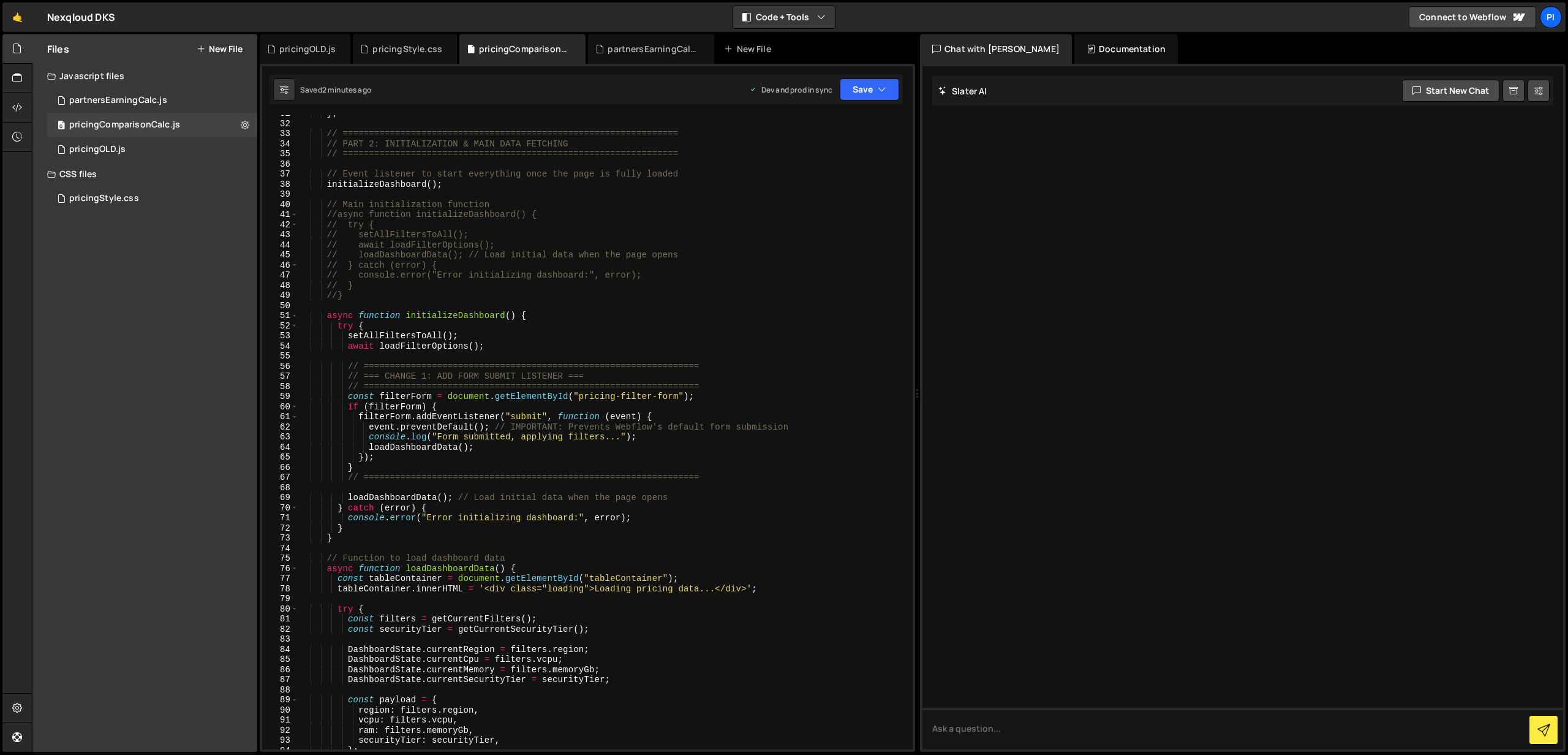
scroll to position [312, 0]
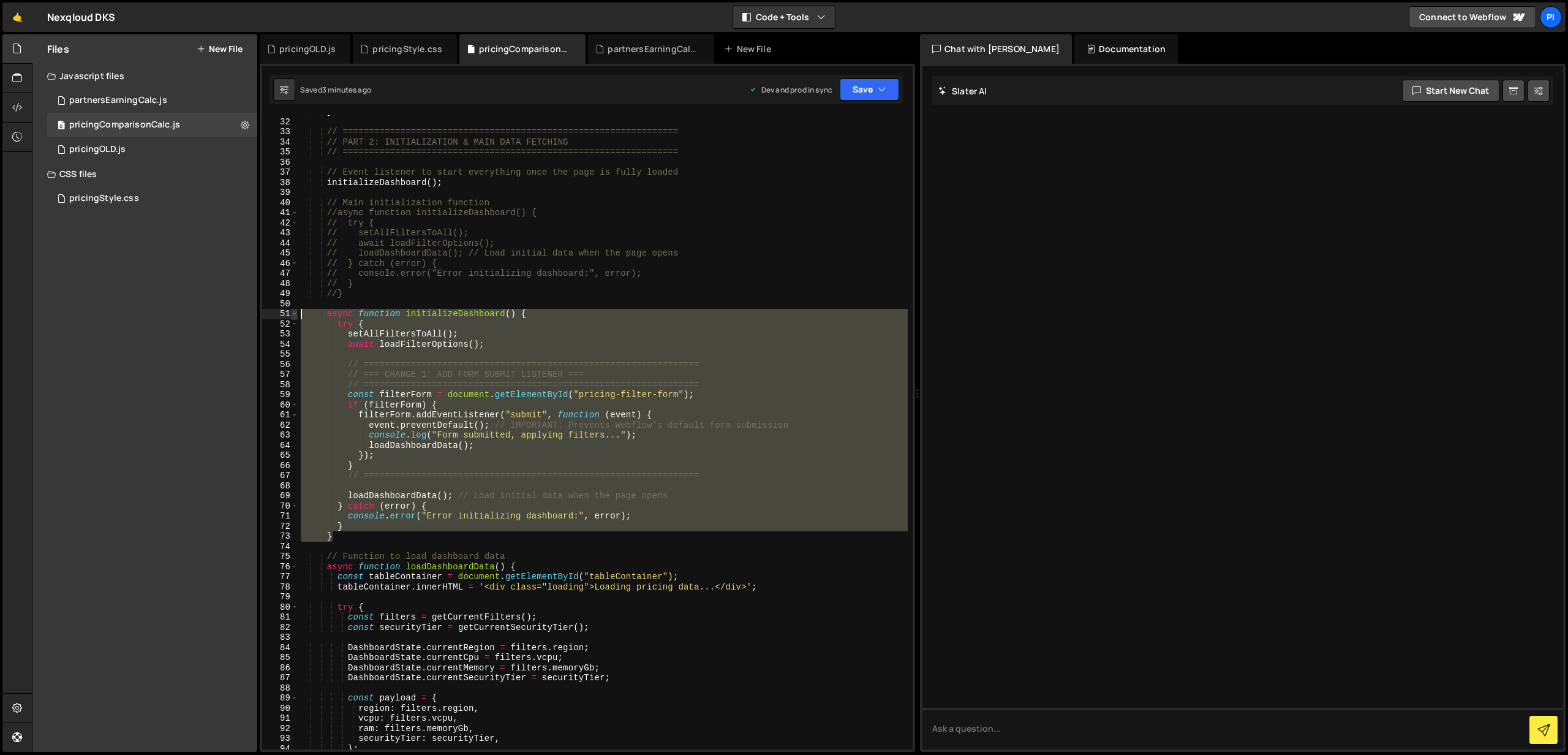
drag, startPoint x: 344, startPoint y: 534, endPoint x: 292, endPoint y: 316, distance: 224.1
click at [292, 316] on div "} 31 32 33 34 35 36 37 38 39 40 41 42 43 44 45 46 47 48 49 50 51 52 53 54 55 56…" at bounding box center [587, 432] width 651 height 634
paste textarea "}"
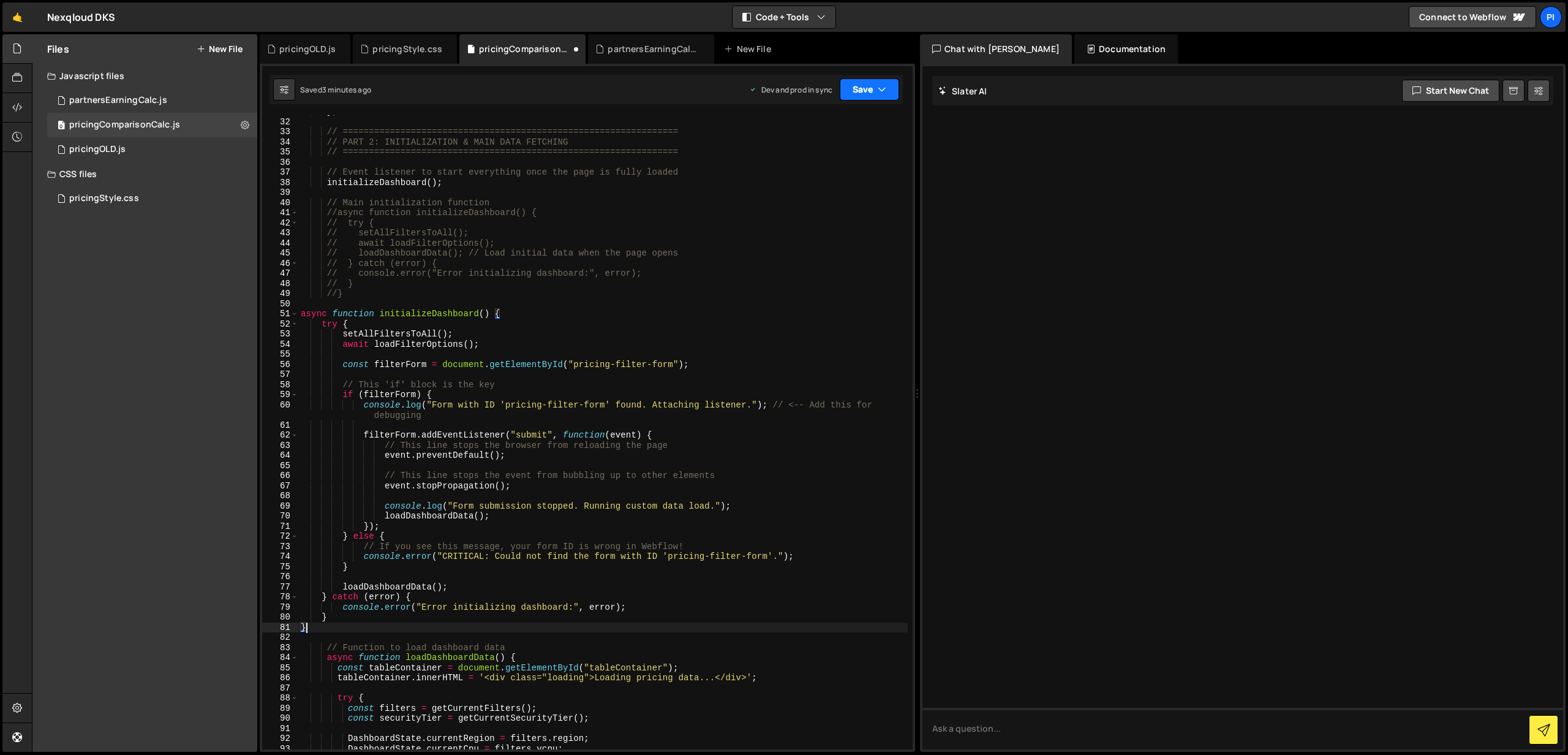
click at [876, 91] on button "Save" at bounding box center [869, 90] width 59 height 22
click at [833, 158] on div "Save to Production S" at bounding box center [828, 159] width 127 height 12
click at [126, 190] on div "0 pricingStyle.css 0" at bounding box center [154, 199] width 214 height 24
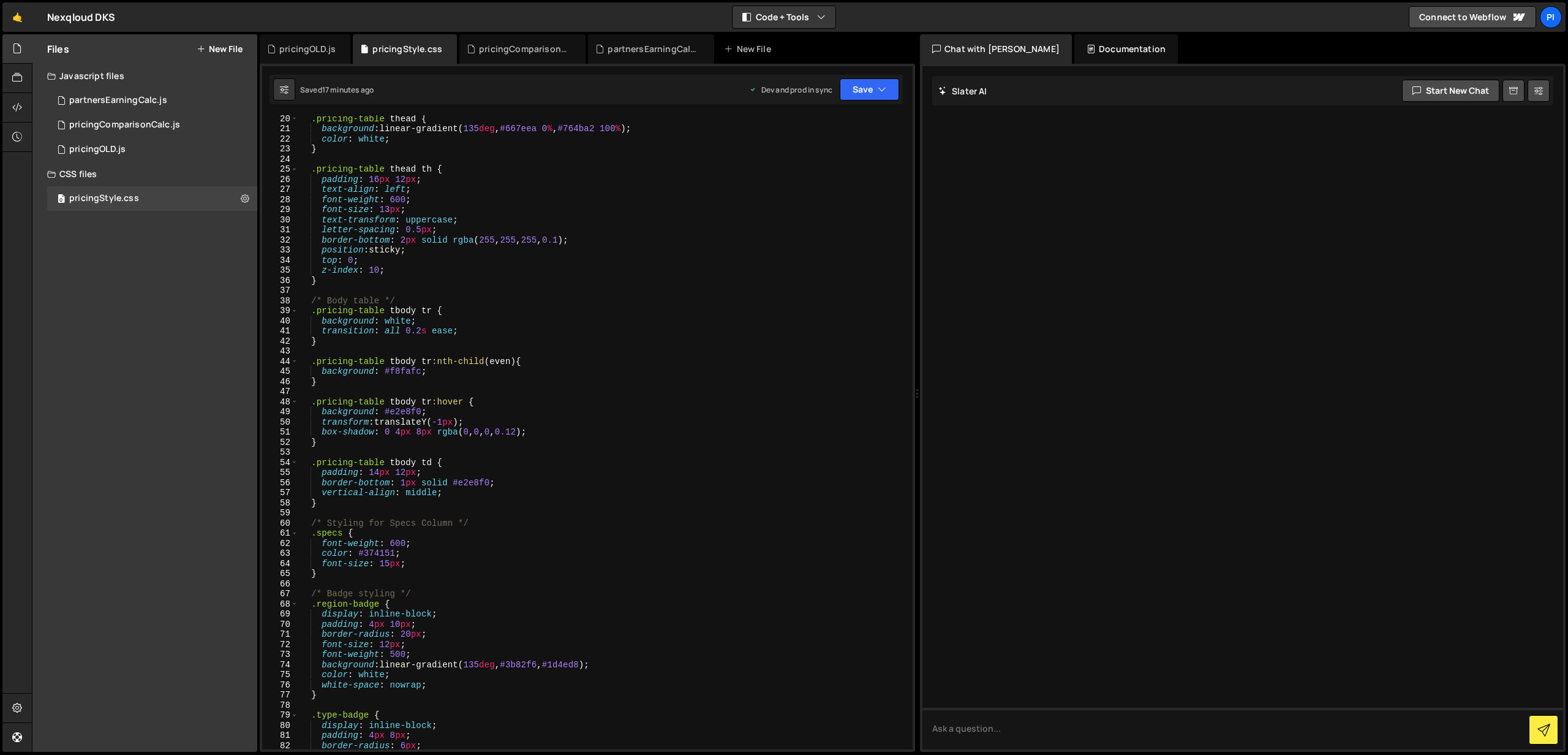
scroll to position [194, 0]
click at [152, 122] on div "pricingComparisonCalc.js" at bounding box center [125, 126] width 110 height 11
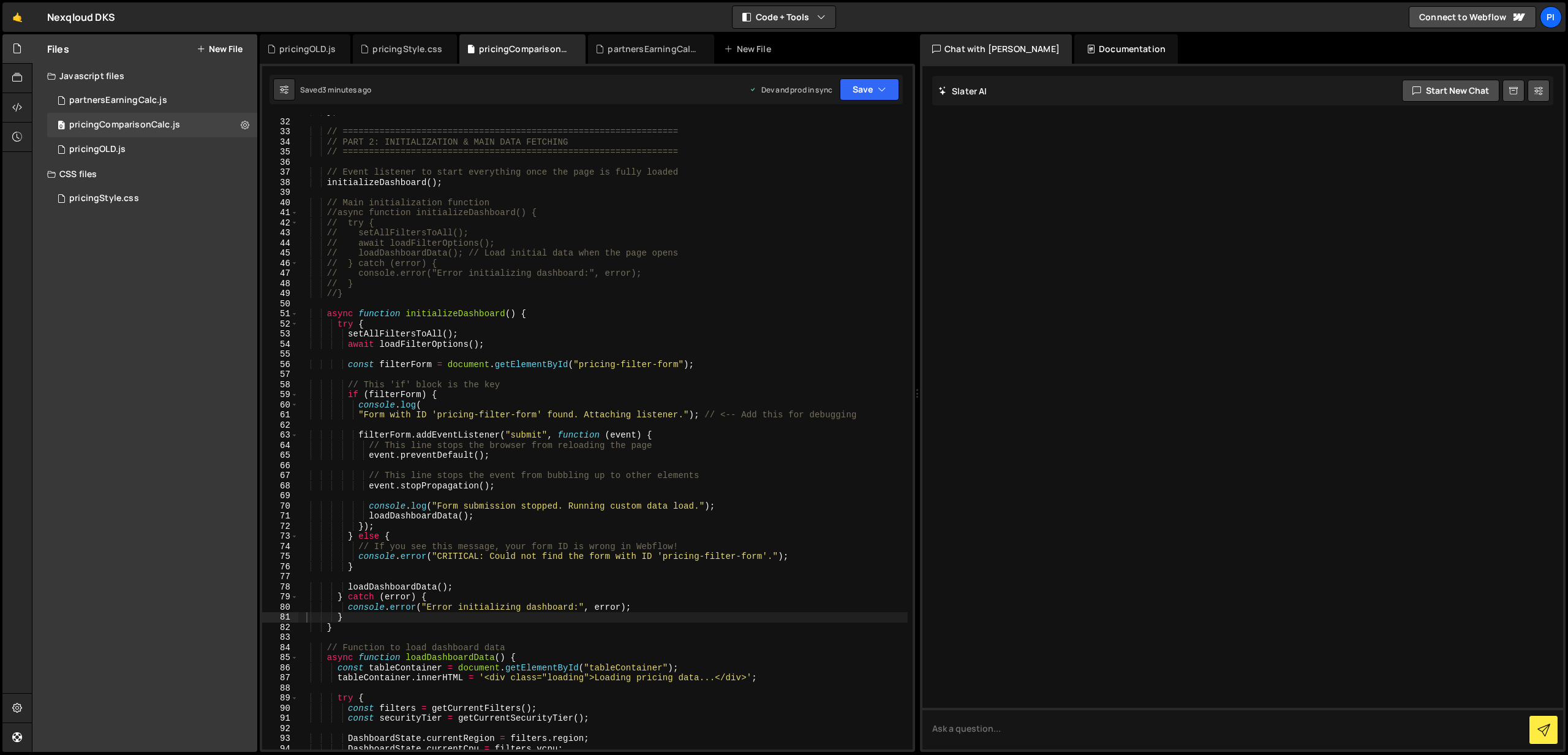
type textarea "// } catch (error) {"
click at [642, 264] on div "} ; // ================================================================ // PART…" at bounding box center [603, 434] width 609 height 655
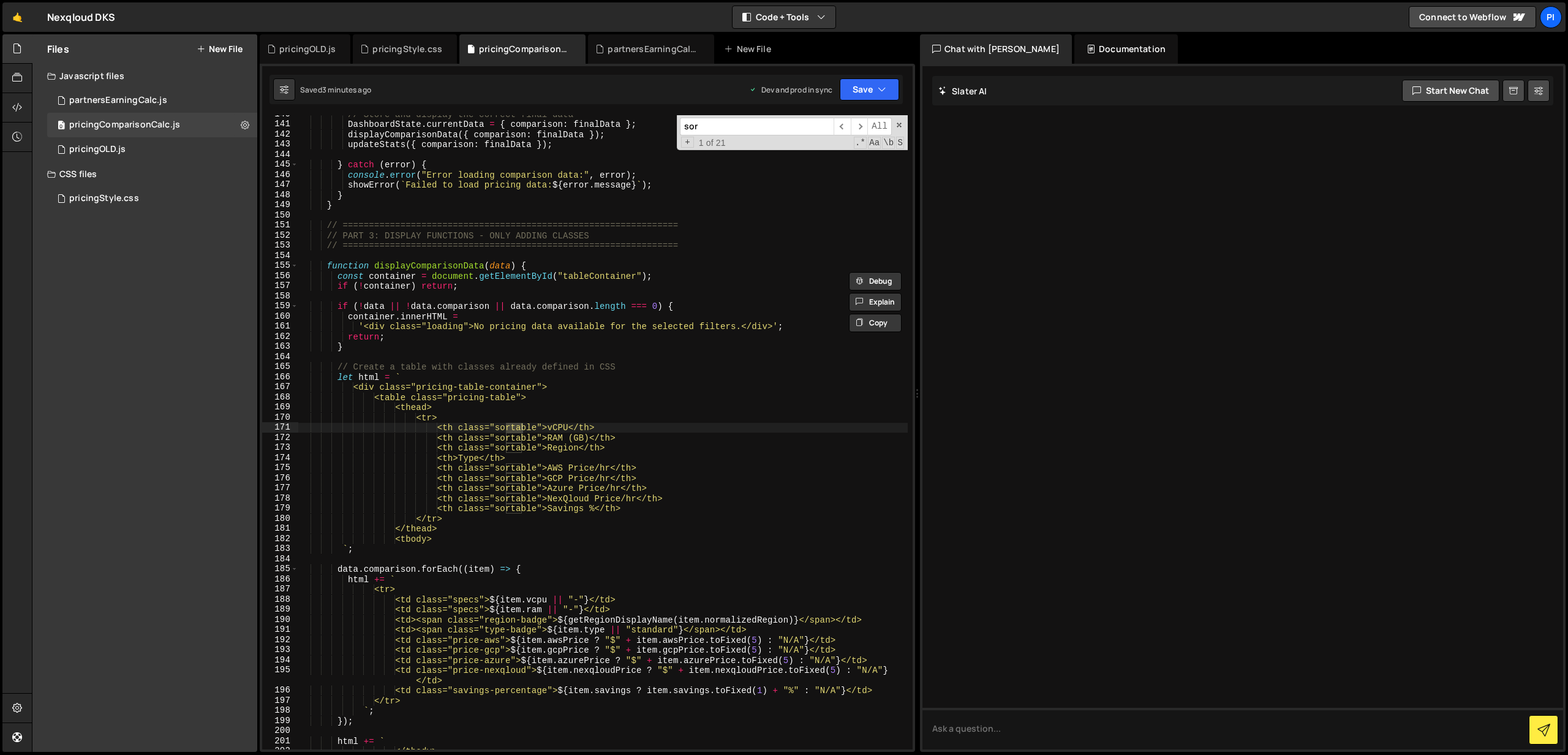
scroll to position [1413, 0]
type input "sort"
click at [521, 430] on div "// Store and display the correct final data DashboardState . currentData = { co…" at bounding box center [603, 432] width 609 height 634
click at [521, 430] on div "// Store and display the correct final data DashboardState . currentData = { co…" at bounding box center [603, 436] width 609 height 655
click at [552, 425] on div "// Store and display the correct final data DashboardState . currentData = { co…" at bounding box center [603, 436] width 609 height 655
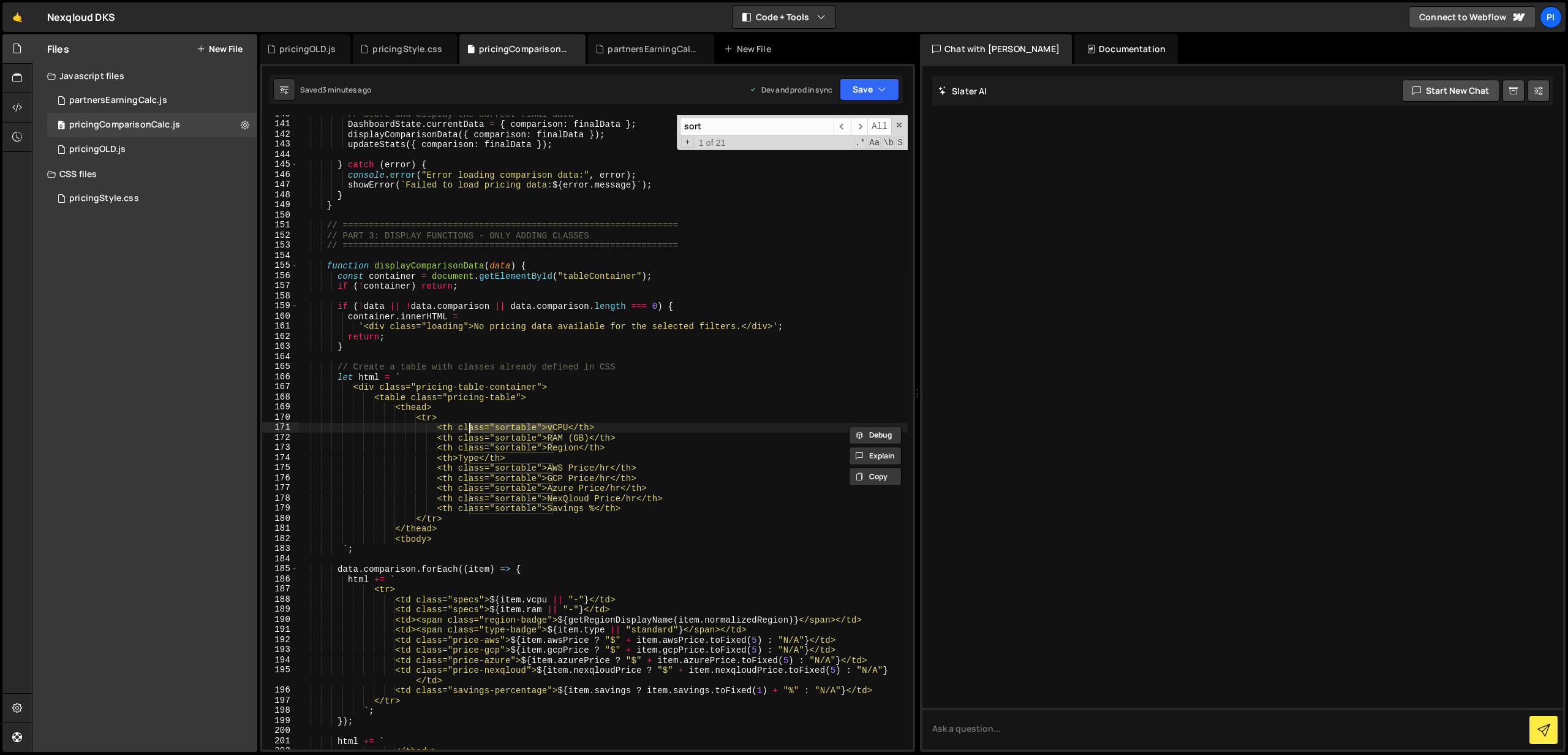
click at [553, 426] on div "// Store and display the correct final data DashboardState . currentData = { co…" at bounding box center [603, 432] width 609 height 634
click at [555, 438] on div "// Store and display the correct final data DashboardState . currentData = { co…" at bounding box center [603, 436] width 609 height 655
click at [554, 448] on div "// Store and display the correct final data DashboardState . currentData = { co…" at bounding box center [603, 436] width 609 height 655
click at [552, 469] on div "// Store and display the correct final data DashboardState . currentData = { co…" at bounding box center [603, 436] width 609 height 655
click at [552, 481] on div "// Store and display the correct final data DashboardState . currentData = { co…" at bounding box center [603, 436] width 609 height 655
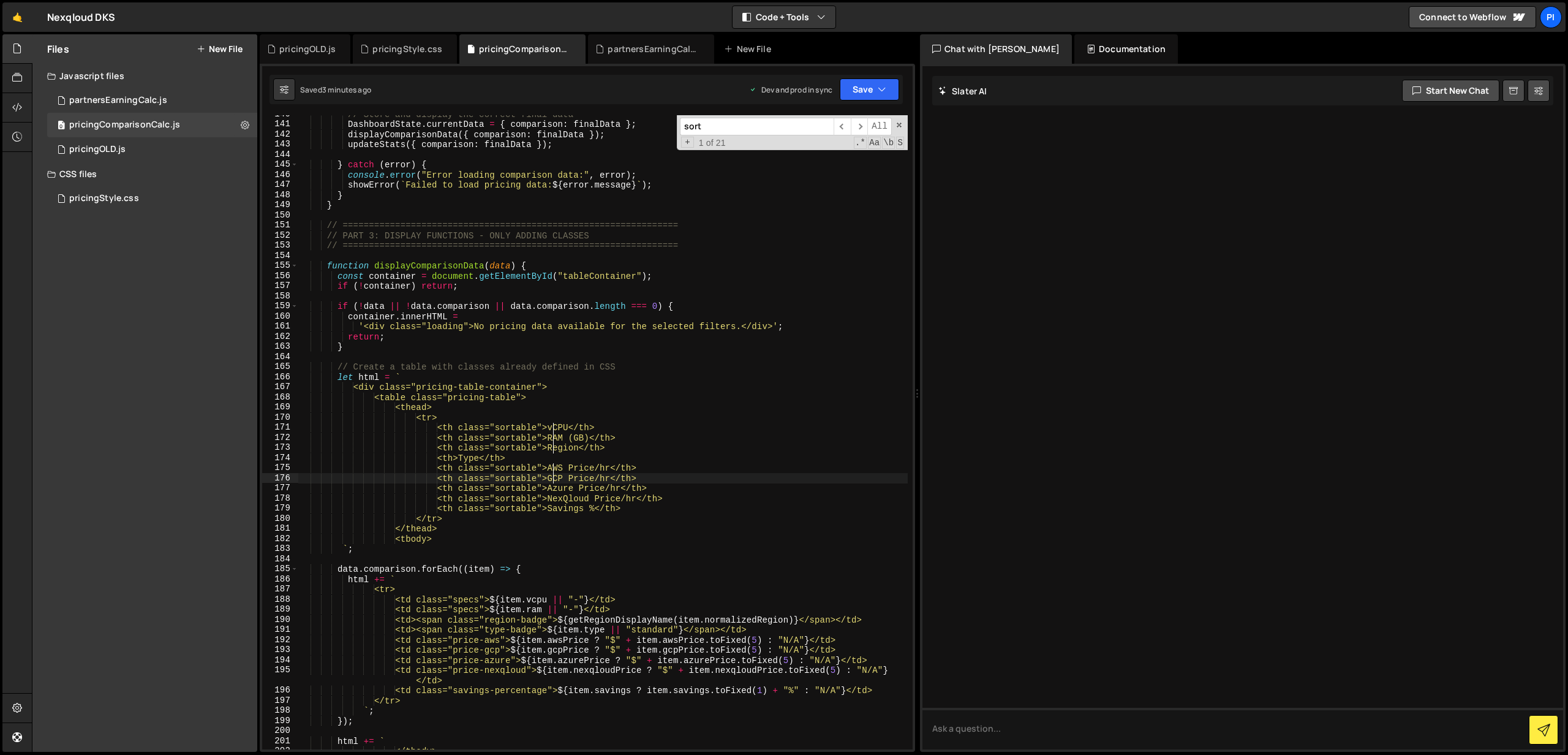
click at [553, 491] on div "// Store and display the correct final data DashboardState . currentData = { co…" at bounding box center [603, 436] width 609 height 655
click at [554, 498] on div "// Store and display the correct final data DashboardState . currentData = { co…" at bounding box center [603, 436] width 609 height 655
click at [552, 506] on div "// Store and display the correct final data DashboardState . currentData = { co…" at bounding box center [603, 436] width 609 height 655
type textarea "<th>Savings %</th>"
click at [868, 86] on button "Save" at bounding box center [869, 90] width 59 height 22
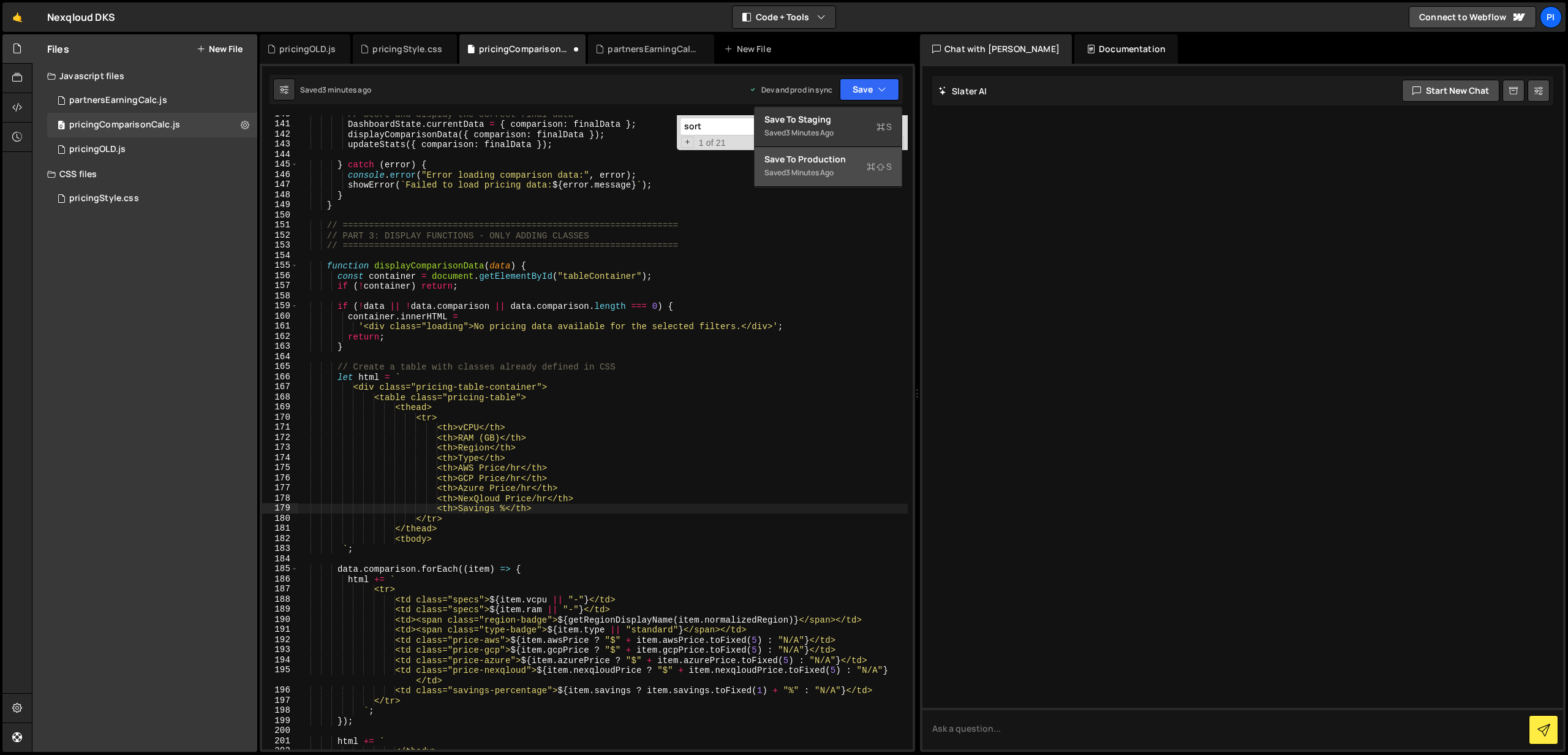
click at [819, 177] on div "3 minutes ago" at bounding box center [809, 172] width 48 height 10
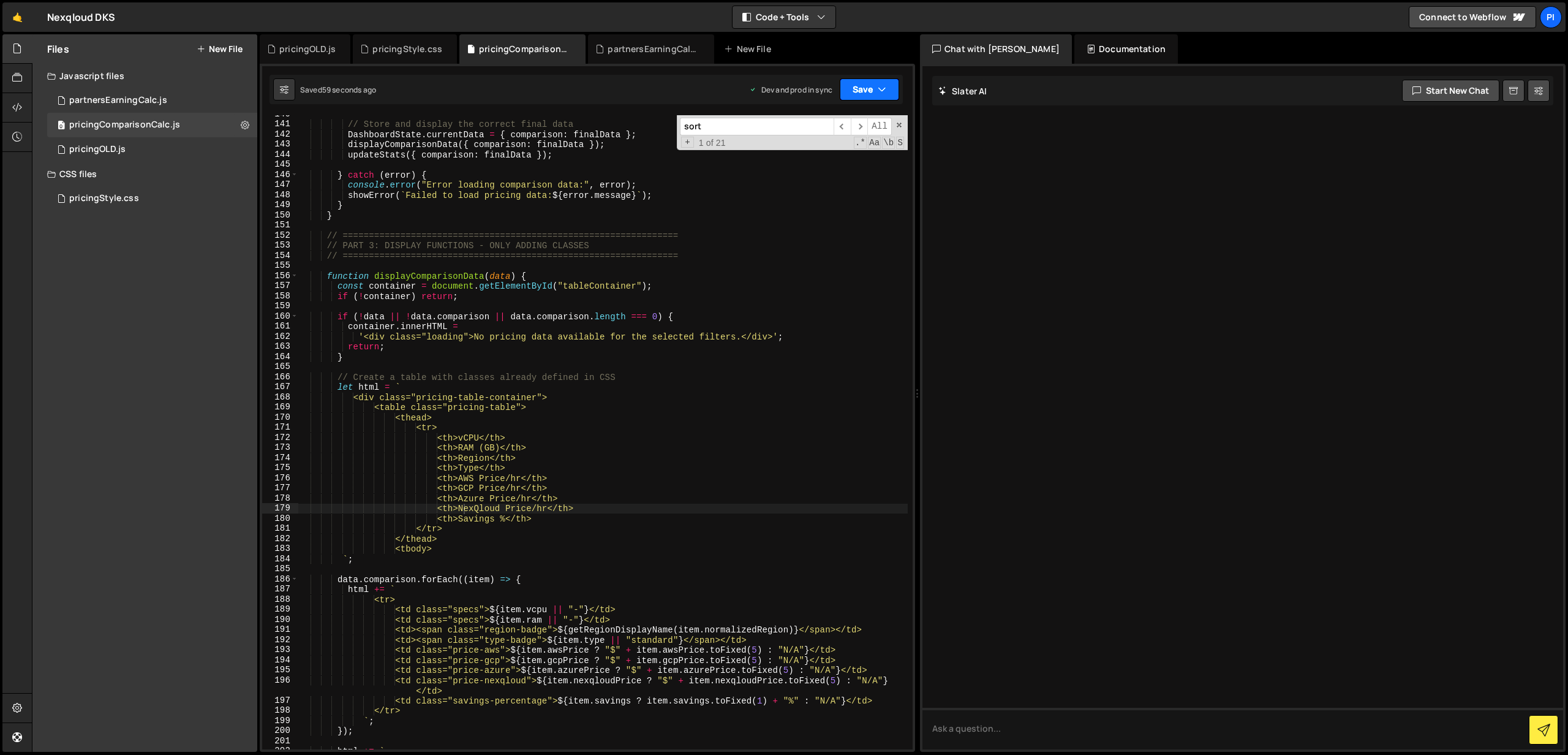
click at [860, 97] on button "Save" at bounding box center [869, 90] width 59 height 22
click at [813, 166] on div "Saved 58 seconds ago" at bounding box center [828, 173] width 127 height 15
click at [130, 194] on div "pricingStyle.css" at bounding box center [104, 199] width 70 height 11
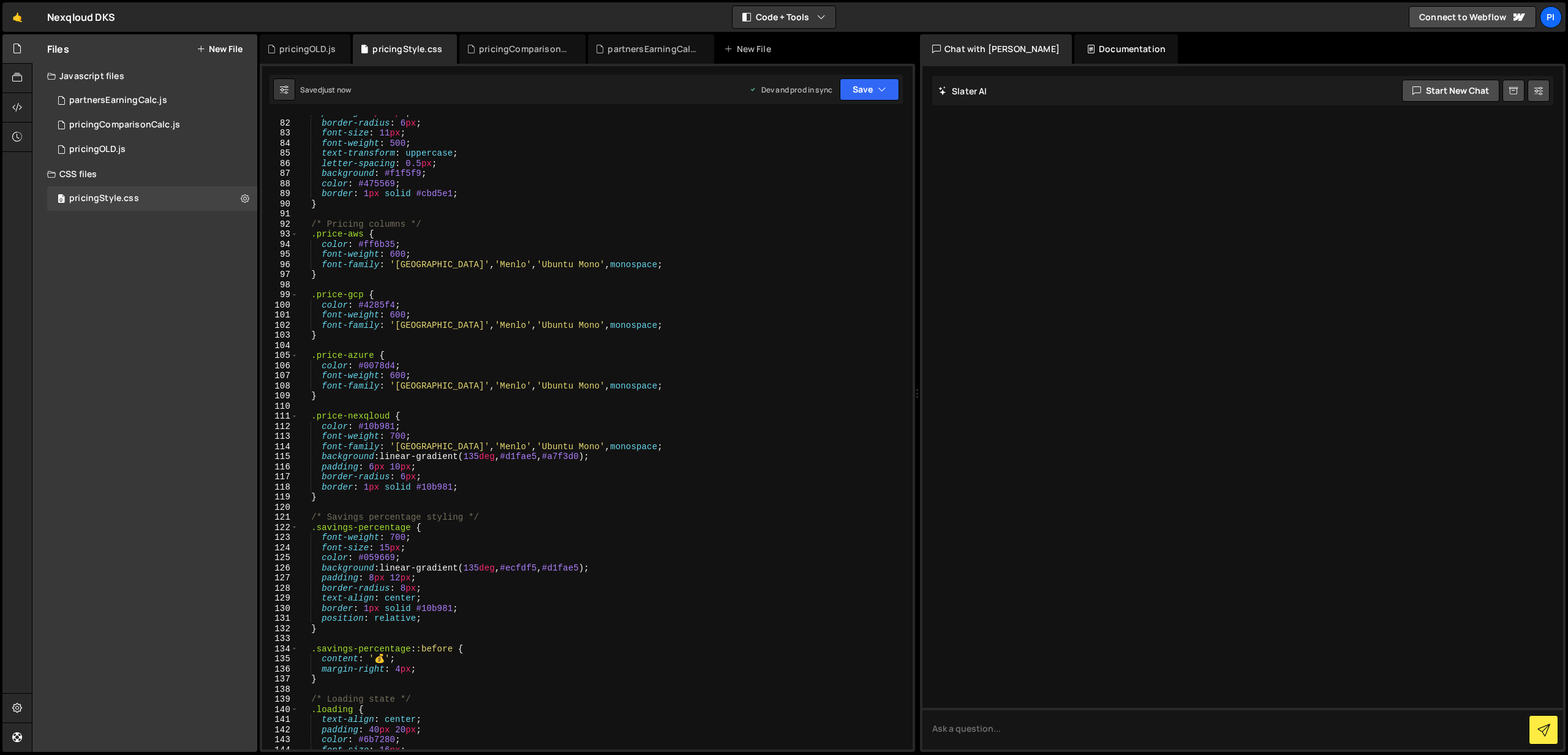
scroll to position [829, 0]
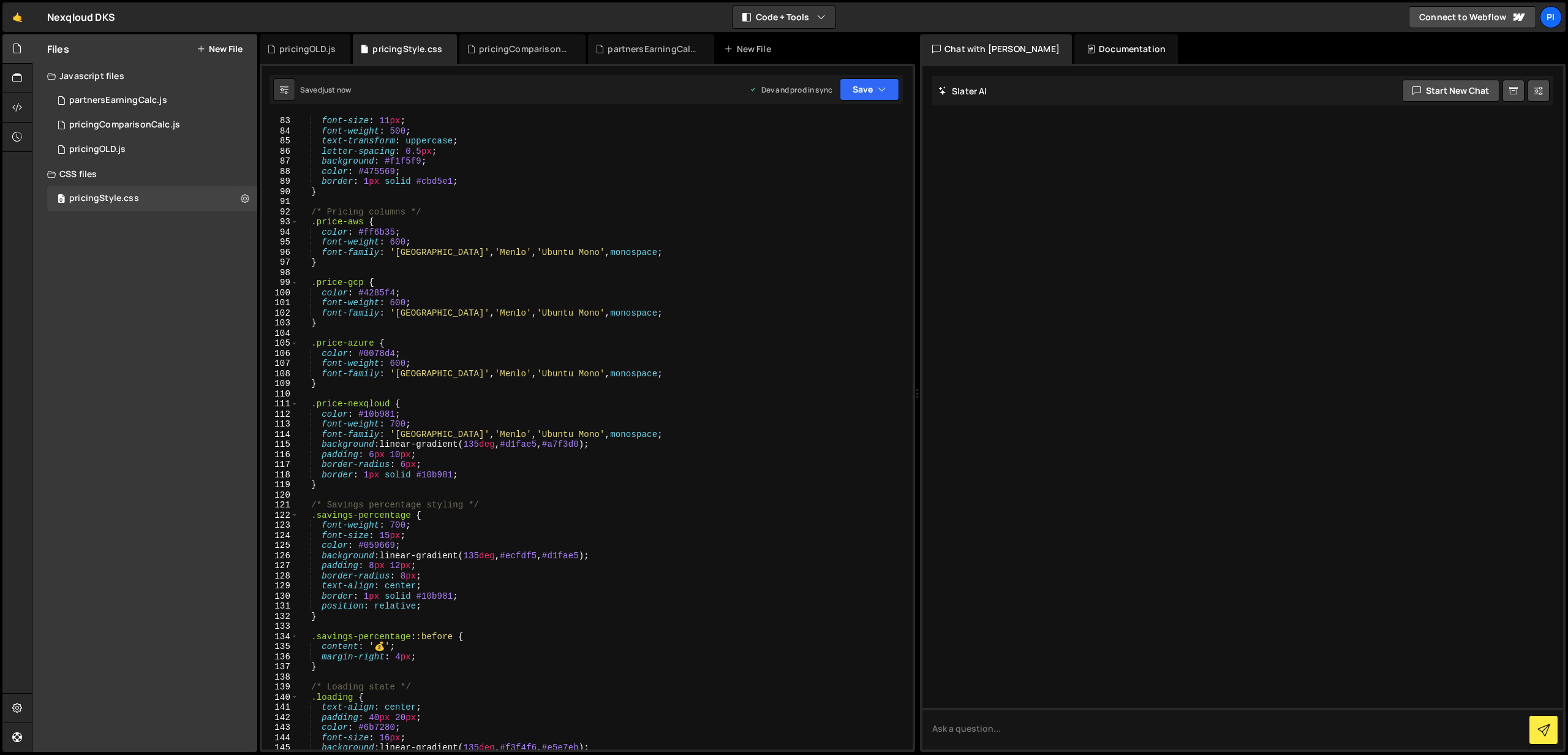
click at [321, 443] on div "border-radius : 6 px ; font-size : 11 px ; font-weight : 500 ; text-transform :…" at bounding box center [603, 433] width 609 height 655
click at [634, 449] on div "border-radius : 6 px ; font-size : 11 px ; font-weight : 500 ; text-transform :…" at bounding box center [603, 433] width 609 height 655
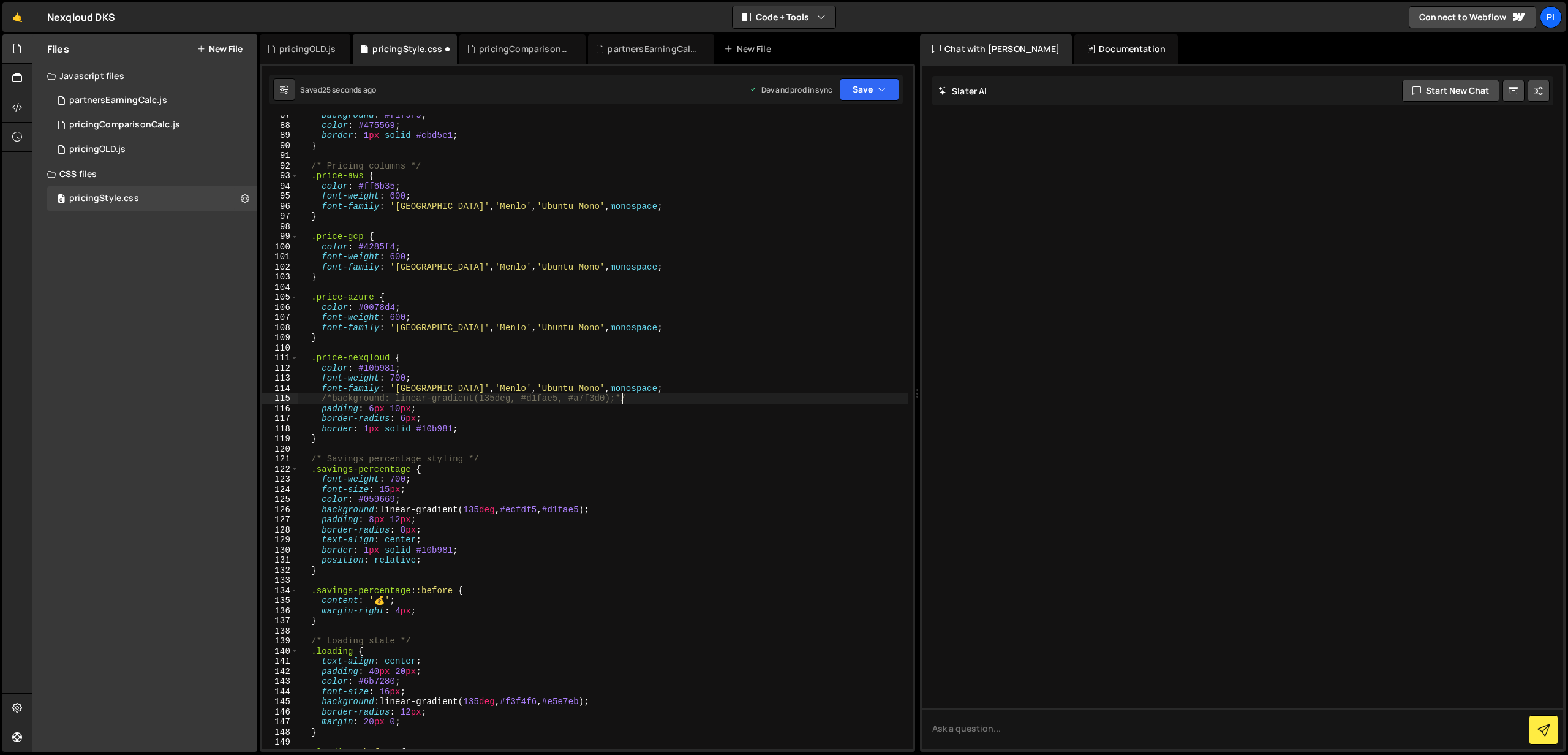
scroll to position [875, 0]
click at [322, 511] on div "background : #f1f5f9 ; color : #475569 ; border : 1 px solid #cbd5e1 ; } /* Pri…" at bounding box center [603, 437] width 609 height 655
click at [623, 510] on div "background : #f1f5f9 ; color : #475569 ; border : 1 px solid #cbd5e1 ; } /* Pri…" at bounding box center [603, 437] width 609 height 655
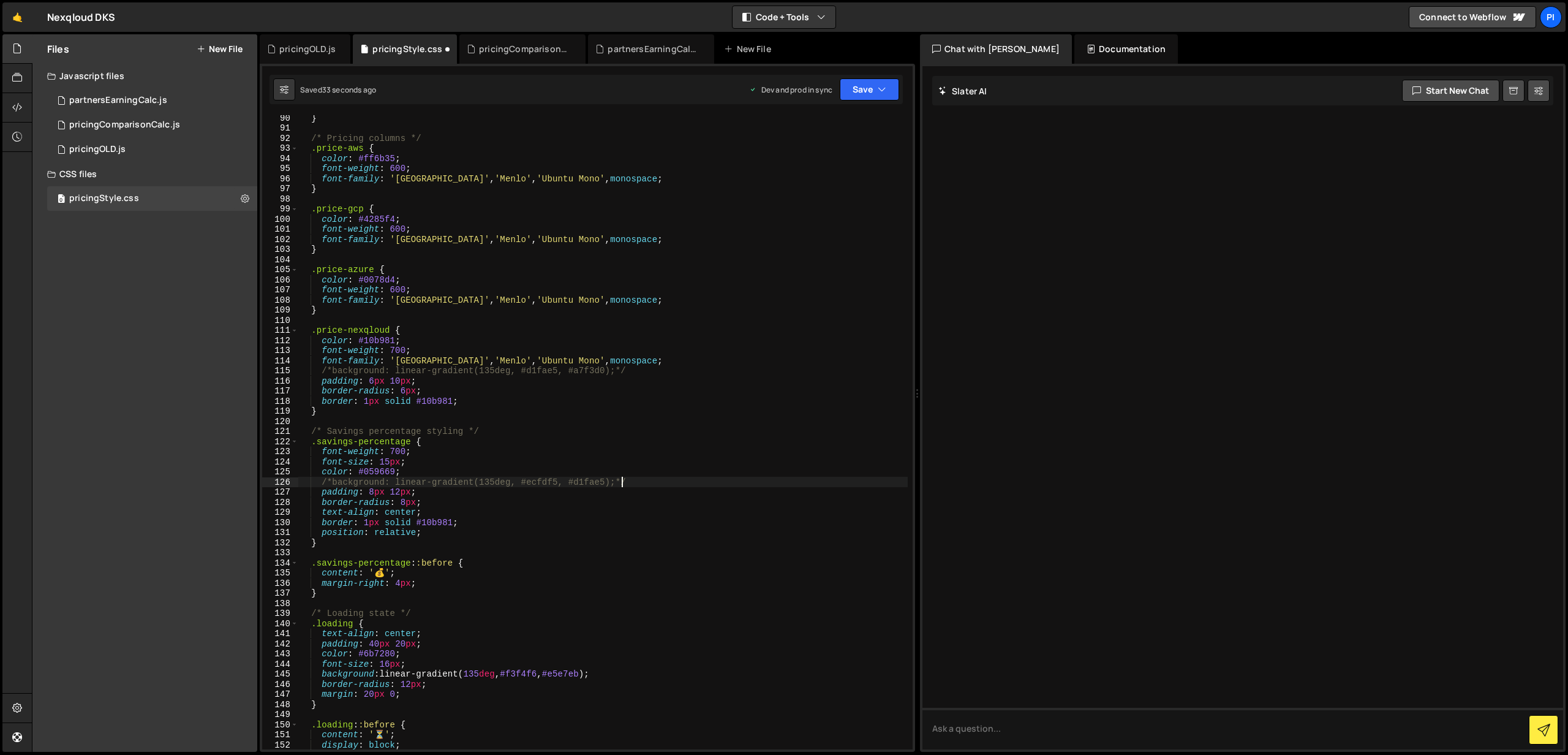
scroll to position [912, 0]
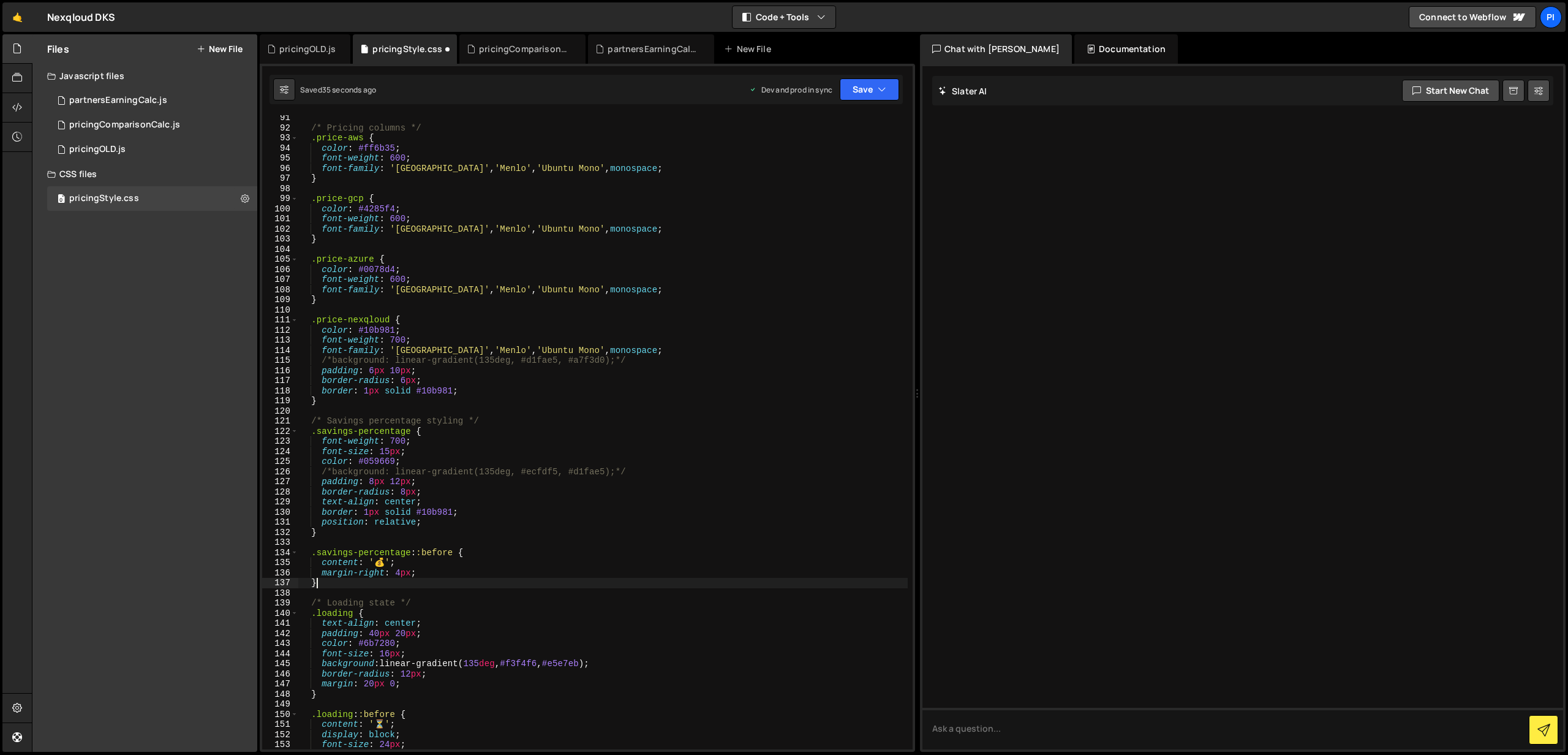
click at [339, 584] on div "/* Pricing columns */ .price-aws { color : #ff6b35 ; font-weight : 600 ; font-f…" at bounding box center [603, 439] width 609 height 655
type textarea "}*/"
click at [311, 541] on div "/* Pricing columns */ .price-aws { color : #ff6b35 ; font-weight : 600 ; font-f…" at bounding box center [603, 439] width 609 height 655
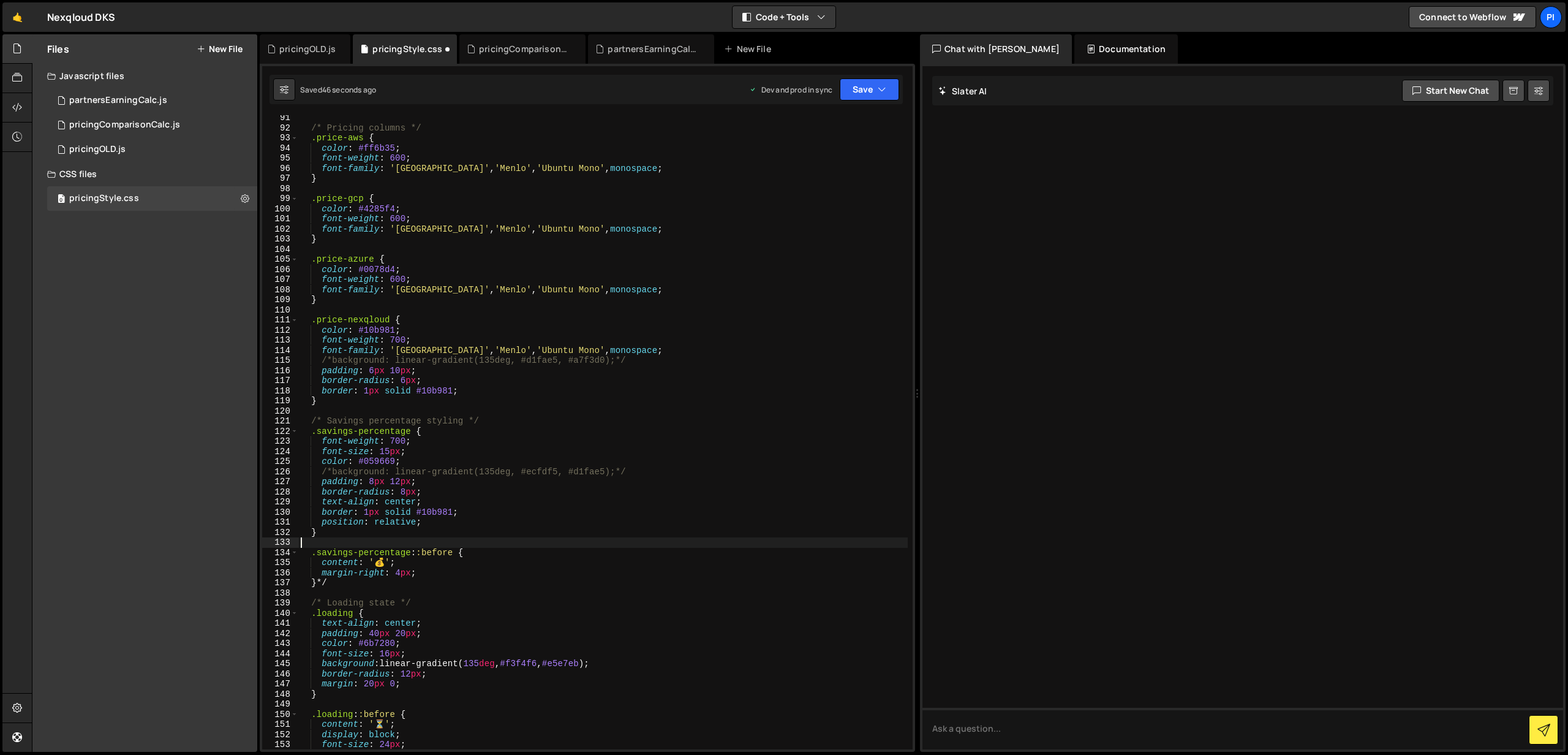
scroll to position [0, 0]
click at [303, 552] on div "/* Pricing columns */ .price-aws { color : #ff6b35 ; font-weight : 600 ; font-f…" at bounding box center [603, 439] width 609 height 655
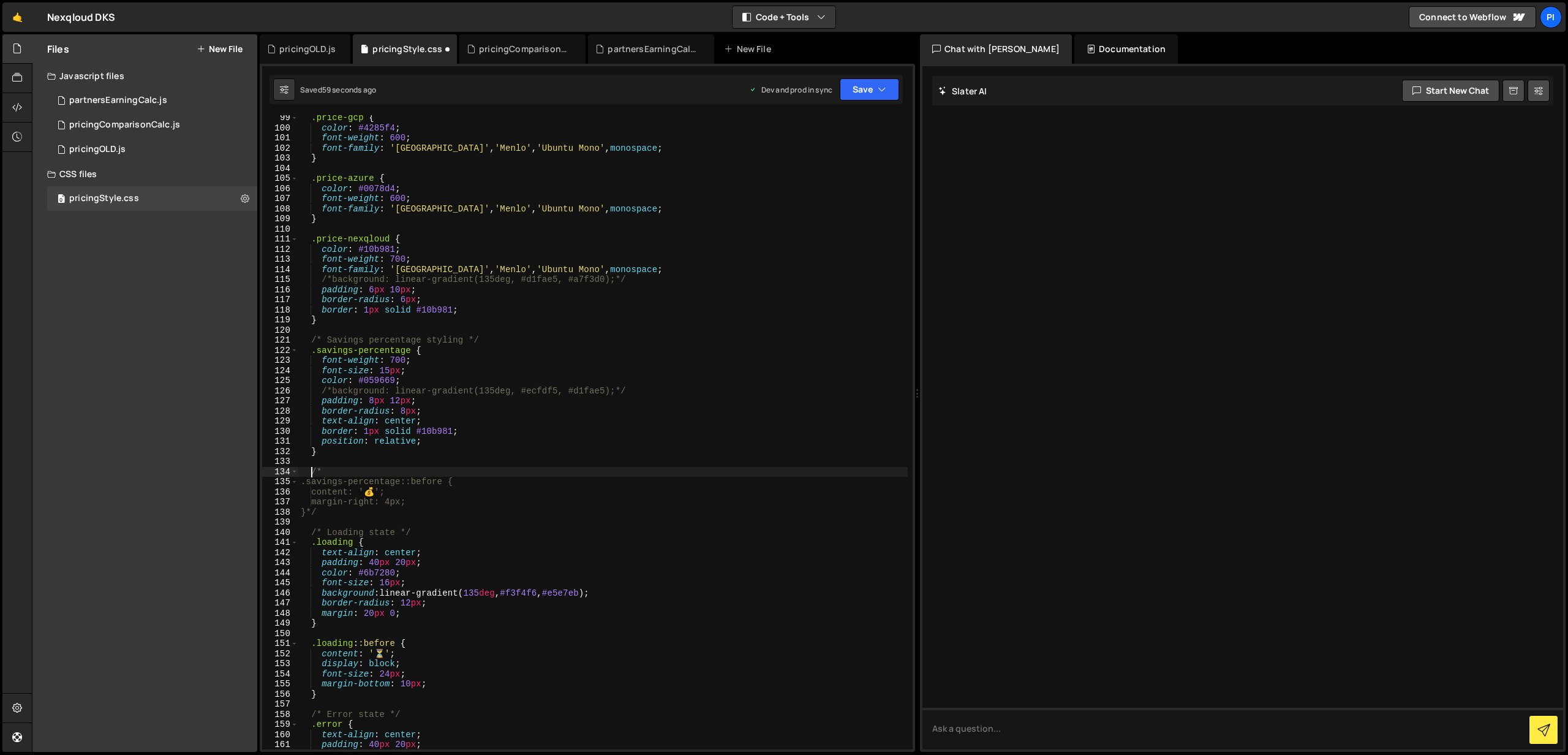
scroll to position [1004, 0]
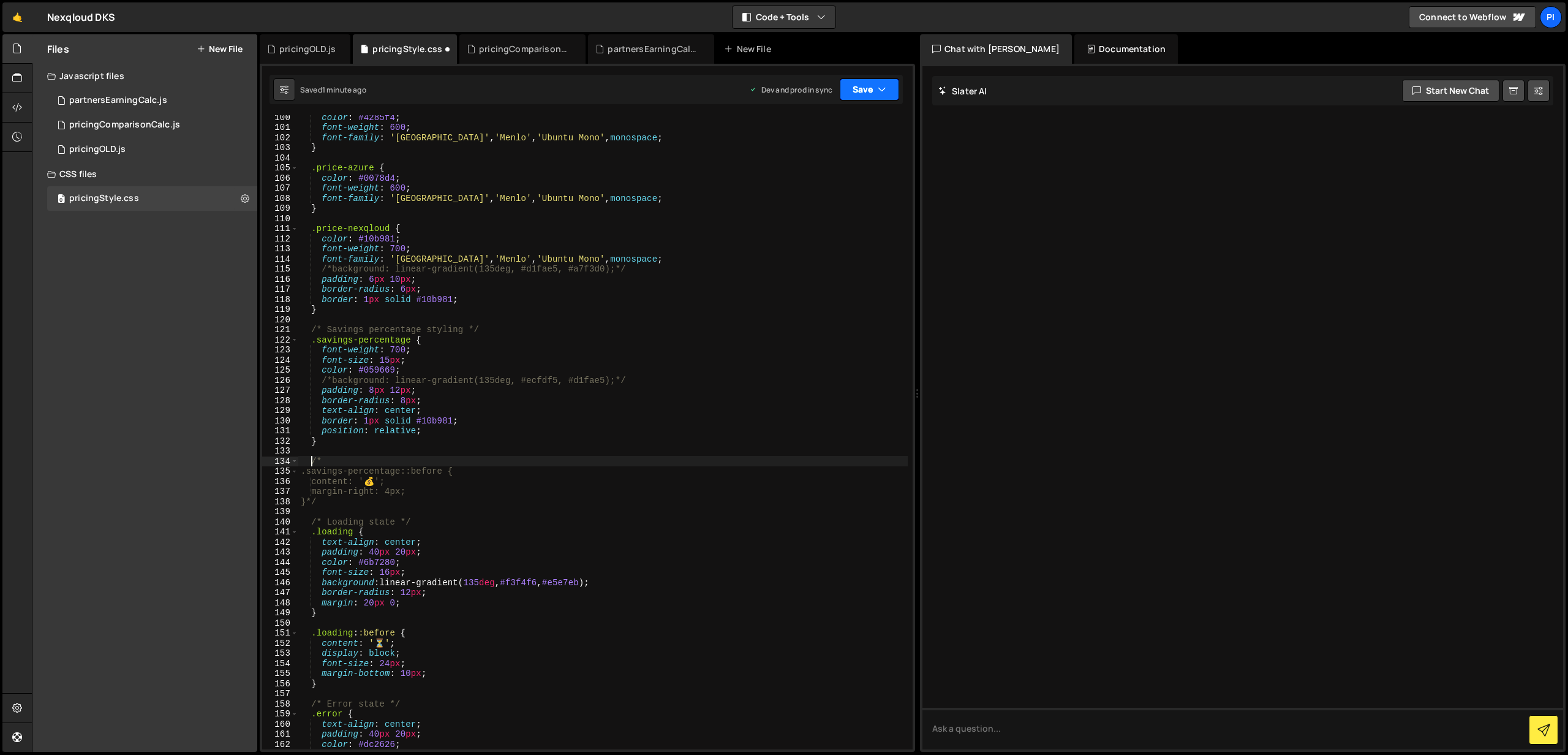
click at [854, 94] on button "Save" at bounding box center [869, 90] width 59 height 22
click at [832, 154] on div "Save to Production S" at bounding box center [828, 159] width 127 height 12
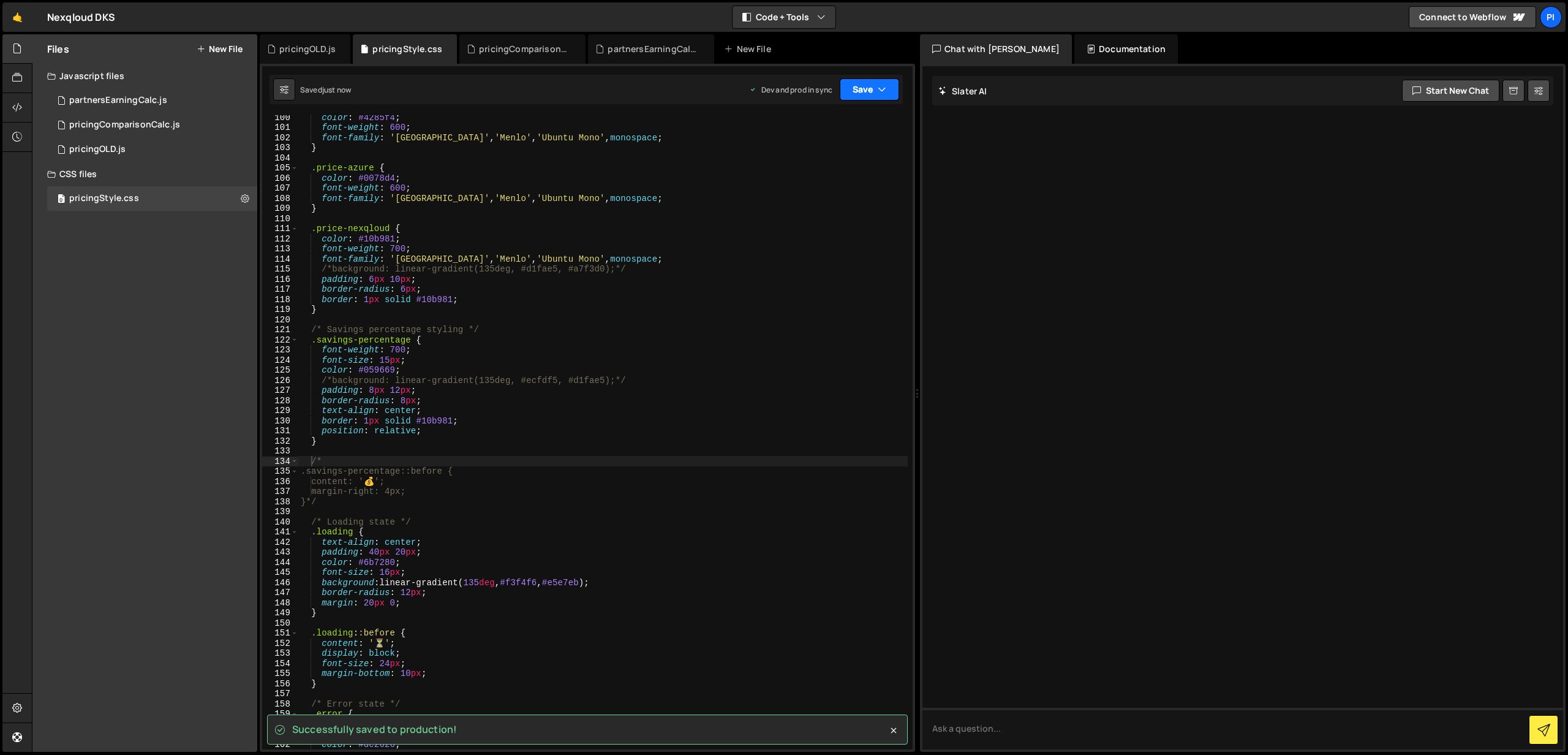
click at [860, 86] on button "Save" at bounding box center [869, 90] width 59 height 22
click at [813, 126] on div "Saved just now" at bounding box center [828, 133] width 127 height 15
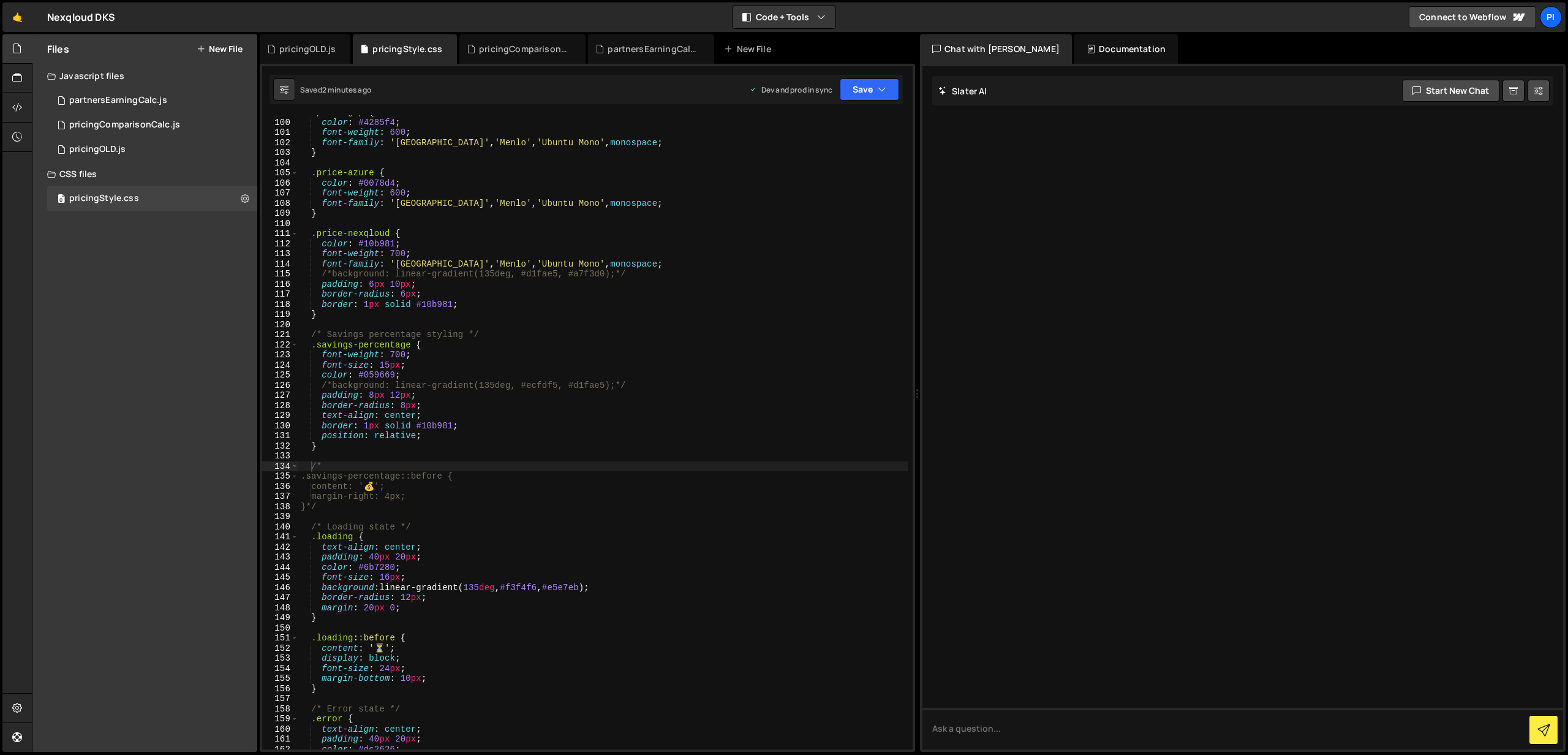
scroll to position [991, 0]
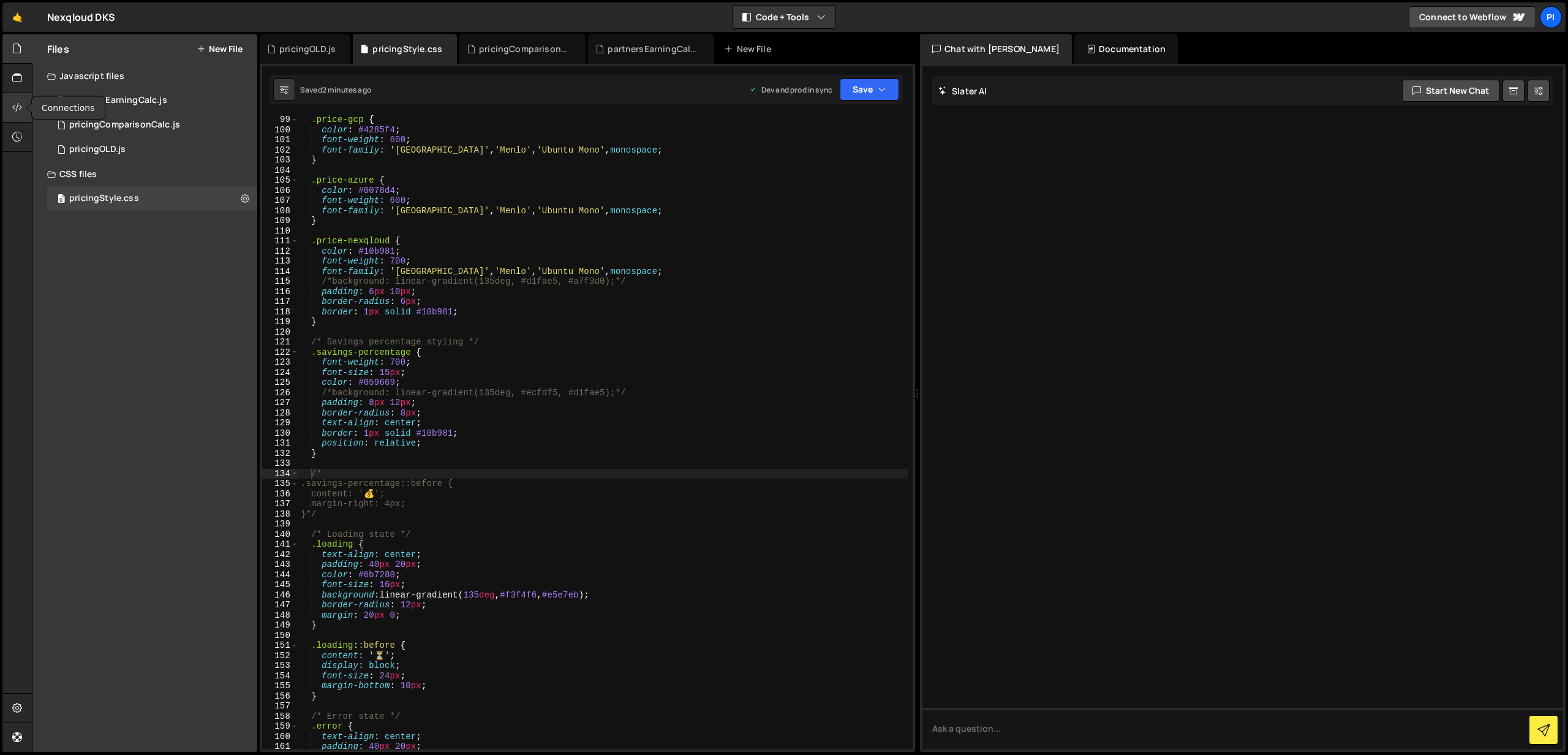
click at [20, 109] on icon at bounding box center [17, 107] width 9 height 13
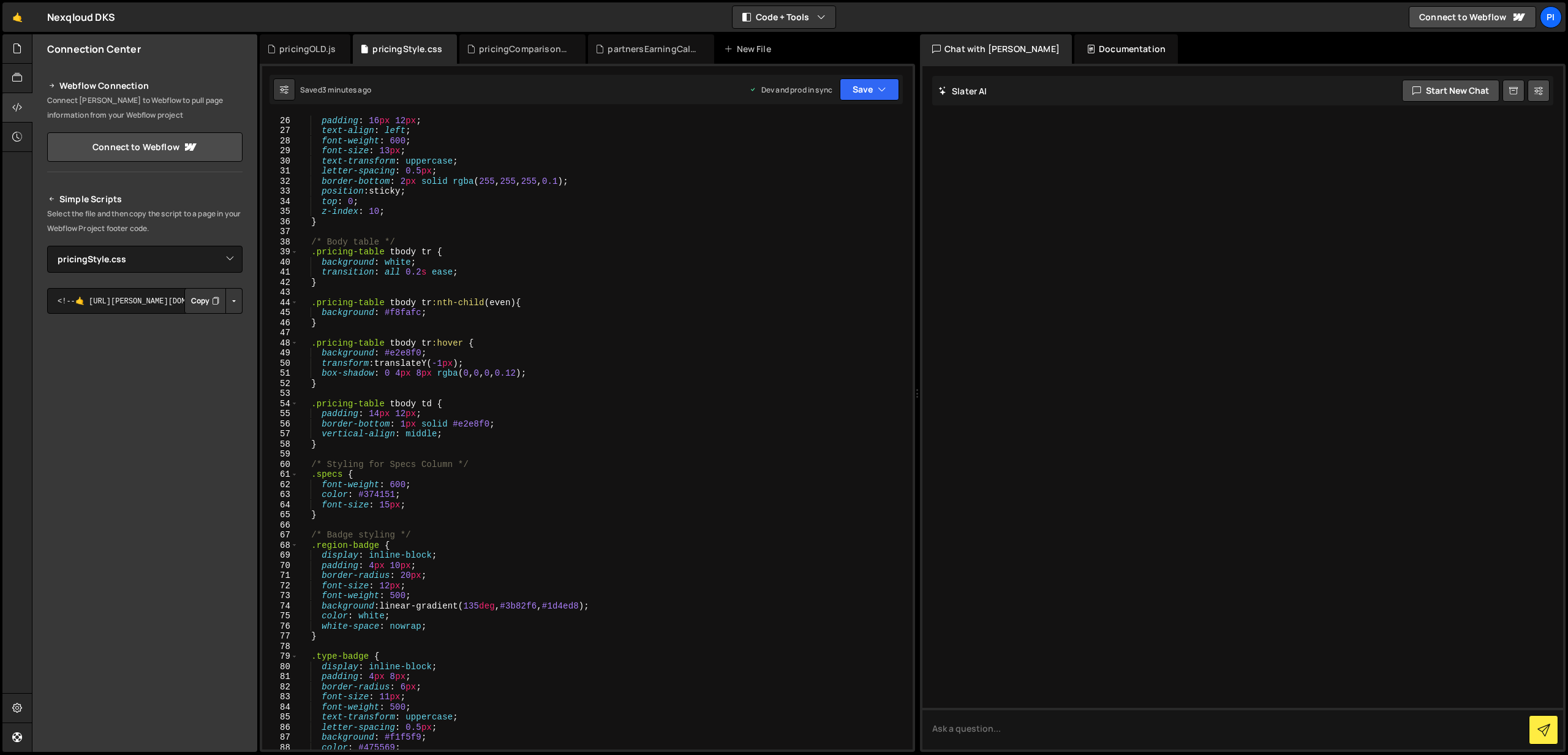
scroll to position [0, 0]
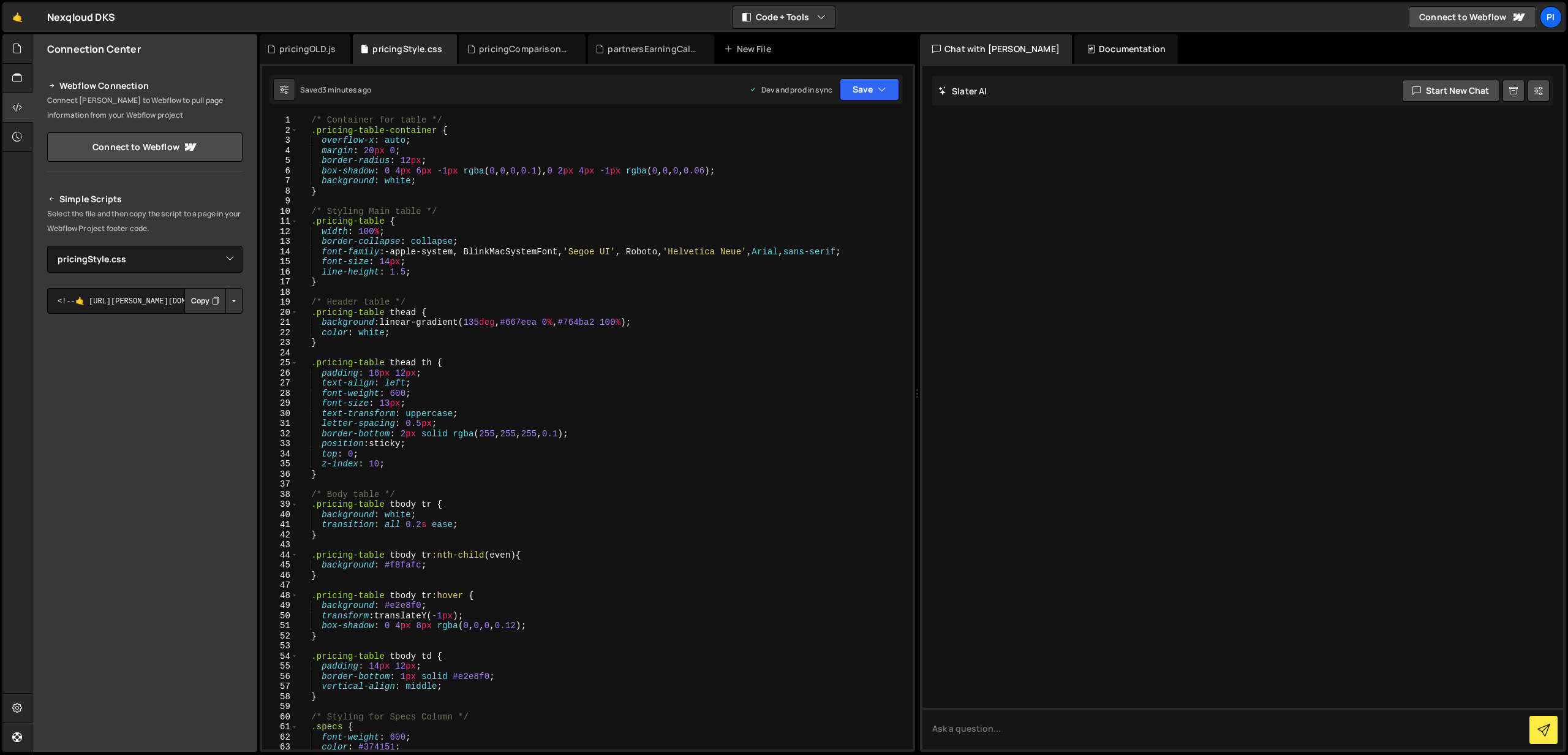
click at [711, 251] on div "/* Container for table */ .pricing-table-container { overflow-x : auto ; margin…" at bounding box center [603, 442] width 609 height 655
click at [584, 258] on div "/* Container for table */ .pricing-table-container { overflow-x : auto ; margin…" at bounding box center [603, 442] width 609 height 655
click at [322, 251] on div "/* Container for table */ .pricing-table-container { overflow-x : auto ; margin…" at bounding box center [603, 442] width 609 height 655
type textarea "font-family: -apple-system, BlinkMacSystemFont, 'Segoe UI', Roboto, 'Helvetica …"
click at [422, 201] on div "/* Container for table */ .pricing-table-container { overflow-x : auto ; margin…" at bounding box center [603, 442] width 609 height 655
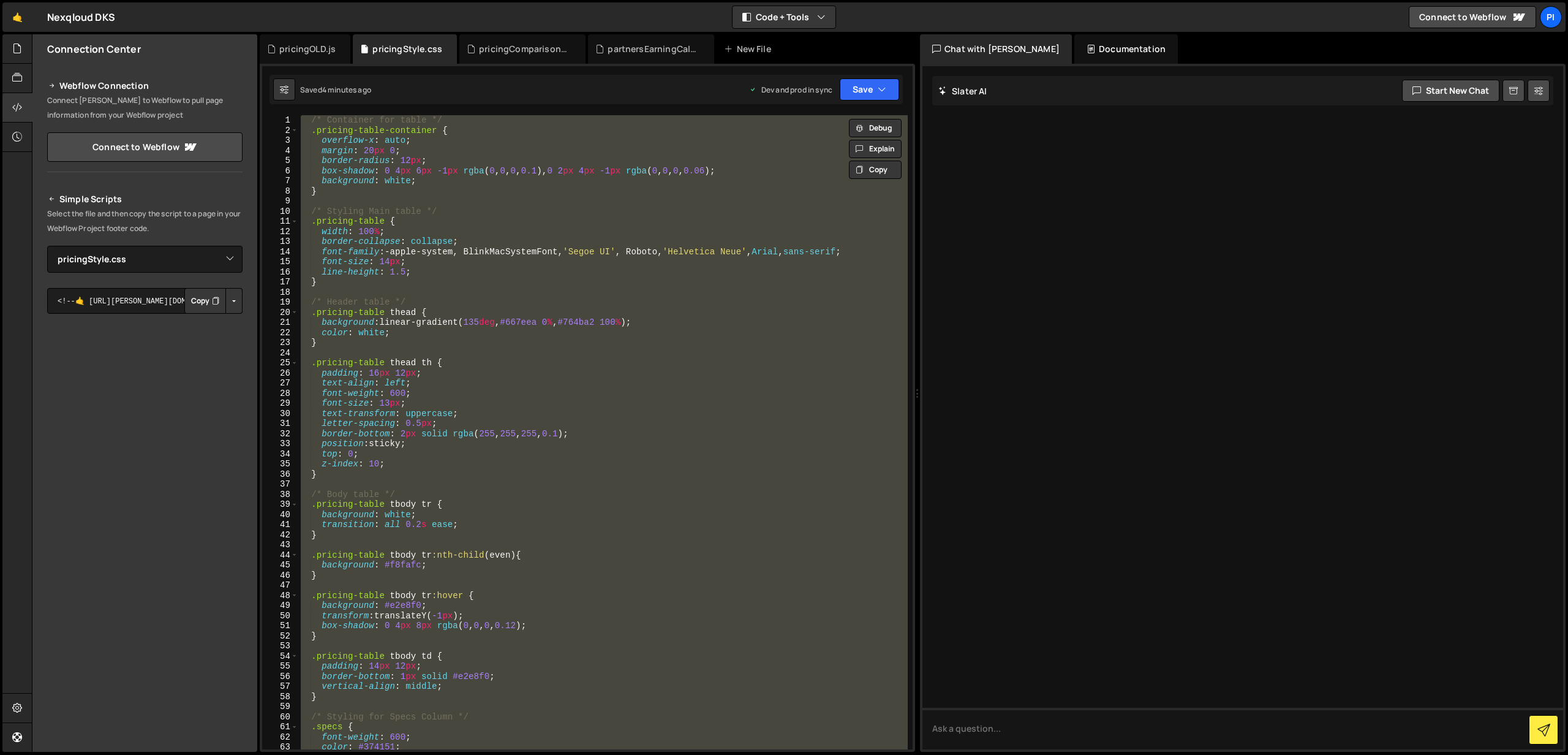
click at [446, 195] on div "/* Container for table */ .pricing-table-container { overflow-x : auto ; margin…" at bounding box center [603, 432] width 609 height 634
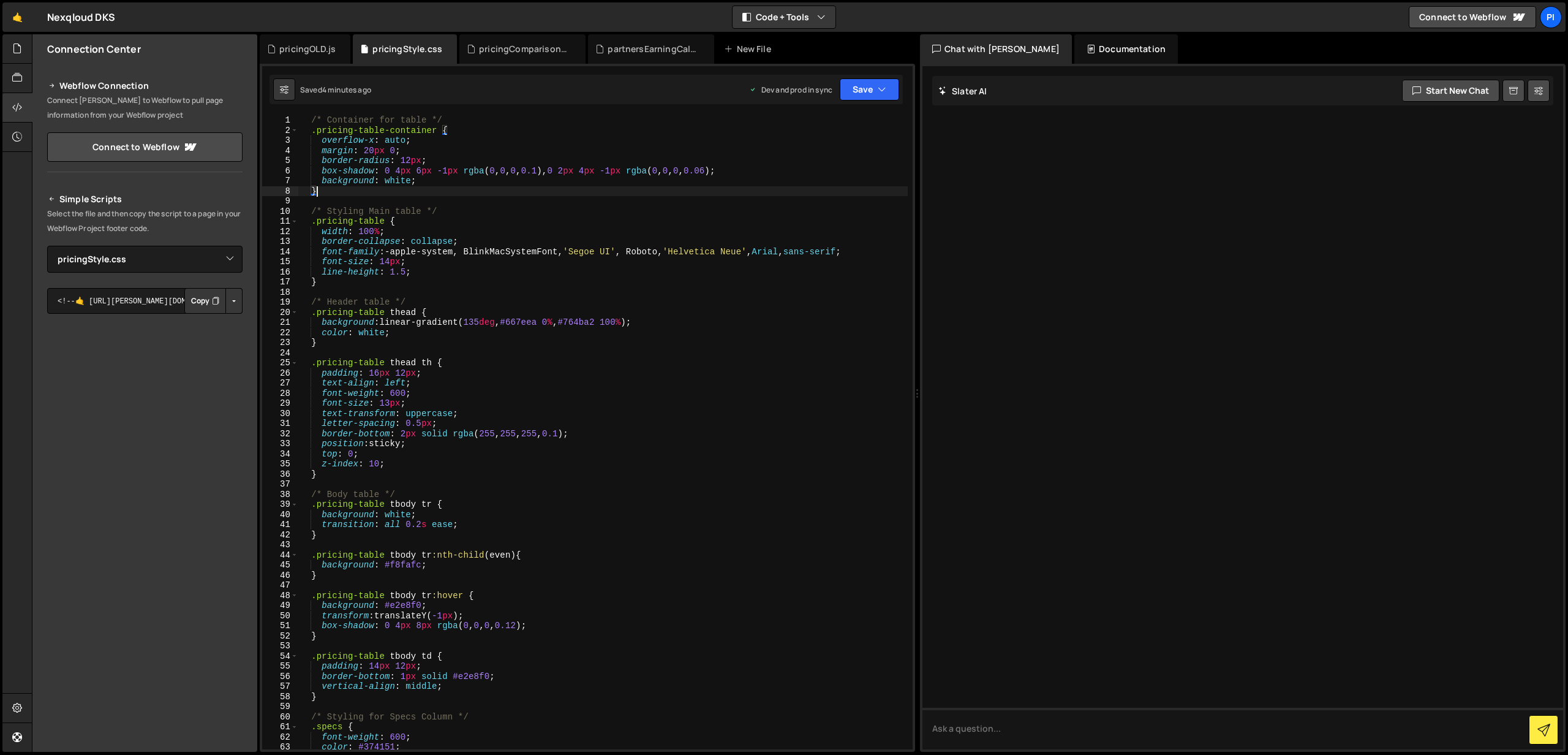
click at [320, 252] on div "/* Container for table */ .pricing-table-container { overflow-x : auto ; margin…" at bounding box center [603, 442] width 609 height 655
click at [886, 251] on div "/* Container for table */ .pricing-table-container { overflow-x : auto ; margin…" at bounding box center [603, 442] width 609 height 655
type textarea "/*font-family: -apple-system, BlinkMacSystemFont, 'Segoe UI', Roboto, 'Helvetic…"
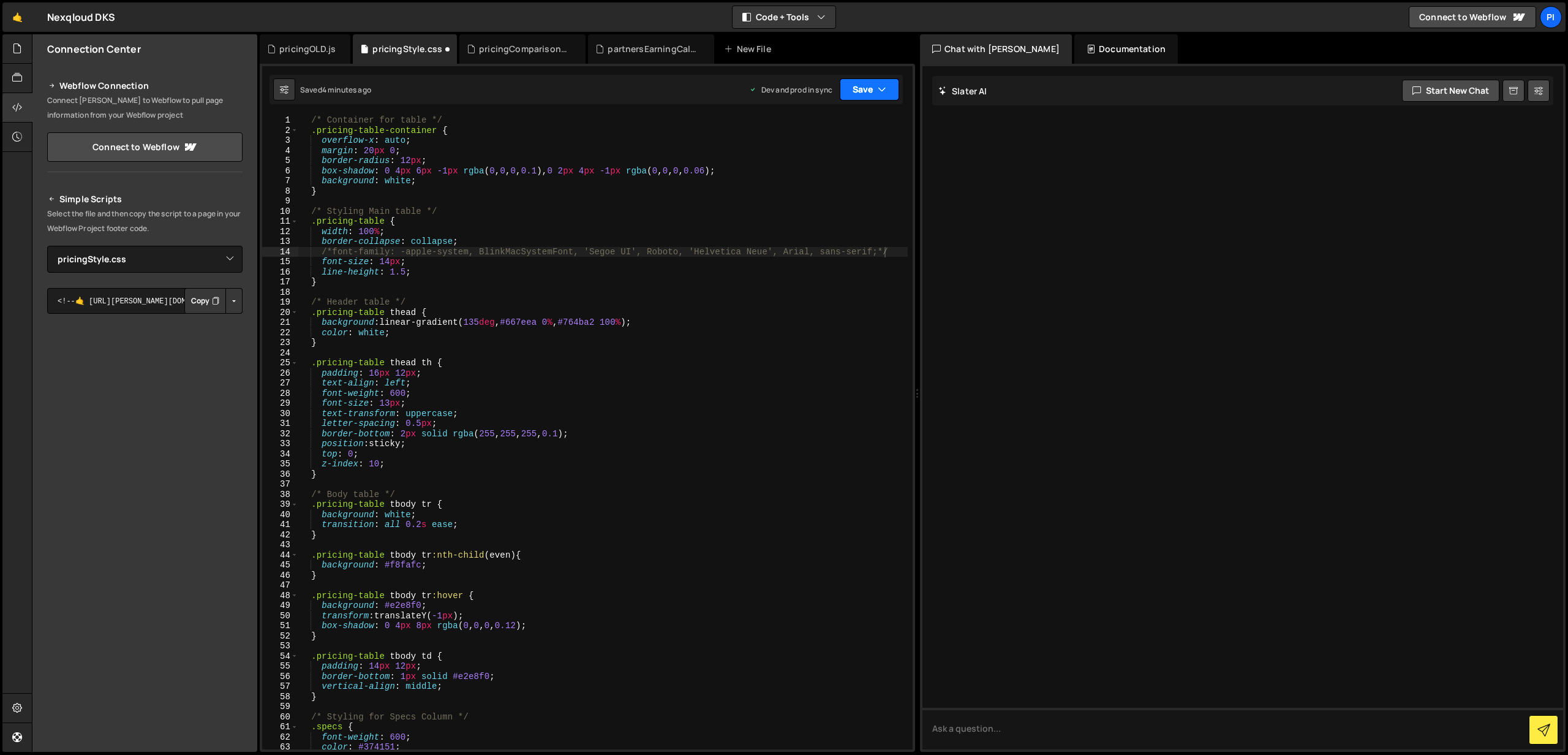
click at [870, 81] on button "Save" at bounding box center [869, 90] width 59 height 22
drag, startPoint x: 805, startPoint y: 162, endPoint x: 811, endPoint y: 155, distance: 9.2
click at [805, 162] on div "Save to Production S" at bounding box center [828, 159] width 127 height 12
click at [475, 50] on div "pricingComparisonCalc.js" at bounding box center [519, 49] width 104 height 12
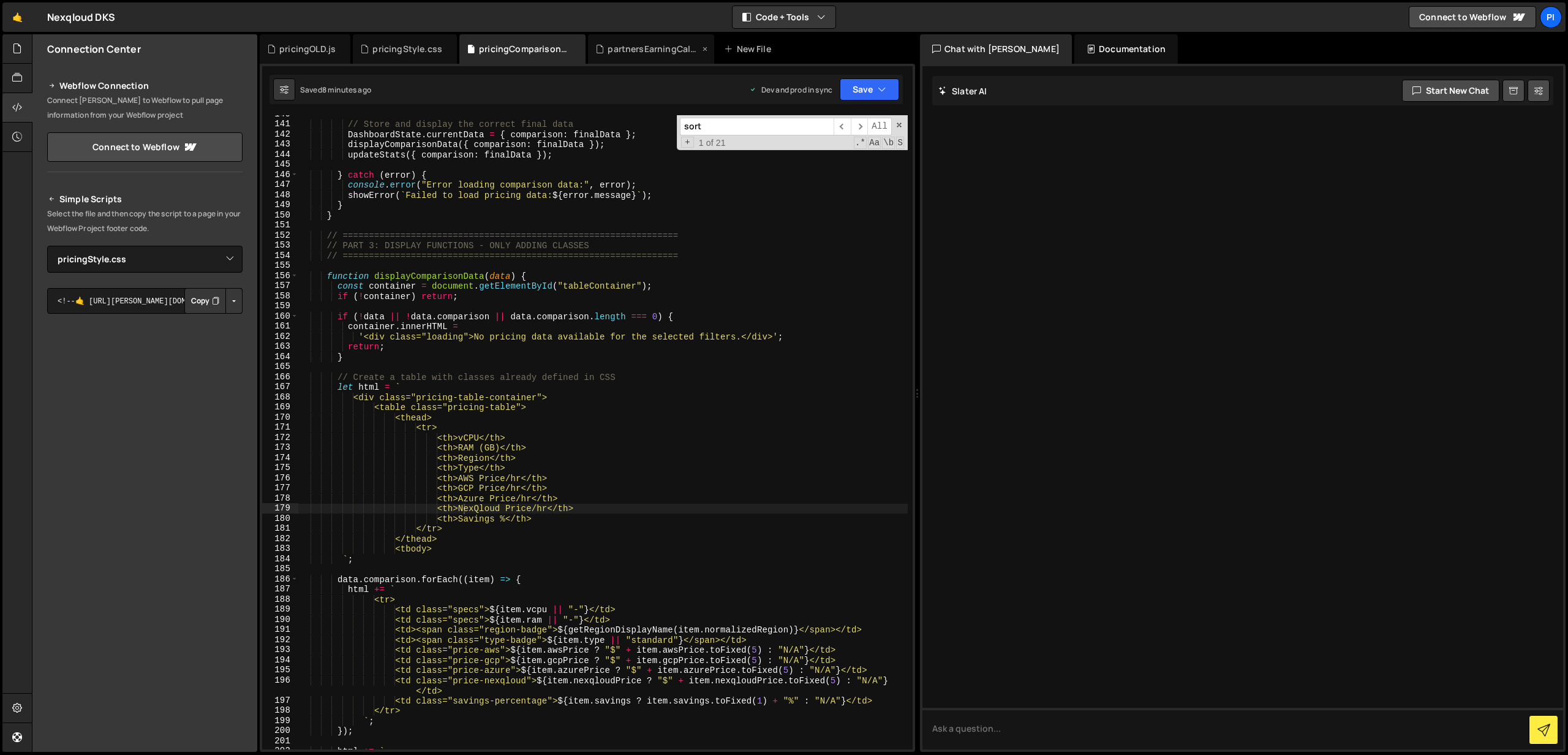
click at [632, 49] on div "partnersEarningCalc.js" at bounding box center [653, 49] width 92 height 12
